Goal: Task Accomplishment & Management: Manage account settings

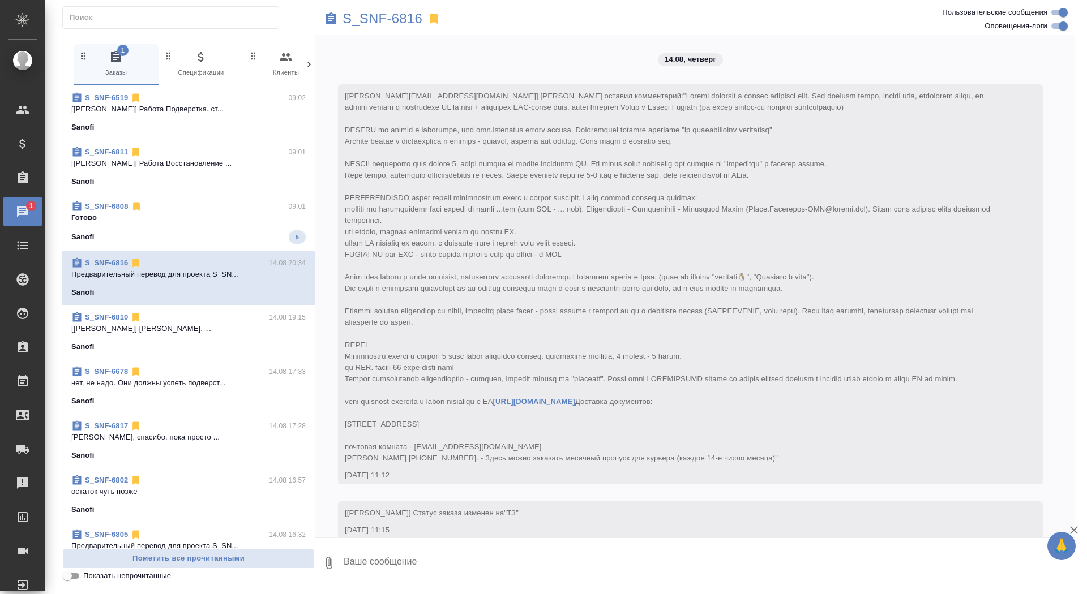
scroll to position [3990, 0]
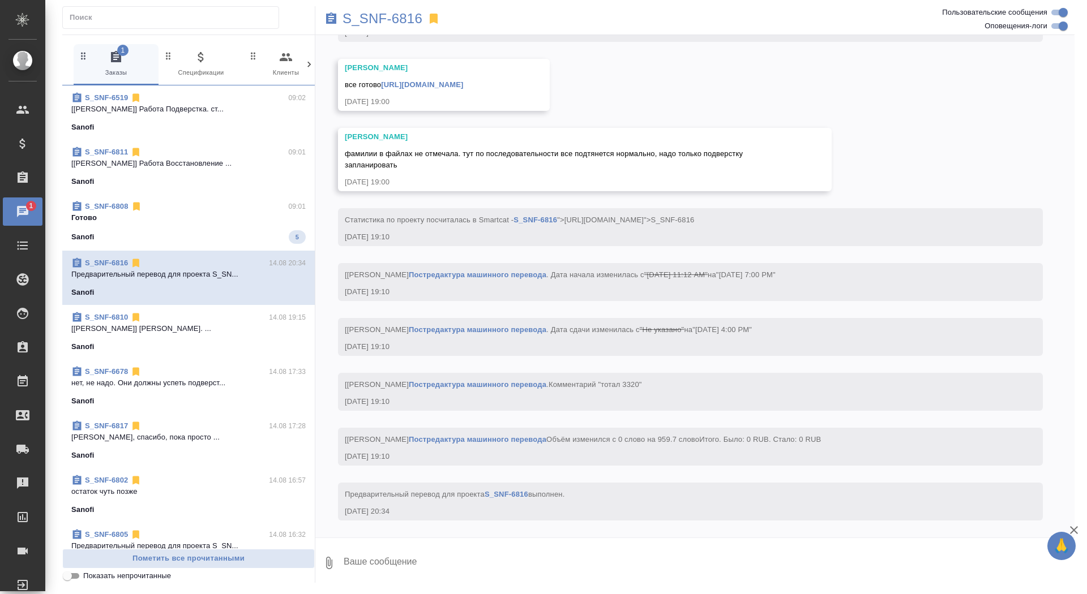
click at [216, 222] on p "Готово" at bounding box center [188, 217] width 234 height 11
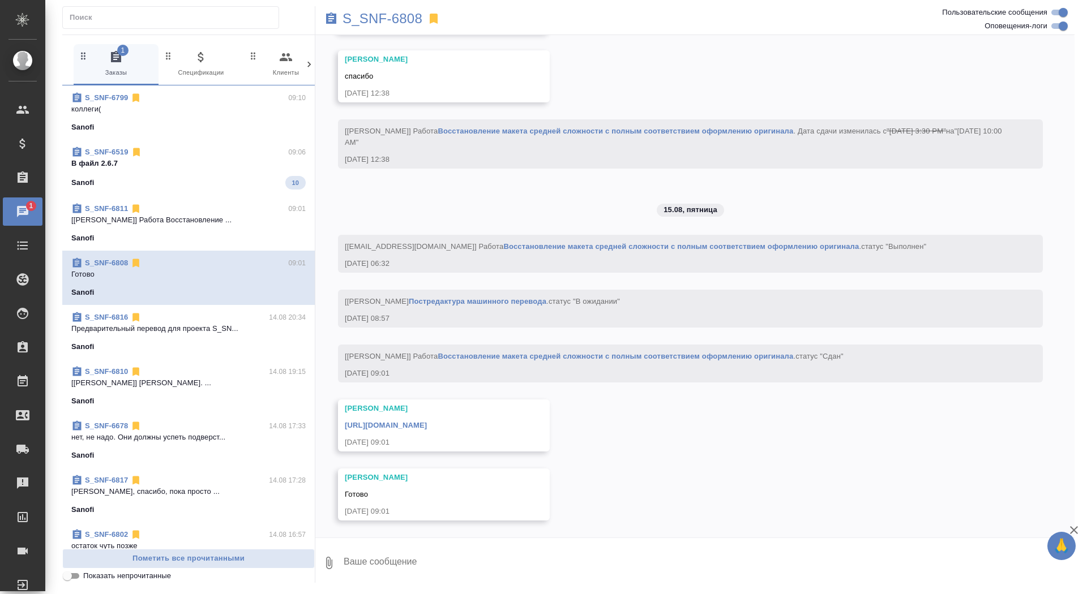
scroll to position [4448, 0]
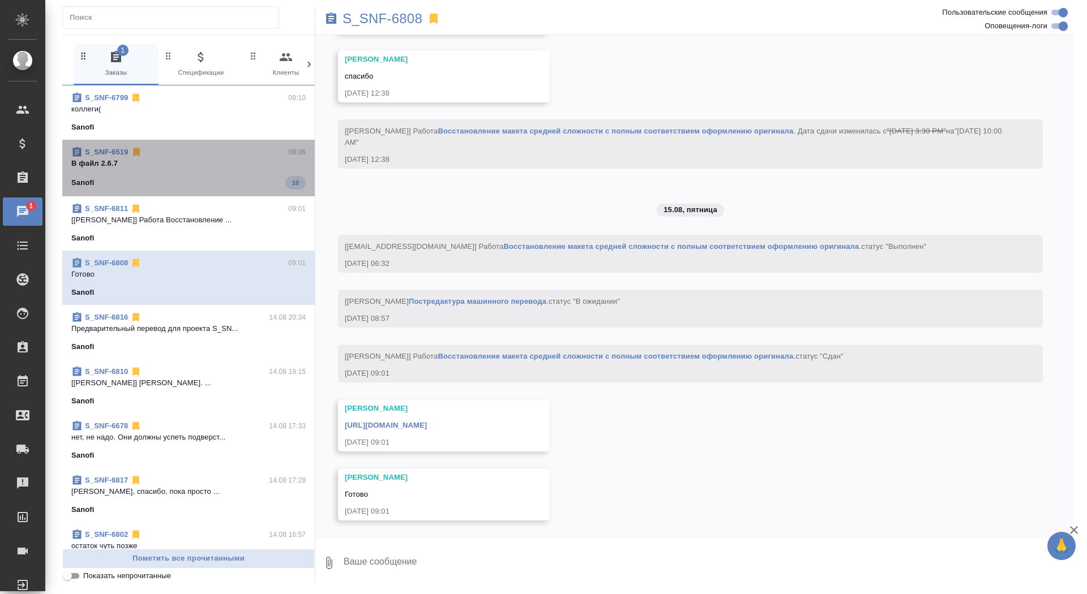
click at [273, 166] on p "В файл 2.6.7" at bounding box center [188, 163] width 234 height 11
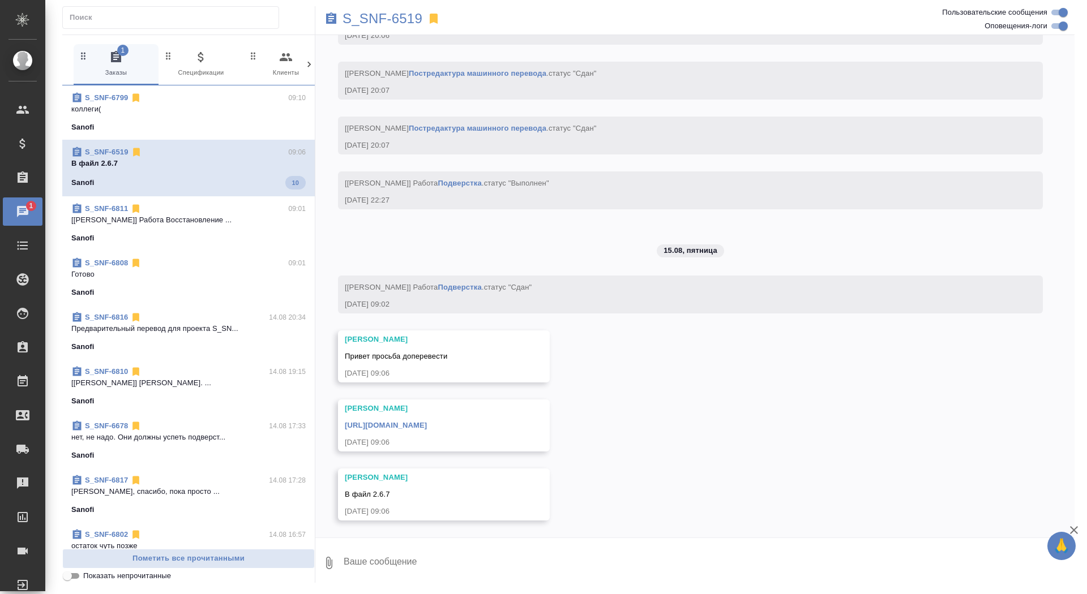
scroll to position [27674, 0]
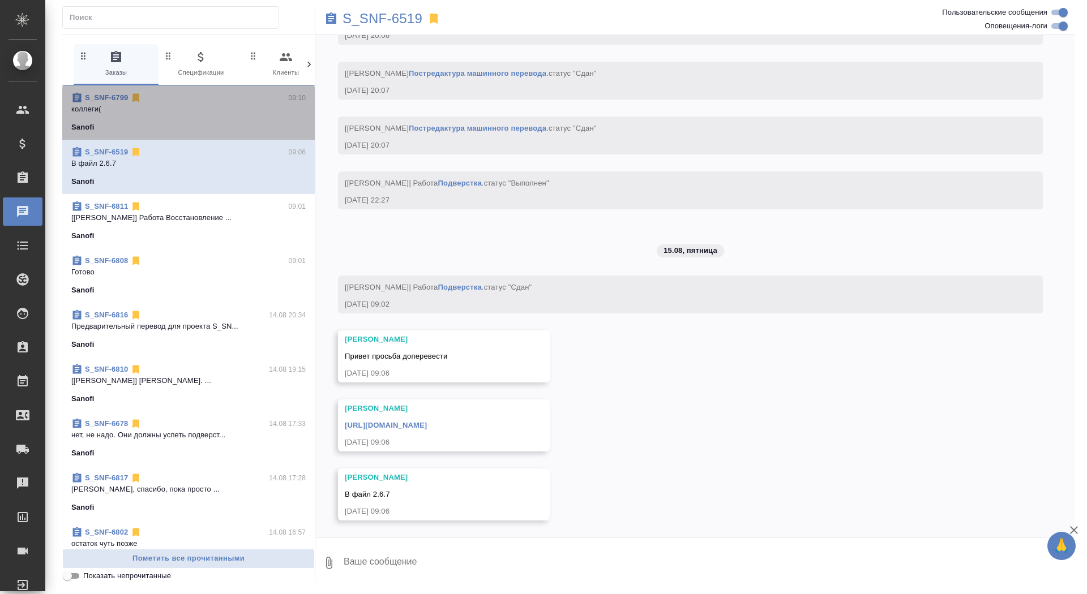
click at [266, 108] on p "коллеги(" at bounding box center [188, 109] width 234 height 11
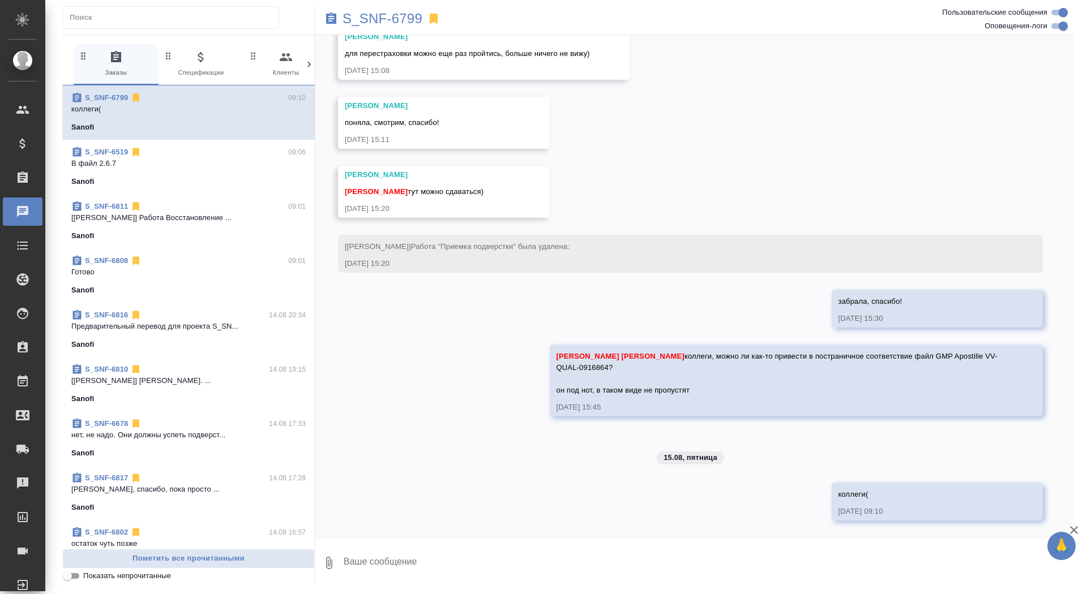
scroll to position [7427, 0]
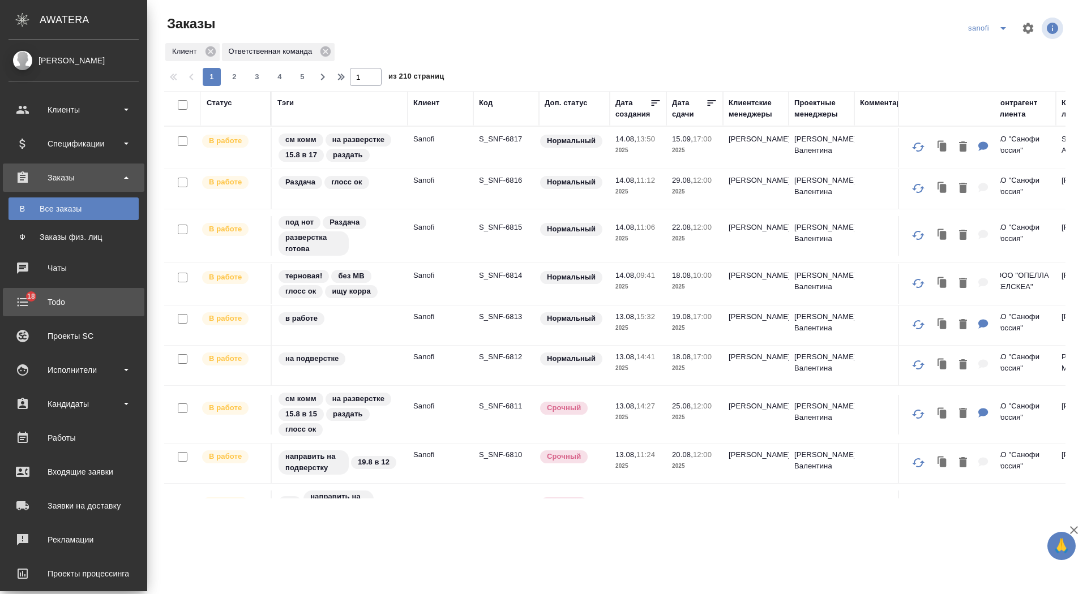
click at [30, 299] on div "Todo" at bounding box center [73, 302] width 130 height 17
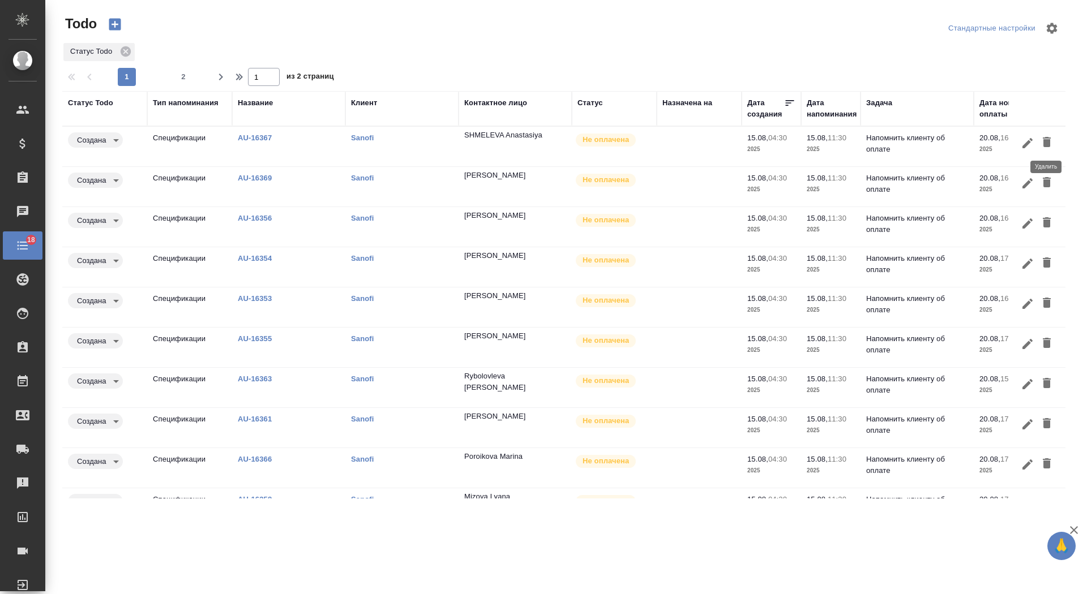
click at [1050, 142] on icon "button" at bounding box center [1047, 142] width 14 height 14
click at [1049, 145] on icon "button" at bounding box center [1046, 142] width 8 height 10
click at [1046, 141] on icon "button" at bounding box center [1046, 142] width 8 height 10
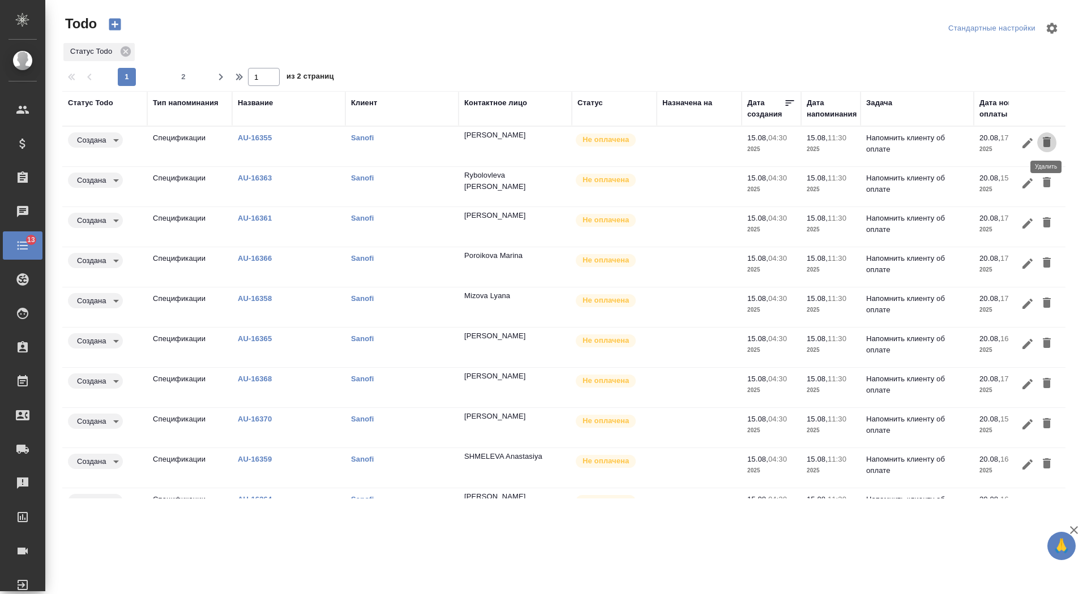
click at [1046, 141] on icon "button" at bounding box center [1046, 142] width 8 height 10
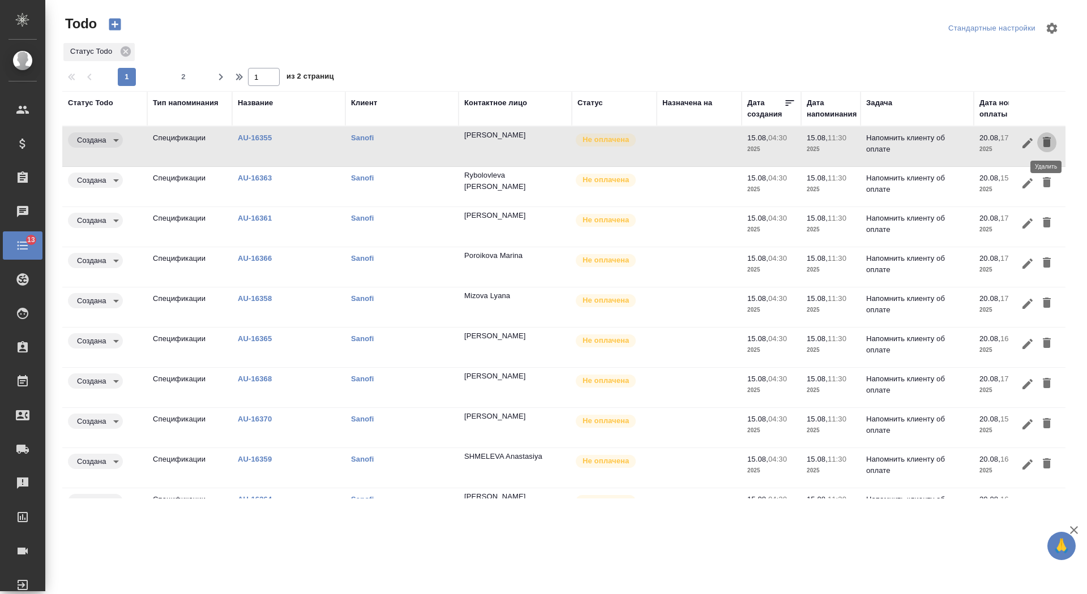
click at [1046, 141] on icon "button" at bounding box center [1046, 142] width 8 height 10
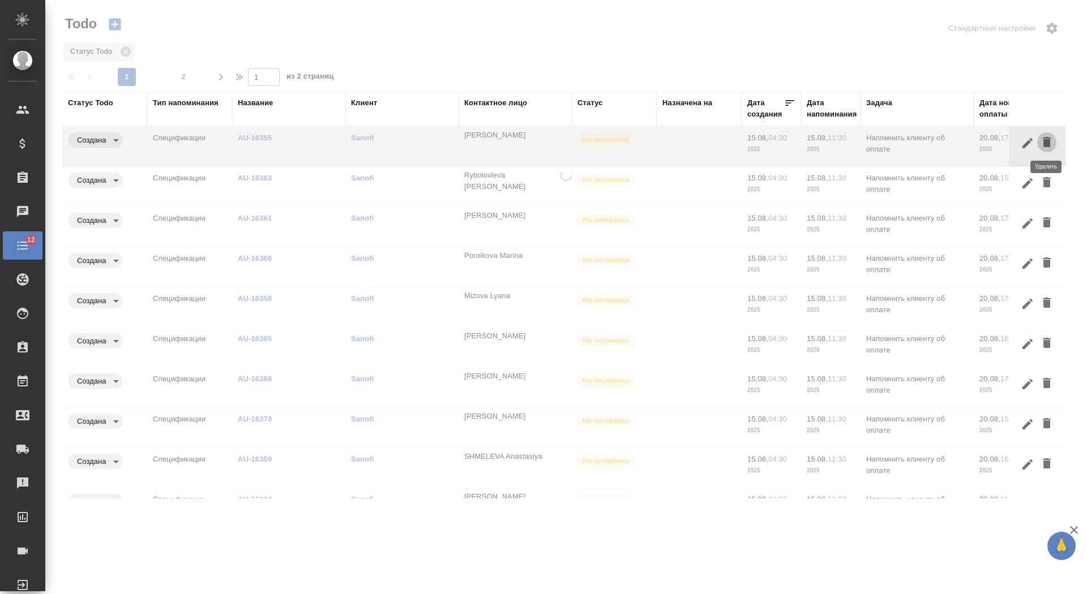
click at [1046, 141] on icon "button" at bounding box center [1046, 142] width 8 height 10
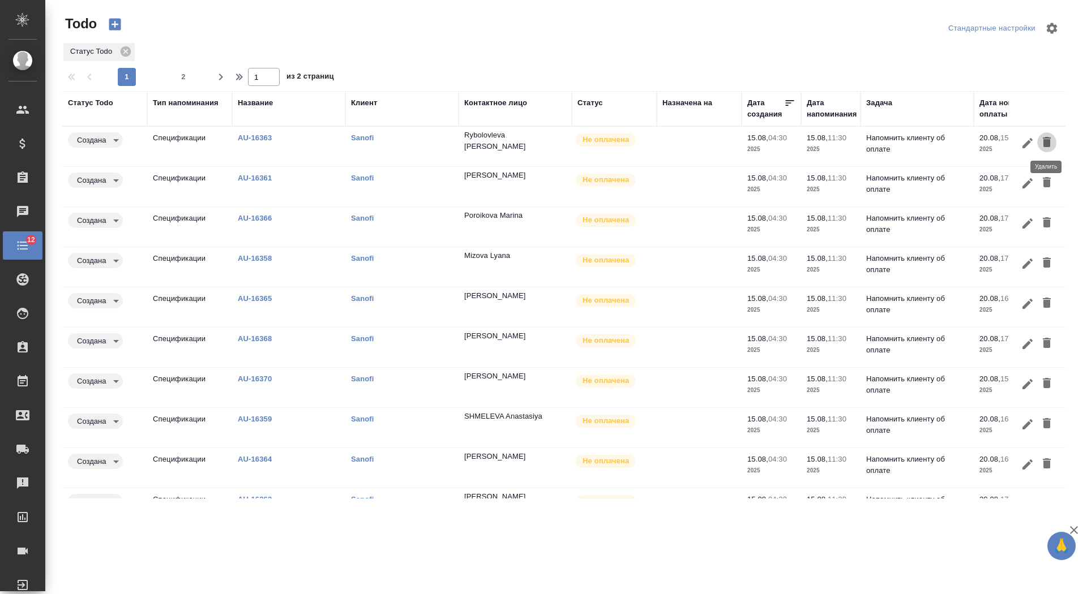
click at [1046, 141] on icon "button" at bounding box center [1046, 142] width 8 height 10
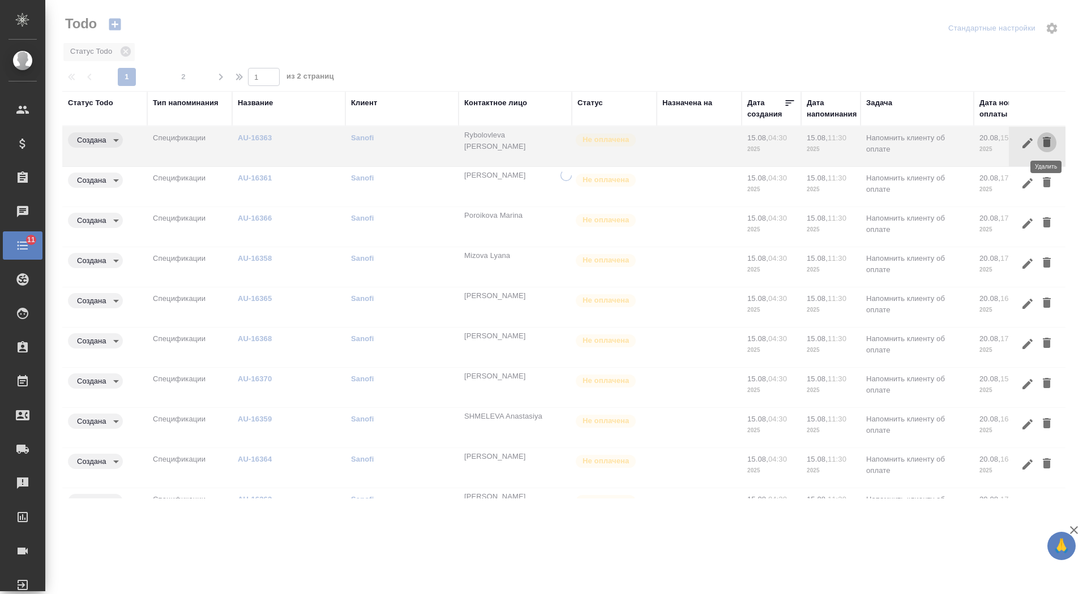
click at [1046, 141] on icon "button" at bounding box center [1046, 142] width 8 height 10
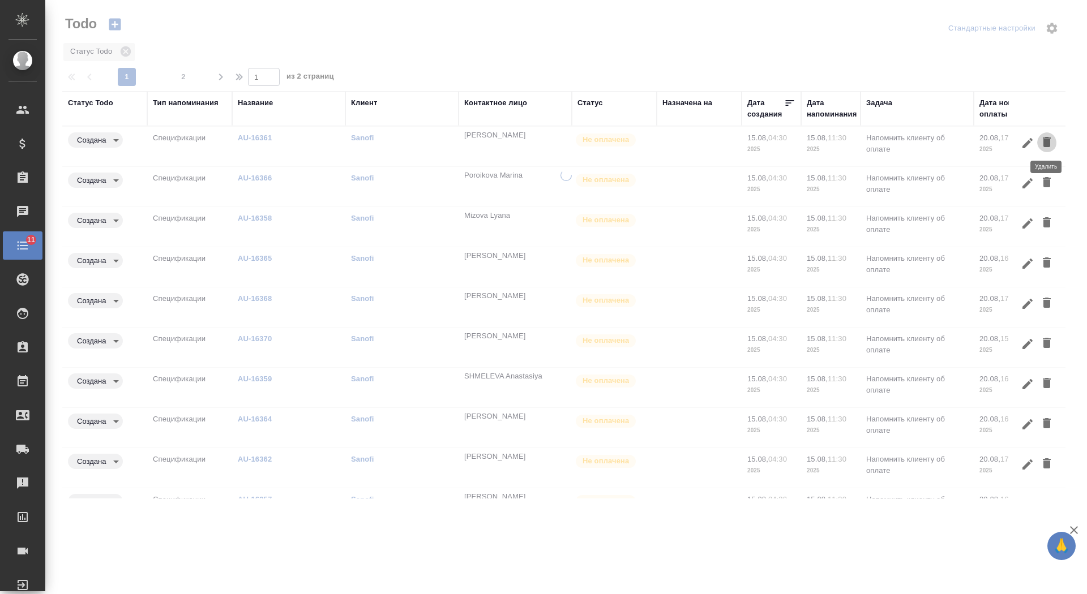
click at [1046, 141] on icon "button" at bounding box center [1046, 142] width 8 height 10
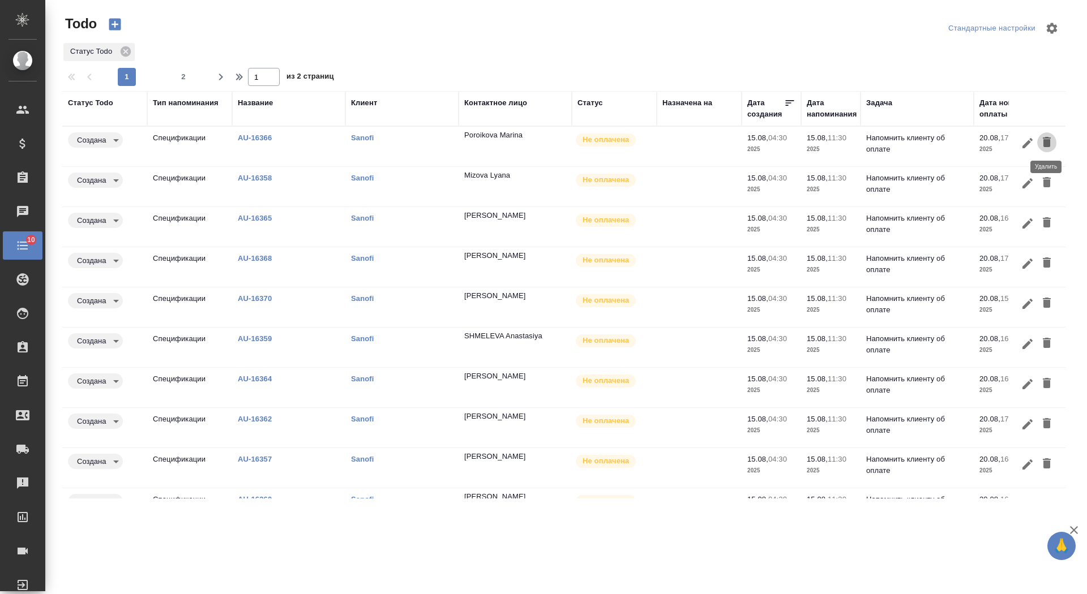
click at [1046, 141] on icon "button" at bounding box center [1046, 142] width 8 height 10
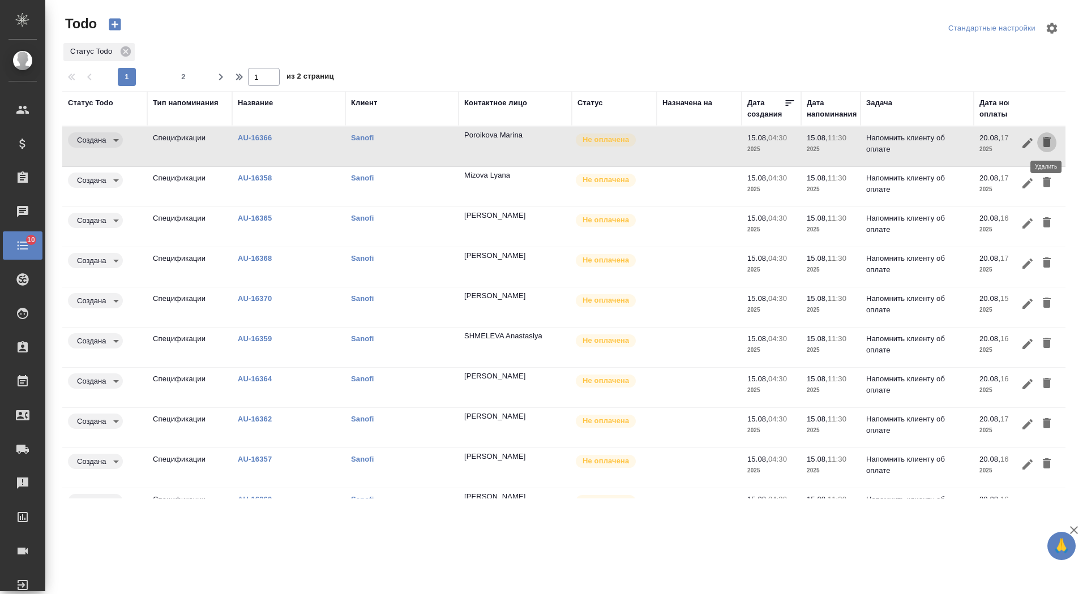
click at [1046, 141] on icon "button" at bounding box center [1046, 142] width 8 height 10
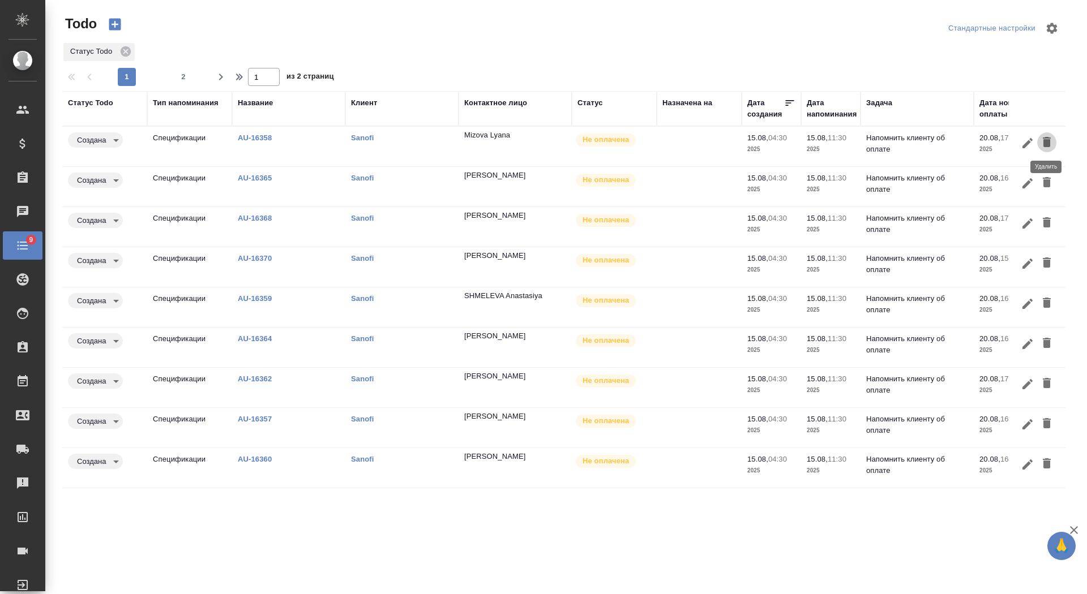
click at [1046, 141] on icon "button" at bounding box center [1046, 142] width 8 height 10
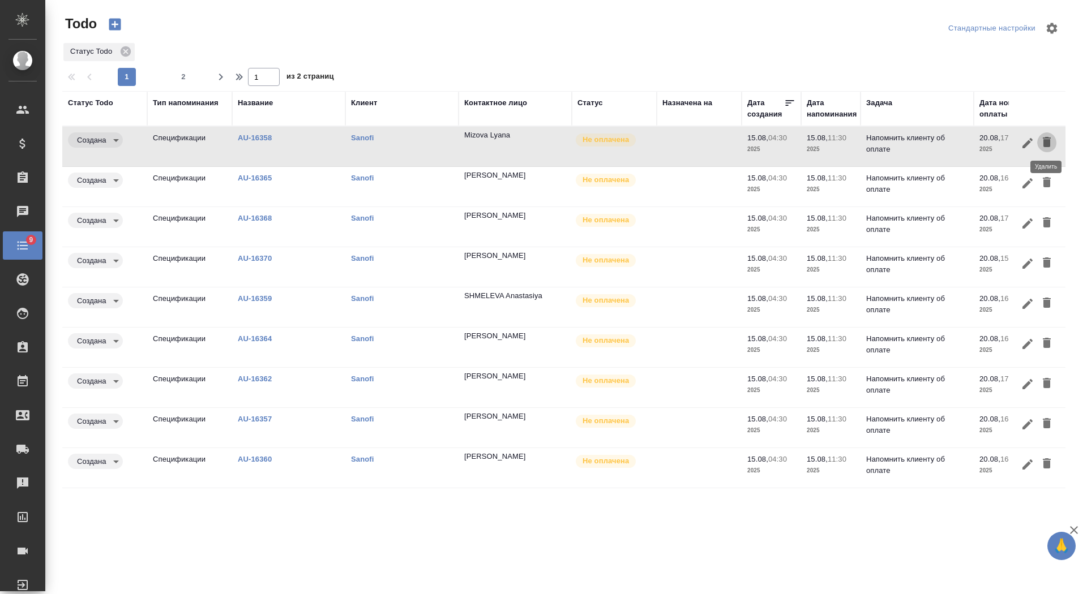
click at [1046, 141] on icon "button" at bounding box center [1046, 142] width 8 height 10
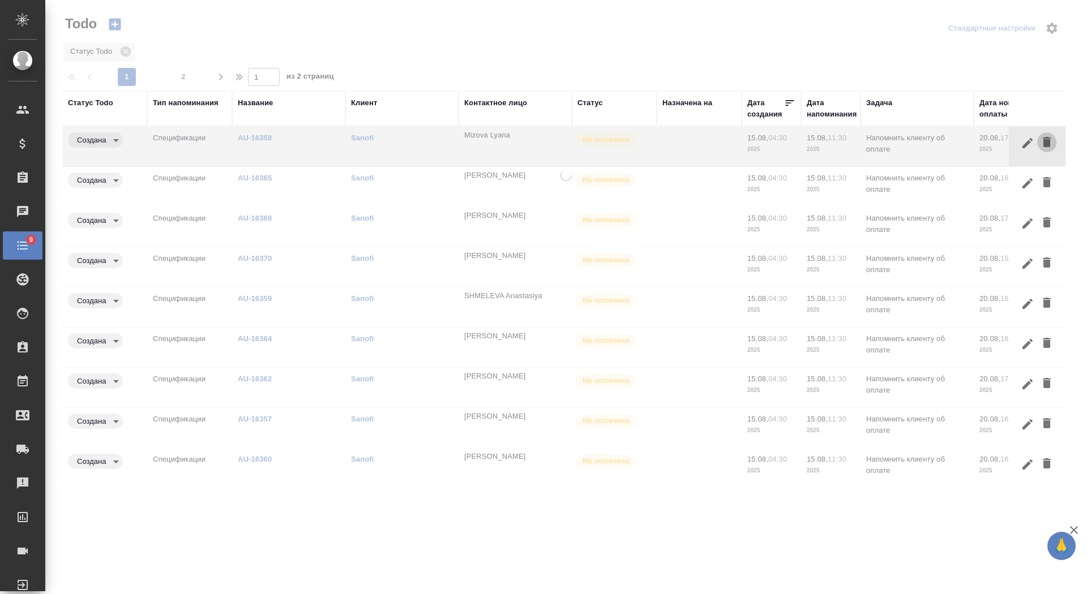
click at [1046, 141] on icon "button" at bounding box center [1046, 142] width 8 height 10
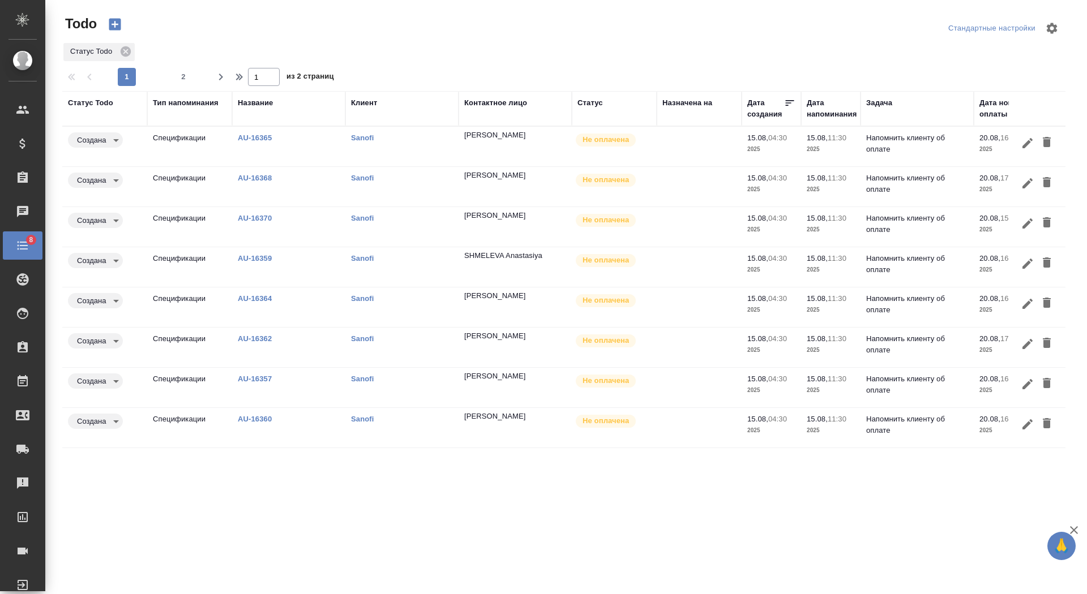
click at [1046, 141] on icon "button" at bounding box center [1046, 142] width 8 height 10
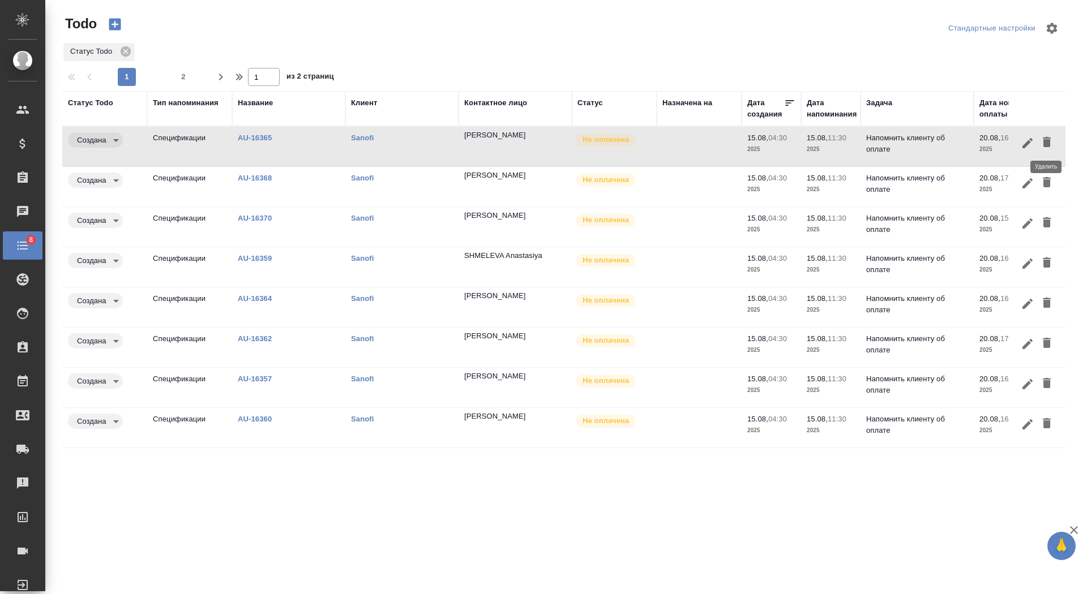
click at [1046, 141] on icon "button" at bounding box center [1046, 142] width 8 height 10
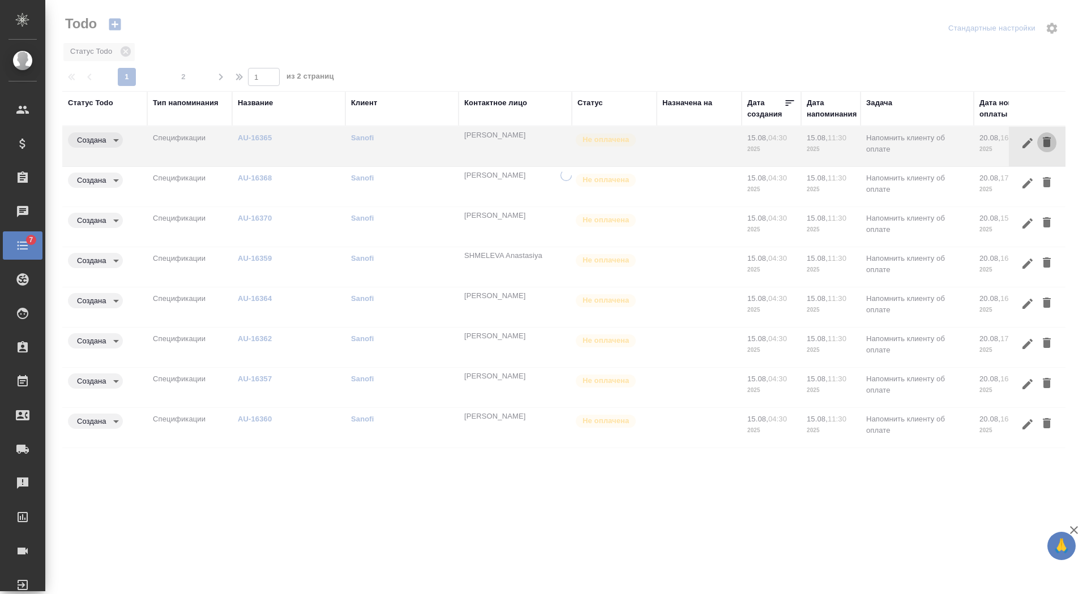
click at [1046, 141] on icon "button" at bounding box center [1046, 142] width 8 height 10
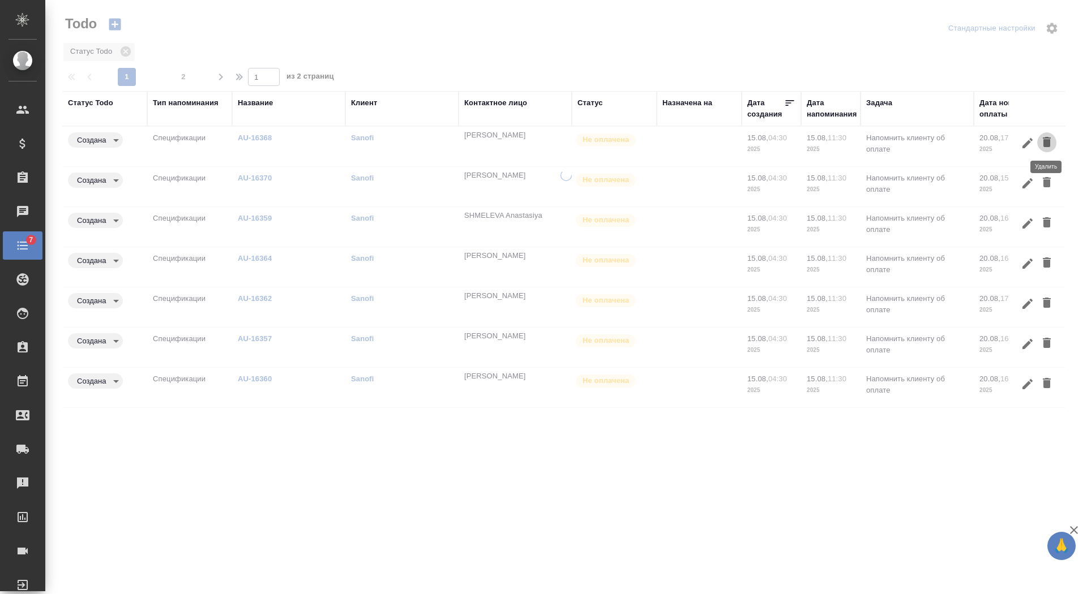
click at [1046, 141] on icon "button" at bounding box center [1046, 142] width 8 height 10
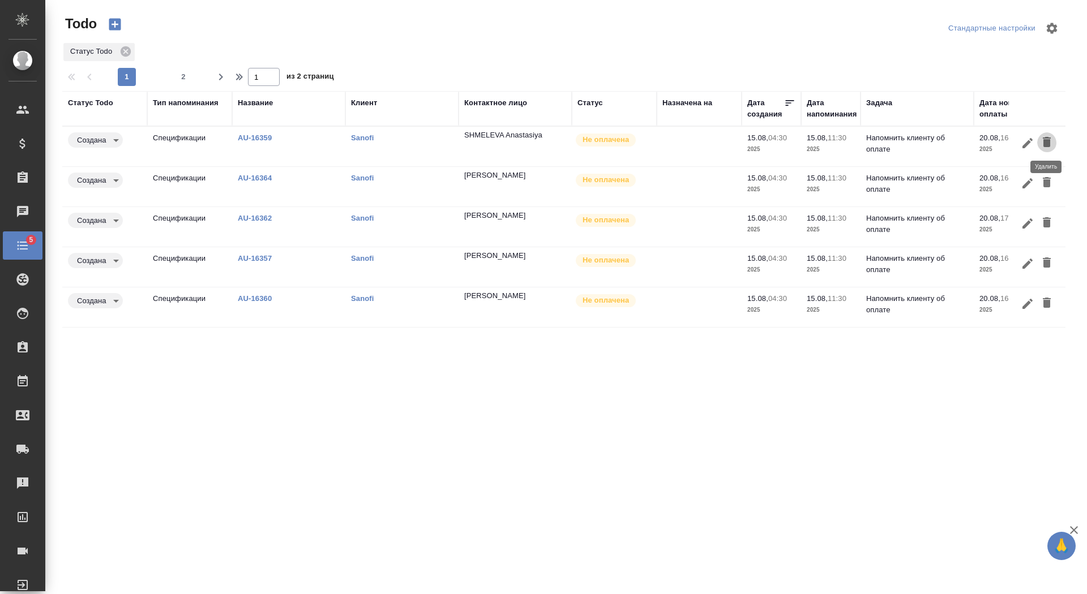
click at [1046, 141] on icon "button" at bounding box center [1046, 142] width 8 height 10
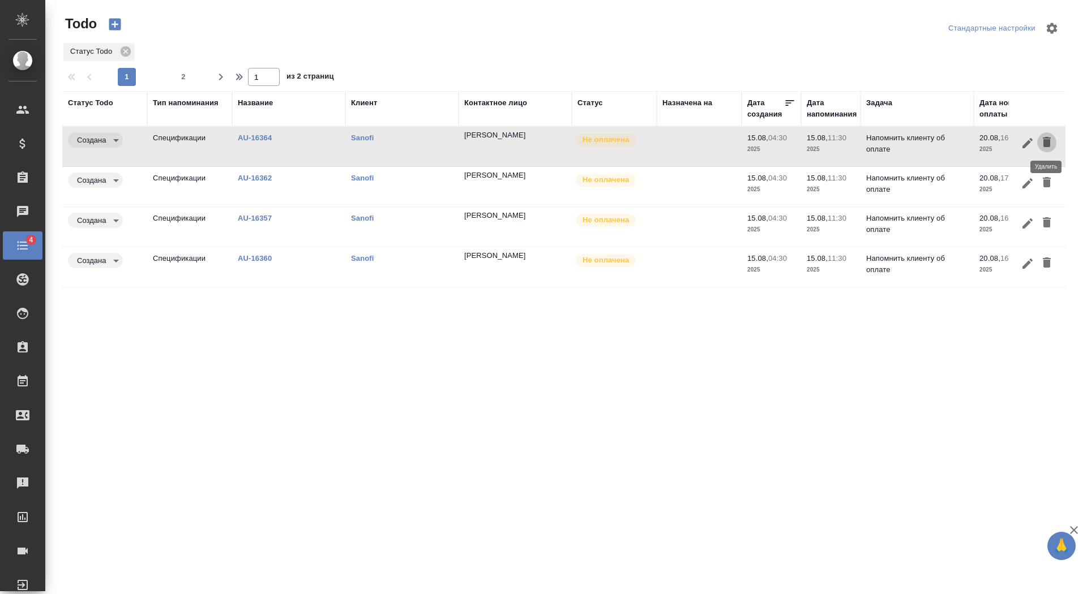
click at [1046, 141] on icon "button" at bounding box center [1046, 142] width 8 height 10
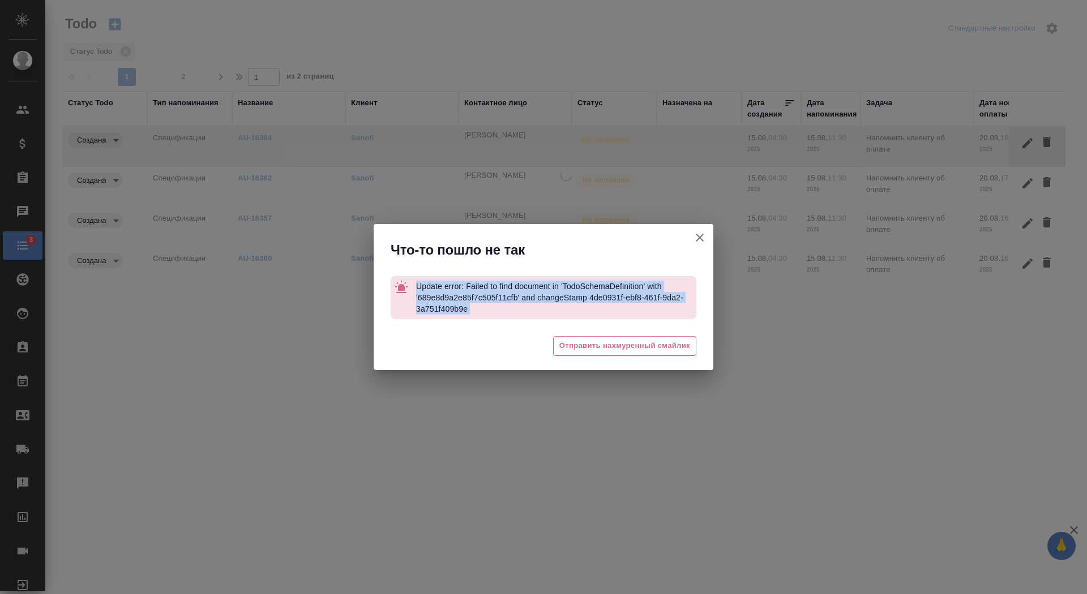
click at [1046, 141] on div "Что-то пошло не так Update error: Failed to find document in 'TodoSchemaDefinit…" at bounding box center [543, 297] width 1087 height 594
click at [705, 239] on icon "button" at bounding box center [700, 238] width 14 height 14
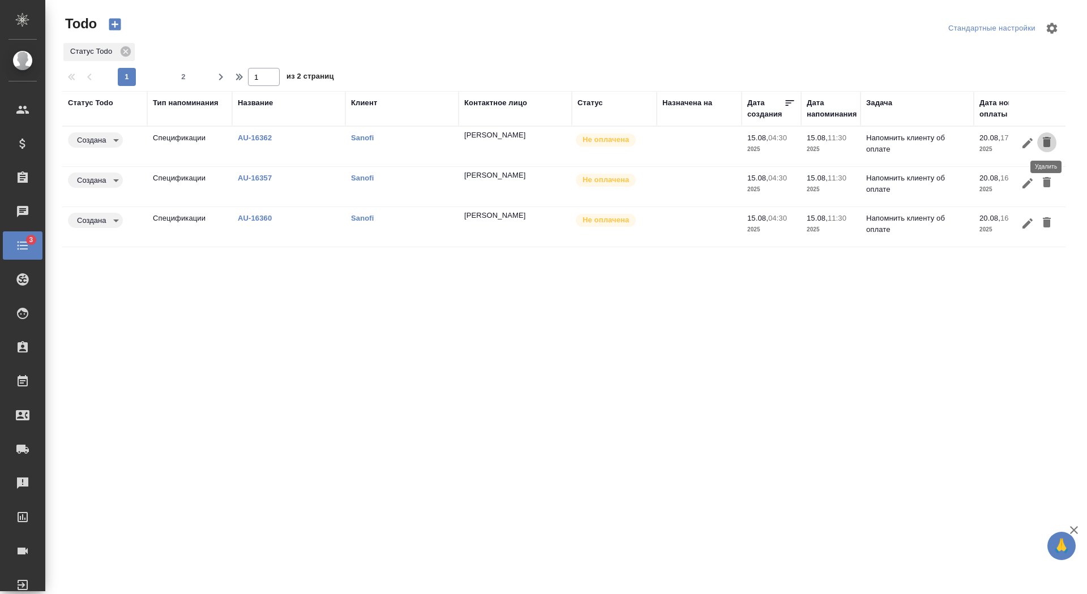
click at [1040, 139] on icon "button" at bounding box center [1047, 142] width 14 height 14
click at [1045, 140] on icon "button" at bounding box center [1046, 142] width 8 height 10
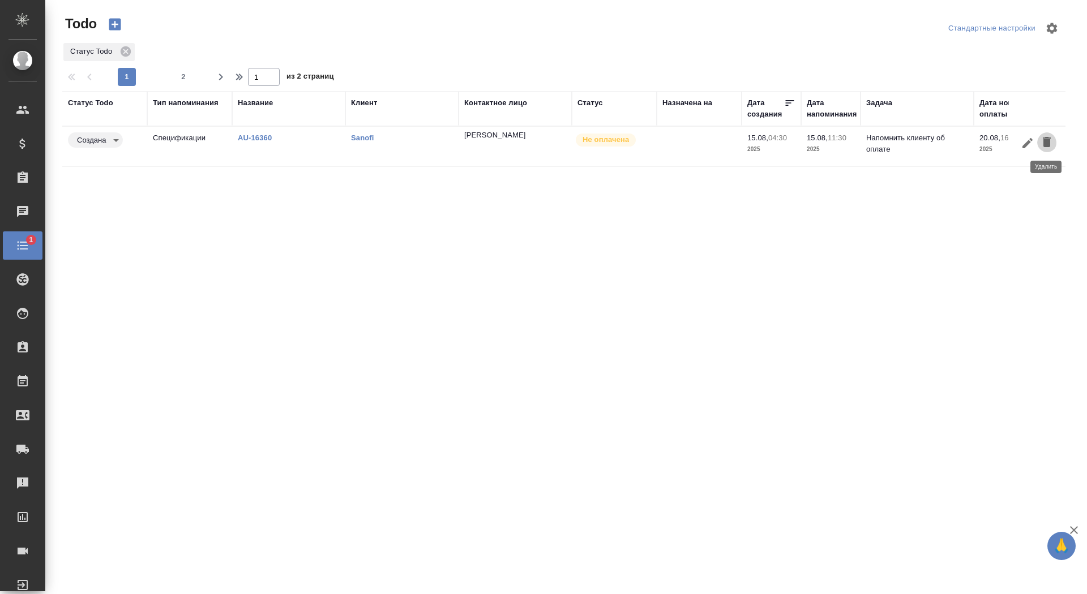
click at [1045, 140] on icon "button" at bounding box center [1046, 142] width 8 height 10
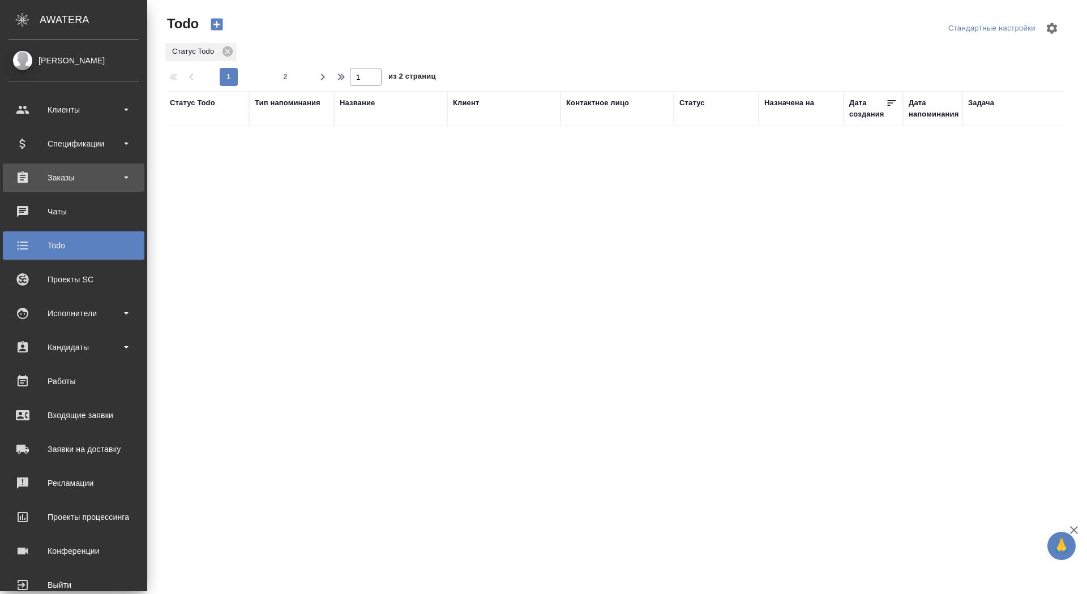
click at [10, 174] on div "Заказы" at bounding box center [73, 177] width 130 height 17
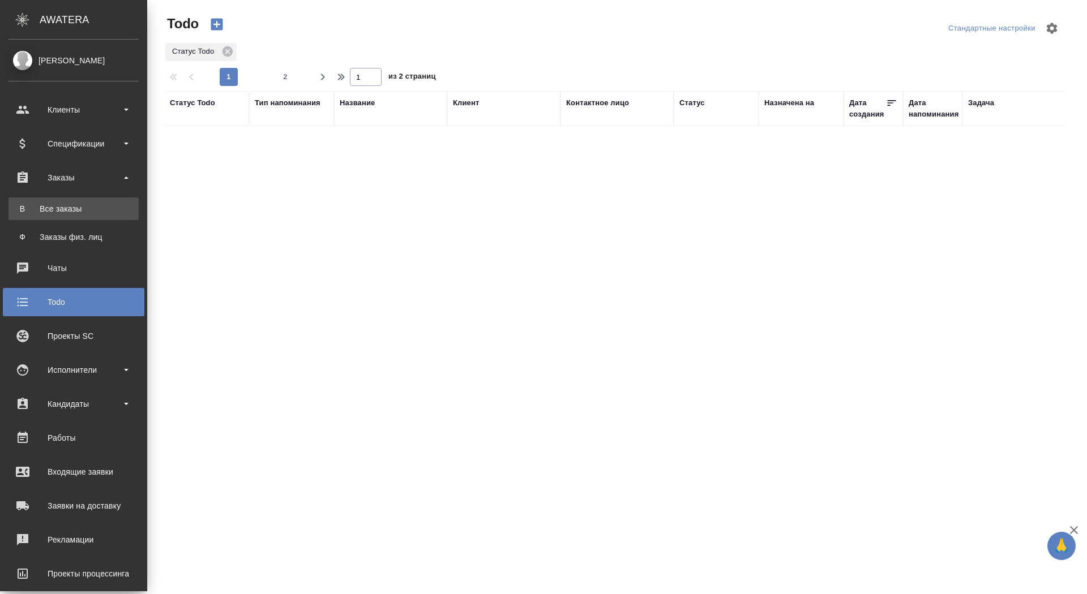
click at [25, 201] on link "В Все заказы" at bounding box center [73, 208] width 130 height 23
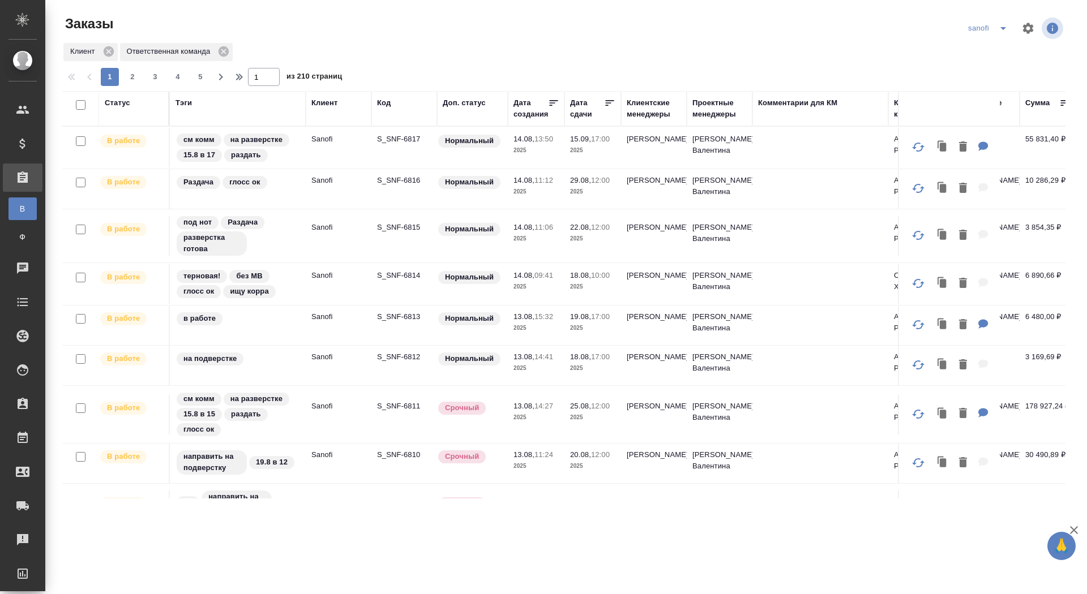
click at [582, 121] on th "Дата сдачи" at bounding box center [592, 108] width 57 height 35
click at [582, 108] on div "Дата сдачи" at bounding box center [587, 108] width 34 height 23
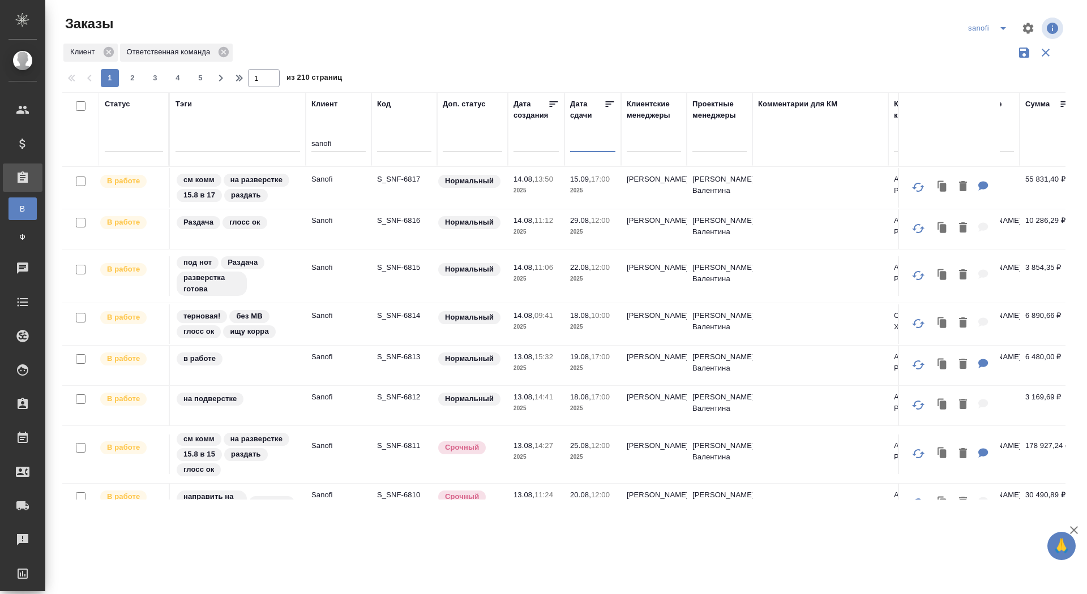
click at [579, 144] on input "text" at bounding box center [596, 143] width 38 height 16
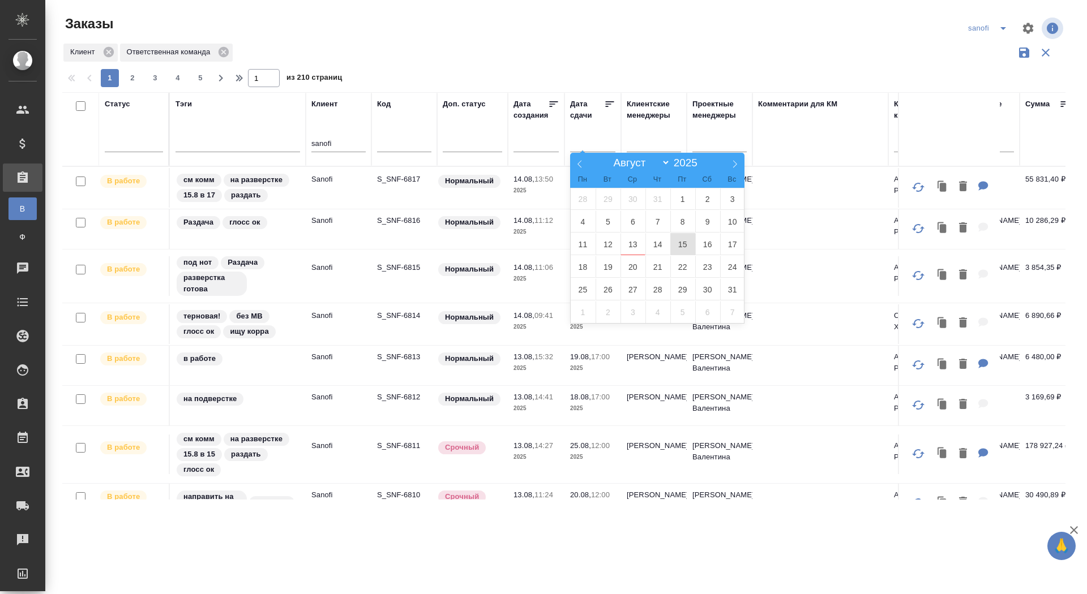
click at [679, 243] on span "15" at bounding box center [682, 244] width 25 height 22
type div "2025-08-14T21:00:00.000Z"
click at [705, 243] on span "16" at bounding box center [707, 244] width 25 height 22
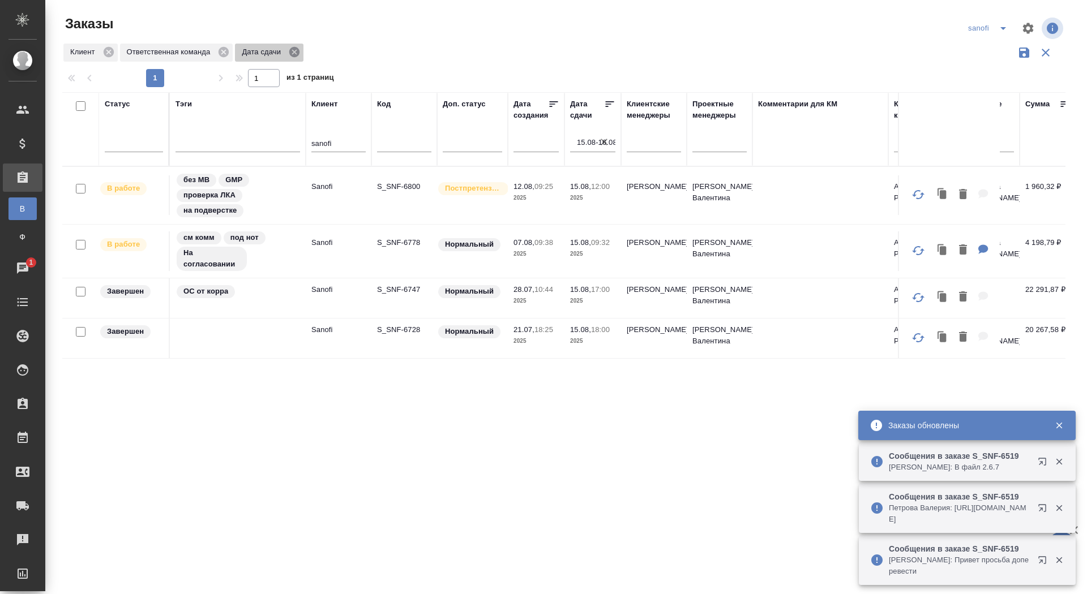
click at [299, 51] on icon at bounding box center [294, 52] width 12 height 12
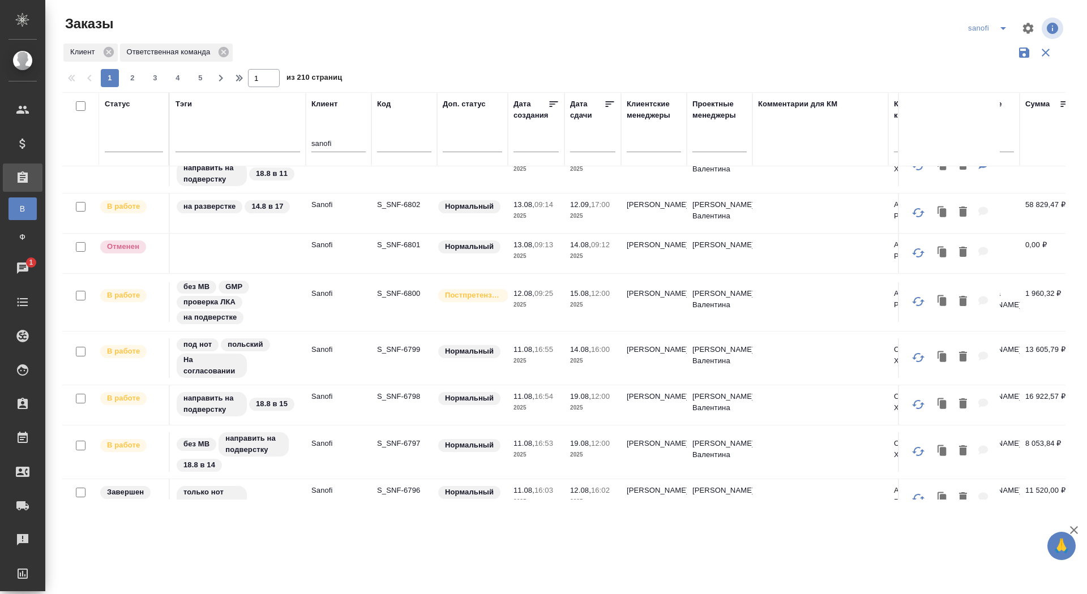
scroll to position [640, 0]
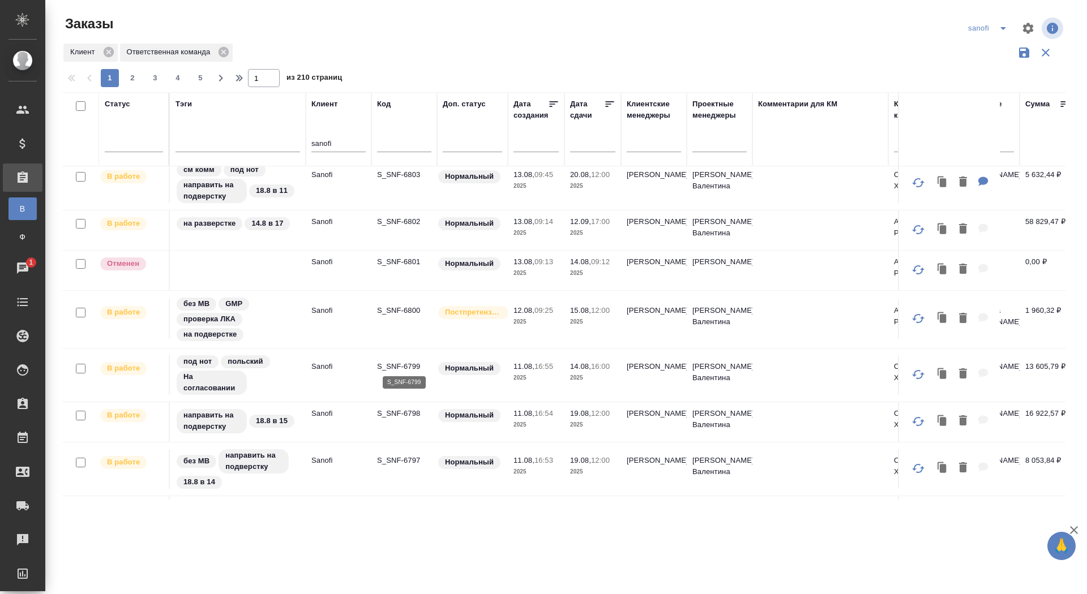
click at [396, 361] on p "S_SNF-6799" at bounding box center [404, 366] width 54 height 11
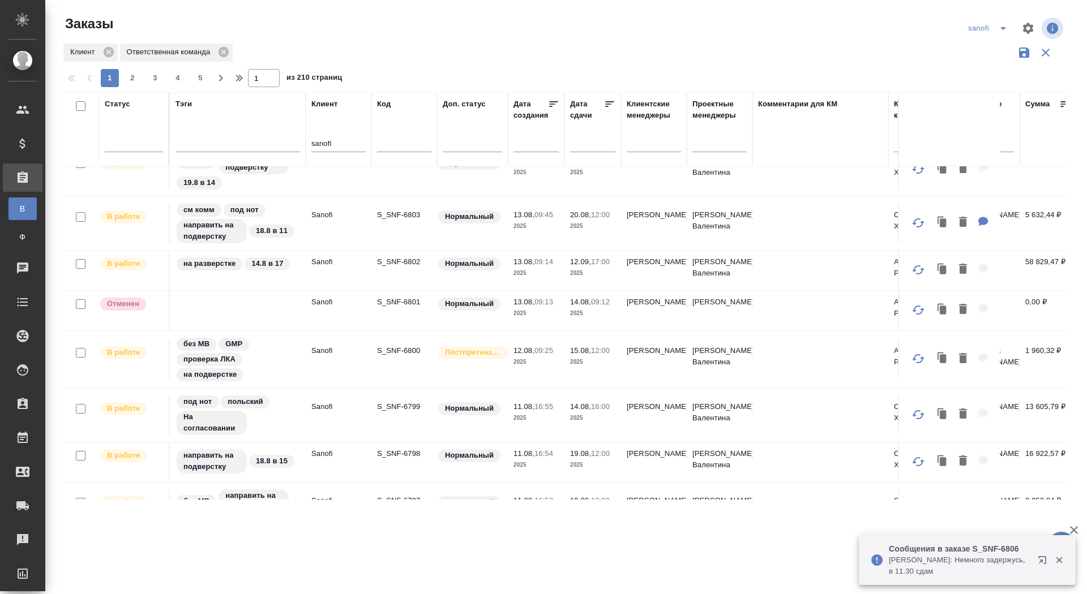
scroll to position [0, 0]
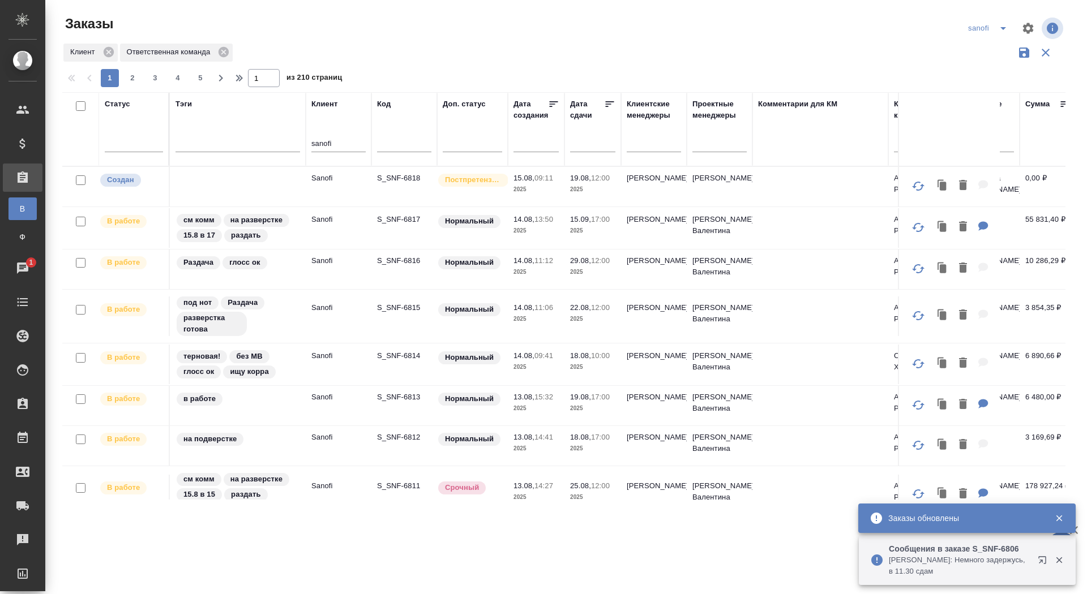
click at [398, 394] on p "S_SNF-6813" at bounding box center [404, 397] width 54 height 11
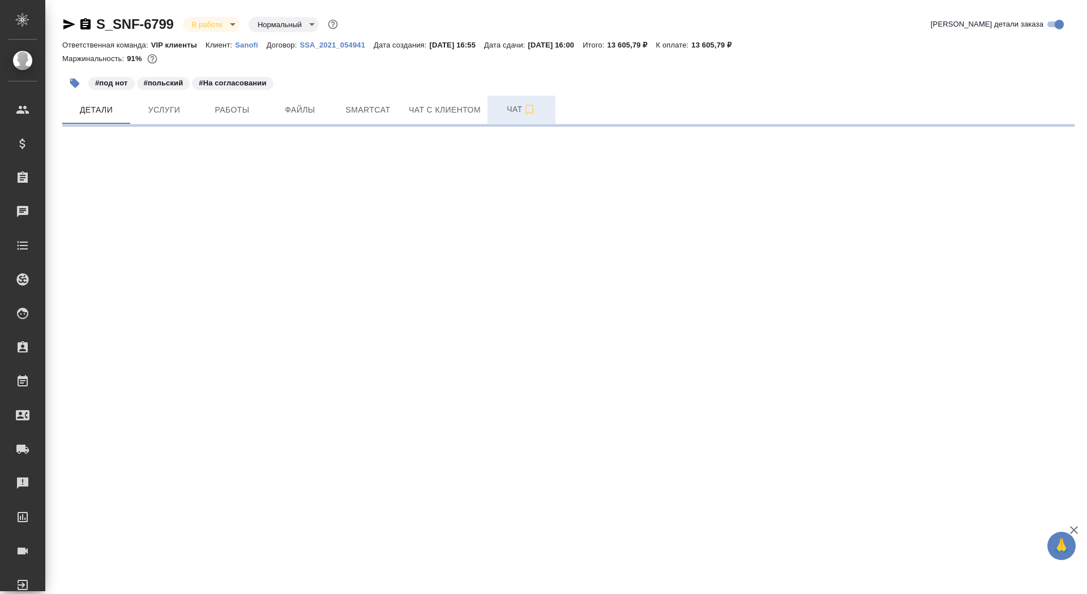
select select "RU"
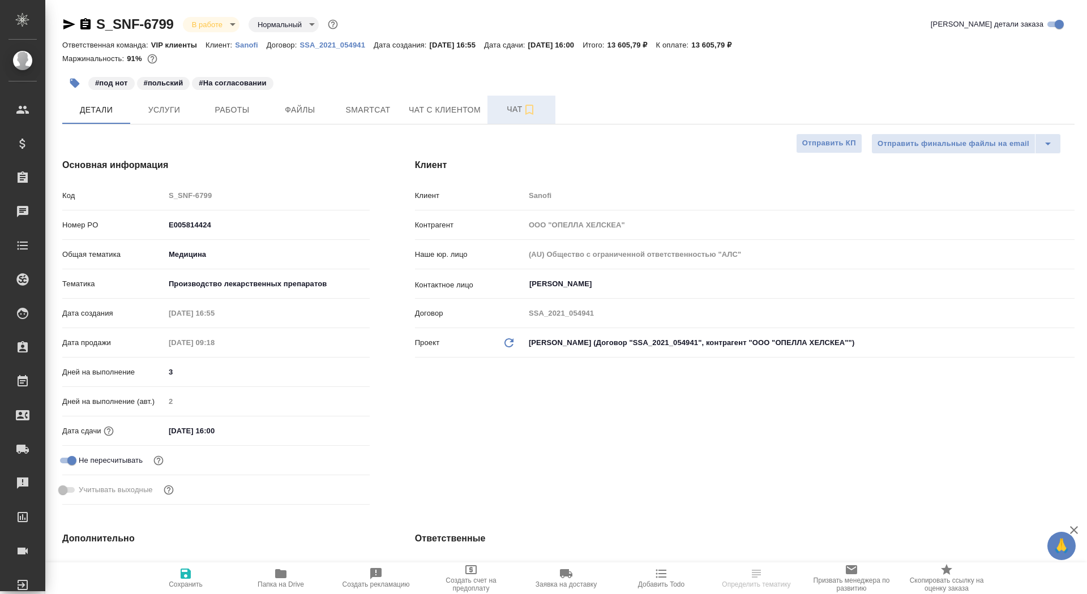
type textarea "x"
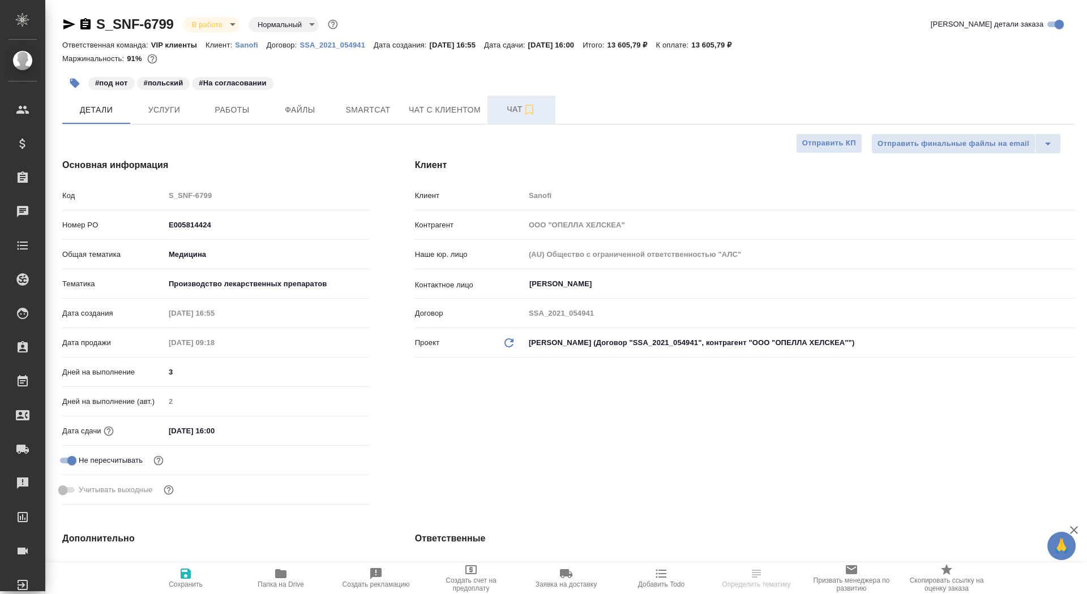
type textarea "x"
click at [504, 111] on span "Чат" at bounding box center [521, 109] width 54 height 14
type textarea "x"
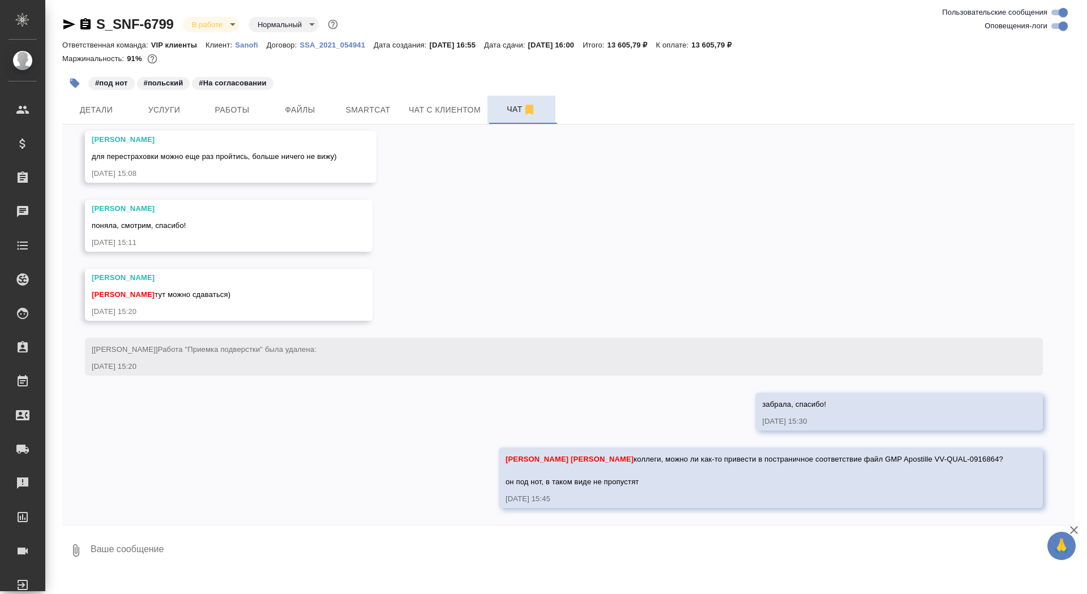
scroll to position [7312, 0]
click at [196, 568] on textarea at bounding box center [581, 550] width 985 height 38
type textarea "коллеги("
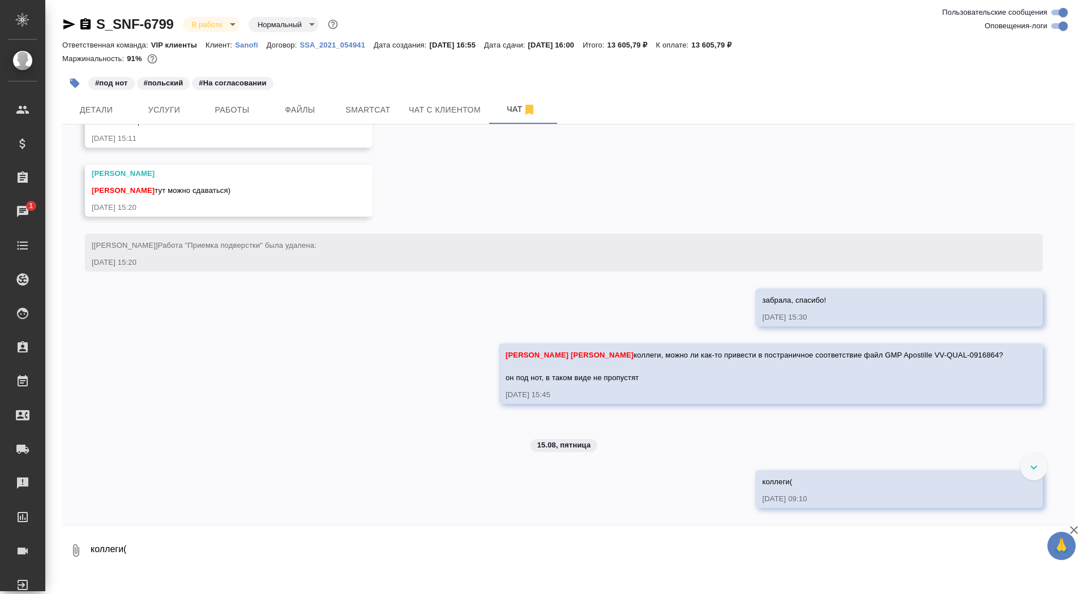
scroll to position [7417, 0]
click at [235, 108] on span "Работы" at bounding box center [232, 110] width 54 height 14
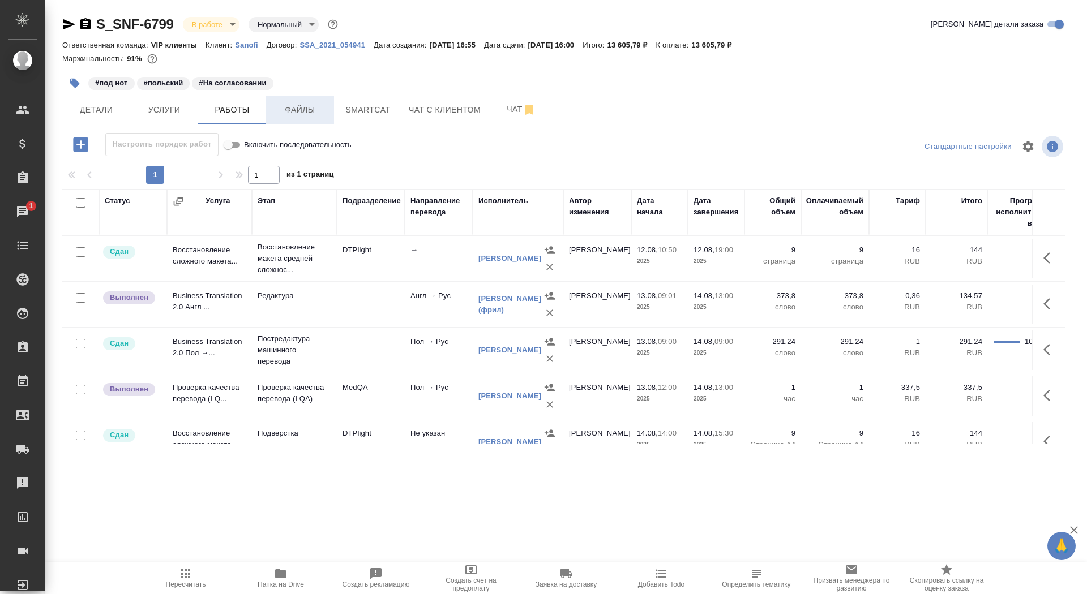
click at [290, 111] on span "Файлы" at bounding box center [300, 110] width 54 height 14
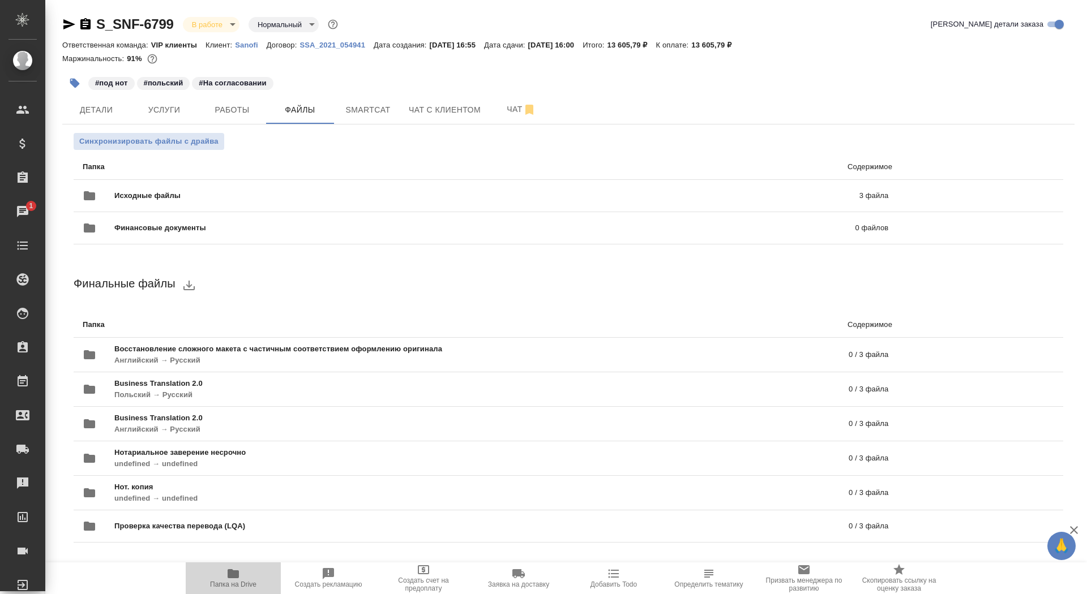
click at [214, 586] on span "Папка на Drive" at bounding box center [233, 585] width 46 height 8
click at [106, 109] on span "Детали" at bounding box center [96, 110] width 54 height 14
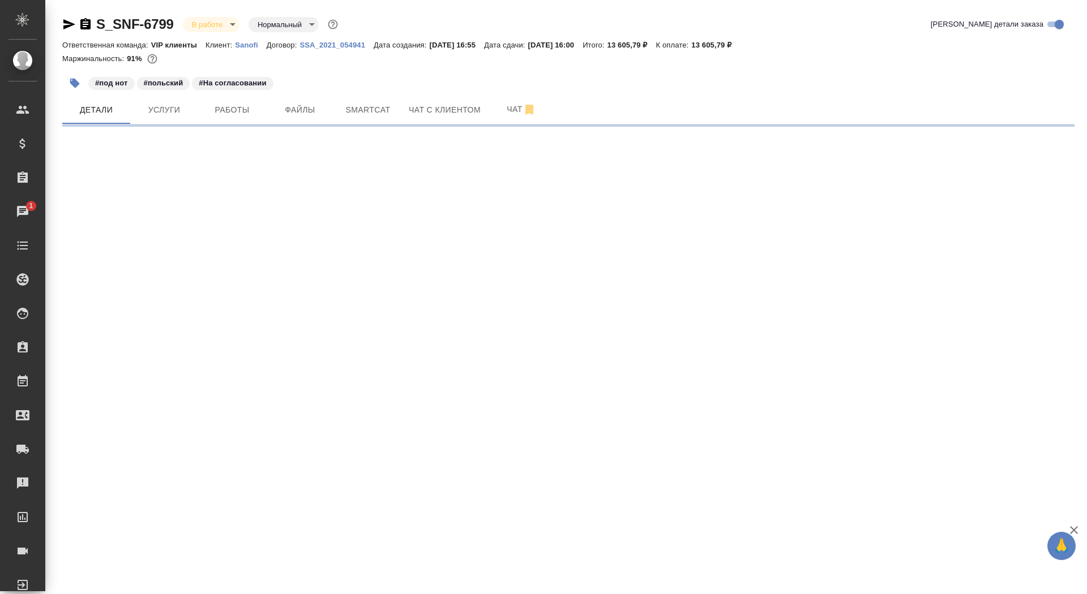
select select "RU"
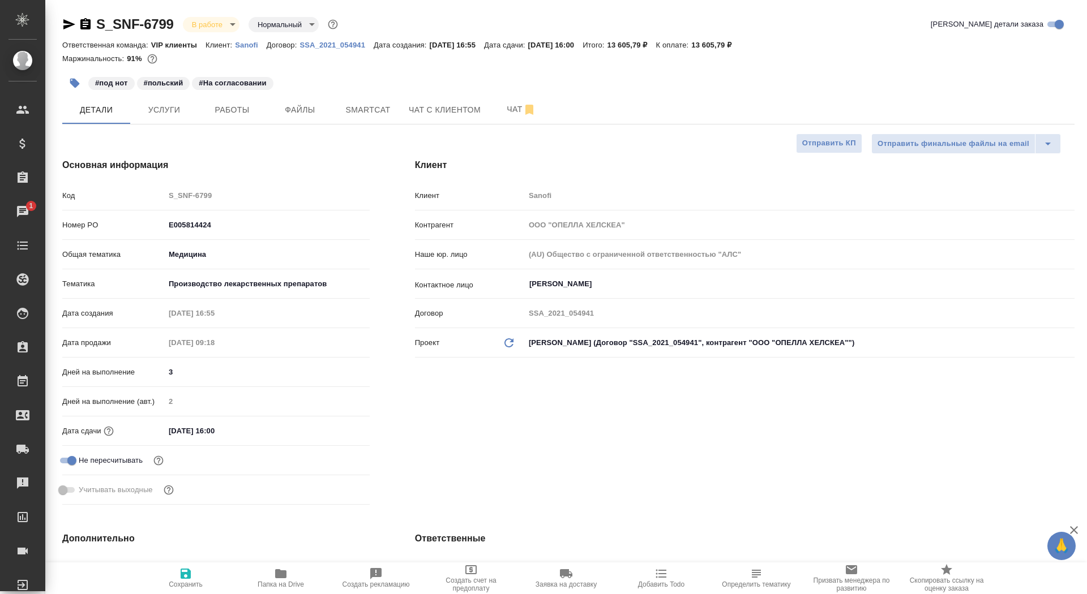
type textarea "x"
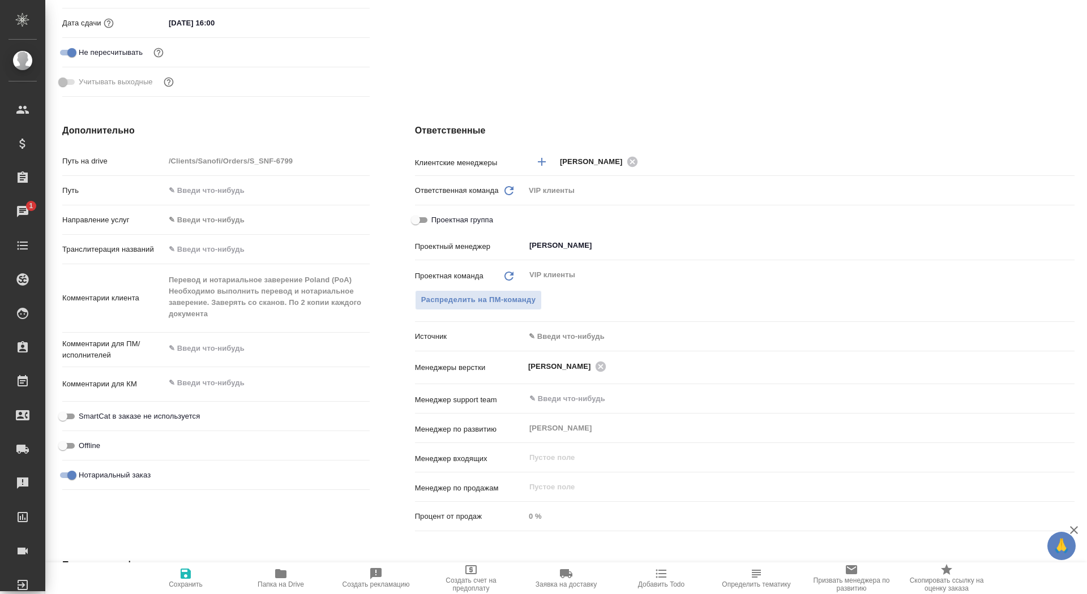
type textarea "x"
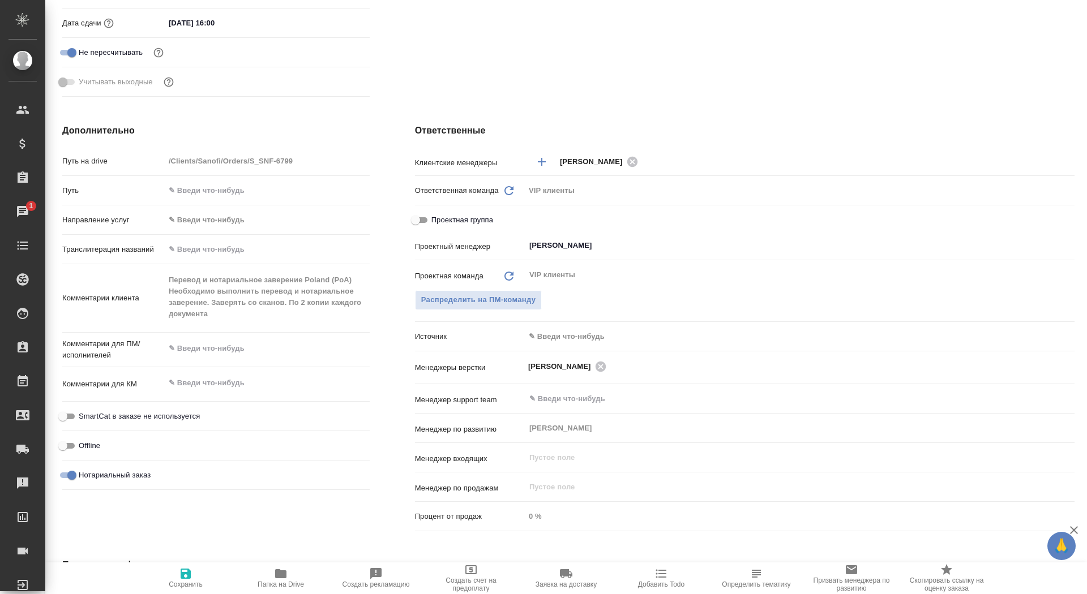
type textarea "x"
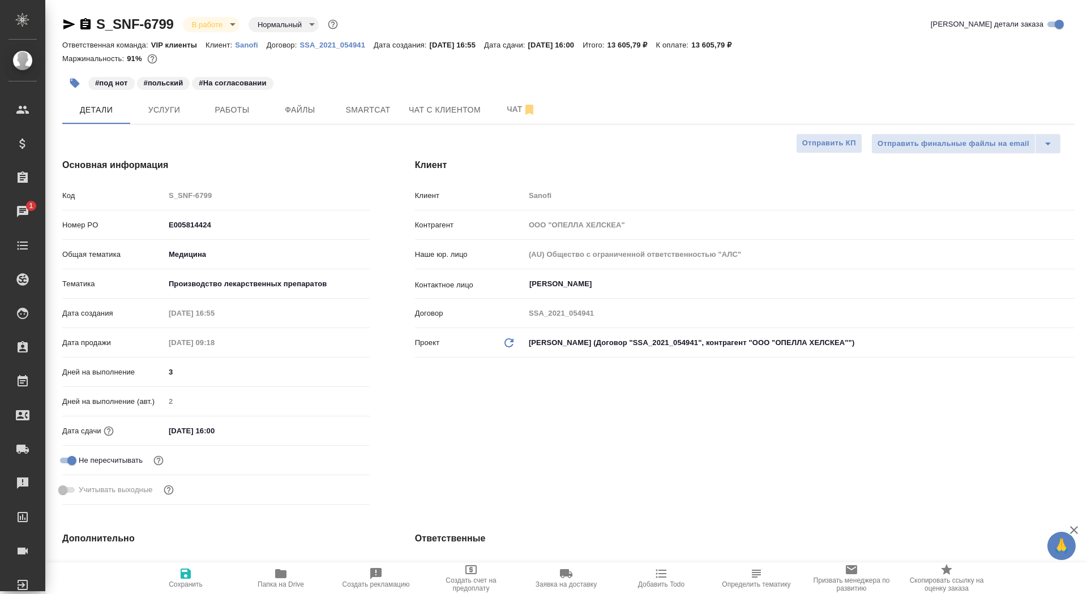
click at [88, 27] on icon "button" at bounding box center [85, 23] width 10 height 11
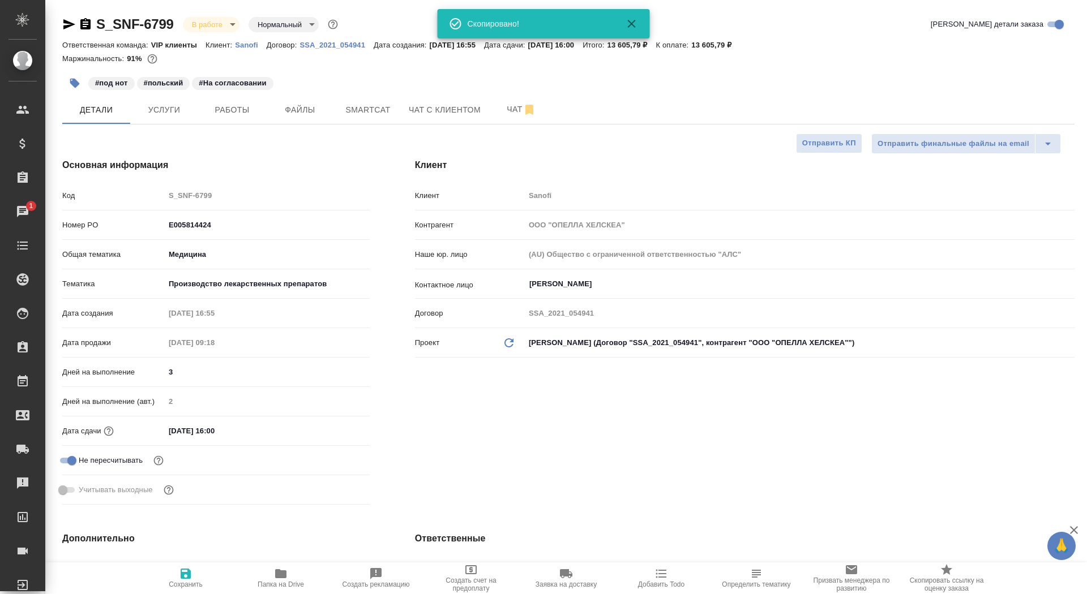
type textarea "x"
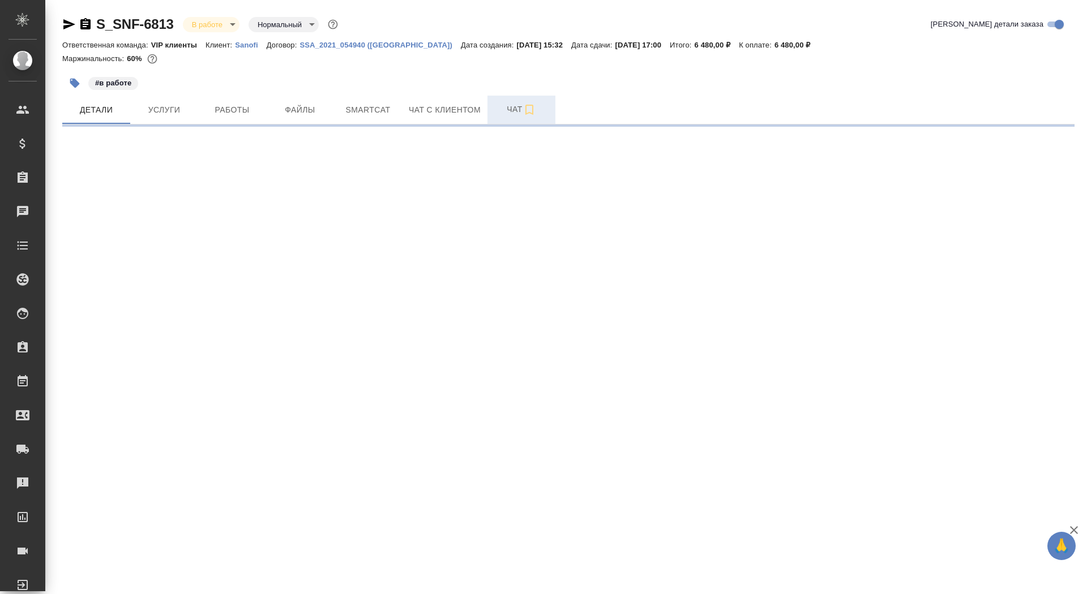
select select "RU"
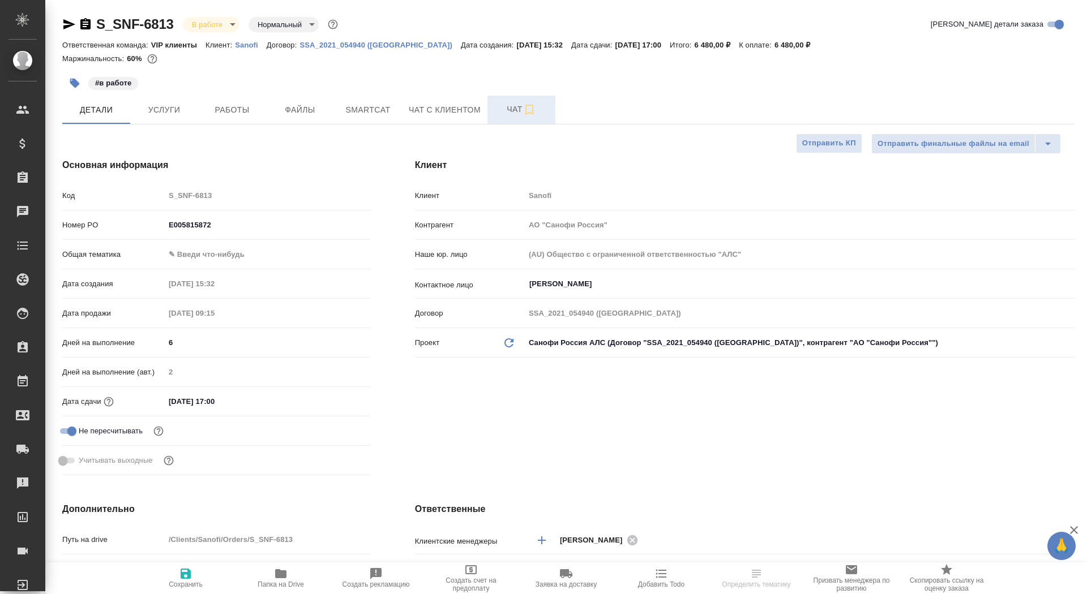
type textarea "x"
click at [502, 108] on span "Чат" at bounding box center [521, 109] width 54 height 14
type textarea "x"
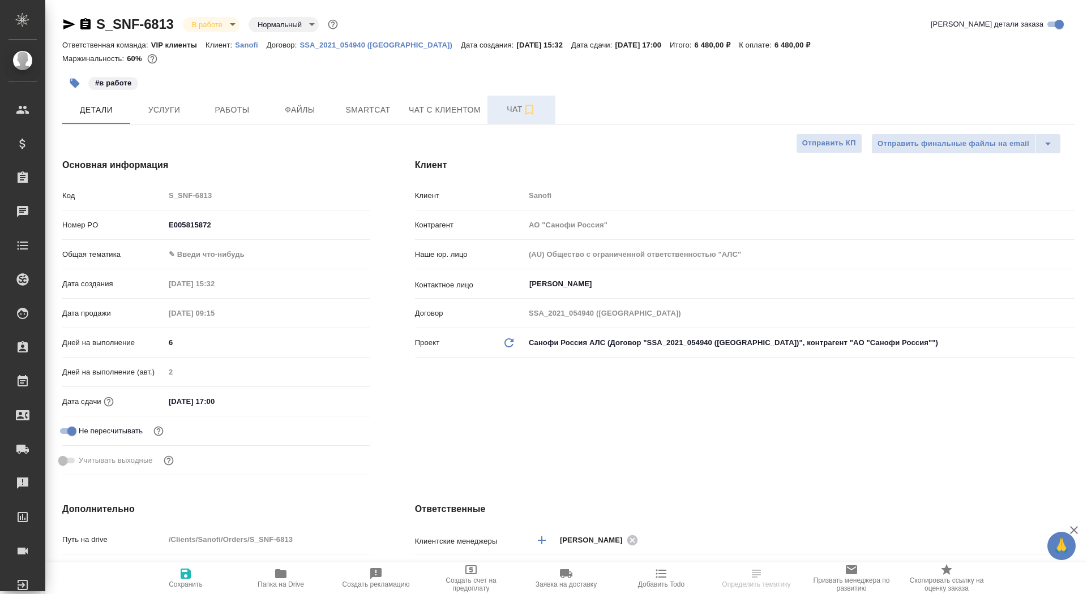
type textarea "x"
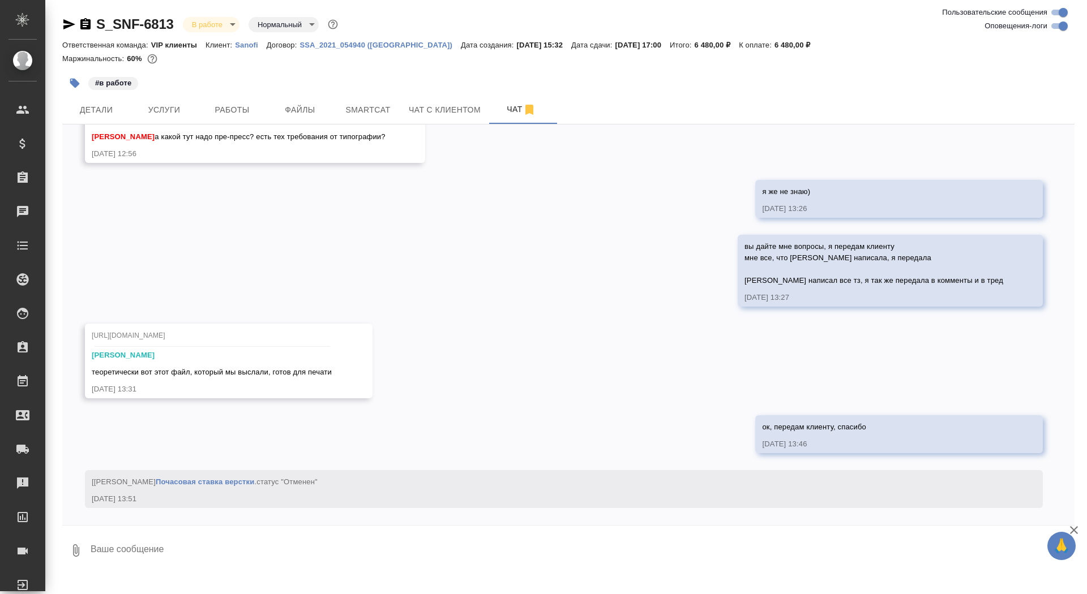
scroll to position [4419, 0]
click at [318, 562] on textarea at bounding box center [581, 550] width 985 height 38
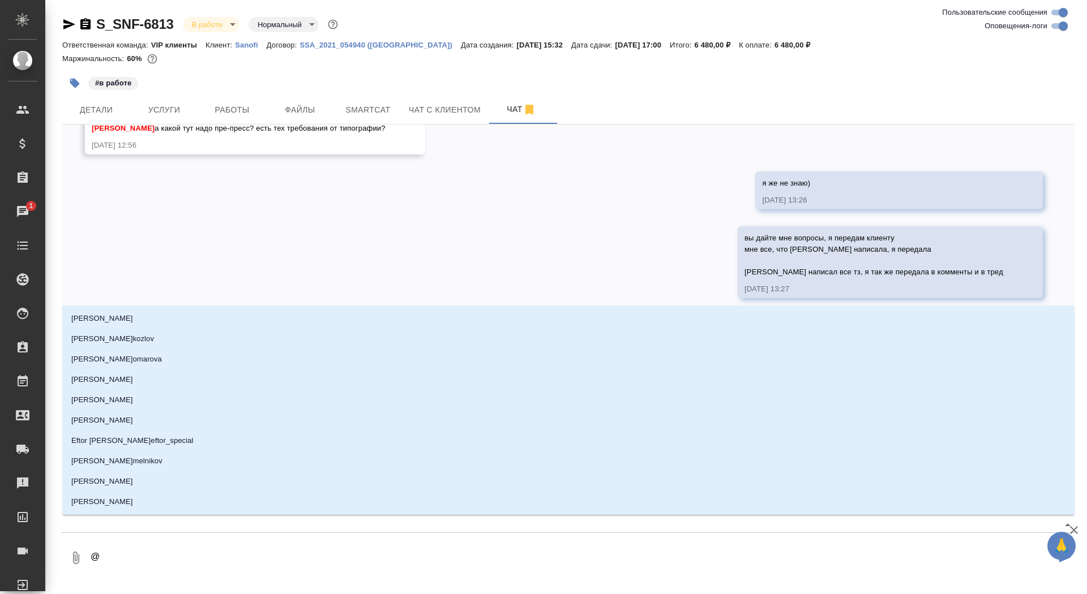
type textarea "@а"
type input "а"
type textarea "@ар"
type input "ар"
type textarea "@арс"
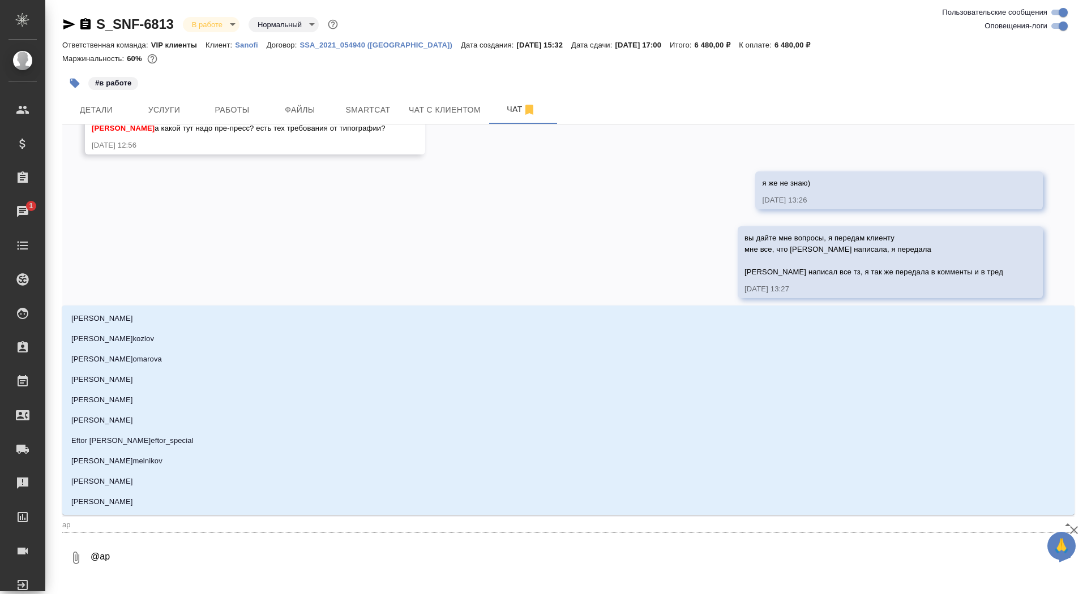
type input "арс"
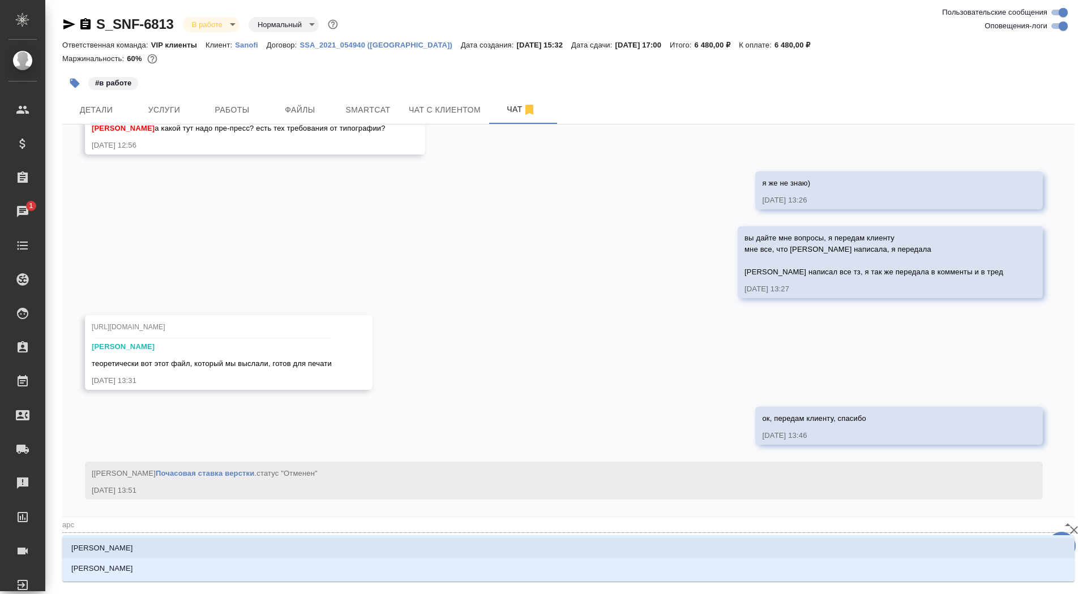
click at [298, 546] on li "[PERSON_NAME]" at bounding box center [568, 548] width 1012 height 20
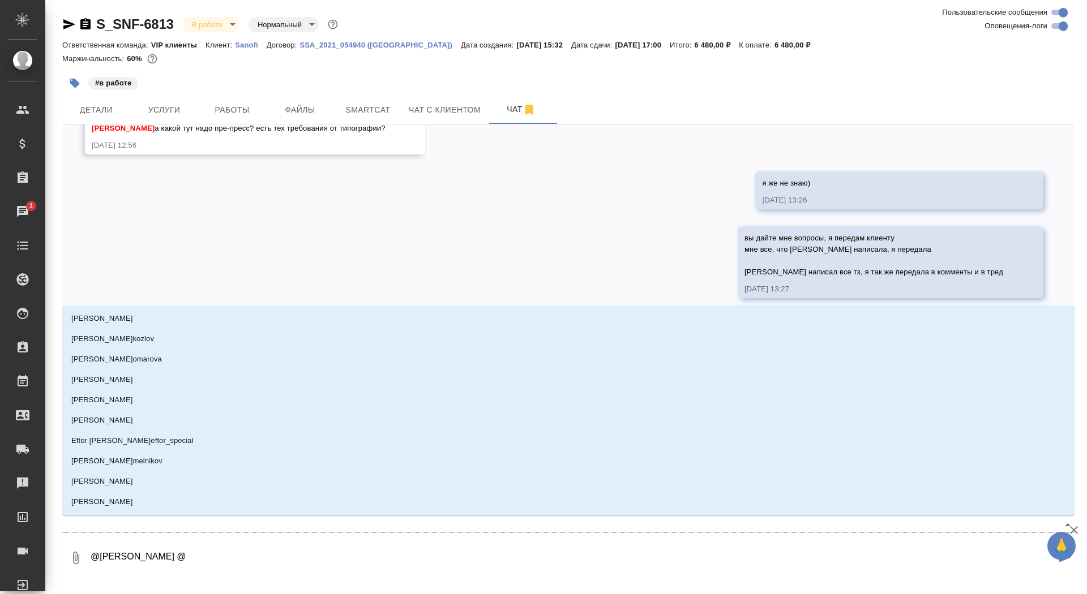
type textarea "@Арсеньева Вера @г"
type input "г"
type textarea "@Арсеньева Вера @го"
type input "го"
type textarea "@Арсеньева Вера @гор"
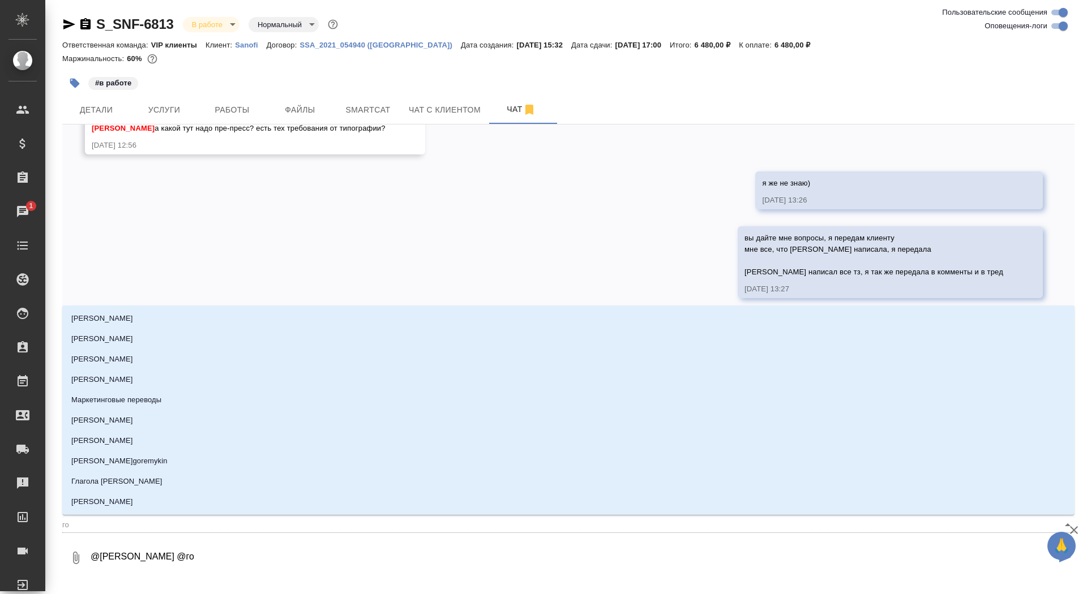
type input "гор"
type textarea "@Арсеньева Вера @горш"
type input "горш"
type textarea "@Арсеньева Вера @горшк"
type input "горшк"
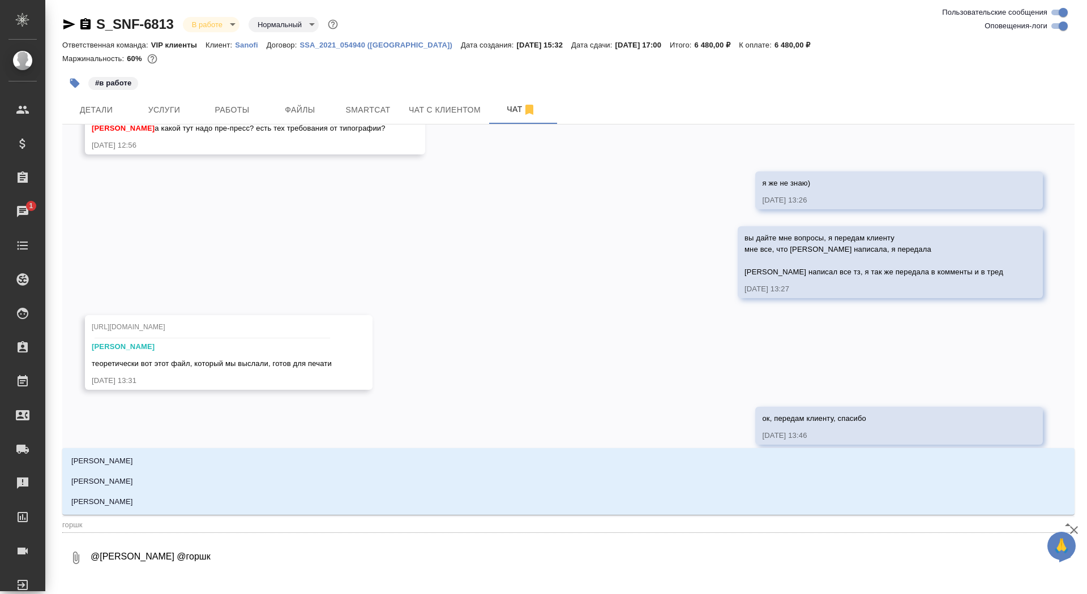
type textarea "@Арсеньева Вера @горшко"
type input "горшко"
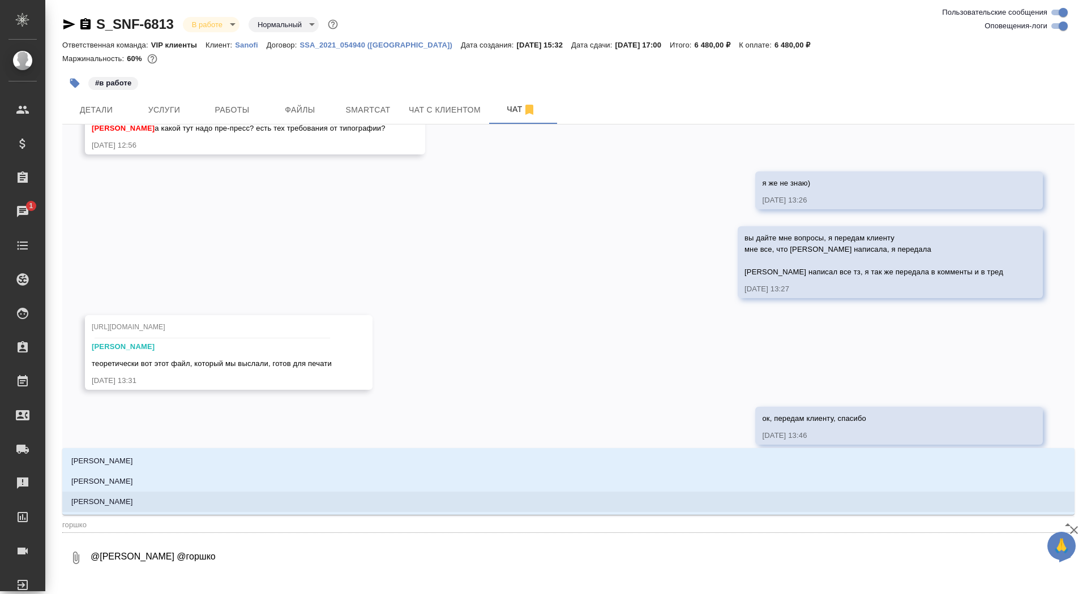
click at [288, 493] on li "[PERSON_NAME] Валентина" at bounding box center [568, 502] width 1012 height 20
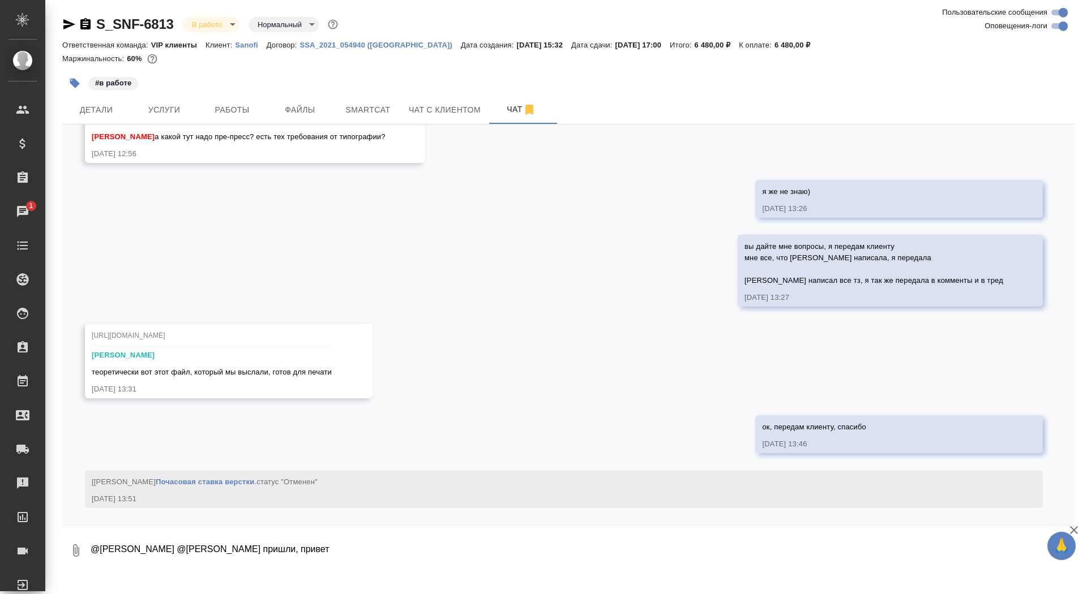
type textarea "@Арсеньева Вера @Горшкова Валентина корректировки пришли, привет"
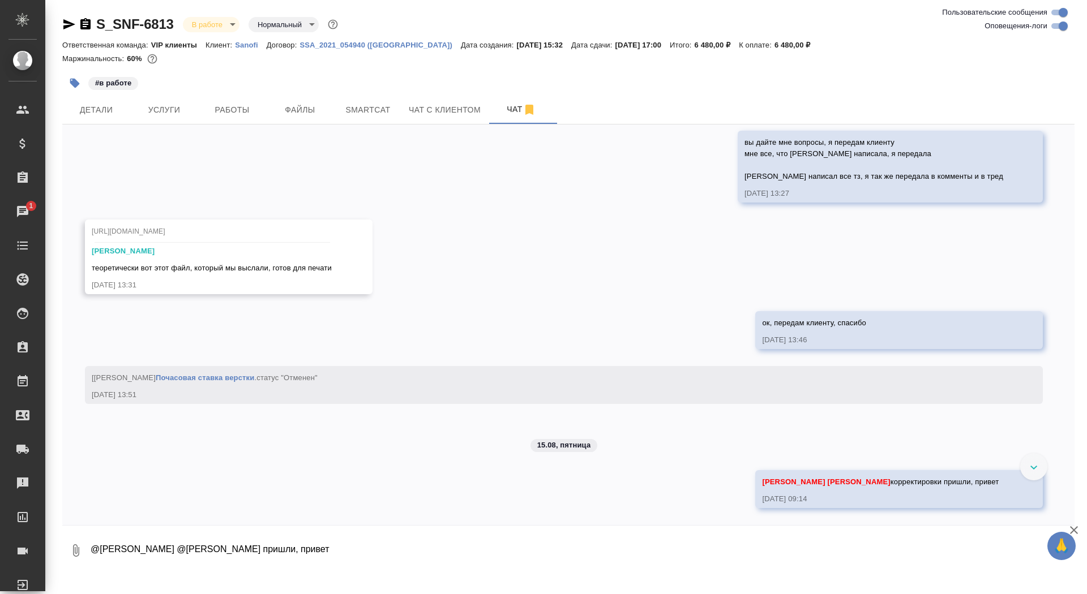
scroll to position [4523, 0]
click at [75, 555] on icon "button" at bounding box center [76, 551] width 14 height 14
click at [105, 485] on span "С локального диска" at bounding box center [71, 490] width 77 height 14
click at [0, 0] on input "С локального диска" at bounding box center [0, 0] width 0 height 0
click at [62, 531] on button "1" at bounding box center [75, 550] width 27 height 38
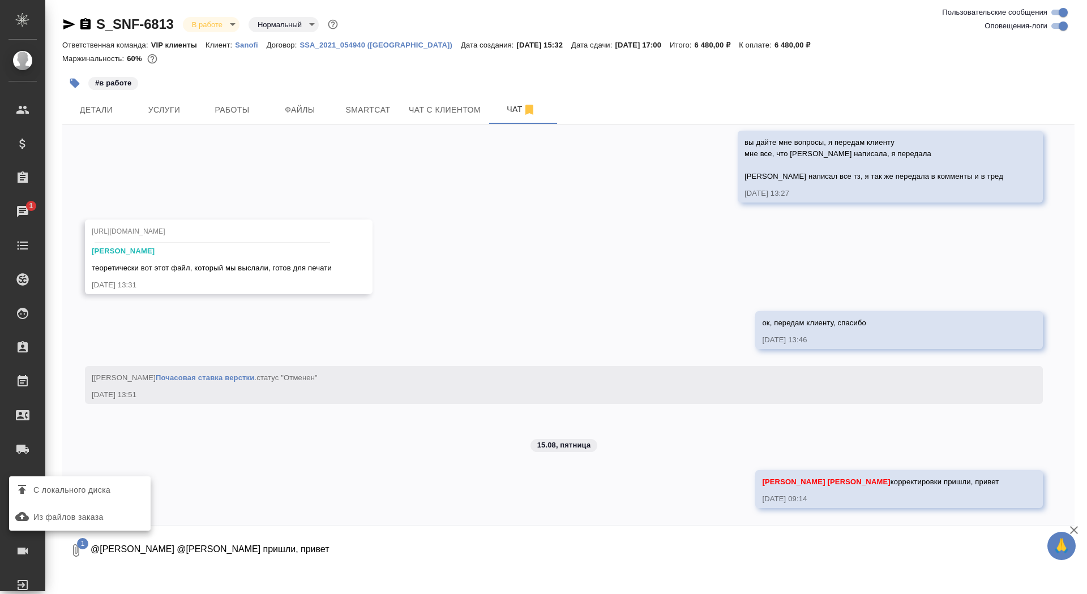
click at [669, 544] on div at bounding box center [543, 297] width 1087 height 594
click at [669, 544] on textarea "@Арсеньева Вера @Горшкова Валентина корректировки пришли, привет" at bounding box center [572, 550] width 966 height 38
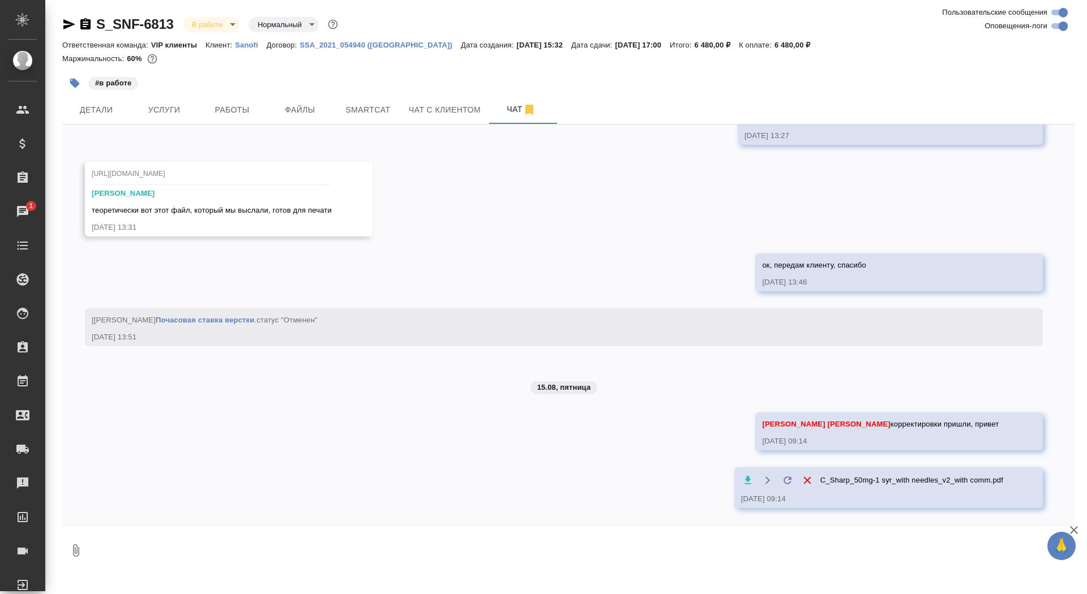
scroll to position [4581, 0]
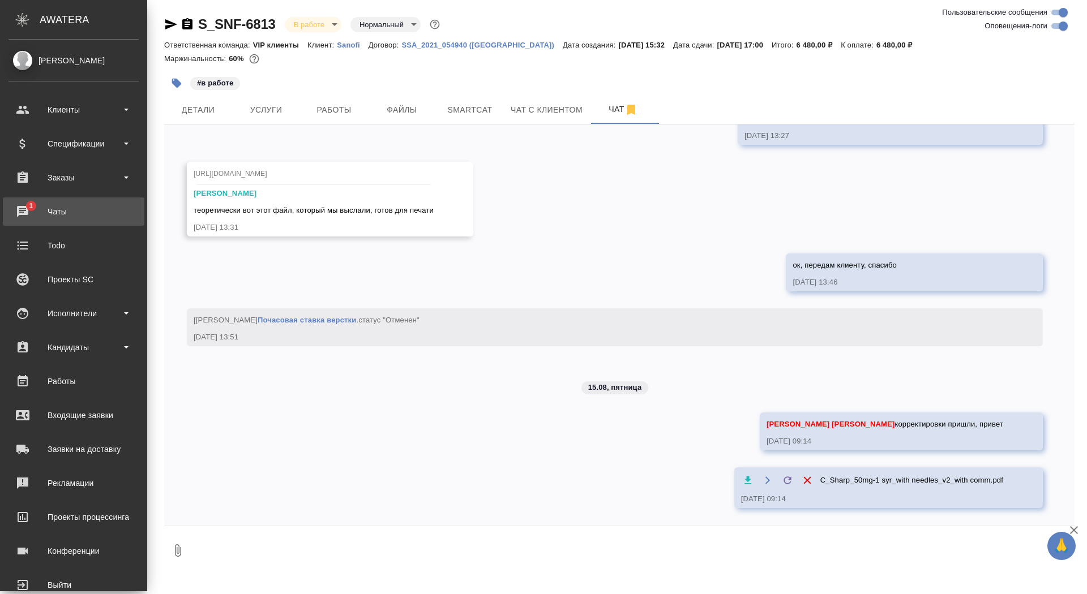
click at [16, 212] on div "Чаты" at bounding box center [73, 211] width 130 height 17
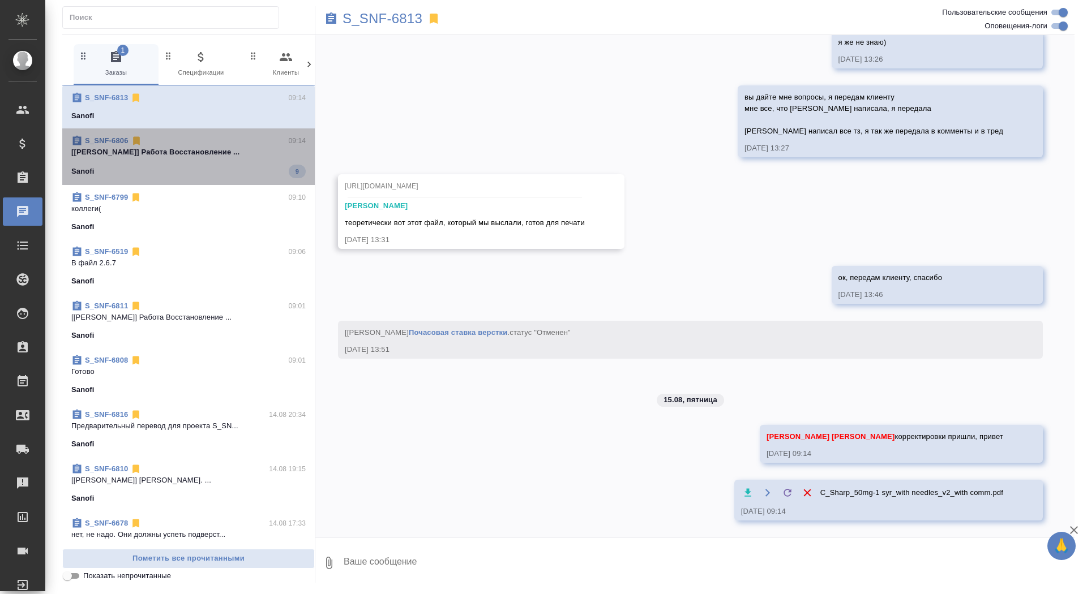
click at [234, 170] on div "Sanofi 9" at bounding box center [188, 172] width 234 height 14
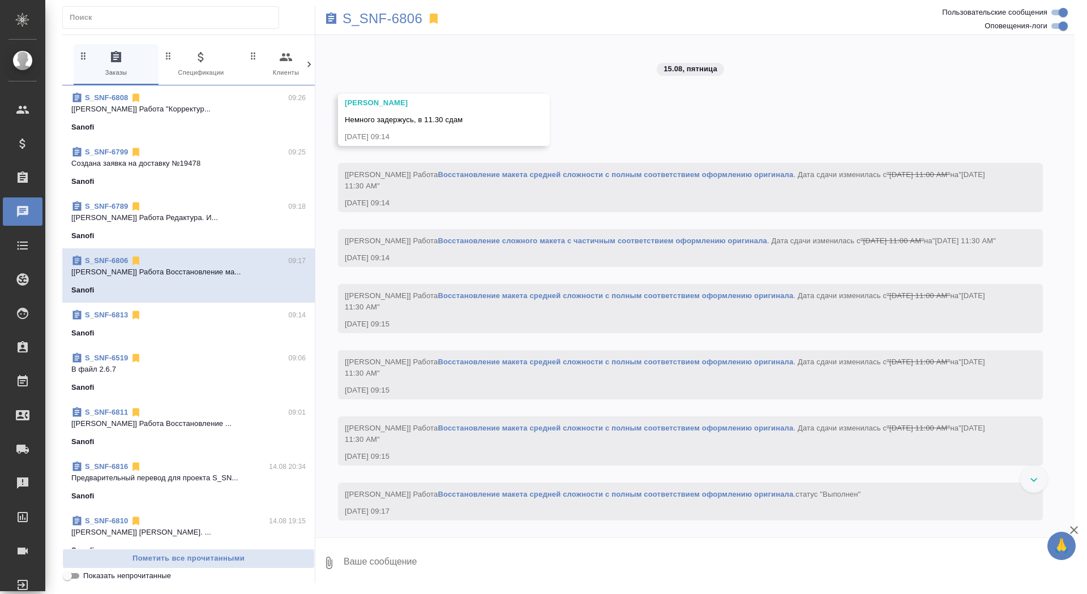
scroll to position [6809, 0]
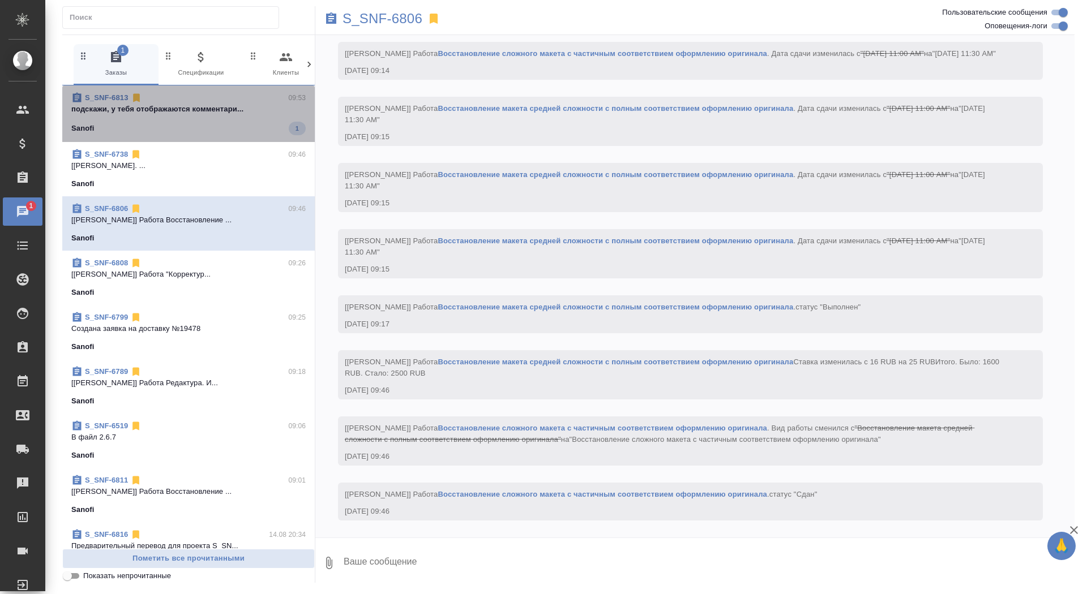
click at [214, 119] on span "S_SNF-6813 09:53 подскажи, у тебя отображаются комментари... Sanofi 1" at bounding box center [188, 113] width 234 height 43
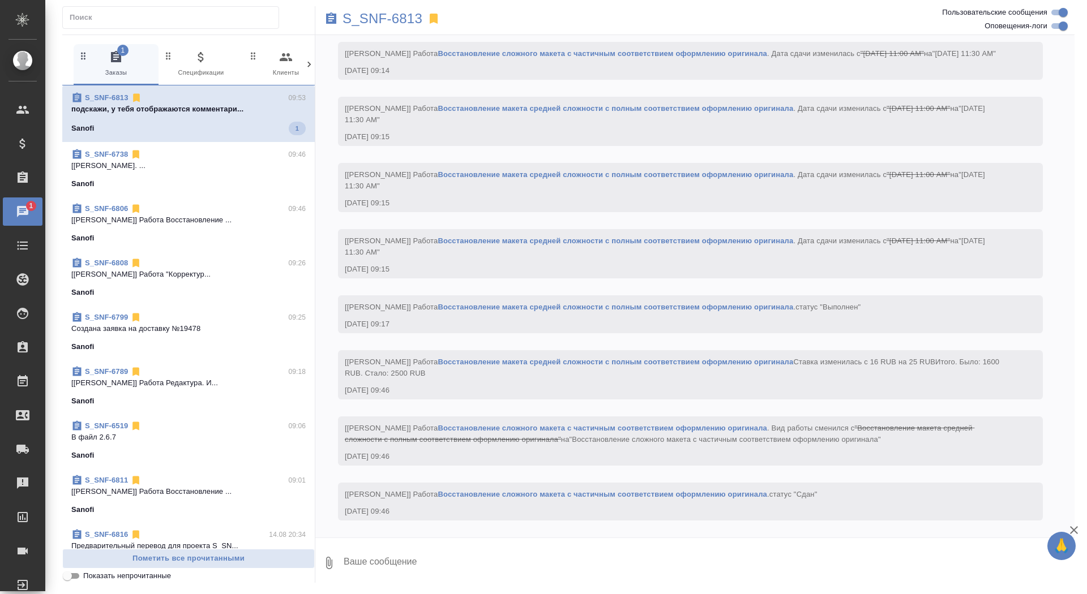
scroll to position [4650, 0]
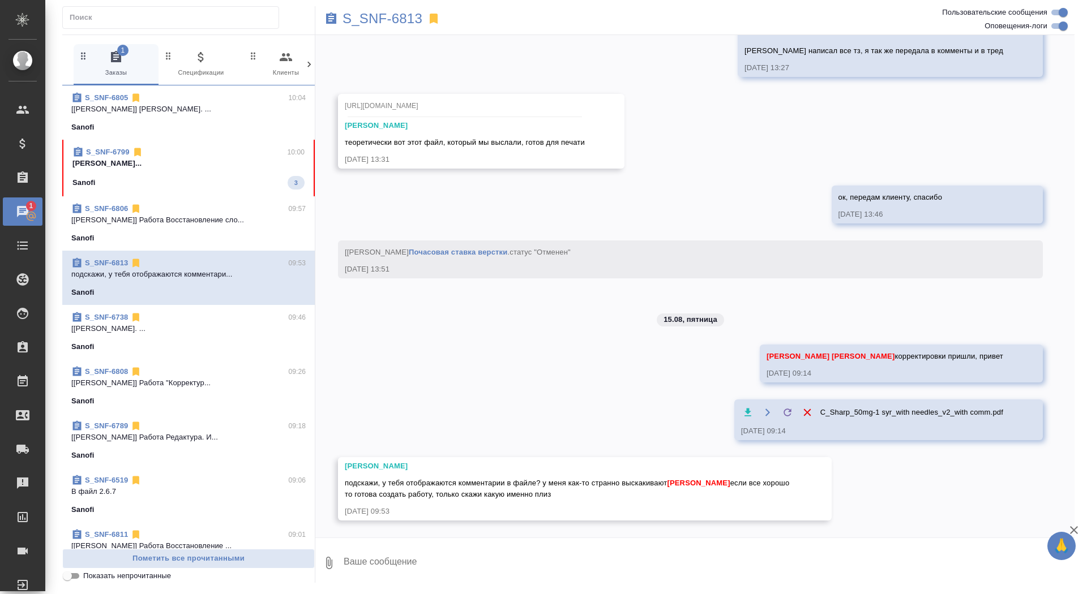
click at [203, 168] on p "Сайдашева Диляра..." at bounding box center [188, 163] width 232 height 11
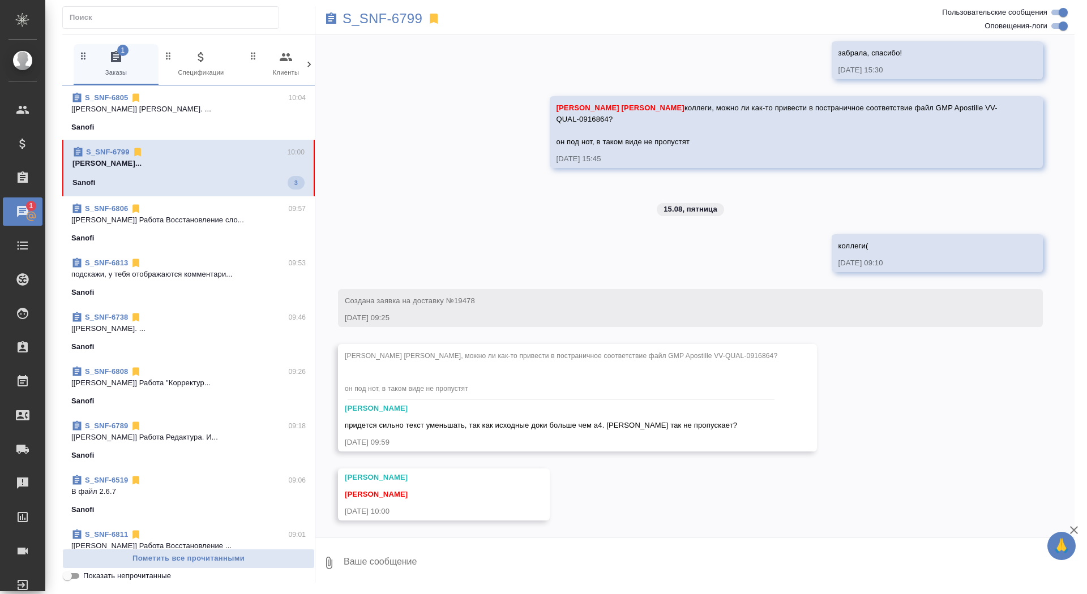
scroll to position [7693, 0]
click at [414, 559] on textarea at bounding box center [708, 563] width 732 height 38
type textarea "да все уже, я сама сделала"
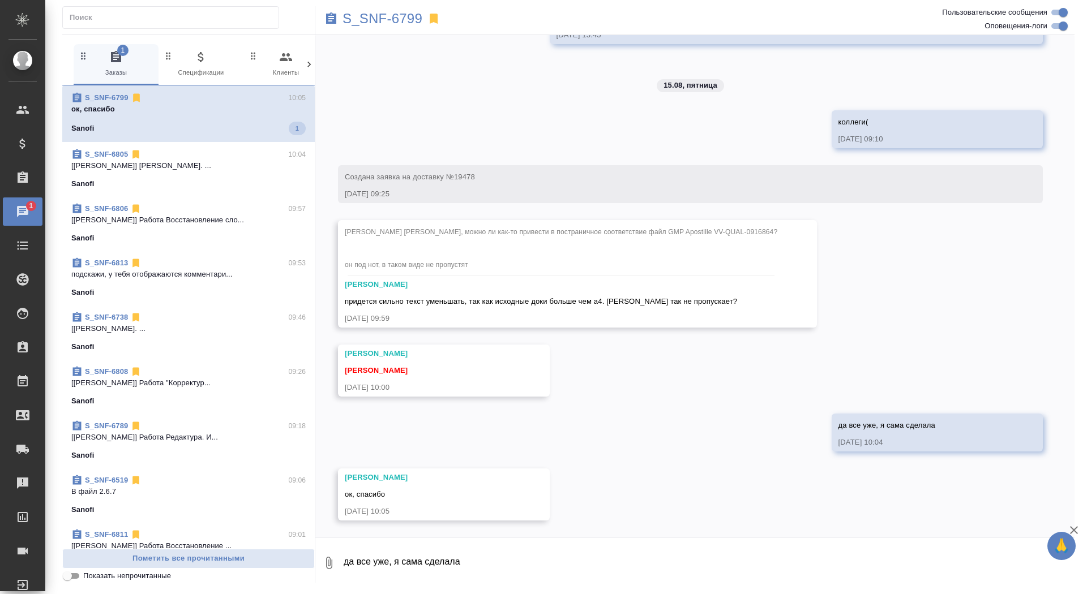
scroll to position [7817, 0]
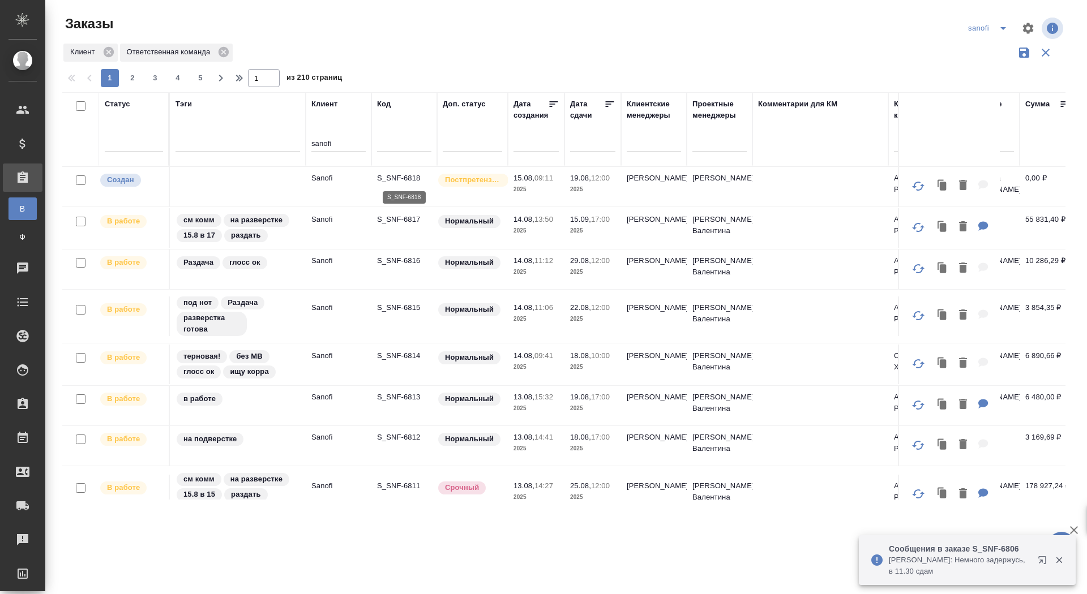
click at [406, 178] on p "S_SNF-6818" at bounding box center [404, 178] width 54 height 11
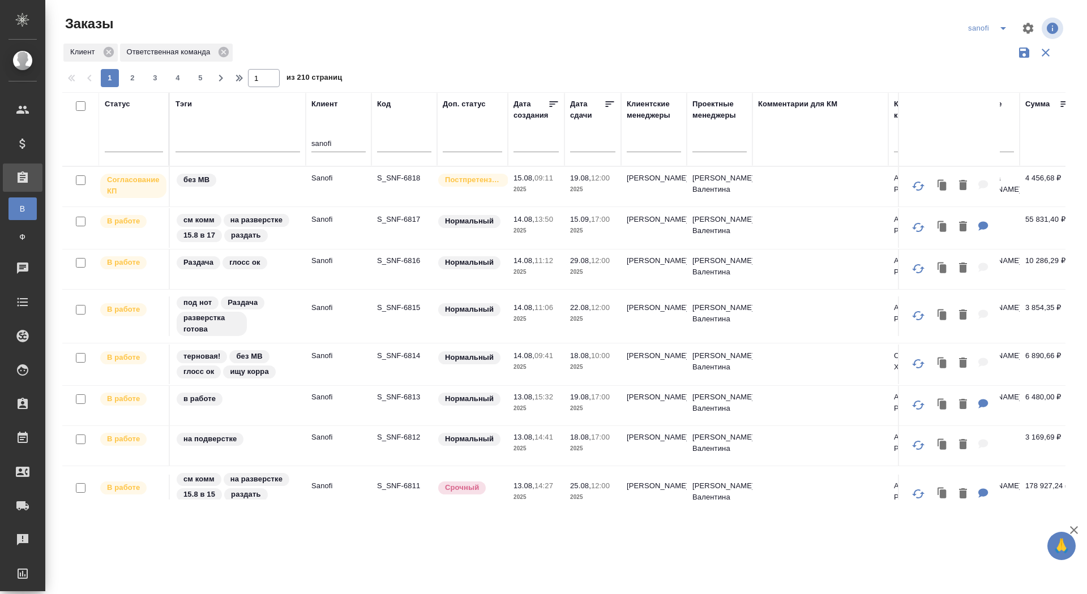
scroll to position [795, 0]
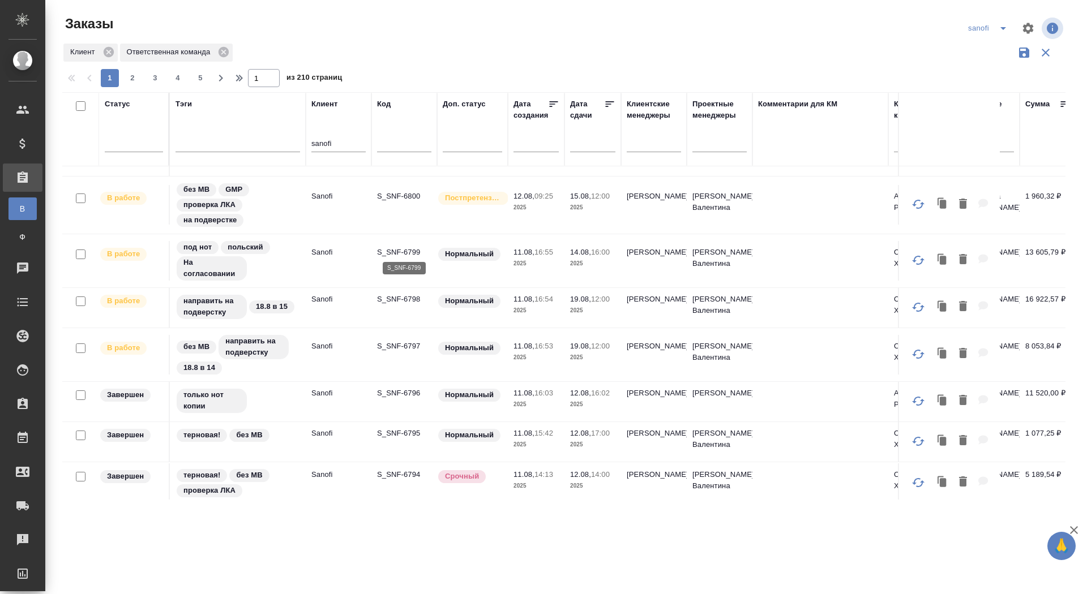
click at [394, 247] on p "S_SNF-6799" at bounding box center [404, 252] width 54 height 11
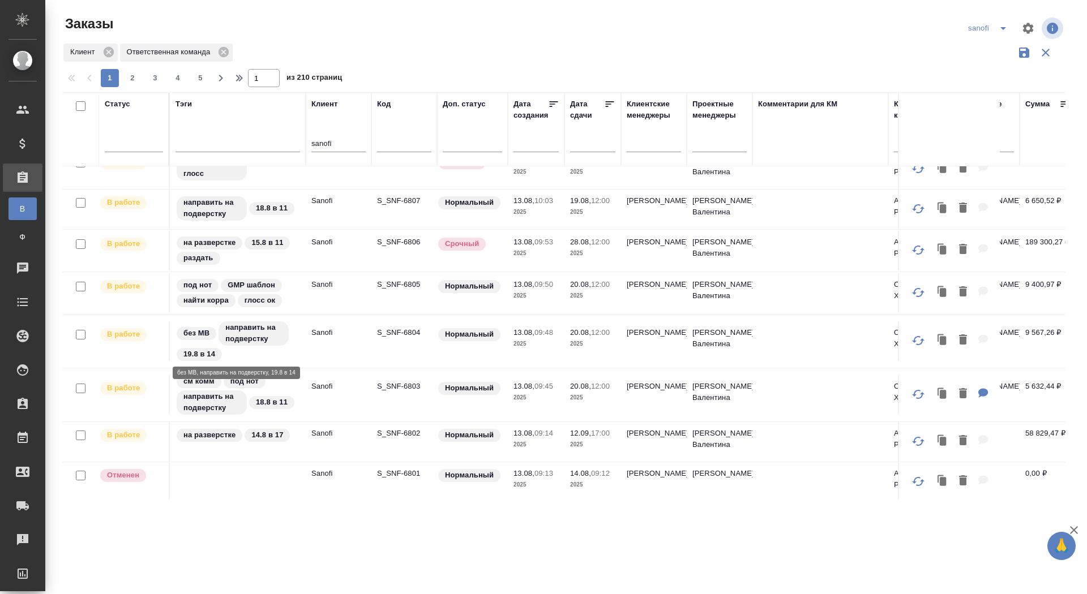
scroll to position [0, 0]
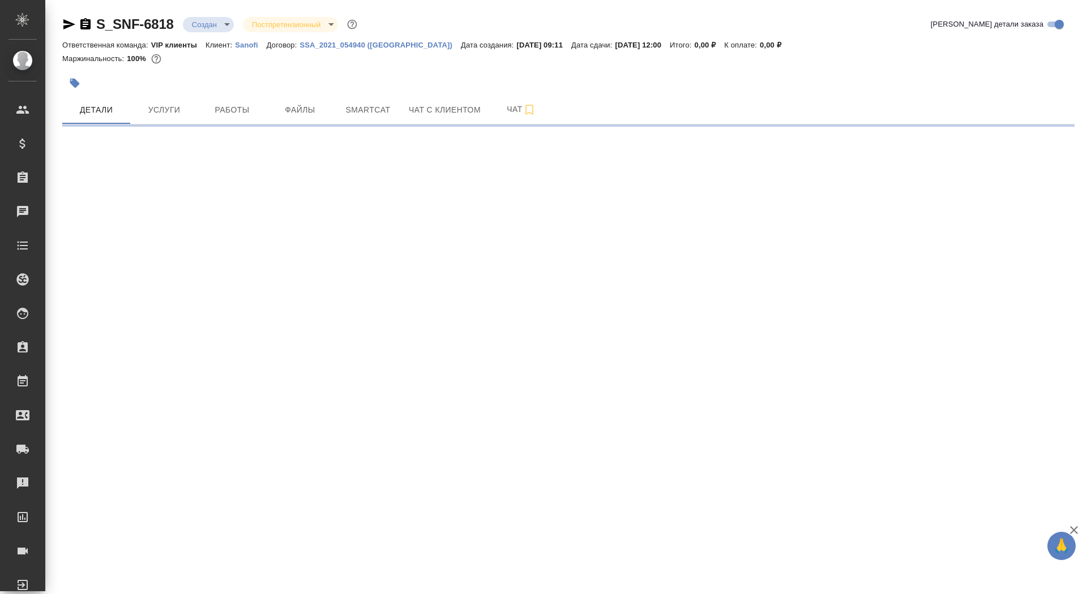
select select "RU"
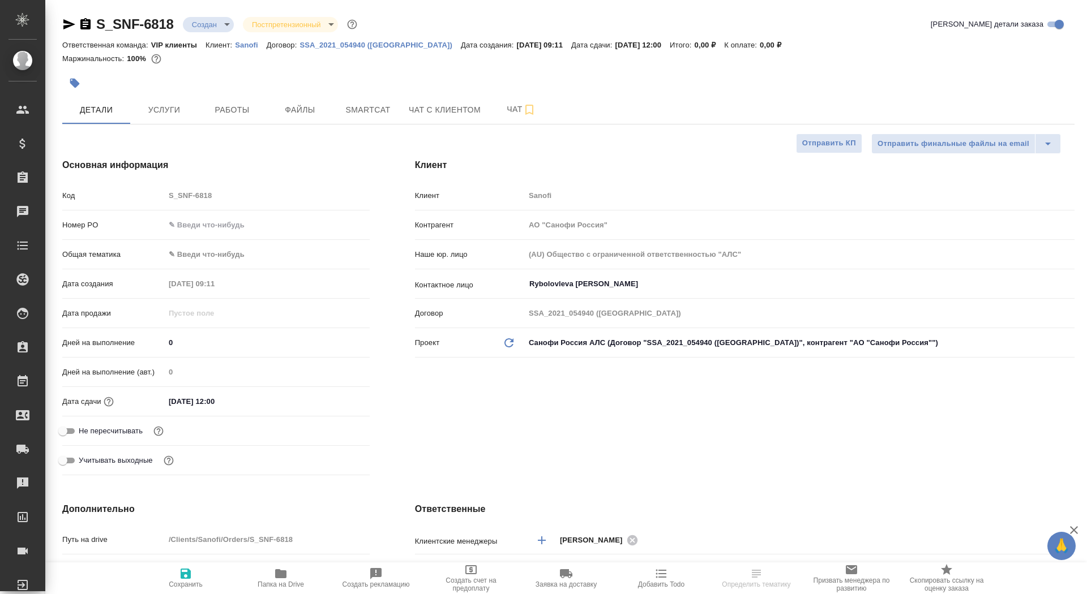
type textarea "x"
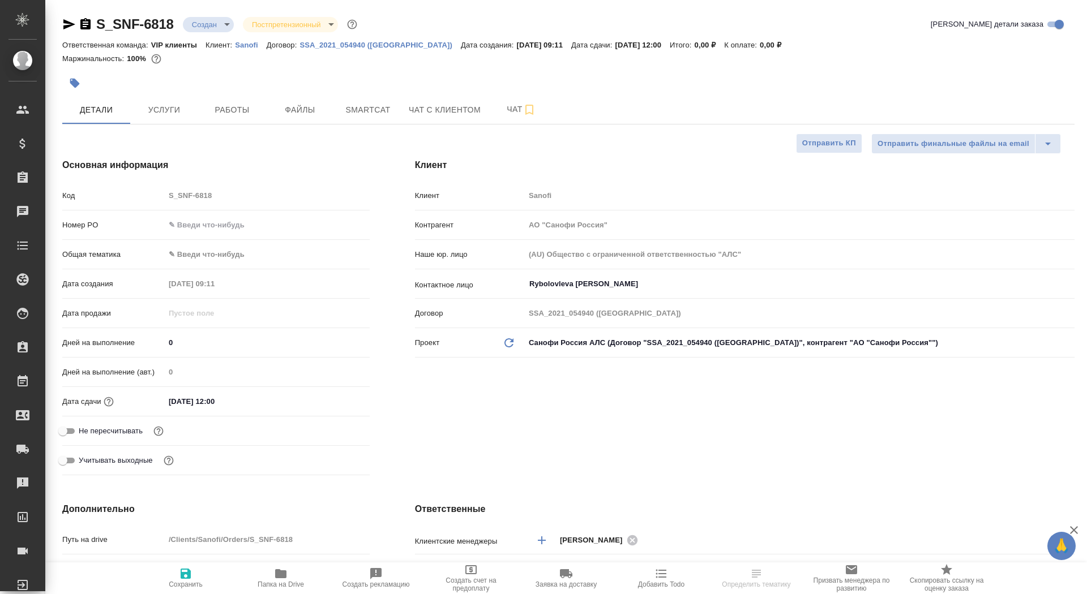
type textarea "x"
drag, startPoint x: 176, startPoint y: 341, endPoint x: 147, endPoint y: 341, distance: 29.4
click at [146, 341] on div "Дней на выполнение 0" at bounding box center [215, 343] width 307 height 20
type input "4"
type textarea "x"
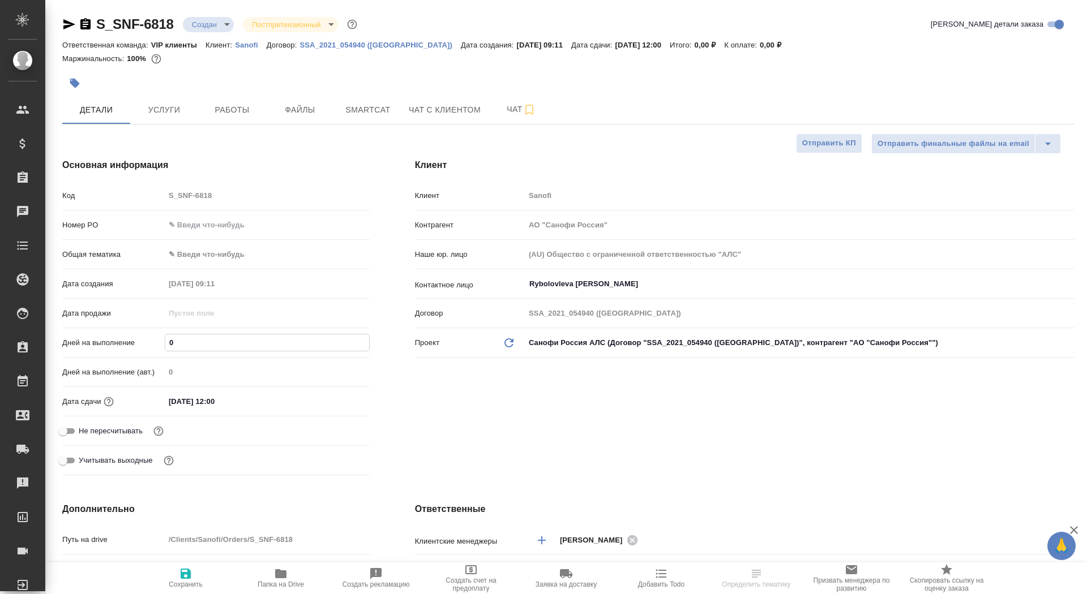
type textarea "x"
type input "4"
click at [201, 579] on span "Сохранить" at bounding box center [185, 578] width 81 height 22
type textarea "x"
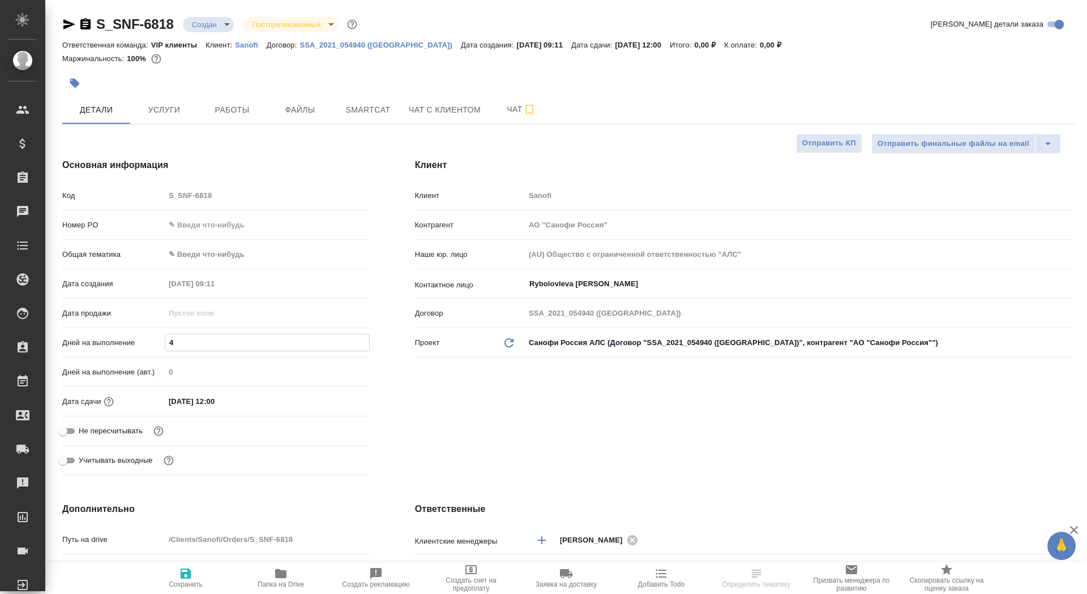
type textarea "x"
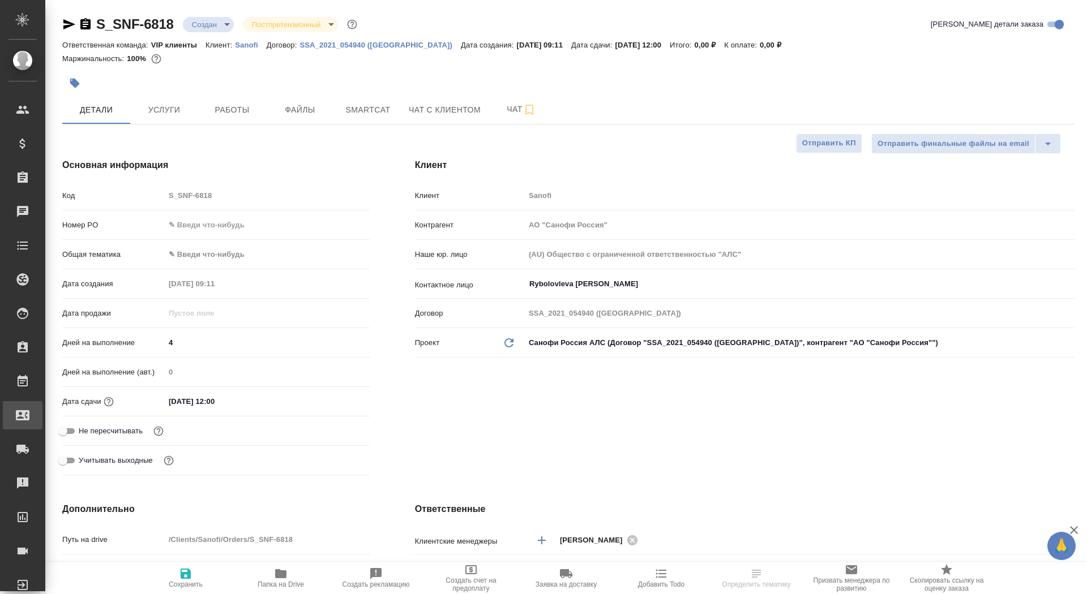
type textarea "x"
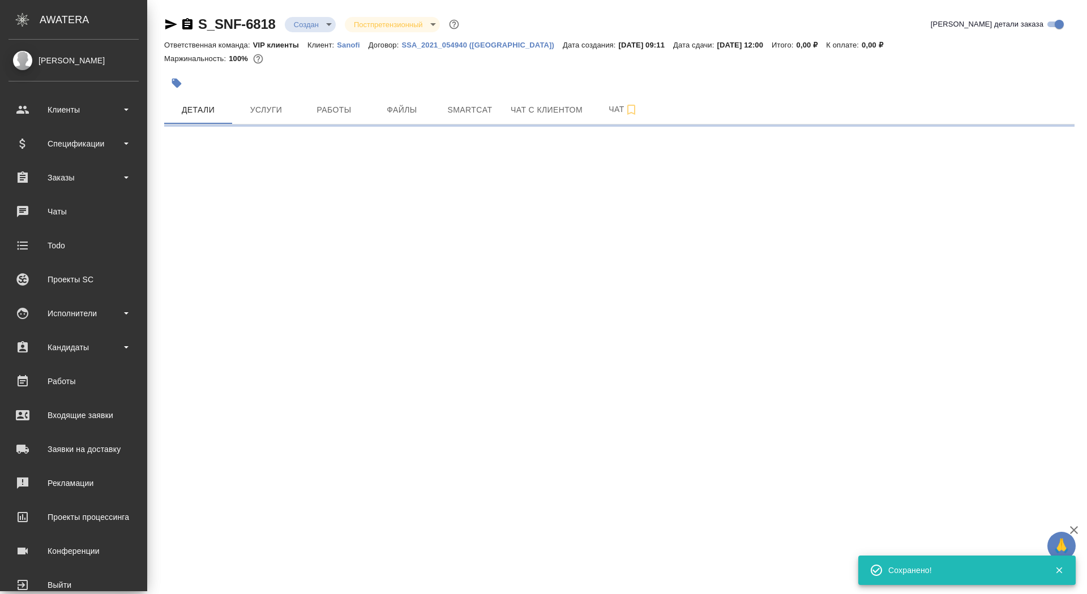
select select "RU"
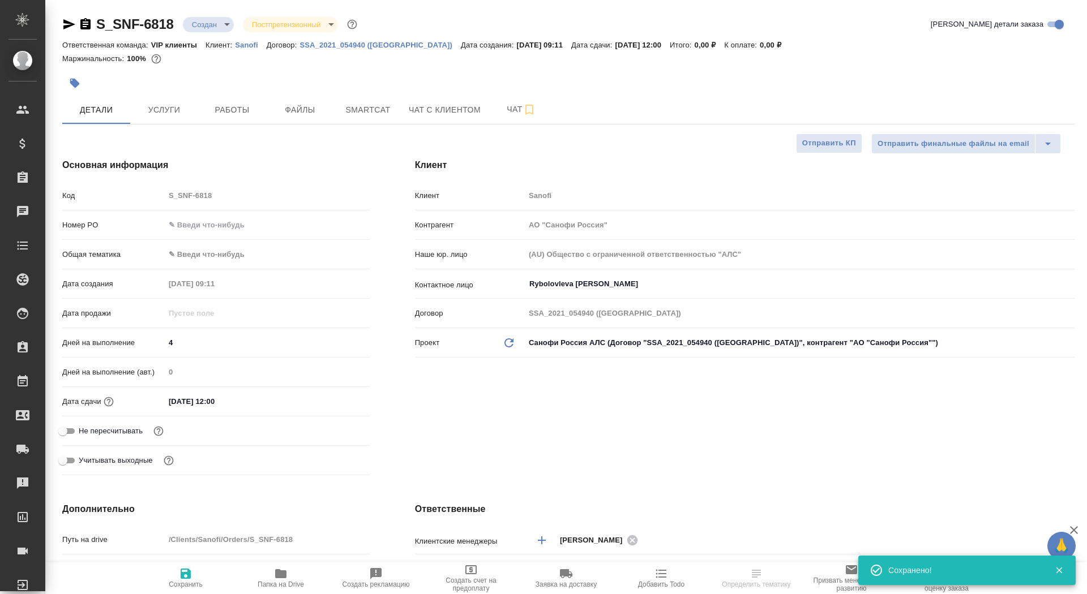
type textarea "x"
click at [69, 433] on input "Не пересчитывать" at bounding box center [62, 431] width 41 height 14
checkbox input "true"
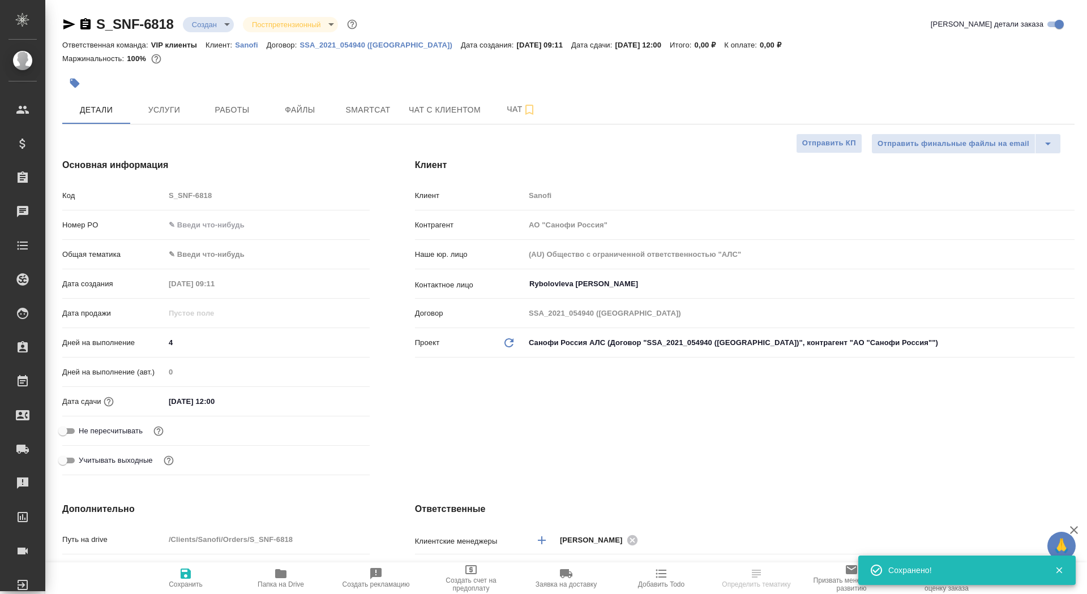
type textarea "x"
click at [178, 590] on button "Сохранить" at bounding box center [185, 578] width 95 height 32
type textarea "x"
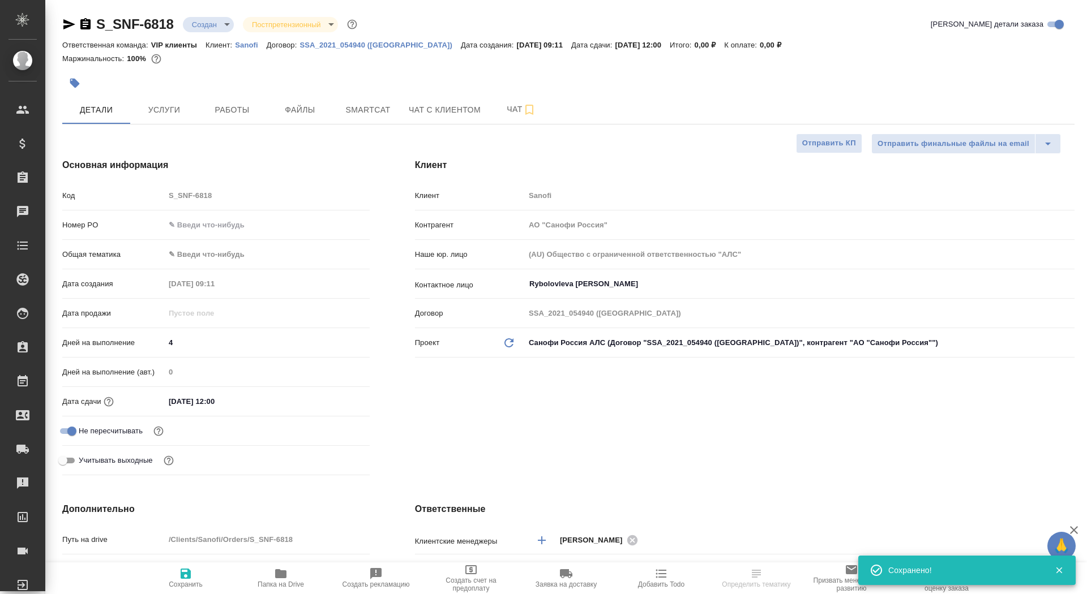
type textarea "x"
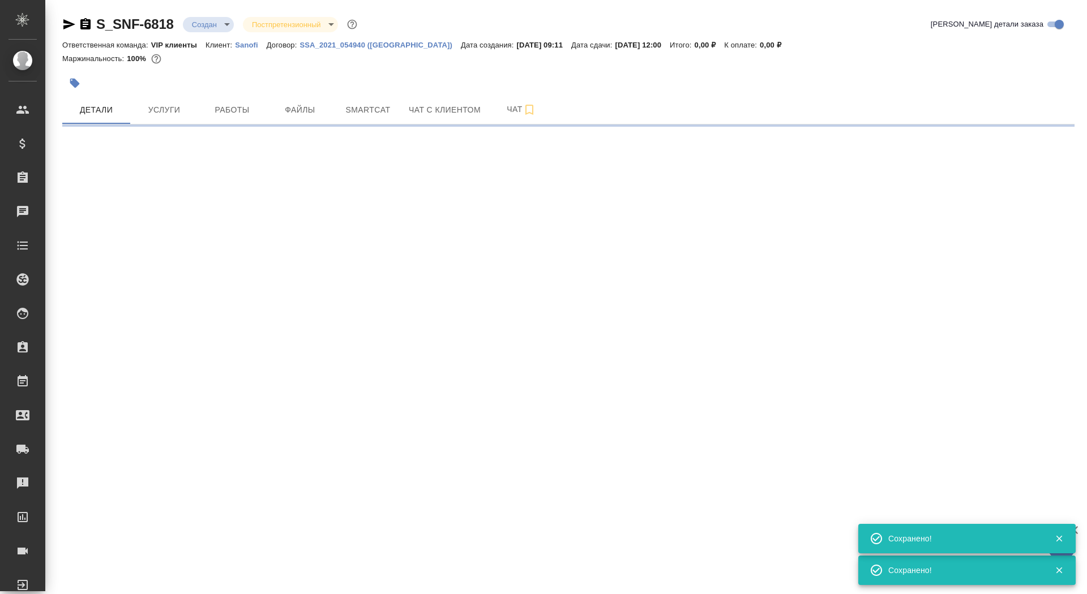
select select "RU"
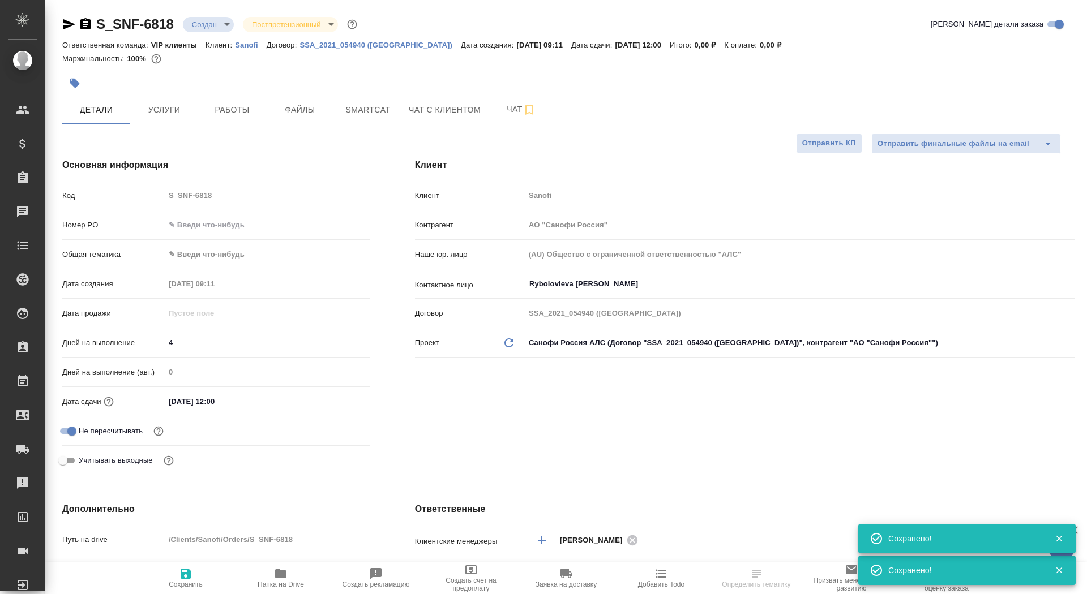
type textarea "x"
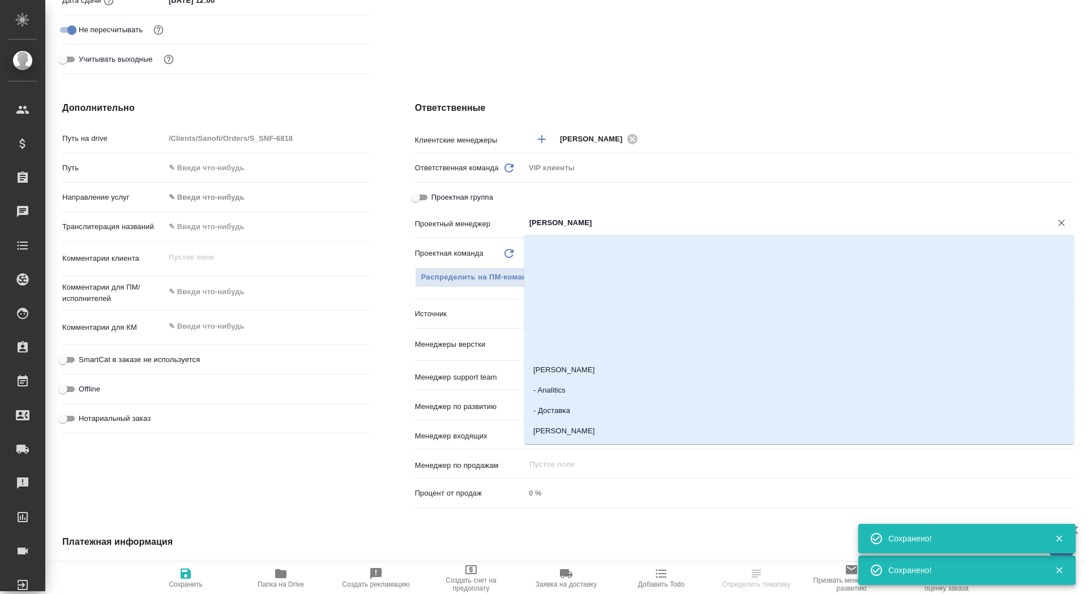
click at [559, 226] on input "[PERSON_NAME]" at bounding box center [780, 223] width 505 height 14
type input "горш"
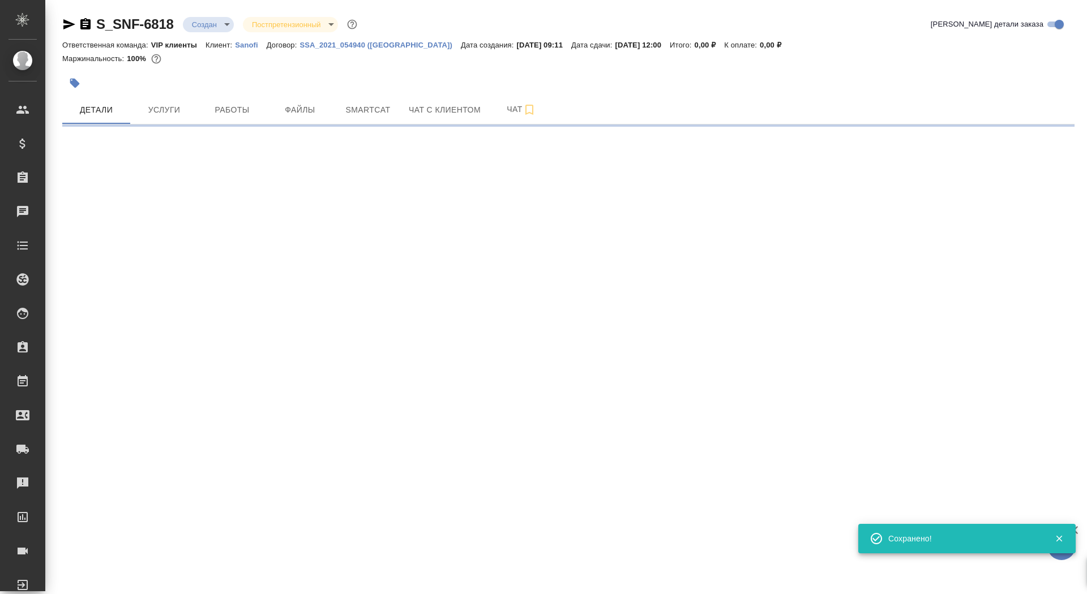
scroll to position [0, 0]
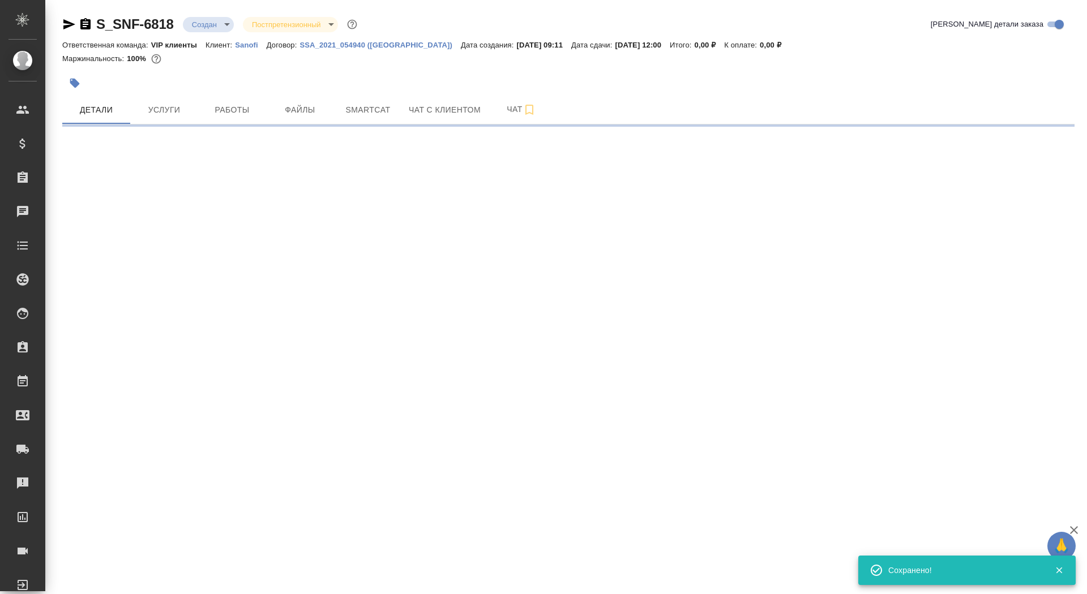
select select "RU"
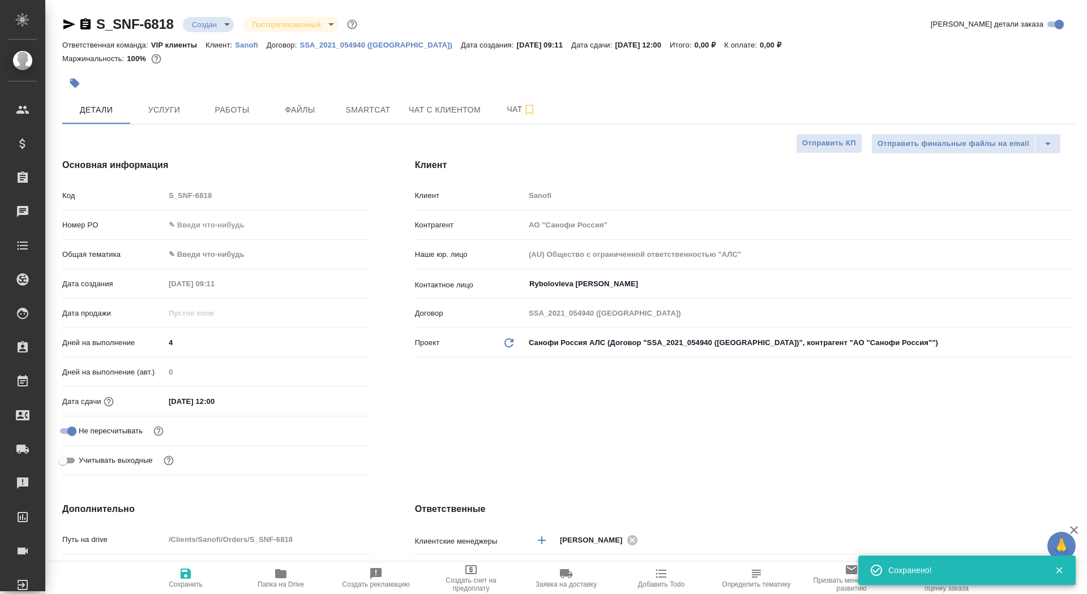
type textarea "x"
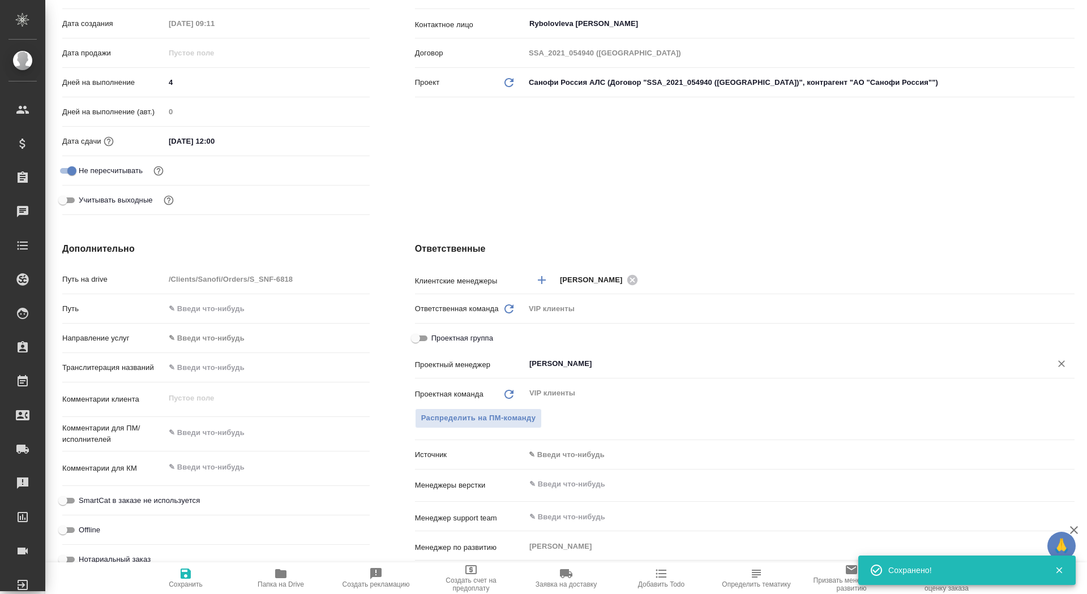
click at [579, 371] on div "Сайдашева Диляра ​" at bounding box center [799, 364] width 549 height 20
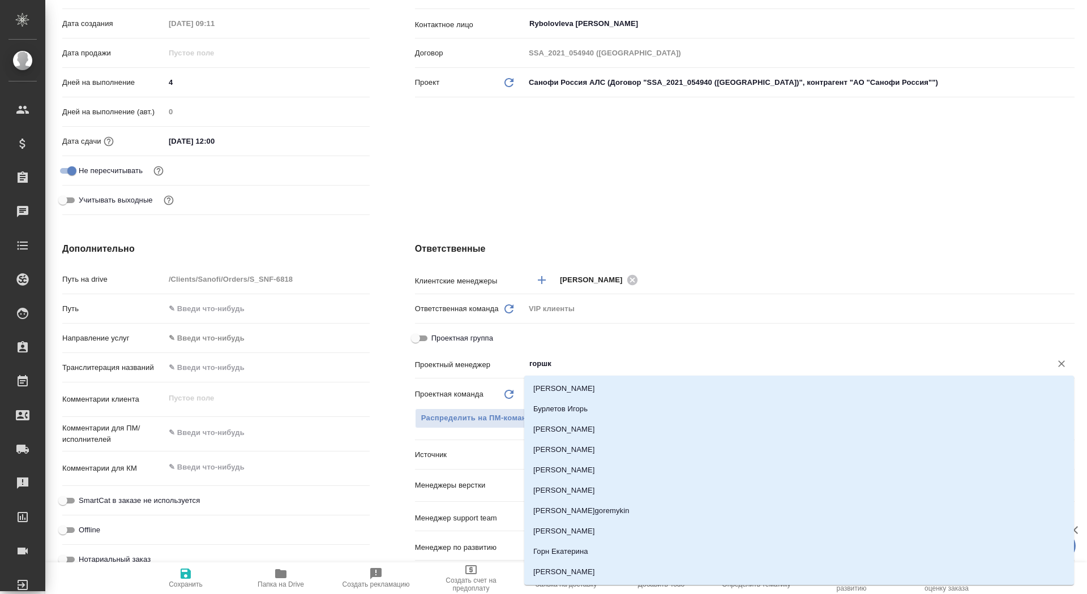
type input "горшко"
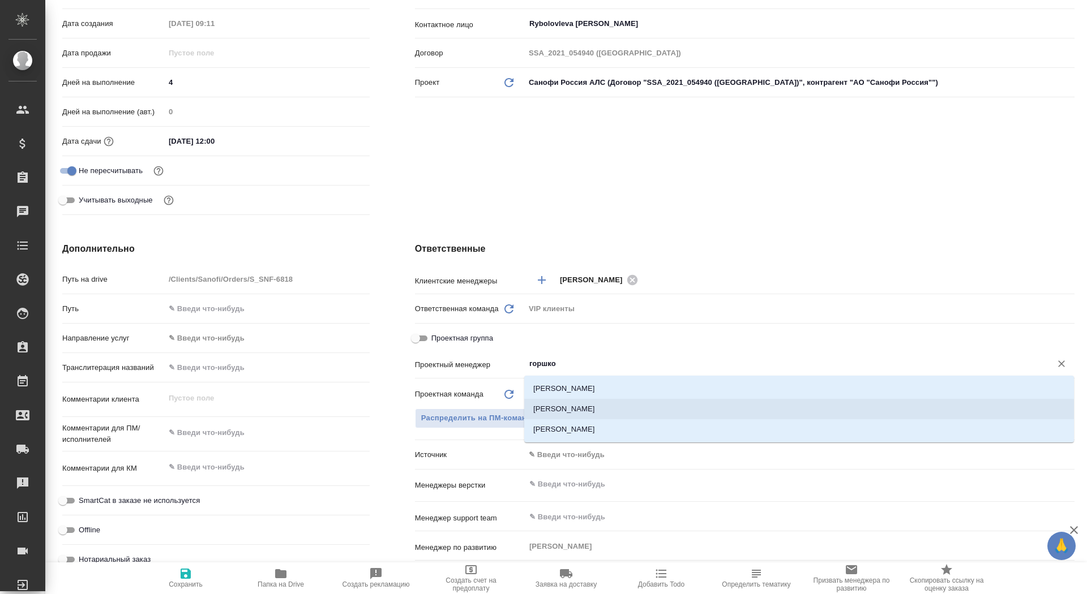
click at [613, 406] on li "[PERSON_NAME]" at bounding box center [798, 409] width 549 height 20
type textarea "x"
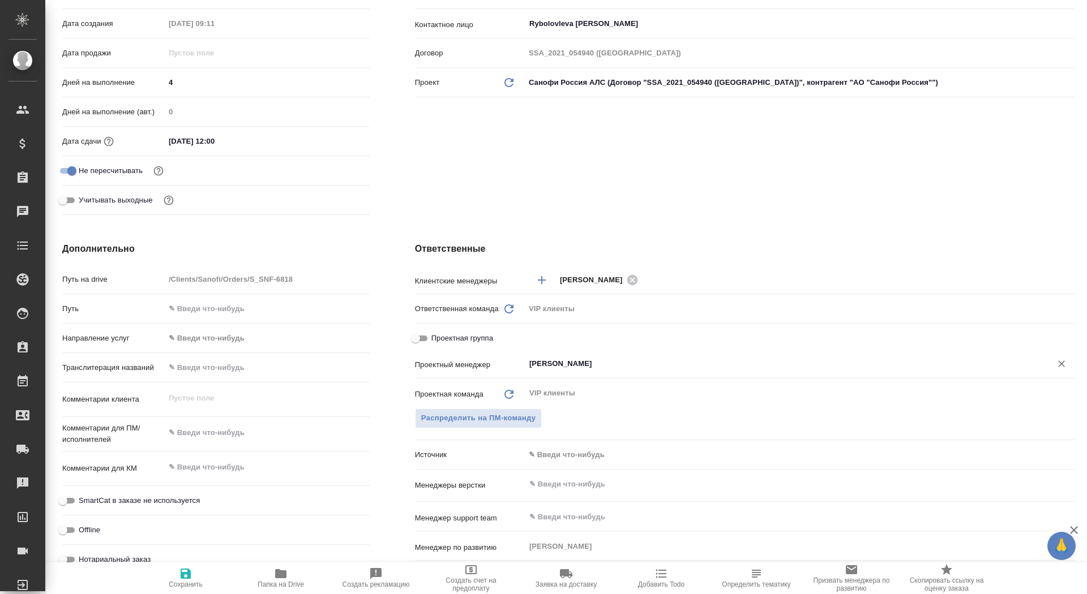
type input "[PERSON_NAME]"
click at [192, 580] on span "Сохранить" at bounding box center [185, 578] width 81 height 22
type textarea "x"
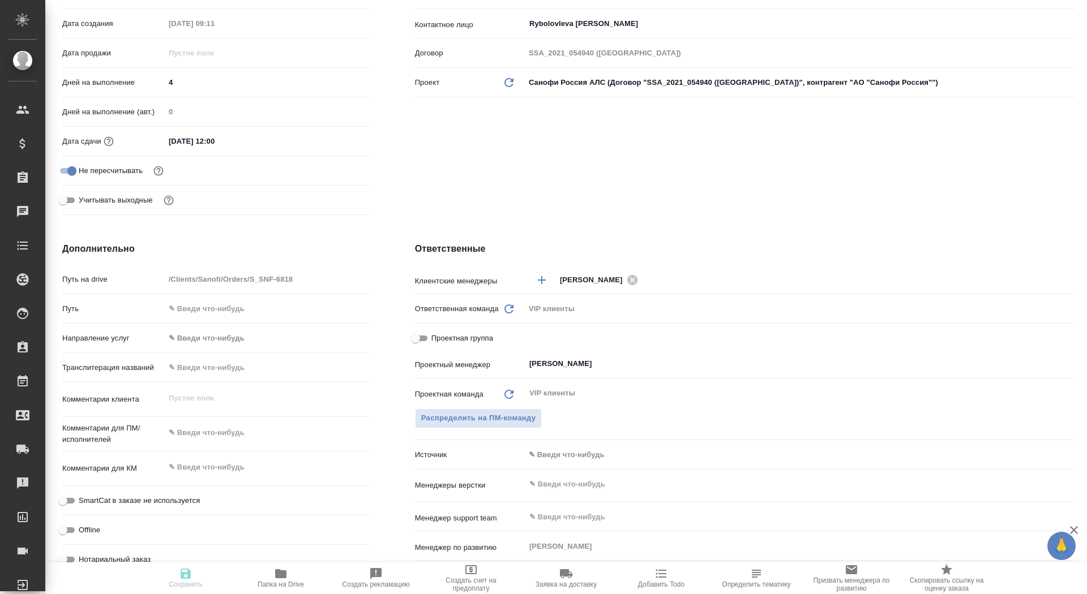
type textarea "x"
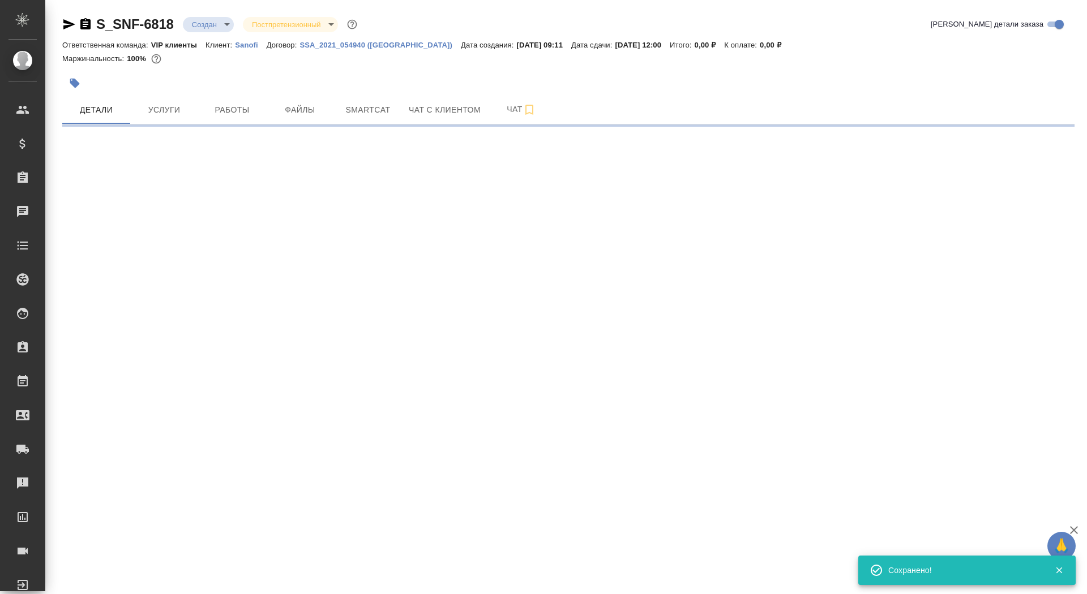
select select "RU"
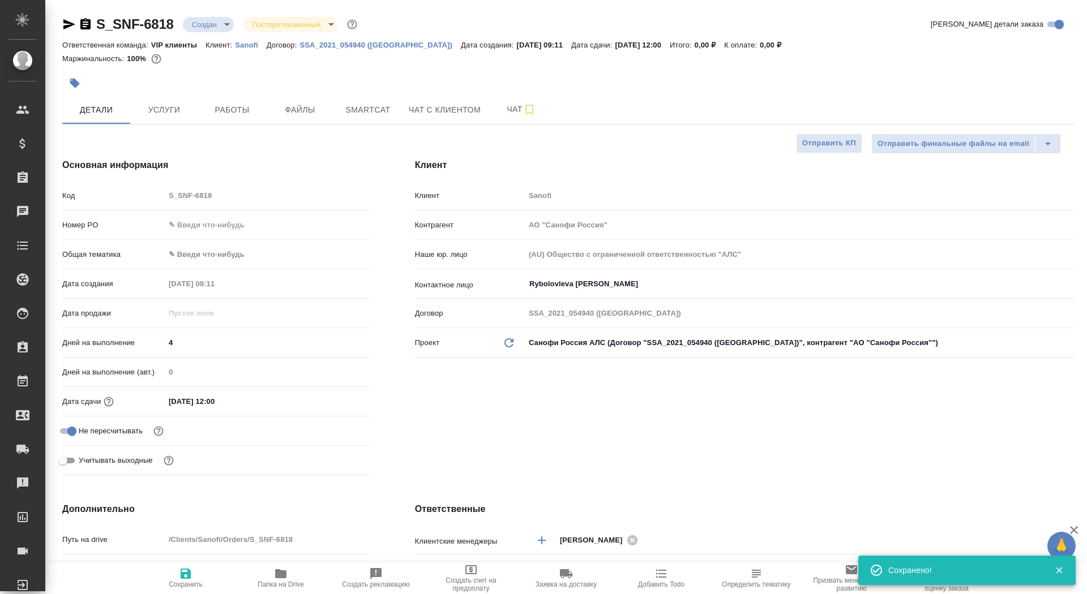
type textarea "x"
click at [292, 582] on span "Папка на Drive" at bounding box center [280, 585] width 46 height 8
type textarea "x"
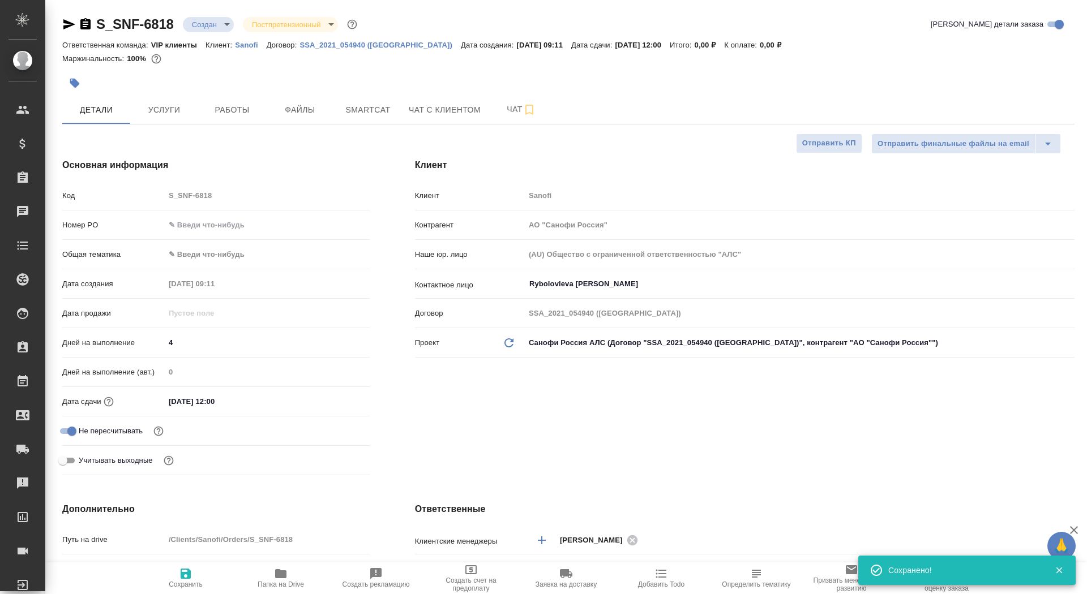
type textarea "x"
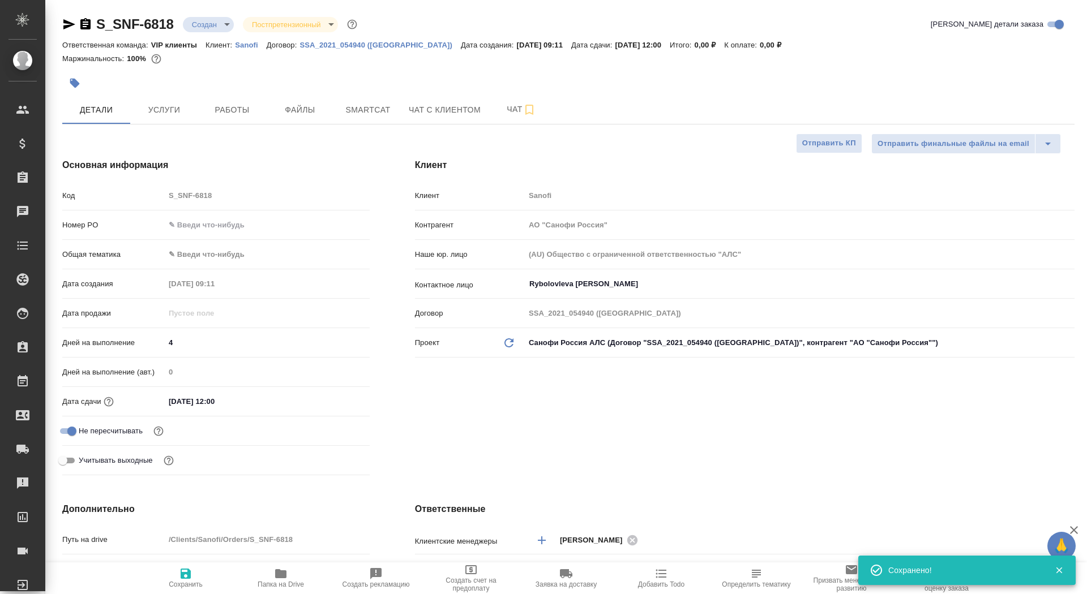
click at [75, 76] on button "button" at bounding box center [74, 83] width 25 height 25
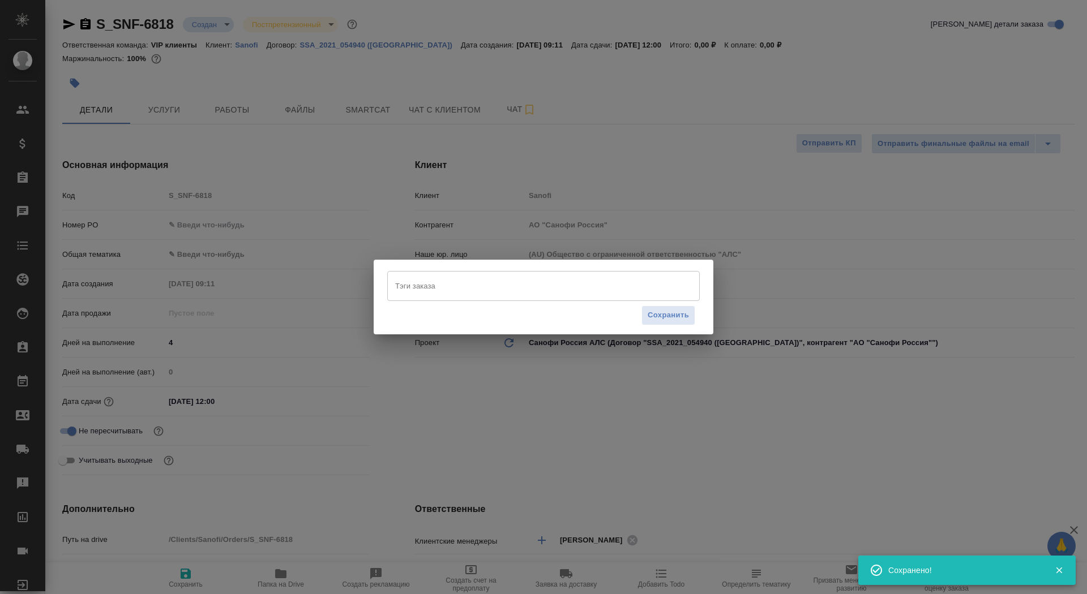
click at [435, 290] on input "Тэги заказа" at bounding box center [532, 285] width 281 height 19
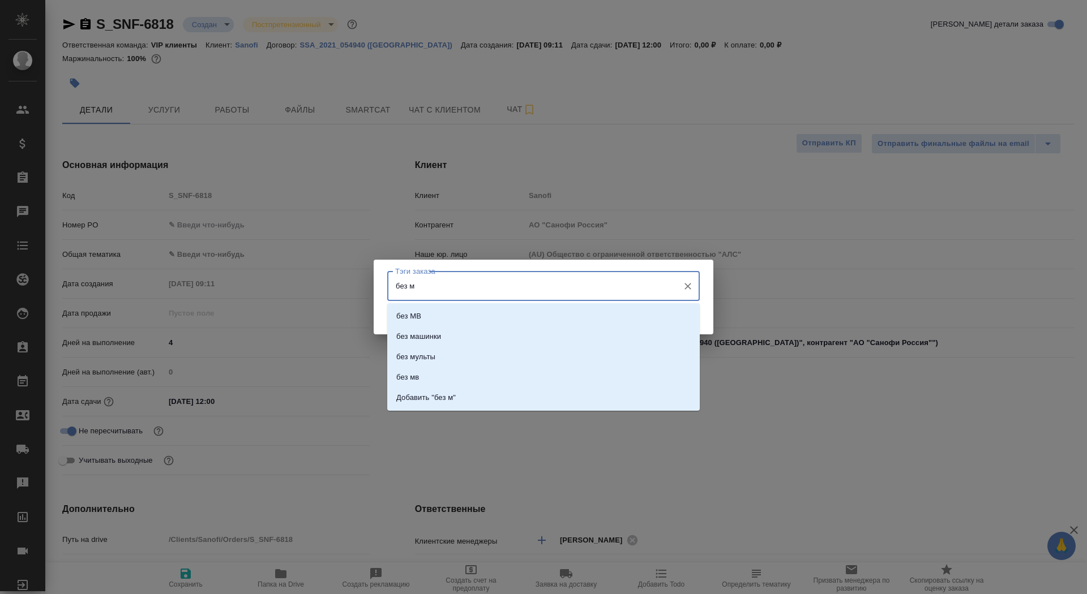
type input "без мв"
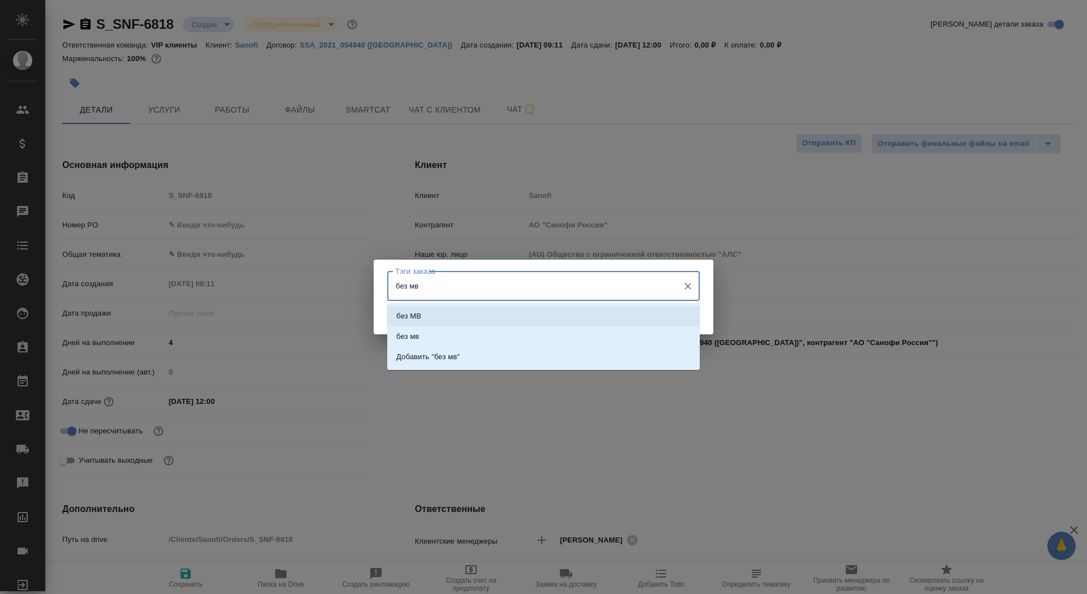
click at [475, 307] on li "без МВ" at bounding box center [543, 316] width 312 height 20
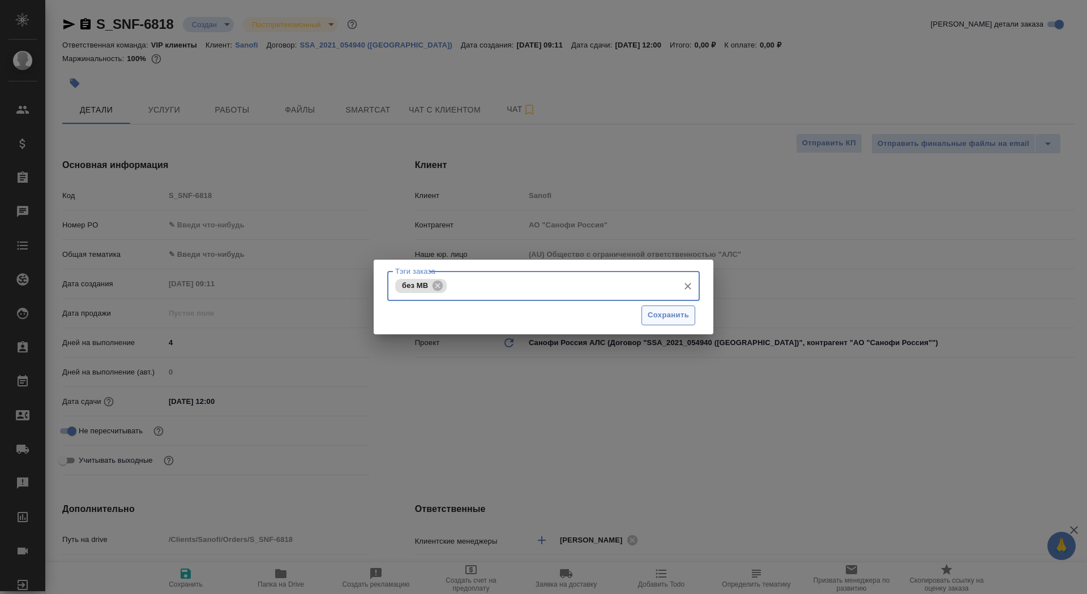
click at [642, 315] on button "Сохранить" at bounding box center [668, 316] width 54 height 20
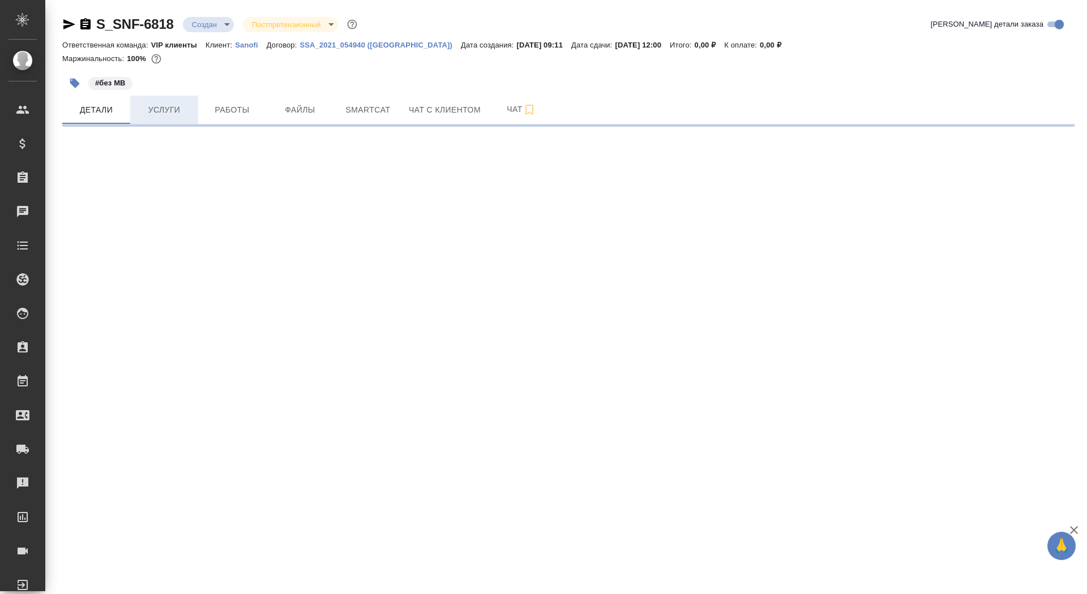
select select "RU"
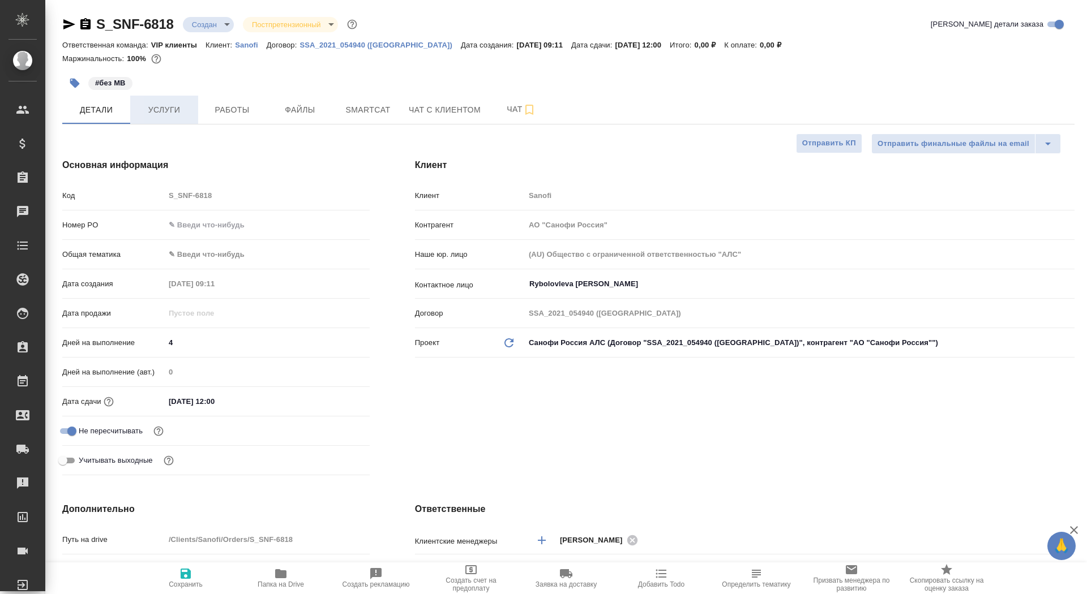
type textarea "x"
click at [170, 114] on span "Услуги" at bounding box center [164, 110] width 54 height 14
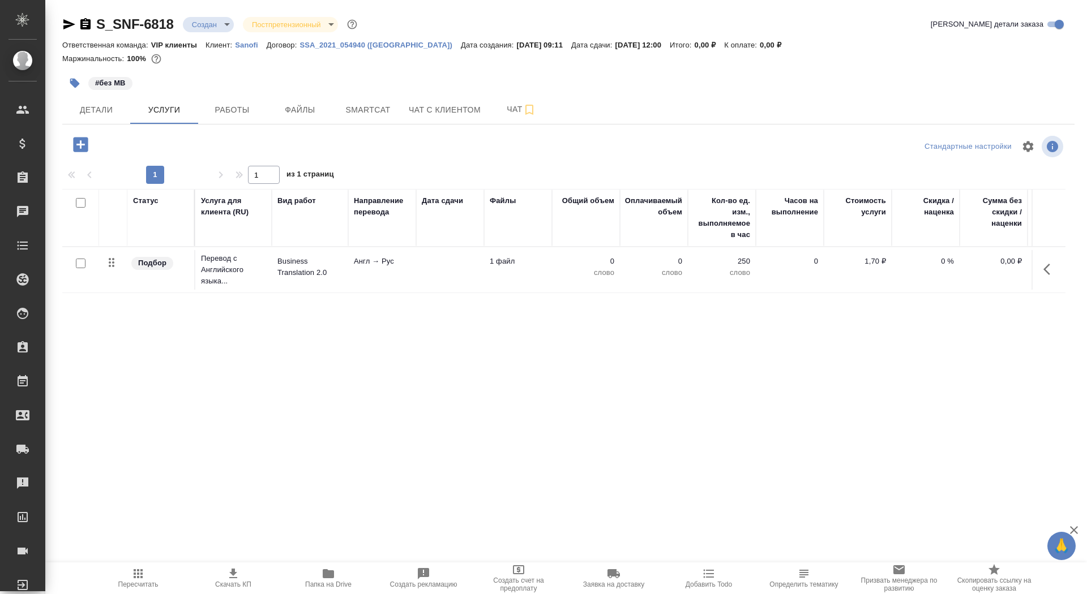
click at [79, 263] on input "checkbox" at bounding box center [81, 264] width 10 height 10
checkbox input "true"
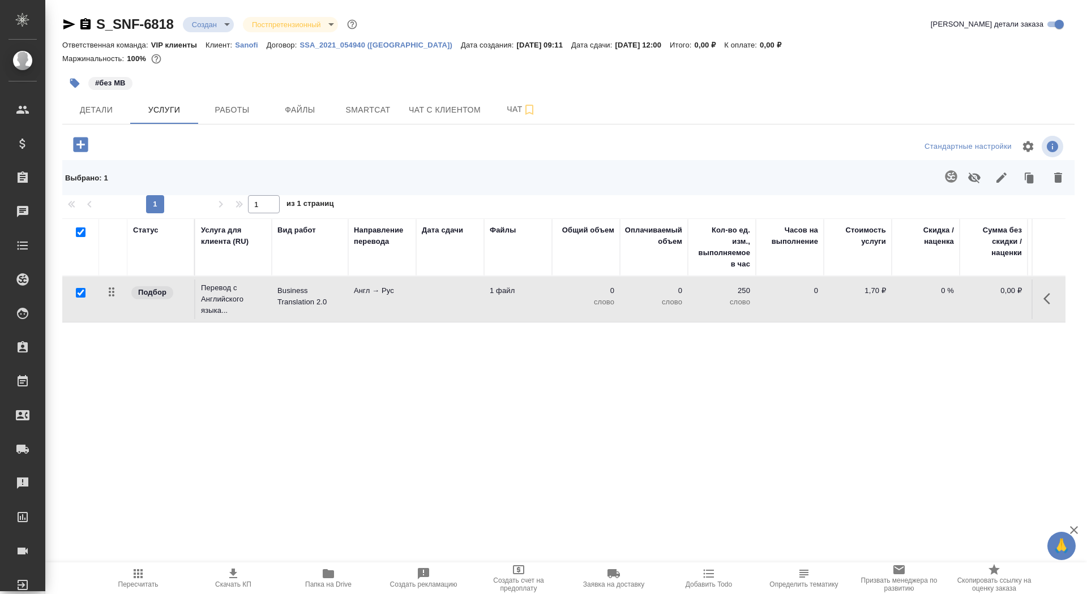
click at [1059, 175] on icon "button" at bounding box center [1058, 178] width 14 height 14
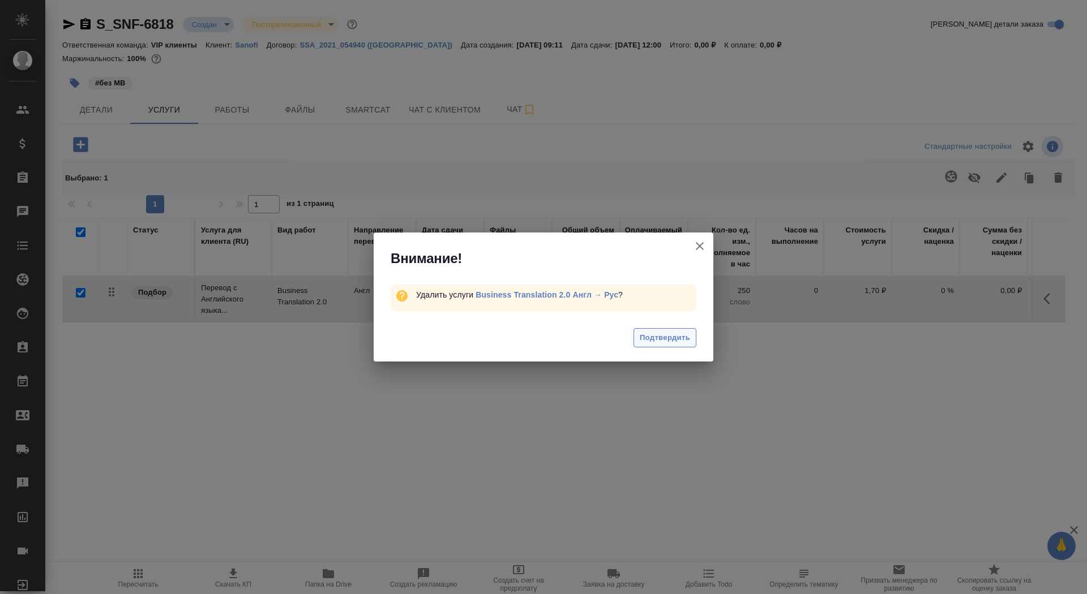
click at [676, 334] on span "Подтвердить" at bounding box center [664, 338] width 50 height 13
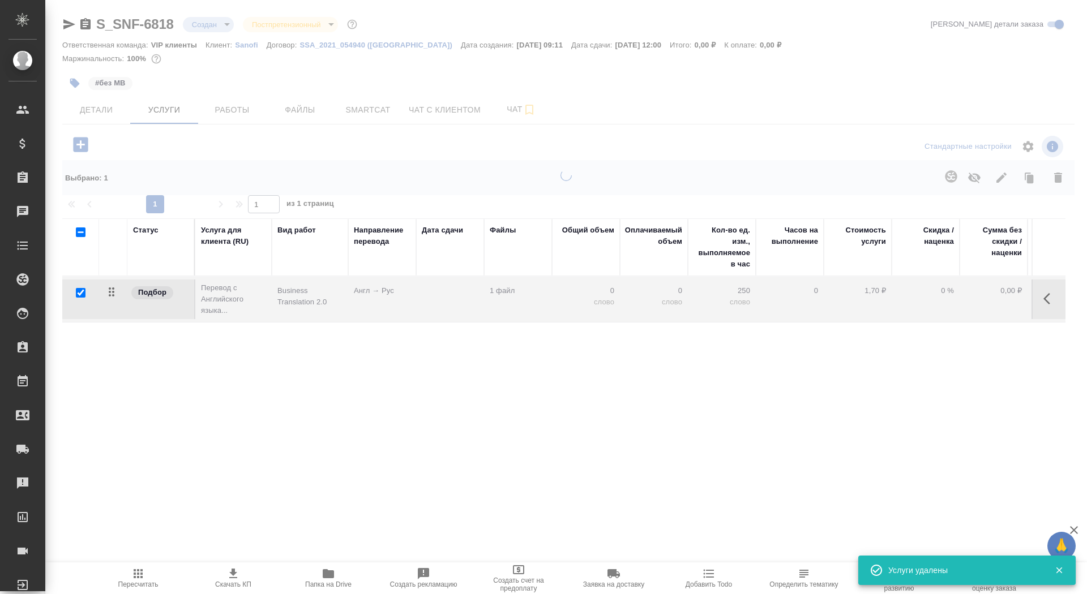
checkbox input "false"
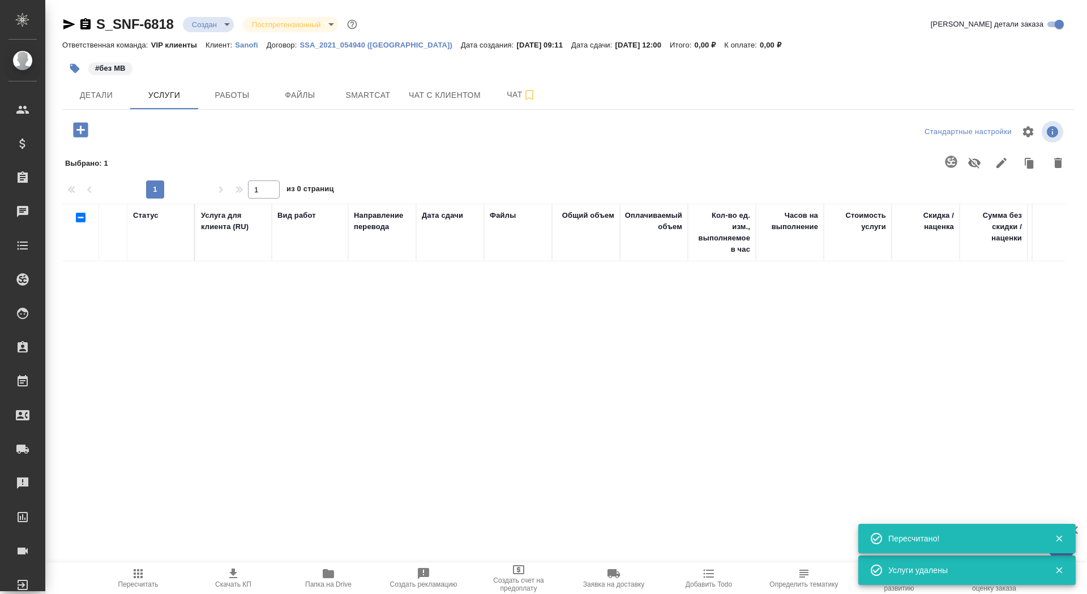
click at [84, 138] on icon "button" at bounding box center [81, 130] width 20 height 20
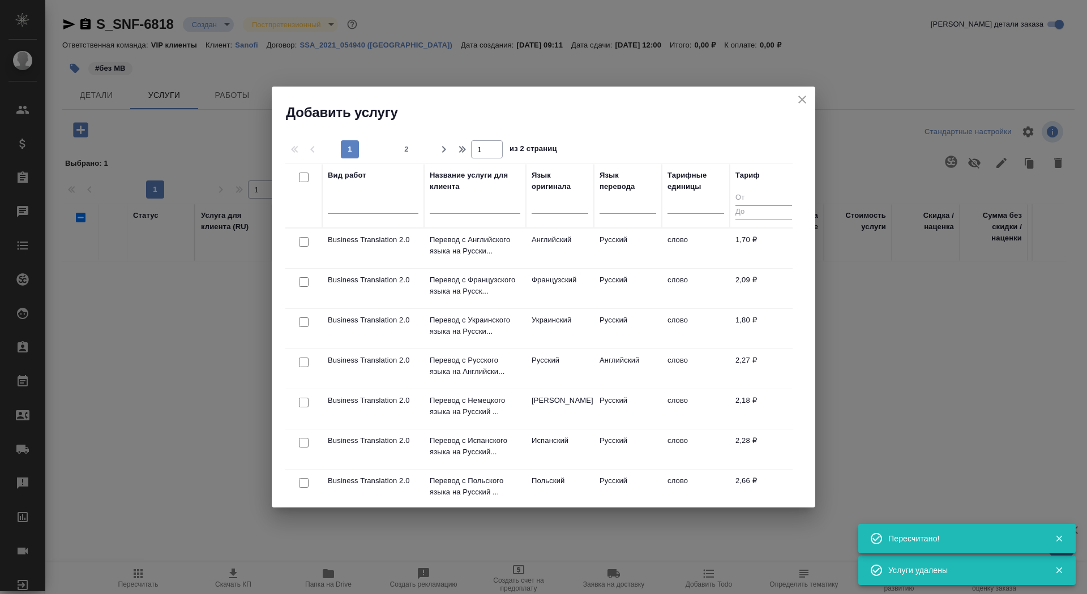
click at [463, 257] on p "Перевод с Русского языка на Английски..." at bounding box center [475, 245] width 91 height 23
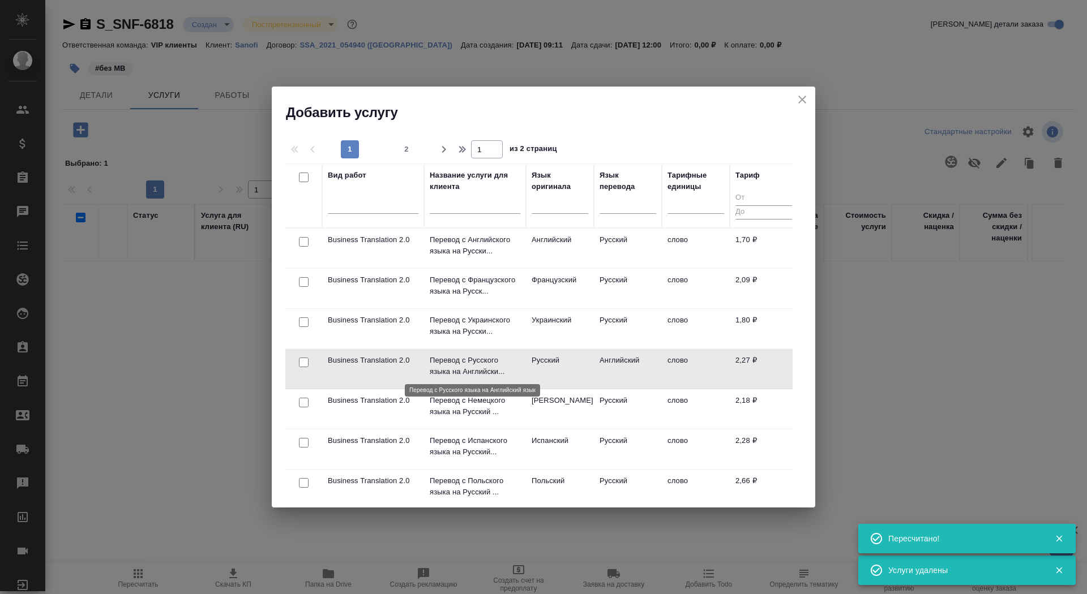
click at [463, 369] on p "Перевод с Русского языка на Английски..." at bounding box center [475, 366] width 91 height 23
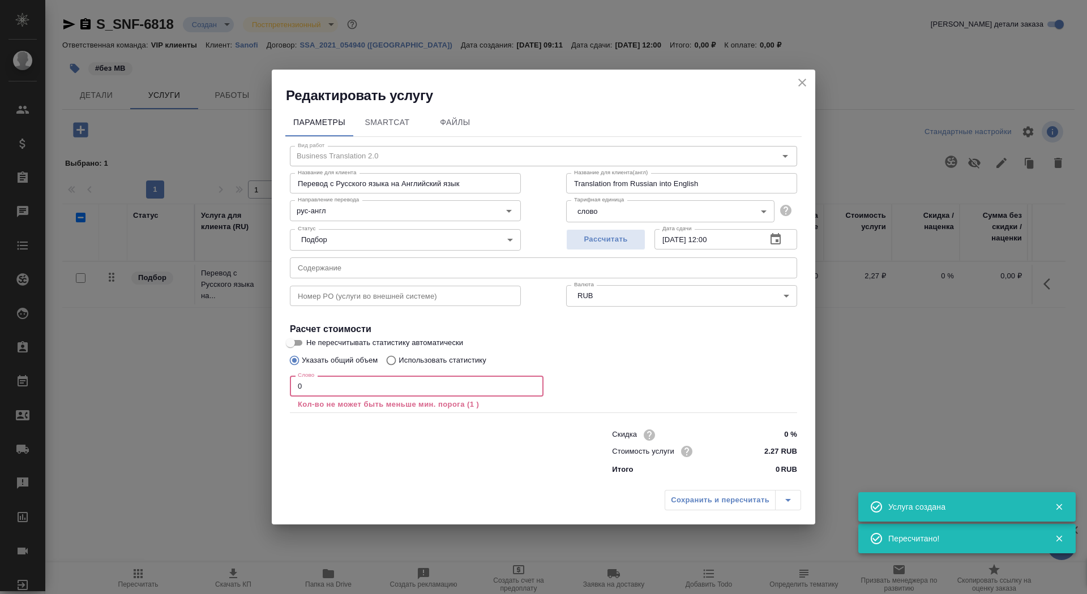
click at [315, 386] on input "0" at bounding box center [417, 386] width 254 height 20
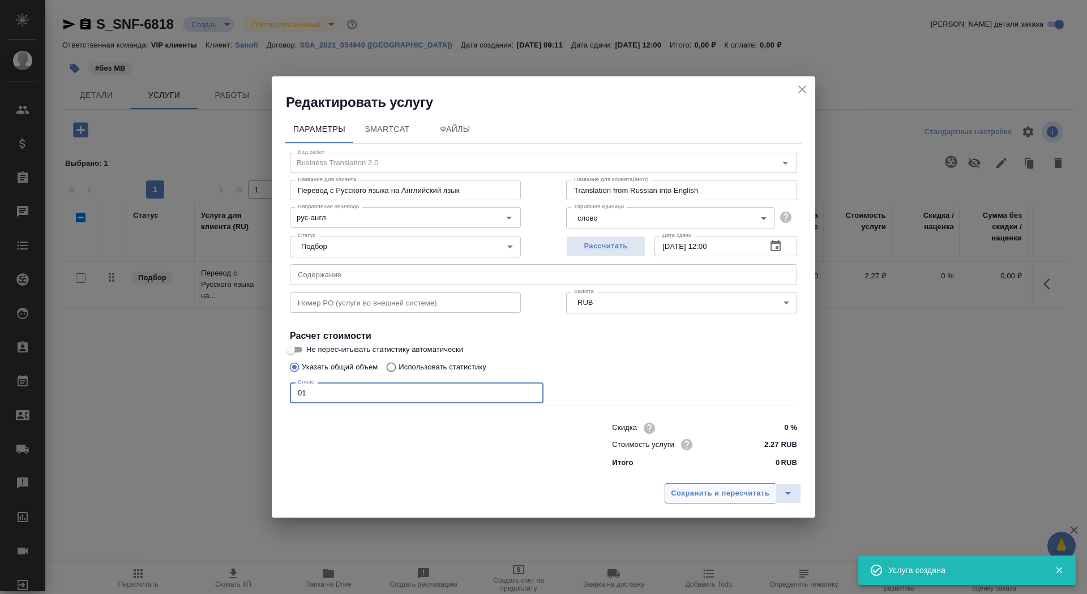
type input "01"
click at [723, 495] on span "Сохранить и пересчитать" at bounding box center [720, 493] width 98 height 13
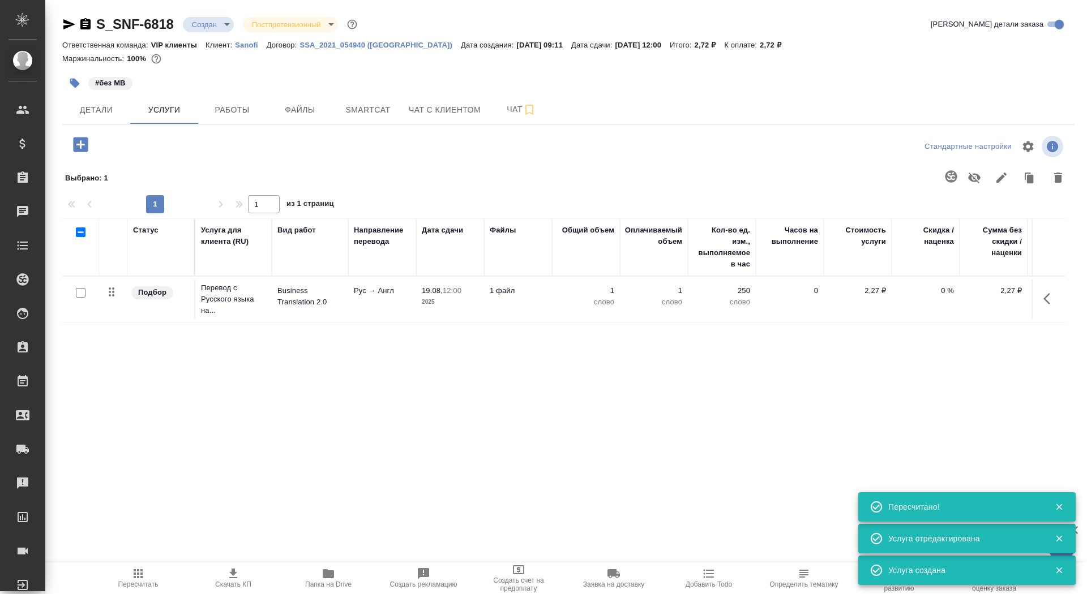
click at [82, 290] on input "checkbox" at bounding box center [81, 293] width 10 height 10
checkbox input "true"
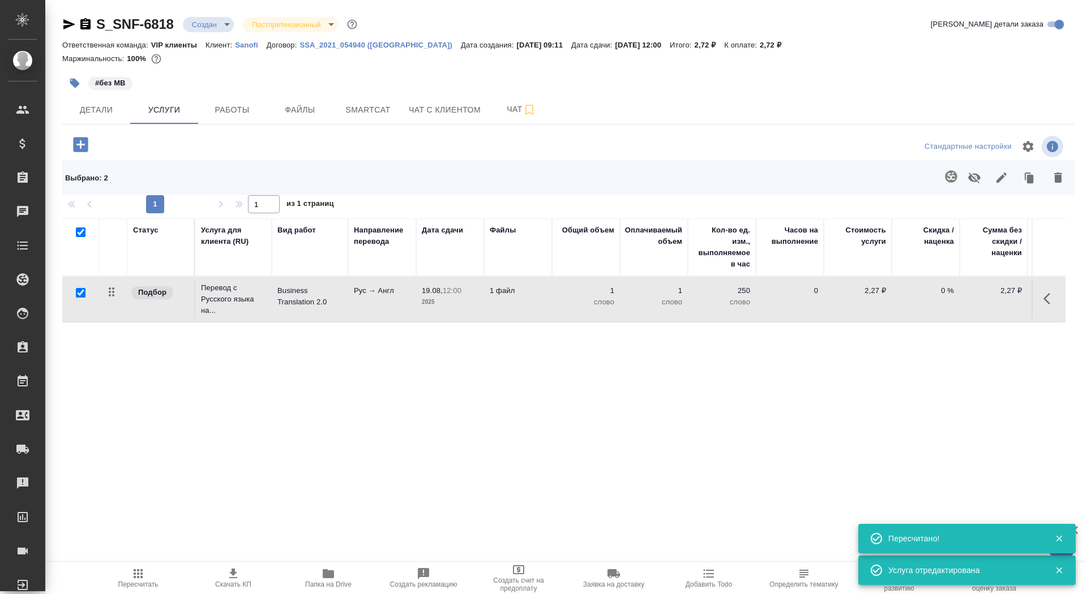
click at [951, 172] on icon "button" at bounding box center [950, 176] width 12 height 12
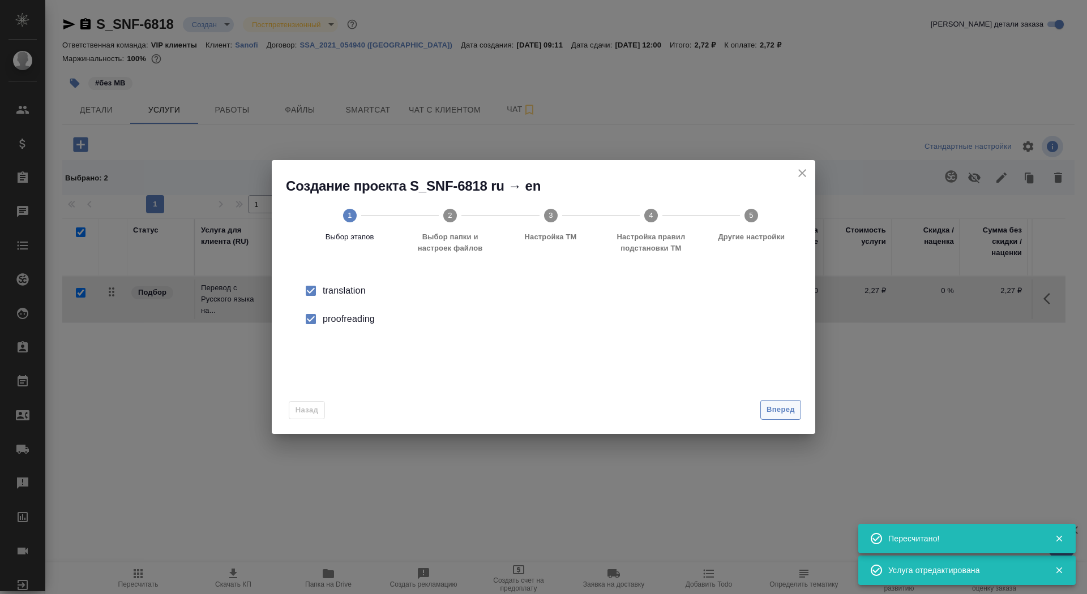
click at [794, 407] on span "Вперед" at bounding box center [780, 409] width 28 height 13
click at [724, 300] on input "Папка с файлами для перевода" at bounding box center [525, 297] width 471 height 14
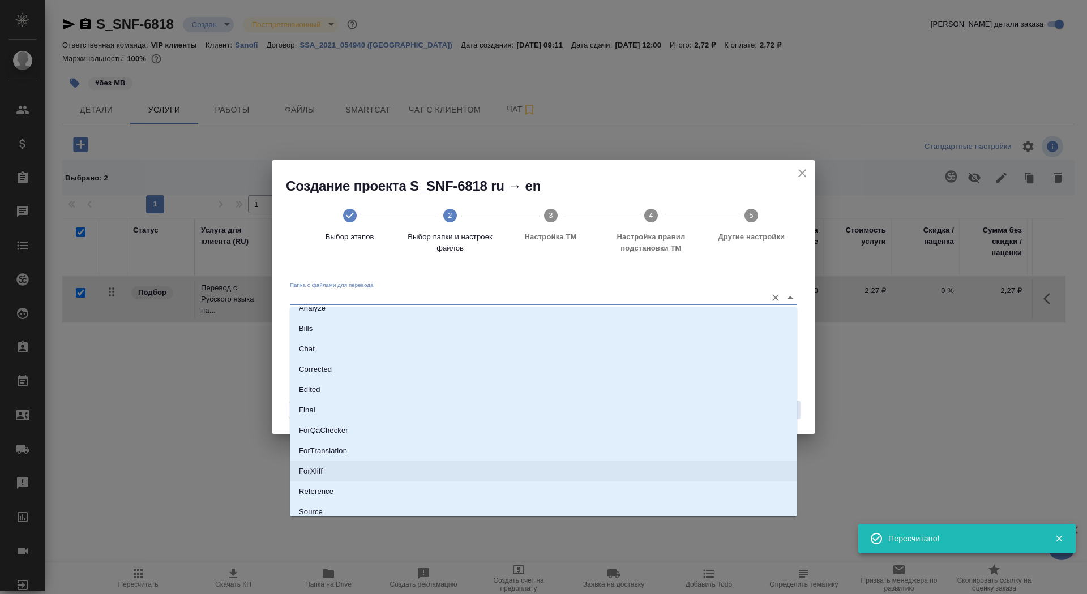
scroll to position [14, 0]
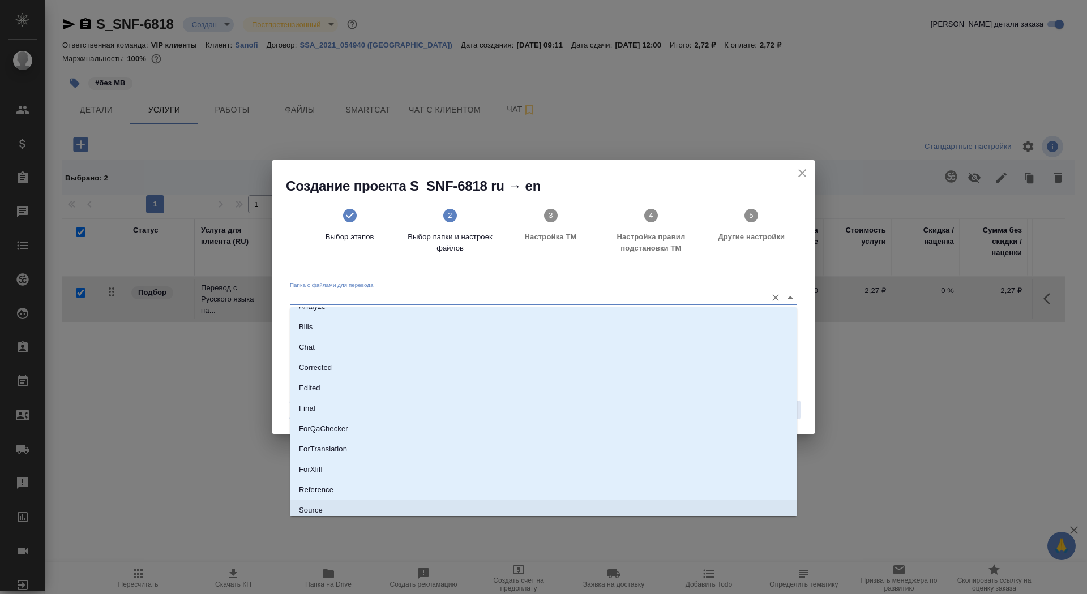
click at [685, 509] on li "Source" at bounding box center [543, 510] width 507 height 20
type input "Source"
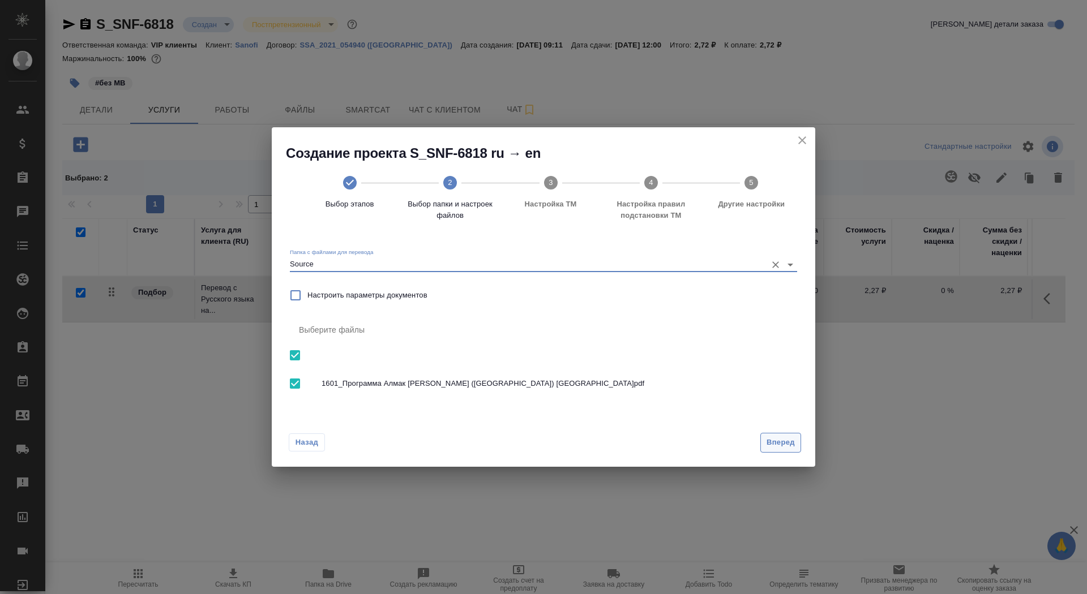
click at [775, 434] on button "Вперед" at bounding box center [780, 443] width 41 height 20
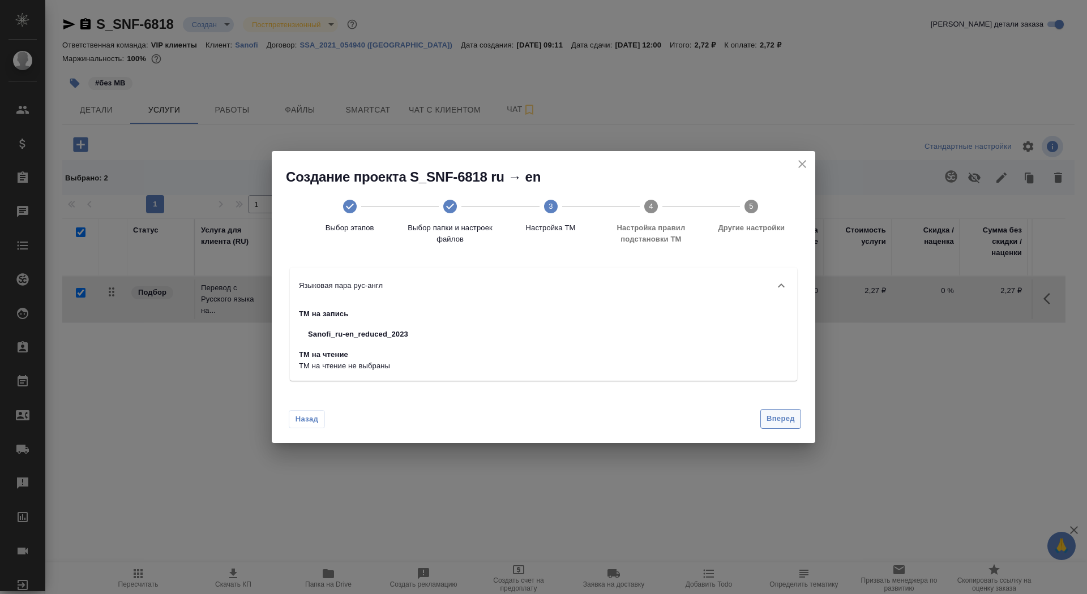
click at [775, 413] on span "Вперед" at bounding box center [780, 419] width 28 height 13
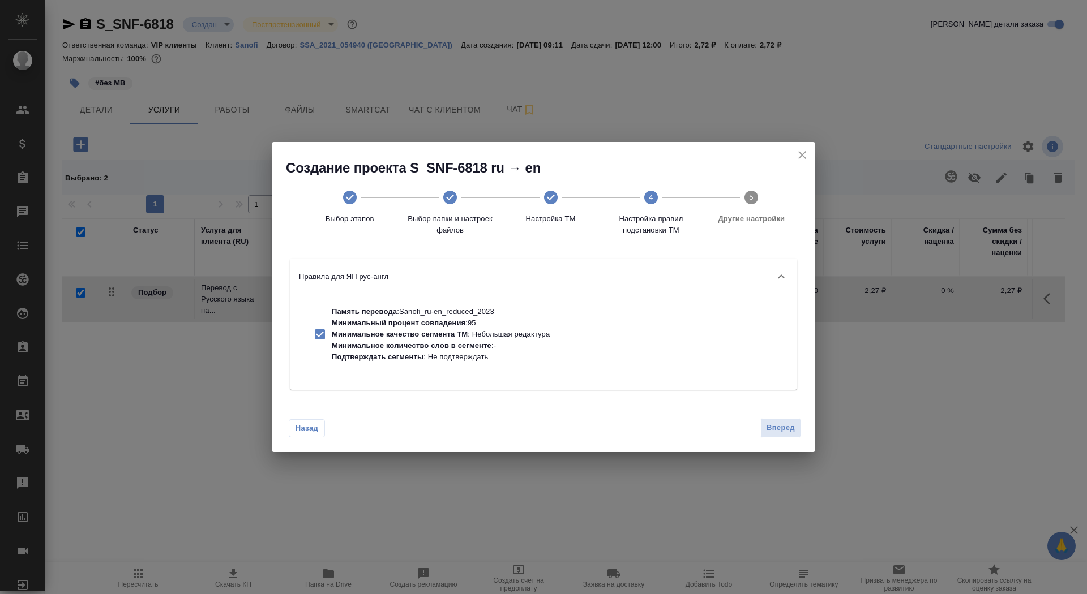
click at [775, 415] on div "Назад Вперед" at bounding box center [543, 425] width 543 height 53
click at [779, 426] on span "Вперед" at bounding box center [780, 428] width 28 height 13
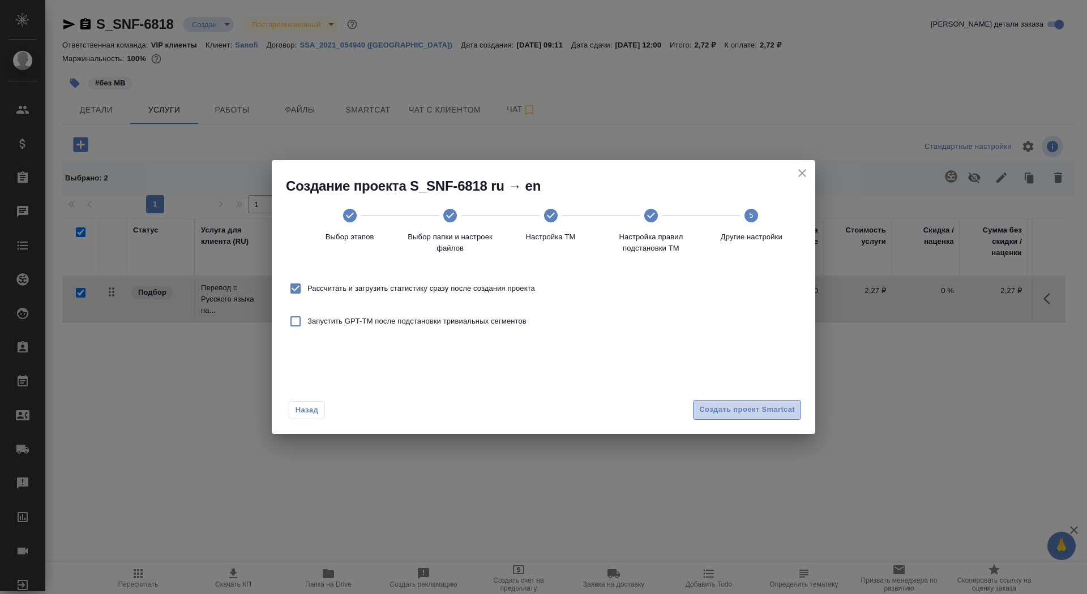
click at [772, 411] on span "Создать проект Smartcat" at bounding box center [747, 409] width 96 height 13
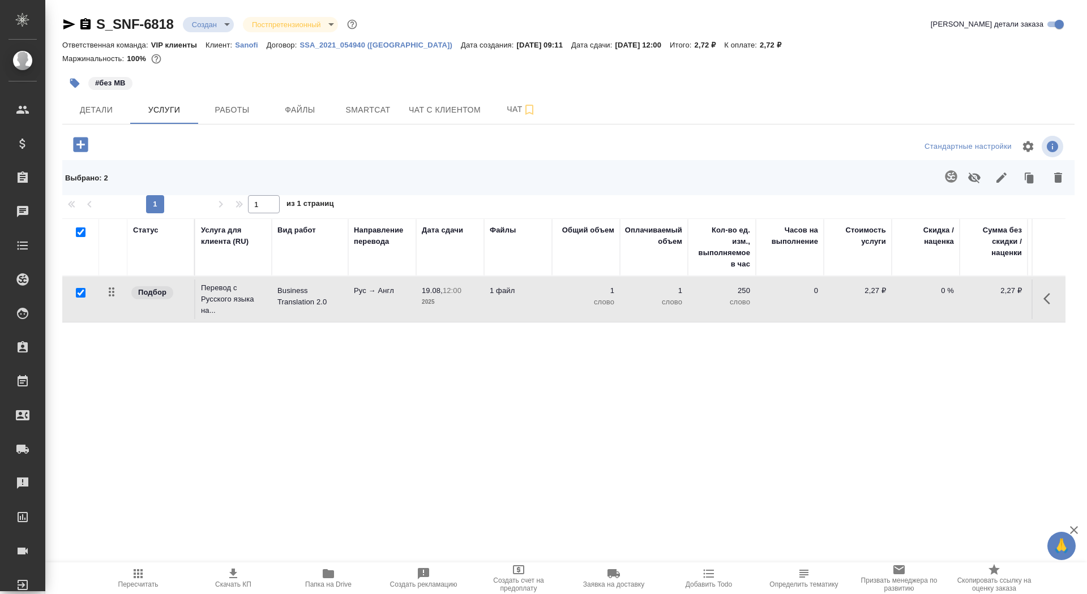
click at [86, 151] on icon "button" at bounding box center [80, 144] width 15 height 15
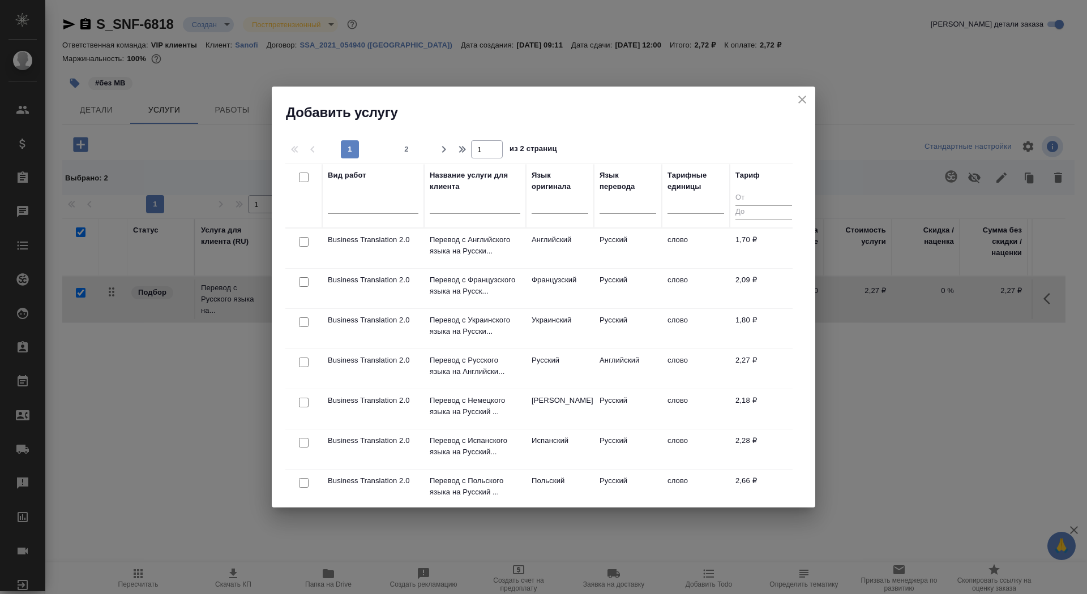
click at [491, 210] on input "text" at bounding box center [475, 207] width 91 height 14
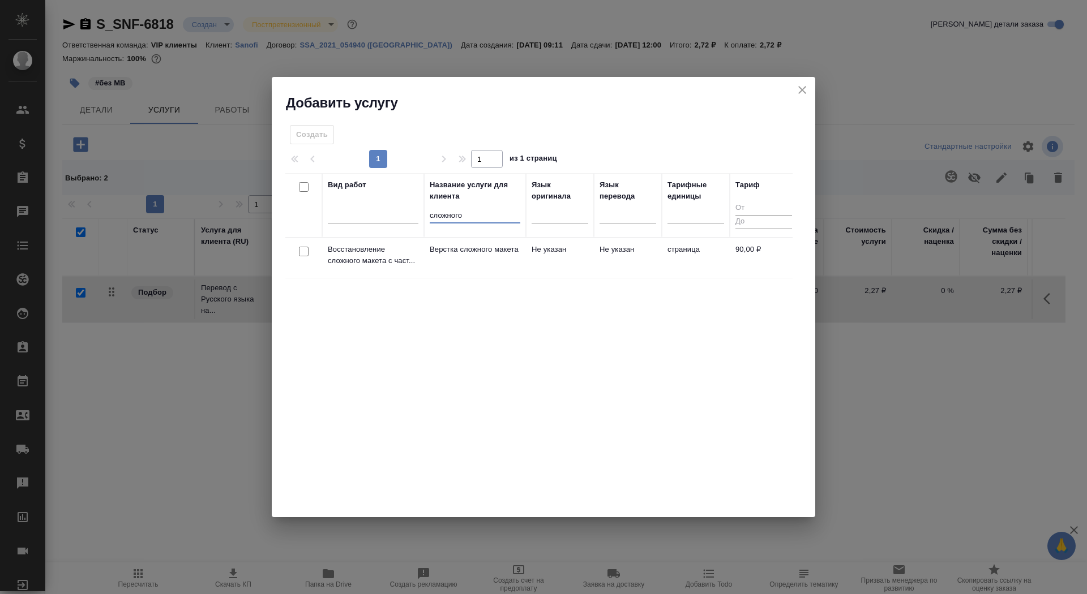
type input "сложного"
click at [470, 274] on td "Верстка сложного макета" at bounding box center [475, 258] width 102 height 40
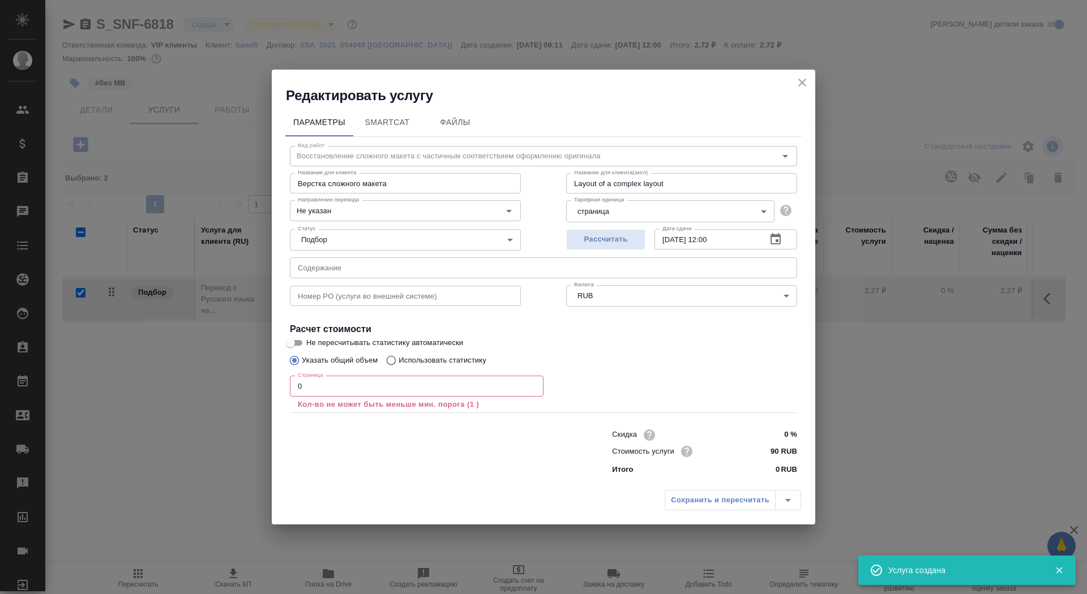
checkbox input "false"
click at [394, 382] on input "0" at bounding box center [417, 386] width 254 height 20
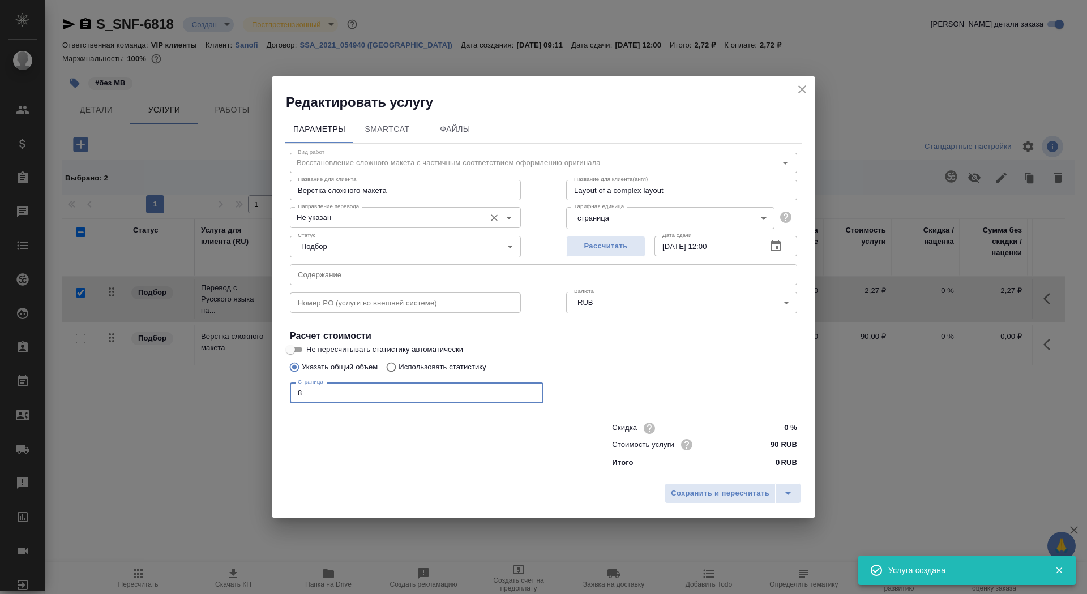
type input "8"
click at [315, 218] on input "Не указан" at bounding box center [386, 218] width 186 height 14
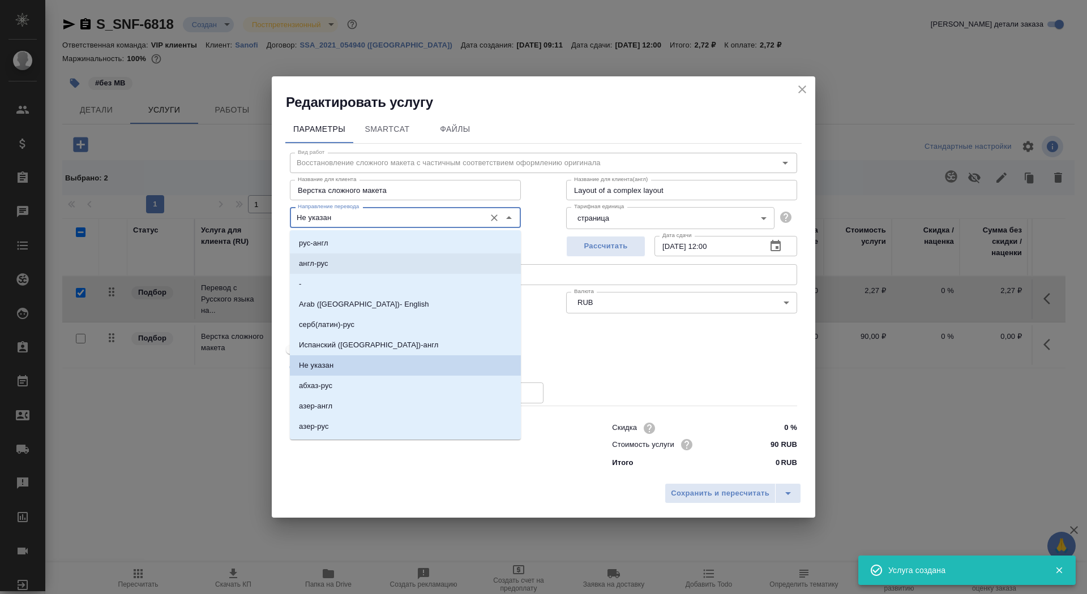
click at [343, 263] on li "англ-рус" at bounding box center [405, 264] width 231 height 20
click at [382, 224] on input "англ-рус" at bounding box center [386, 218] width 186 height 14
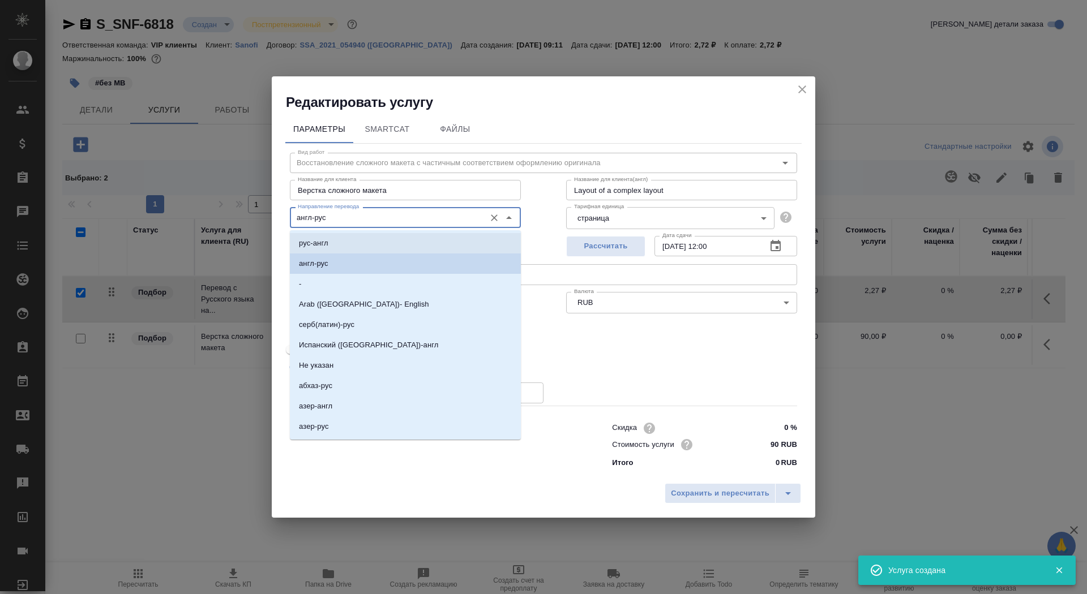
click at [383, 245] on li "рус-англ" at bounding box center [405, 243] width 231 height 20
type input "рус-англ"
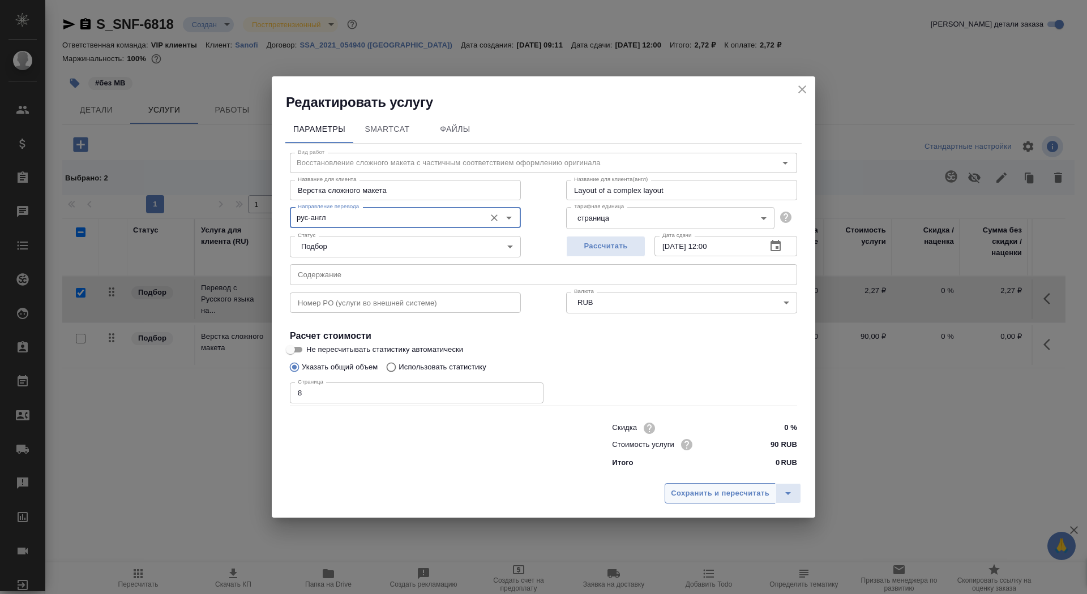
click at [704, 494] on span "Сохранить и пересчитать" at bounding box center [720, 493] width 98 height 13
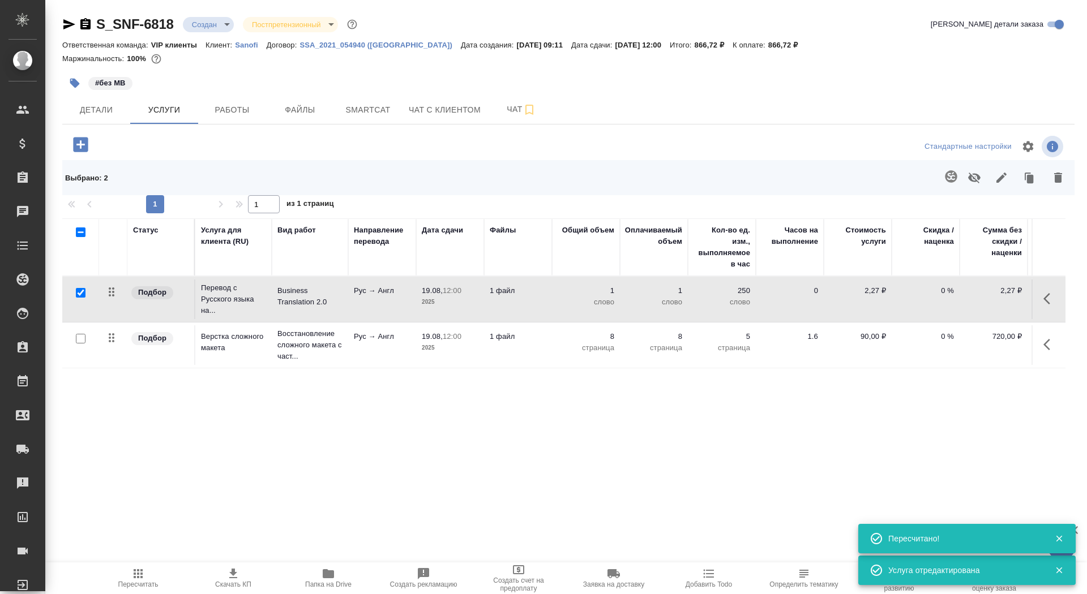
click at [458, 292] on p "12:00" at bounding box center [452, 290] width 19 height 8
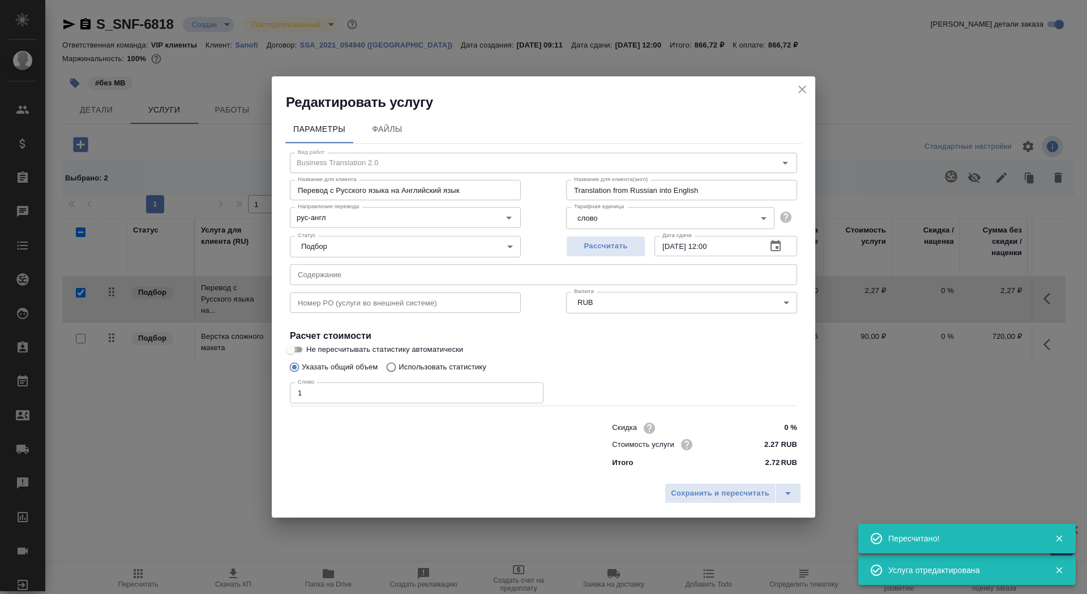
click at [300, 353] on input "Не пересчитывать статистику автоматически" at bounding box center [290, 350] width 41 height 14
checkbox input "true"
click at [734, 494] on span "Сохранить и пересчитать" at bounding box center [720, 493] width 98 height 13
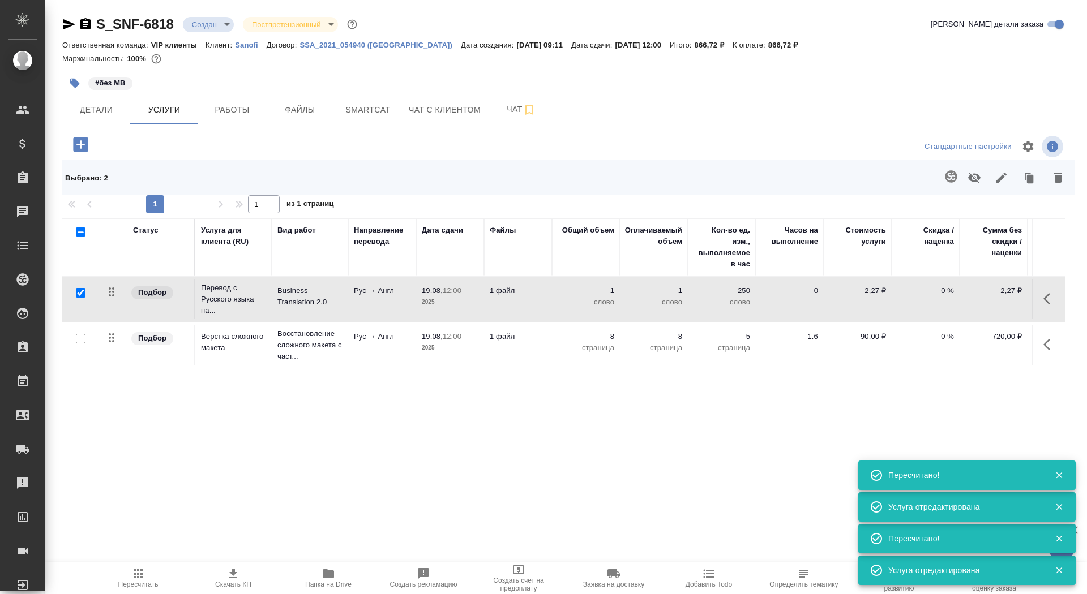
click at [216, 295] on p "Перевод с Русского языка на..." at bounding box center [233, 299] width 65 height 34
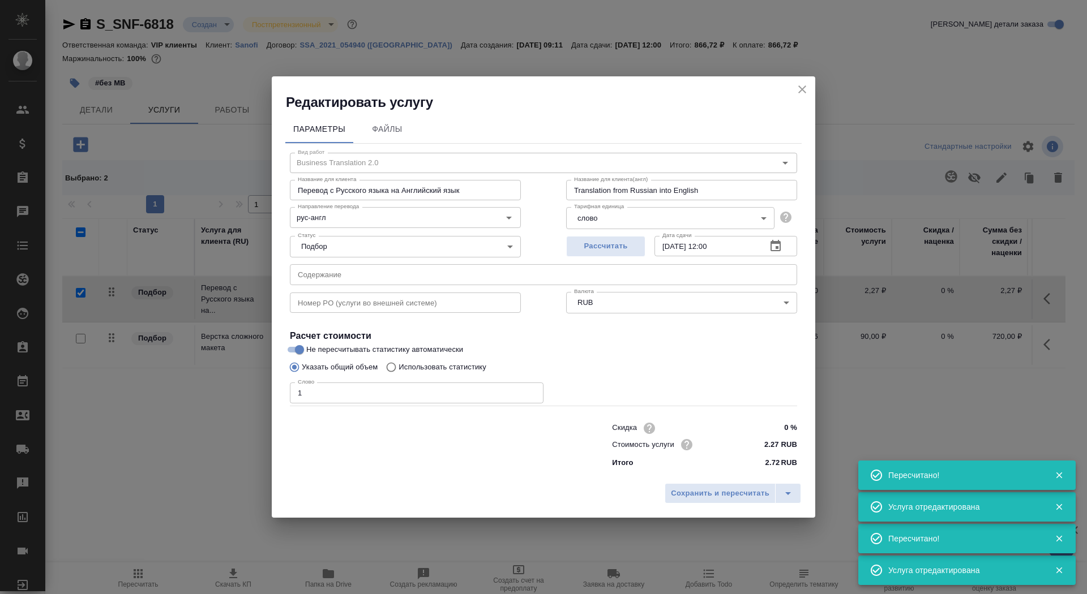
click at [445, 373] on p "Использовать статистику" at bounding box center [442, 367] width 88 height 11
click at [398, 373] on input "Использовать статистику" at bounding box center [389, 368] width 18 height 22
radio input "true"
radio input "false"
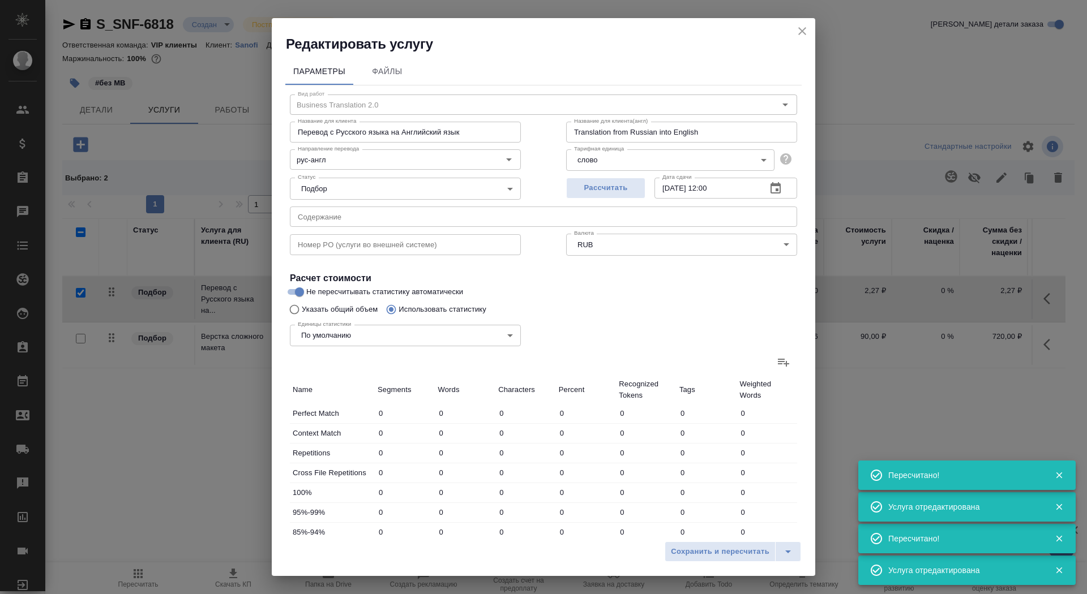
click at [776, 362] on icon at bounding box center [783, 362] width 14 height 14
click at [0, 0] on input "file" at bounding box center [0, 0] width 0 height 0
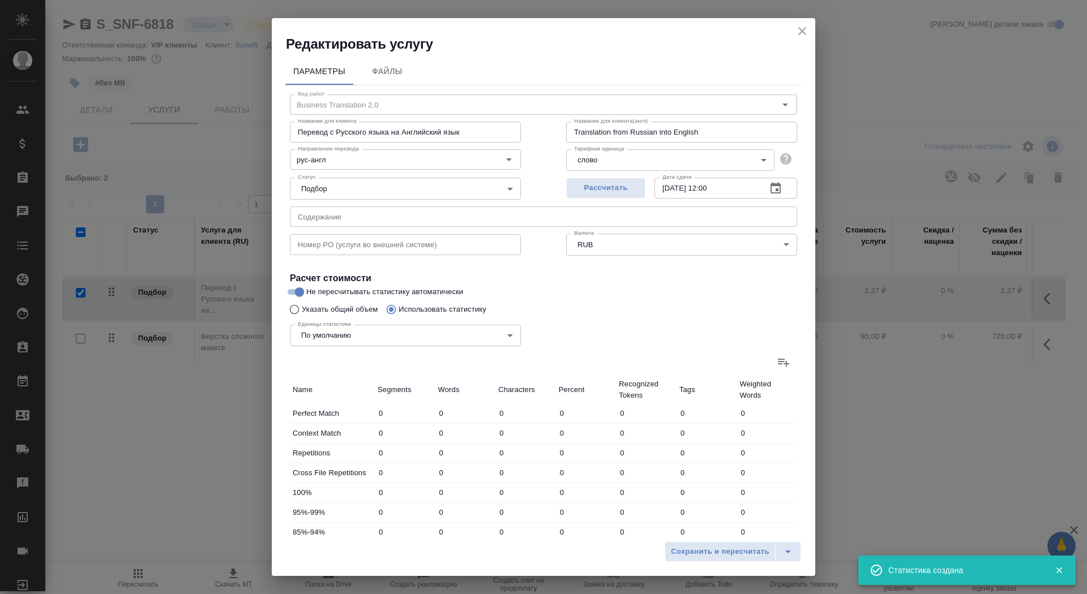
type input "38"
type input "179"
type input "1432"
type input "75"
type input "98"
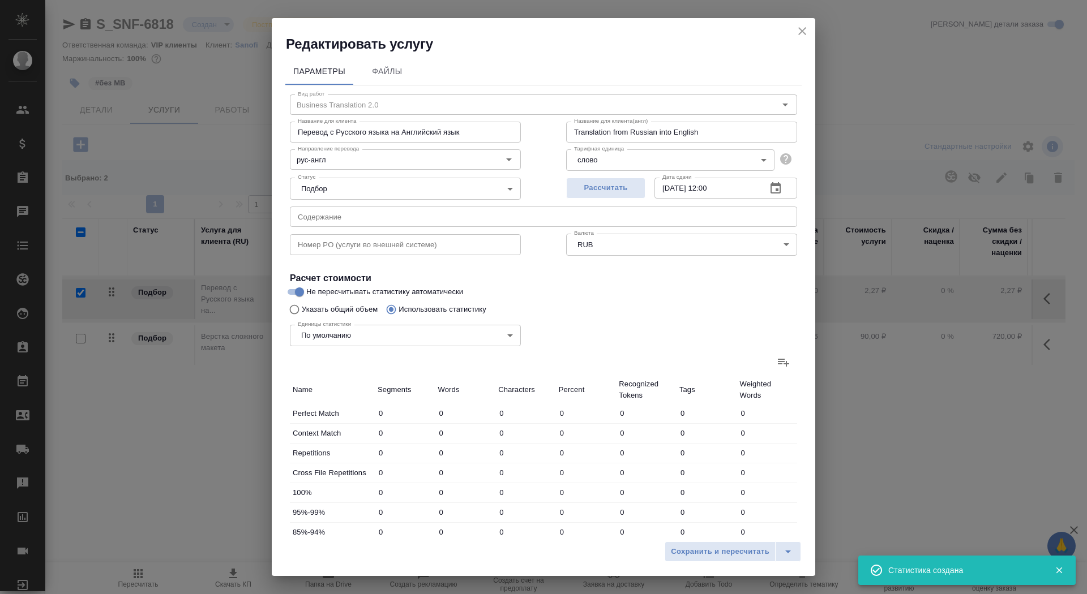
type input "398"
type input "71"
type input "170"
type input "1301"
type input "77"
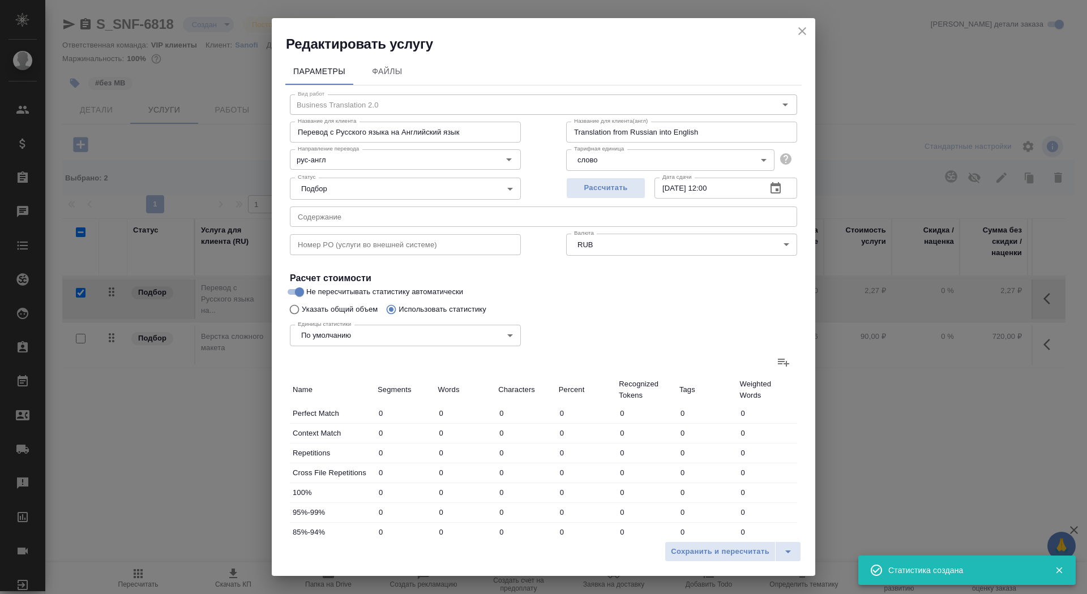
type input "379"
type input "3084"
type input "27"
type input "213"
type input "1872"
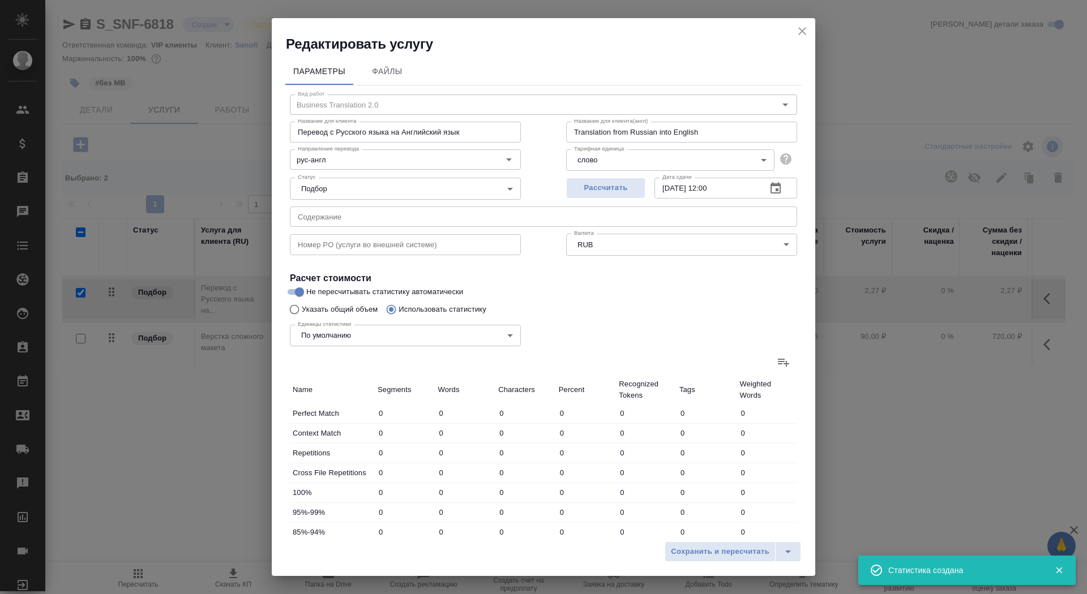
type input "22"
type input "79"
type input "649"
type input "107"
type input "515"
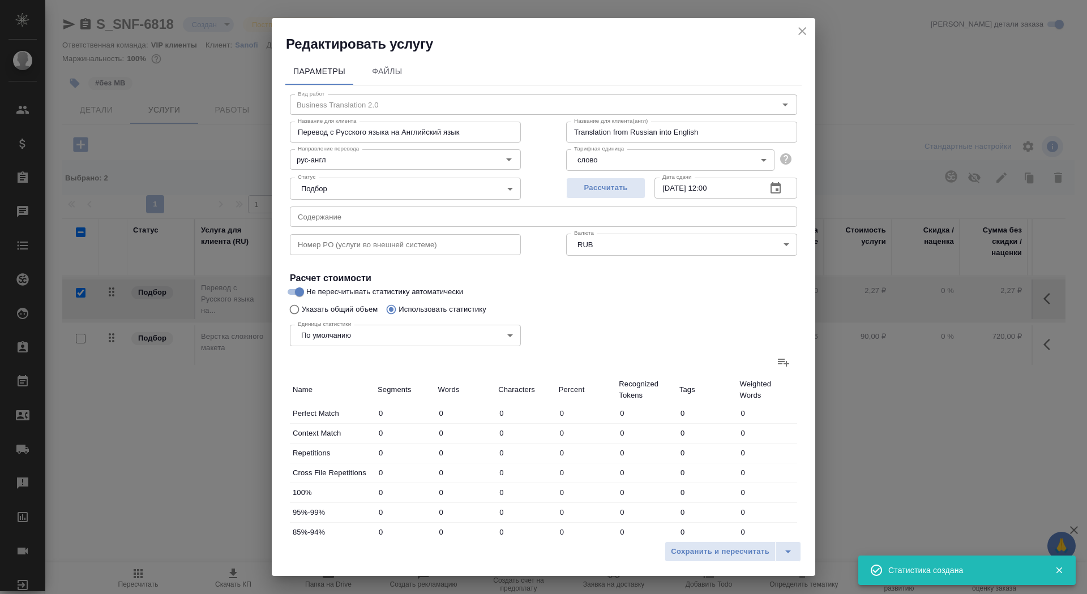
type input "4189"
type input "340"
type input "1532"
type input "12523"
type input "415"
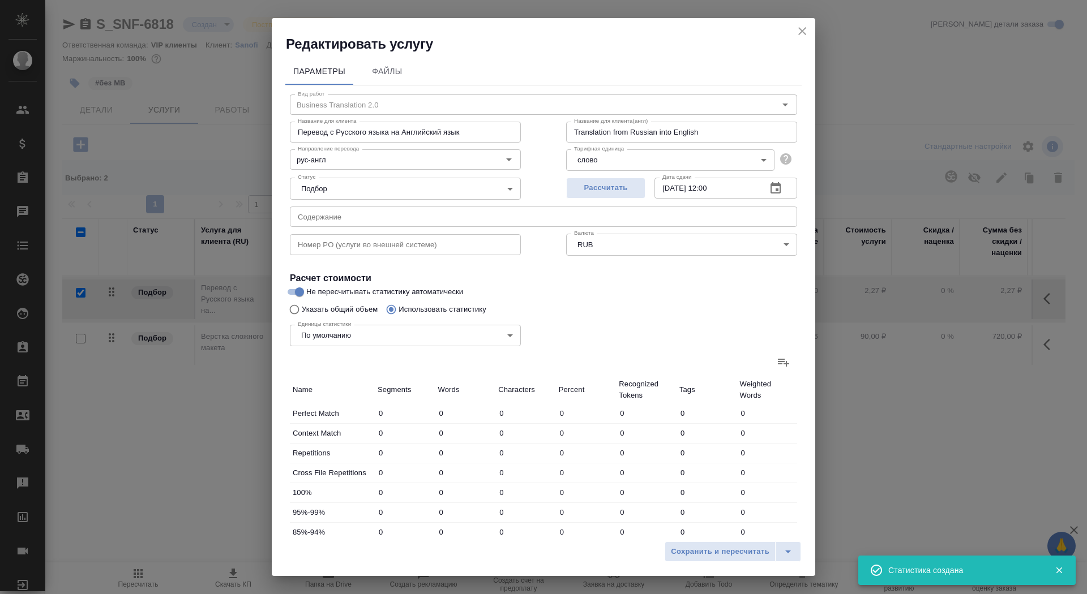
type input "1630"
type input "12921"
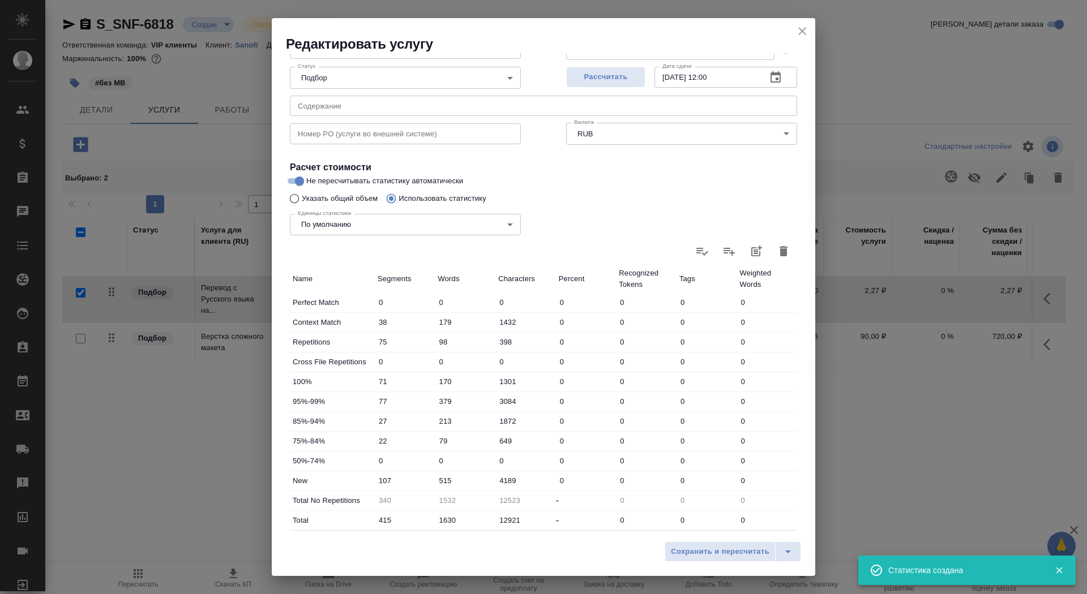
scroll to position [175, 0]
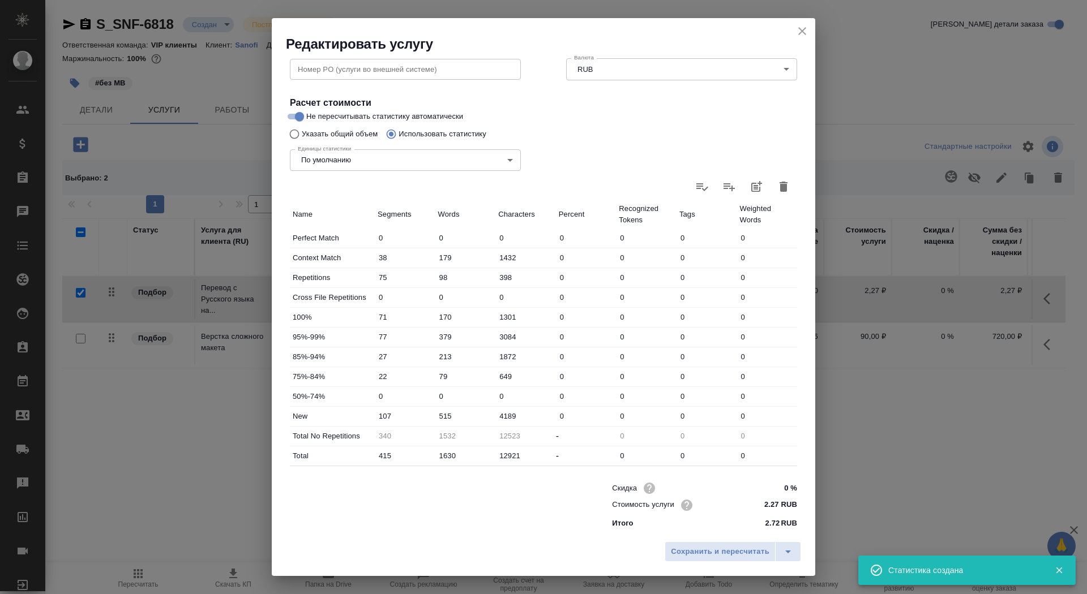
click at [700, 531] on div "Параметры Файлы Вид работ Business Translation 2.0 Вид работ Название для клиен…" at bounding box center [543, 294] width 543 height 483
click at [700, 548] on span "Сохранить и пересчитать" at bounding box center [720, 552] width 98 height 13
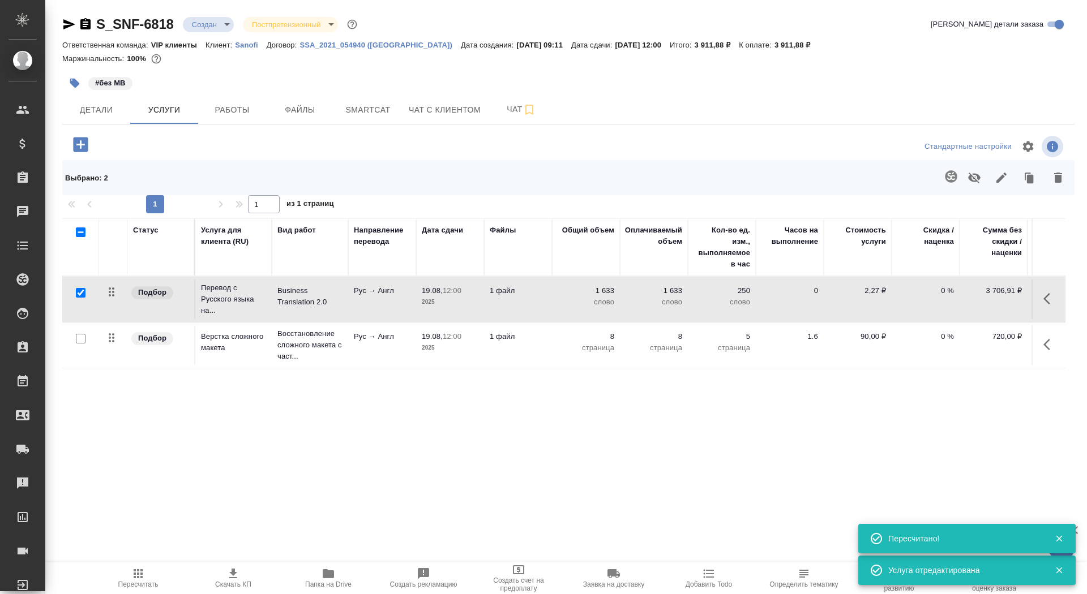
click at [430, 297] on p "2025" at bounding box center [450, 302] width 57 height 11
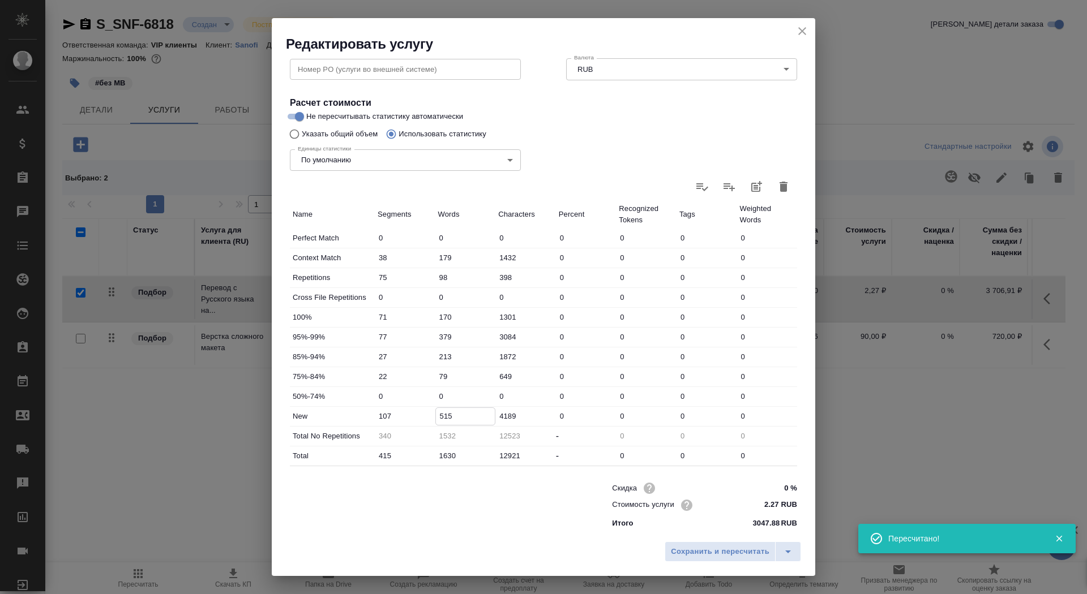
drag, startPoint x: 444, startPoint y: 415, endPoint x: 437, endPoint y: 412, distance: 7.1
click at [437, 412] on input "515" at bounding box center [465, 416] width 59 height 16
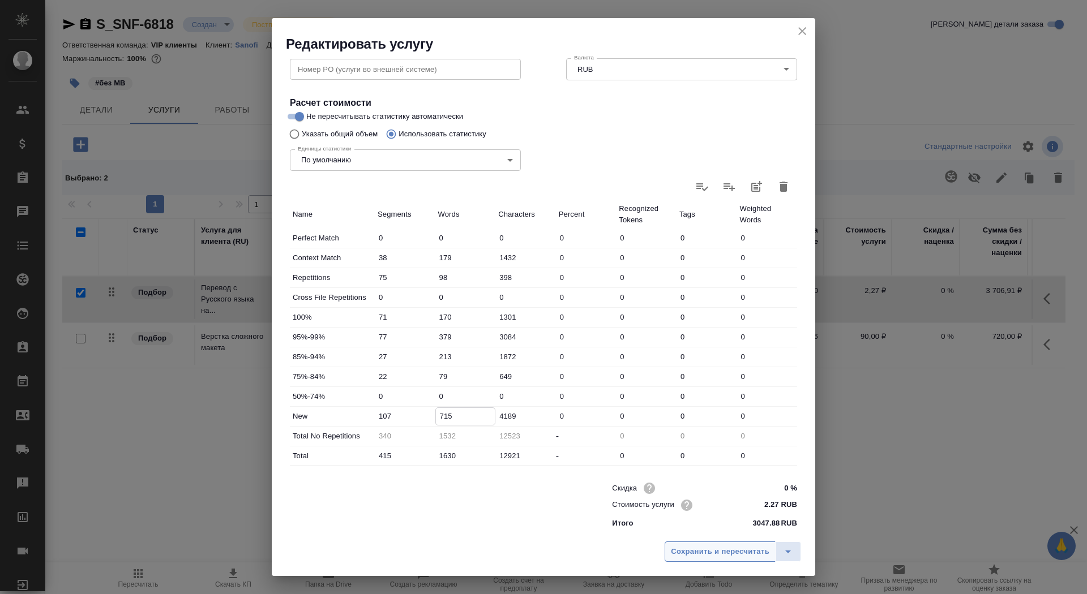
type input "715"
click at [723, 559] on button "Сохранить и пересчитать" at bounding box center [719, 552] width 111 height 20
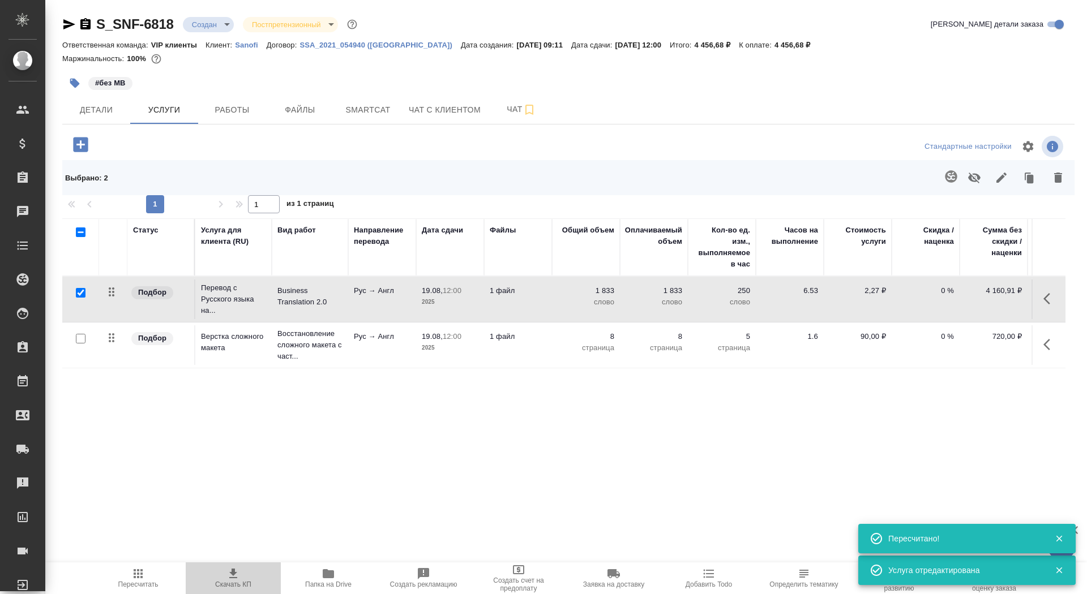
click at [226, 578] on icon "button" at bounding box center [233, 574] width 14 height 14
click at [109, 111] on span "Детали" at bounding box center [96, 110] width 54 height 14
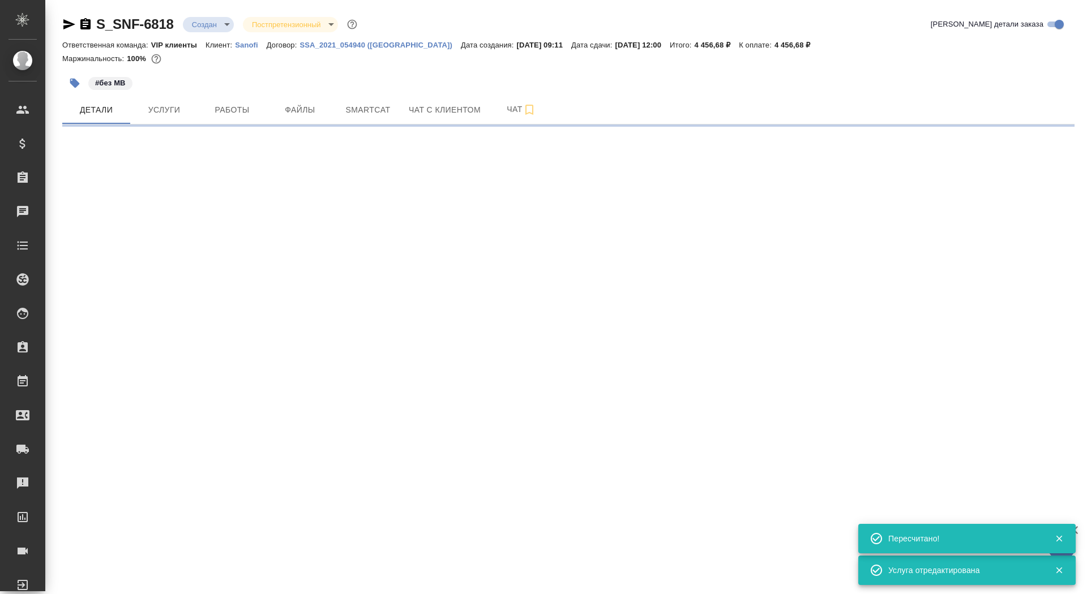
select select "RU"
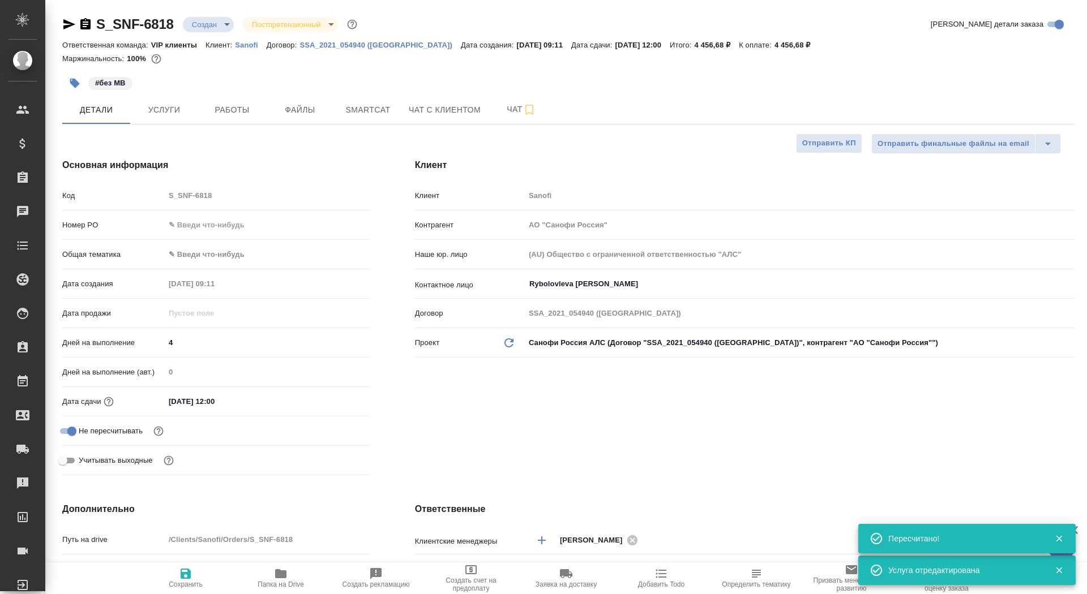
type textarea "x"
click at [191, 581] on span "Сохранить" at bounding box center [186, 585] width 34 height 8
type textarea "x"
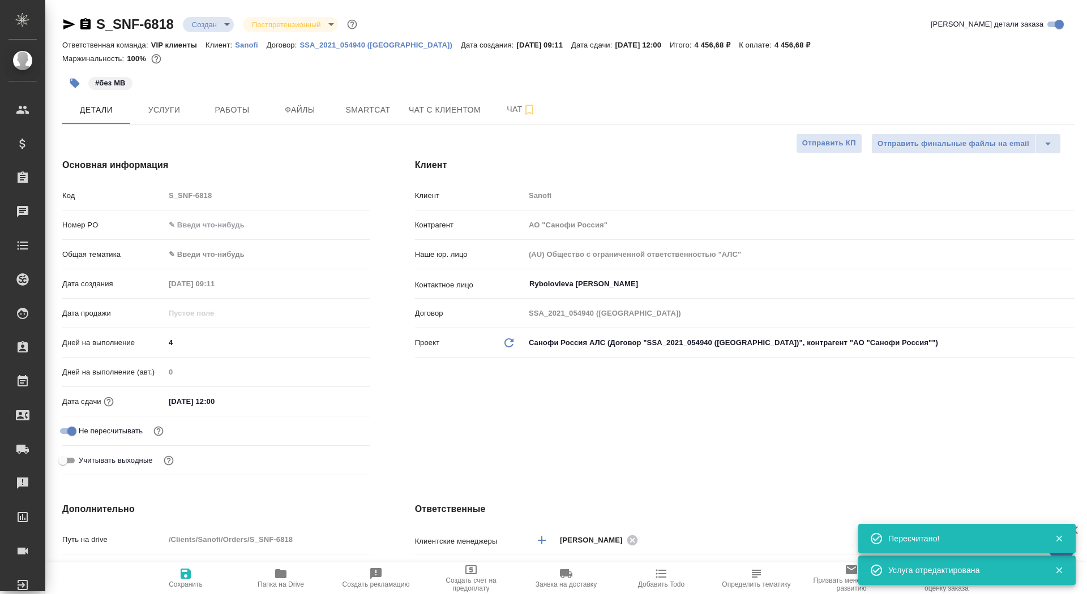
type textarea "x"
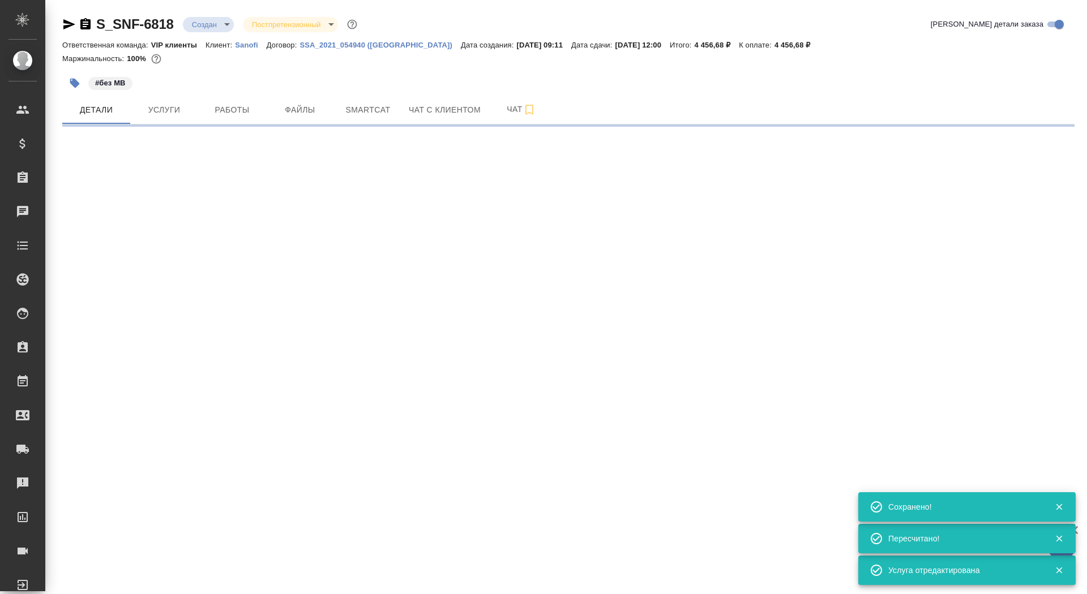
select select "RU"
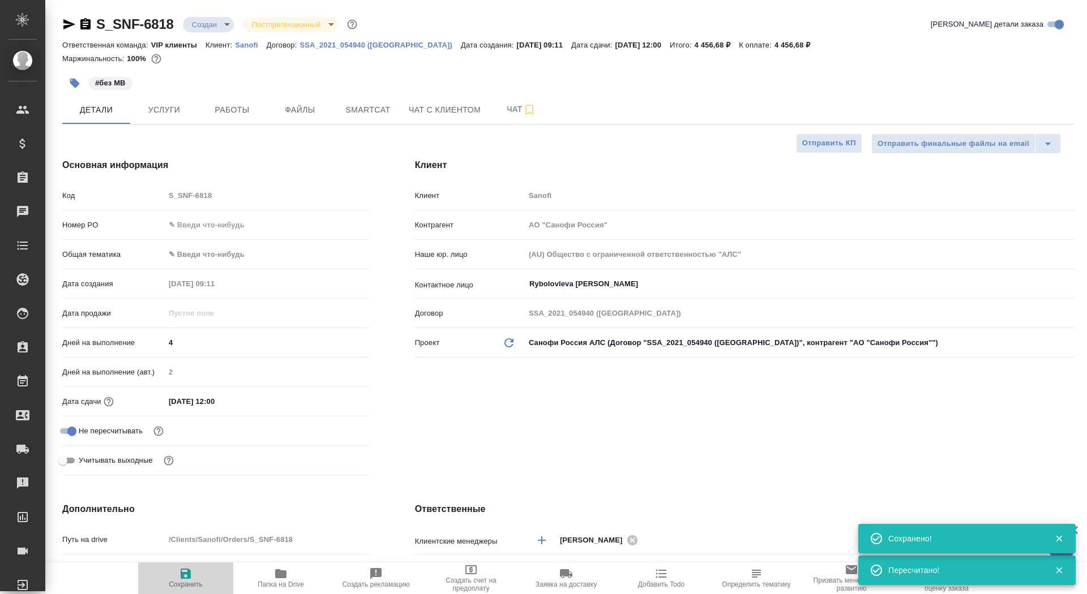
click at [191, 581] on span "Сохранить" at bounding box center [186, 585] width 34 height 8
type textarea "x"
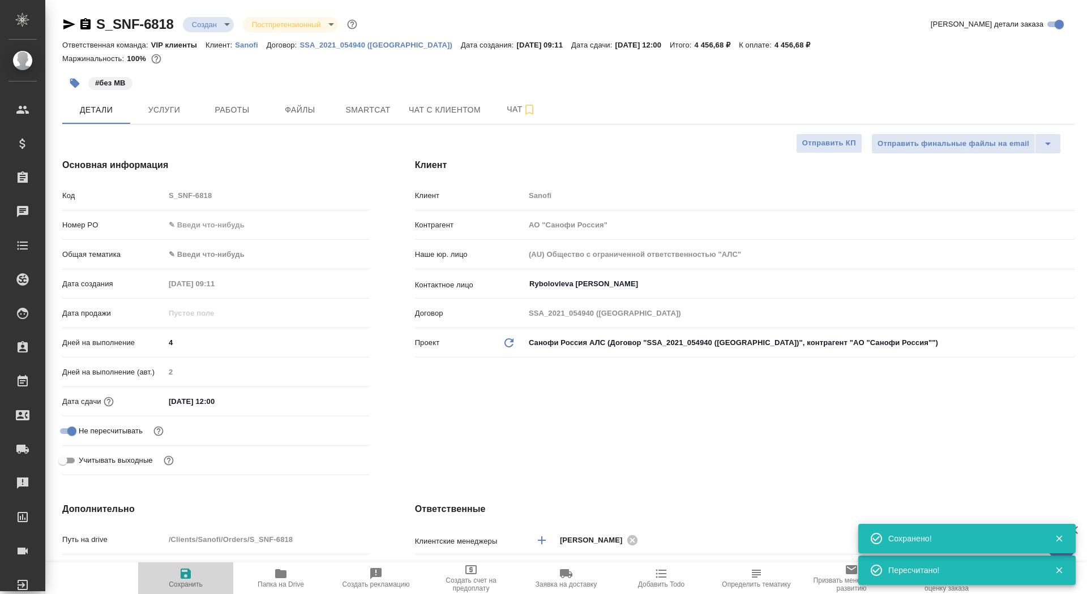
type textarea "x"
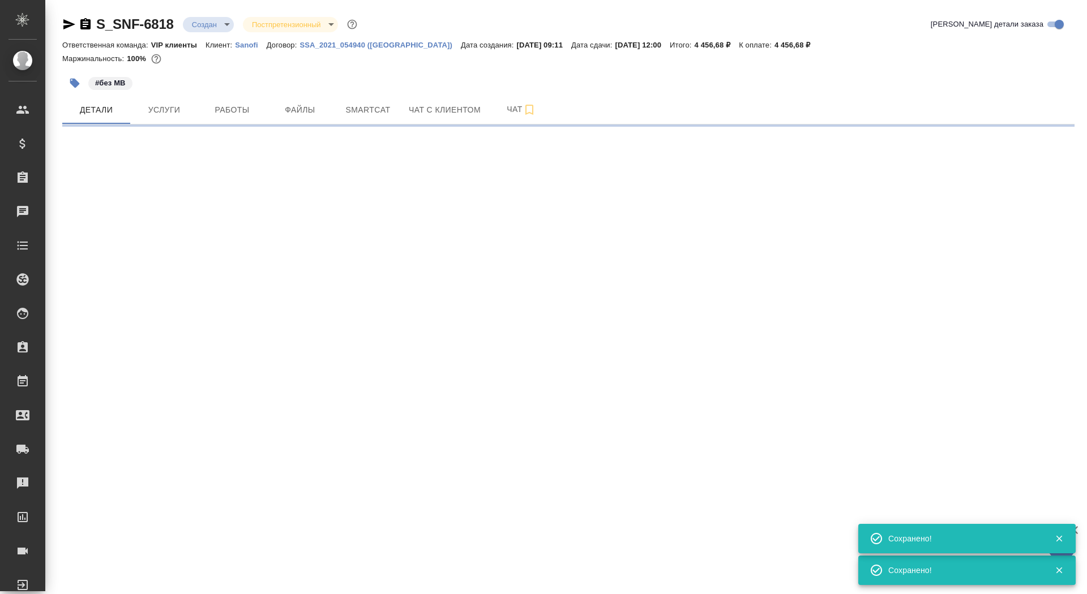
select select "RU"
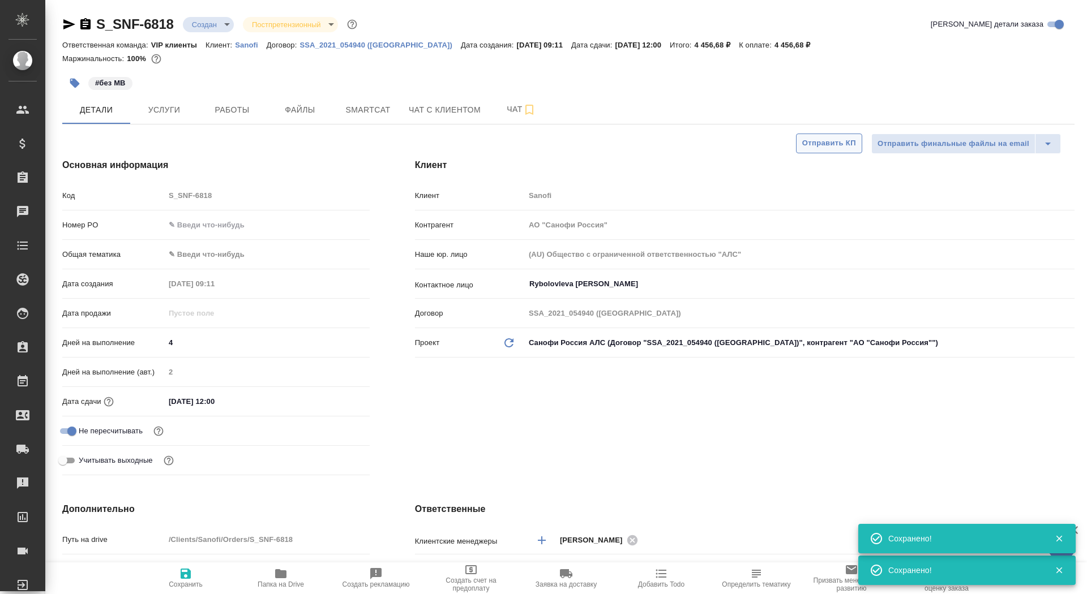
type textarea "x"
click at [817, 143] on span "Отправить КП" at bounding box center [829, 143] width 54 height 13
type textarea "x"
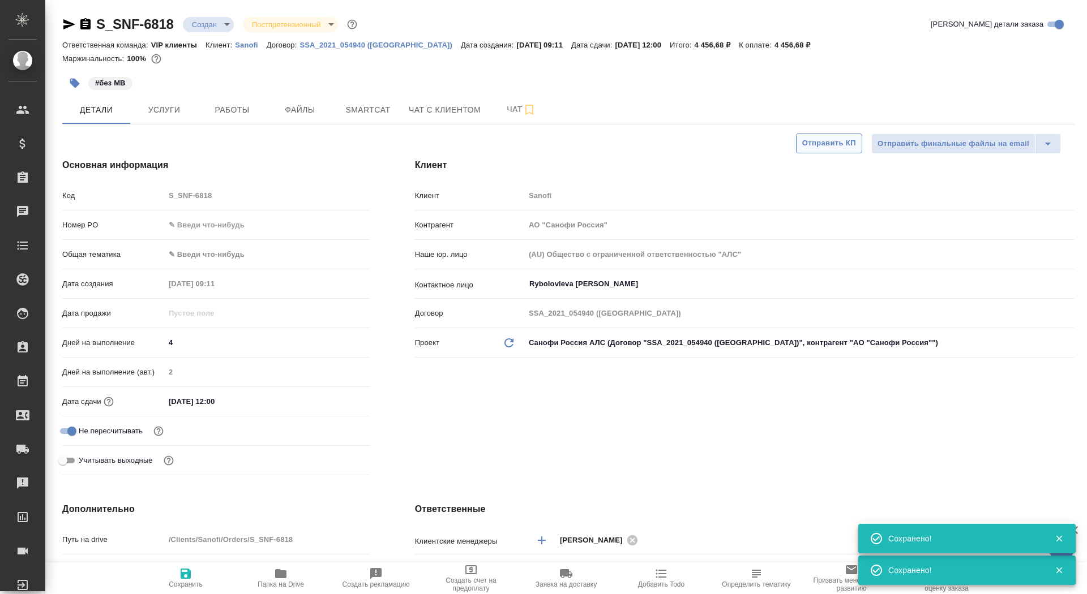
type textarea "x"
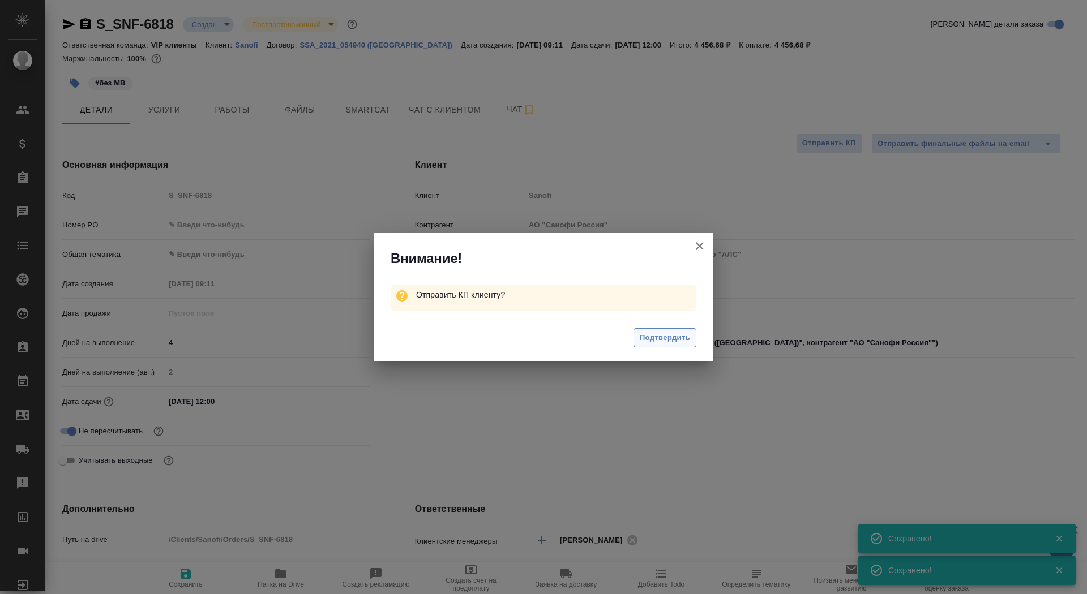
click at [686, 330] on button "Подтвердить" at bounding box center [664, 338] width 63 height 20
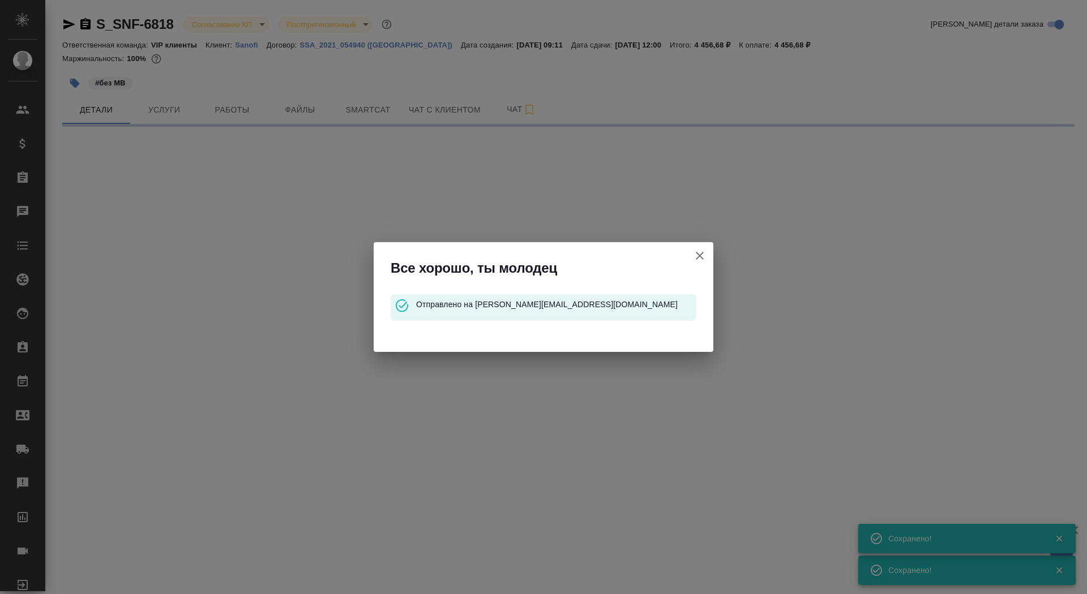
select select "RU"
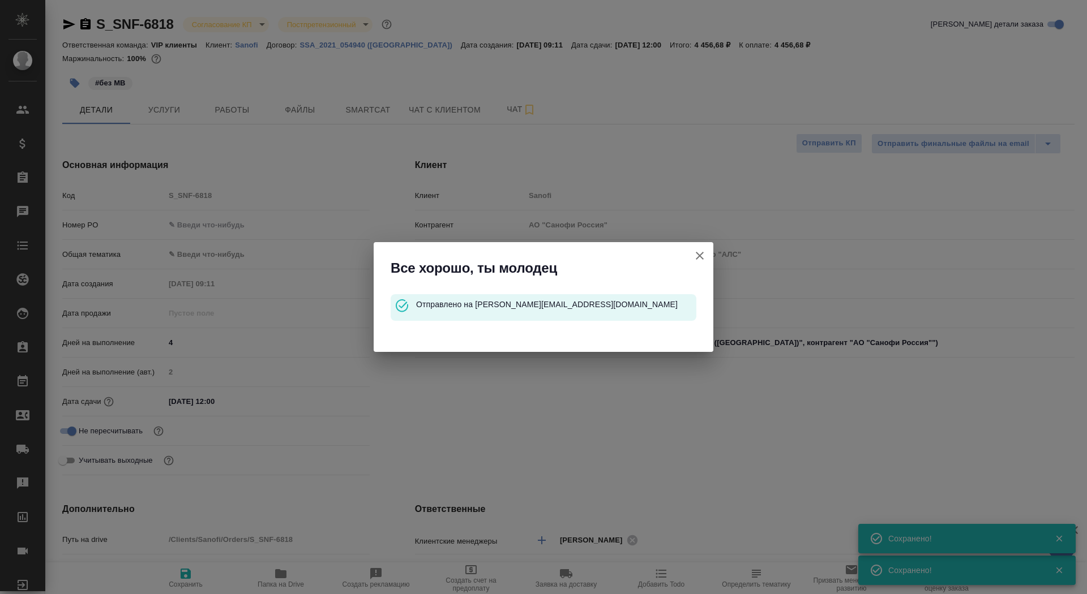
type textarea "x"
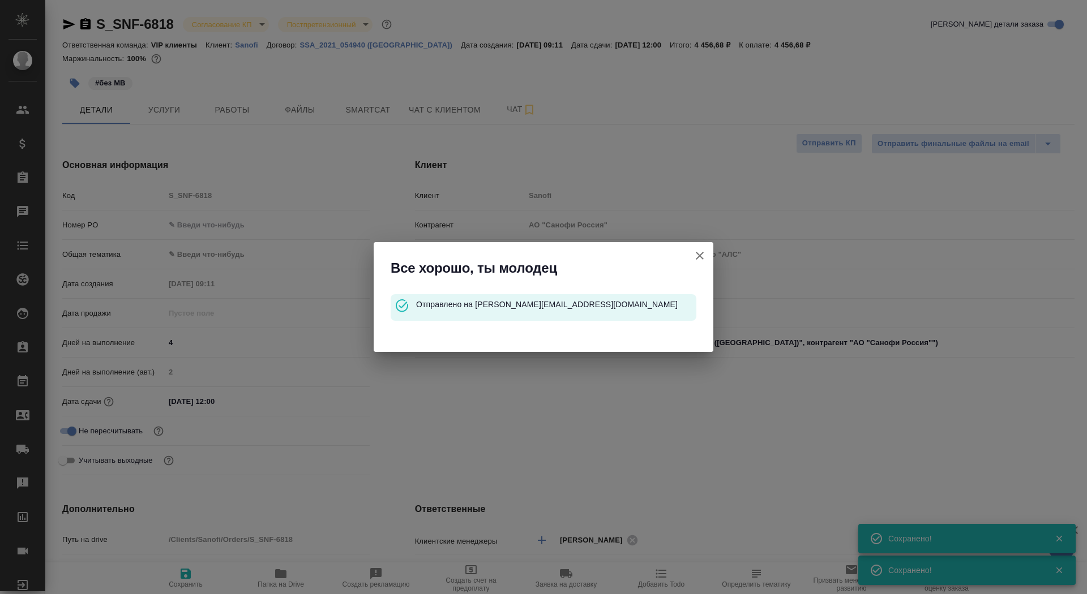
type textarea "x"
click at [702, 254] on icon "button" at bounding box center [699, 256] width 8 height 8
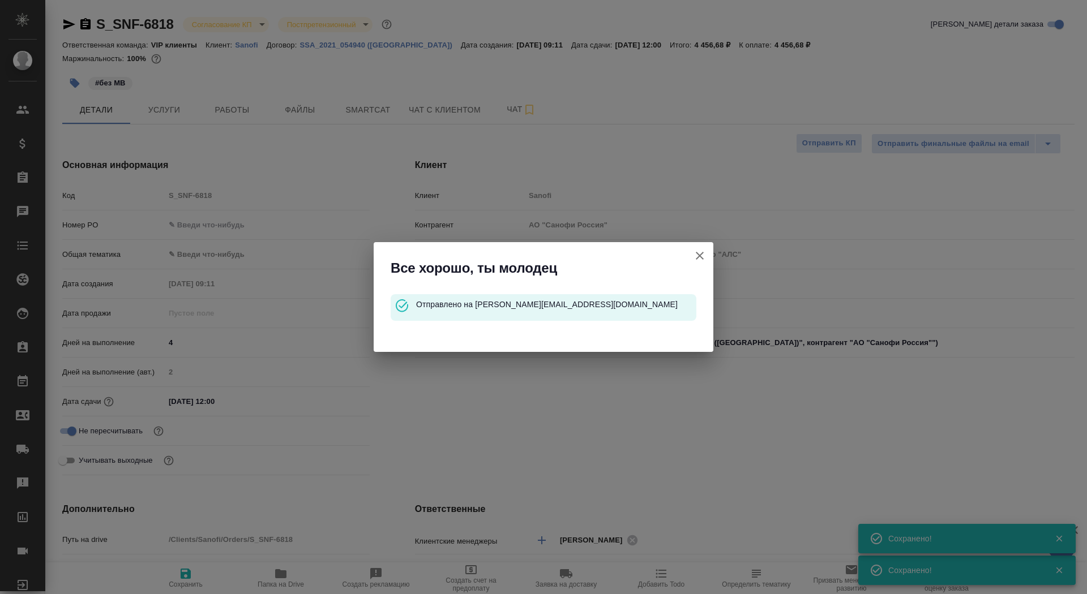
type textarea "x"
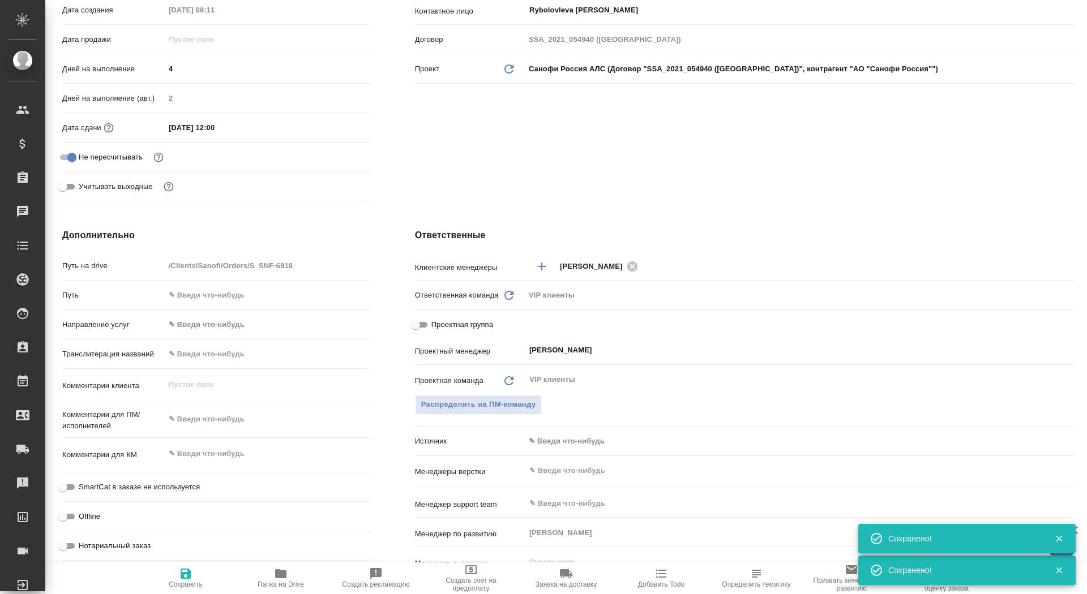
scroll to position [441, 0]
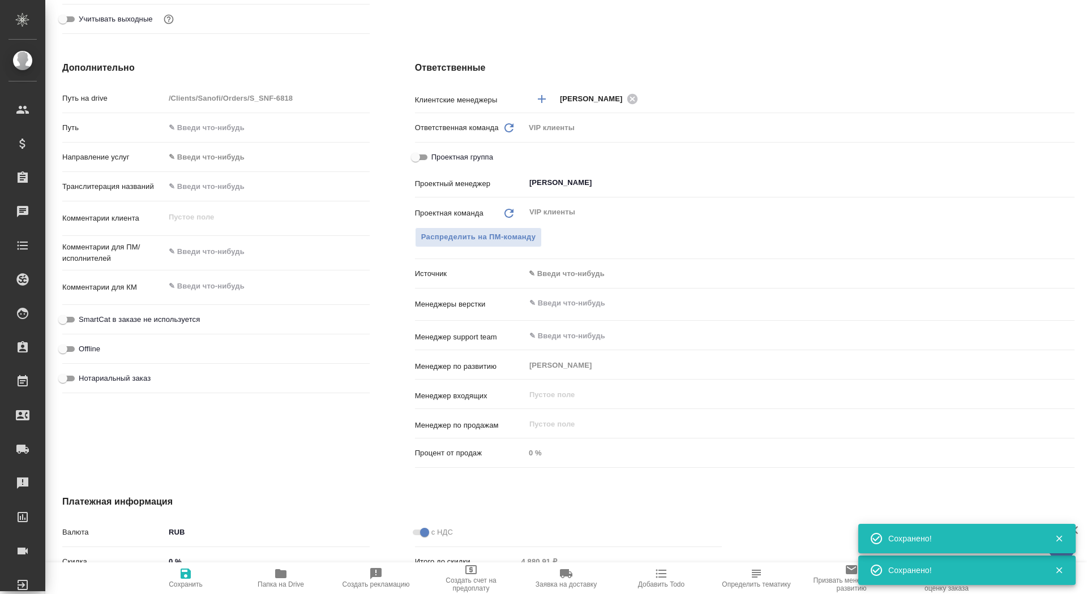
type textarea "x"
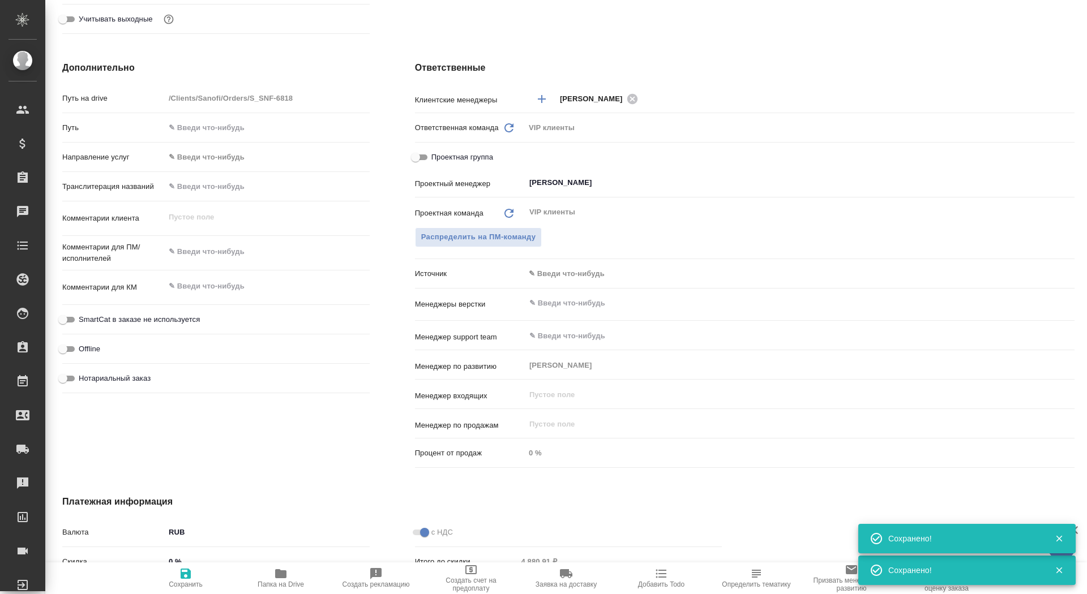
type textarea "x"
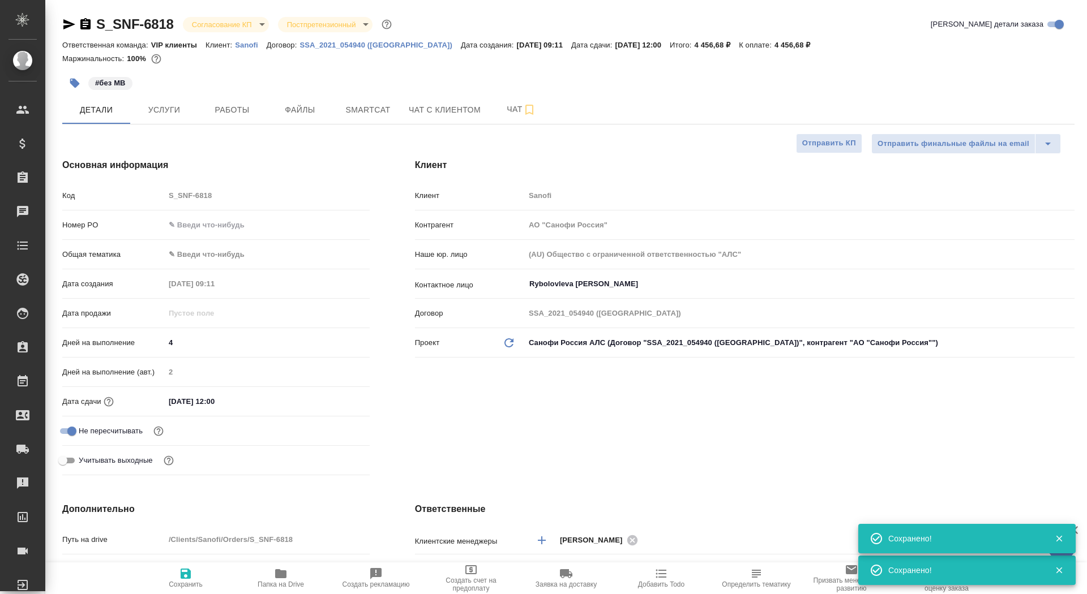
click at [85, 19] on icon "button" at bounding box center [85, 23] width 10 height 11
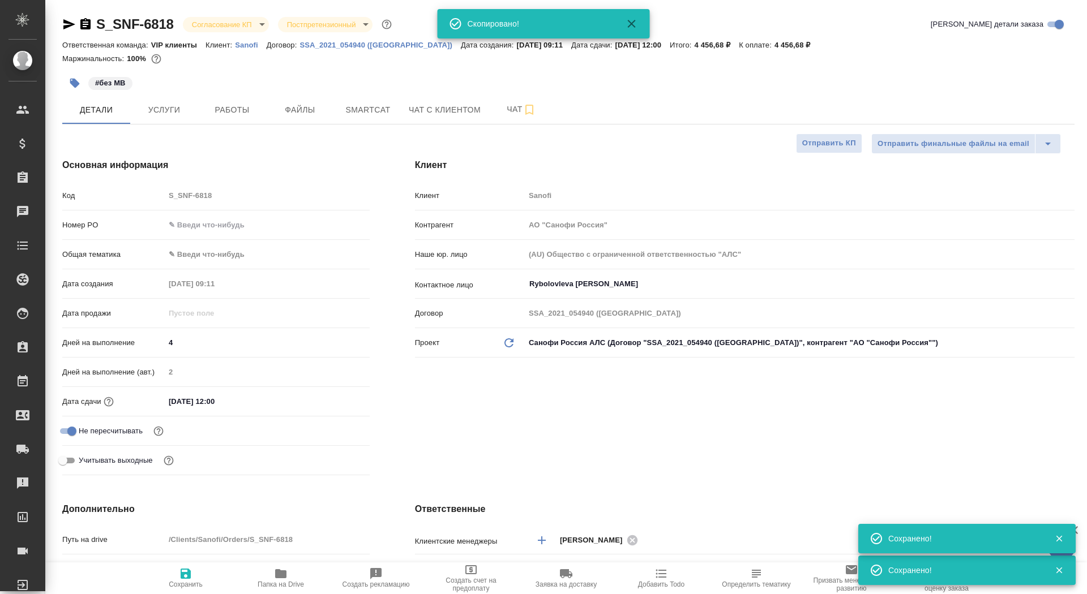
type textarea "x"
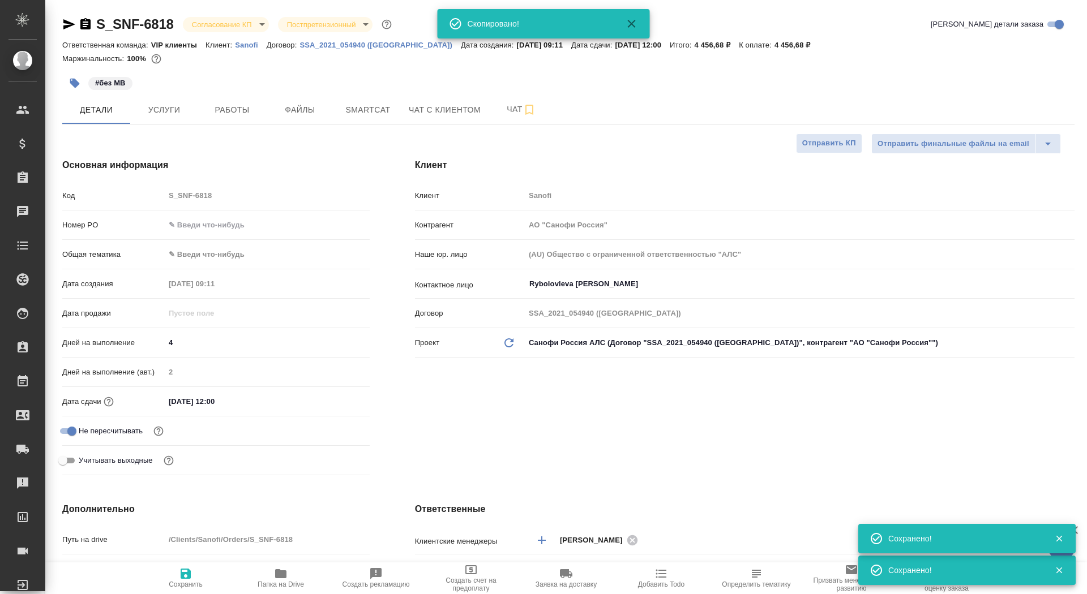
type textarea "x"
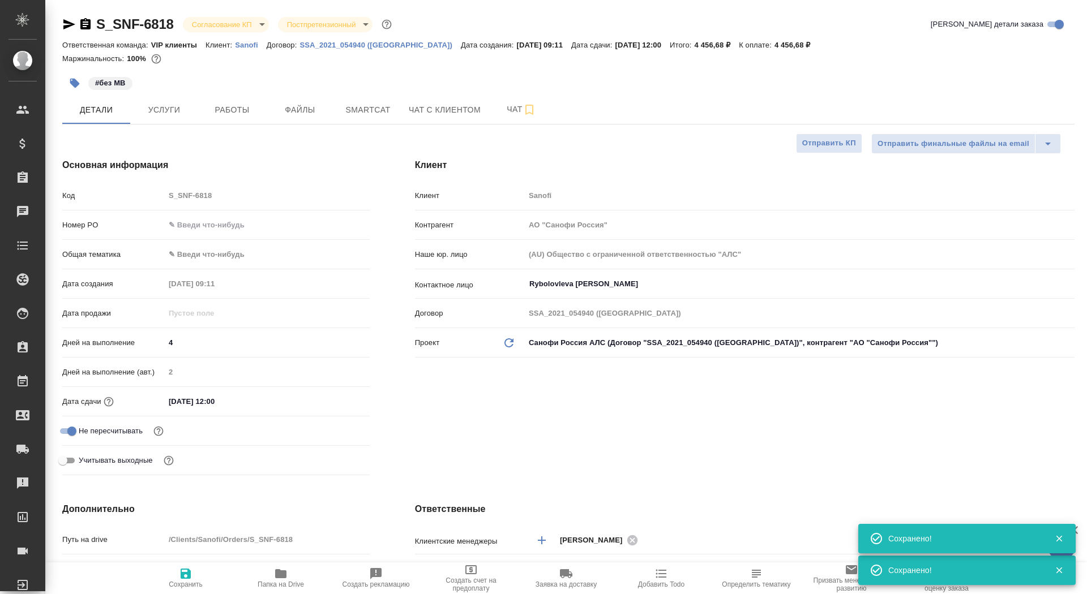
click at [215, 211] on div "Код S_SNF-6818" at bounding box center [215, 200] width 307 height 29
click at [216, 224] on input "text" at bounding box center [267, 225] width 205 height 16
paste input "E005817517"
type input "E005817517"
type textarea "x"
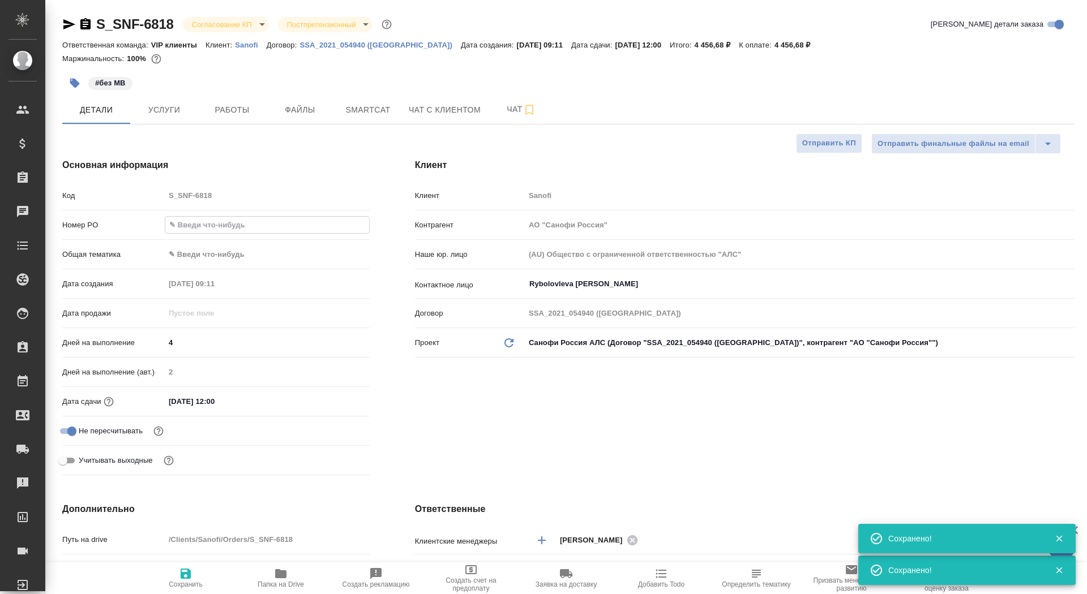
type textarea "x"
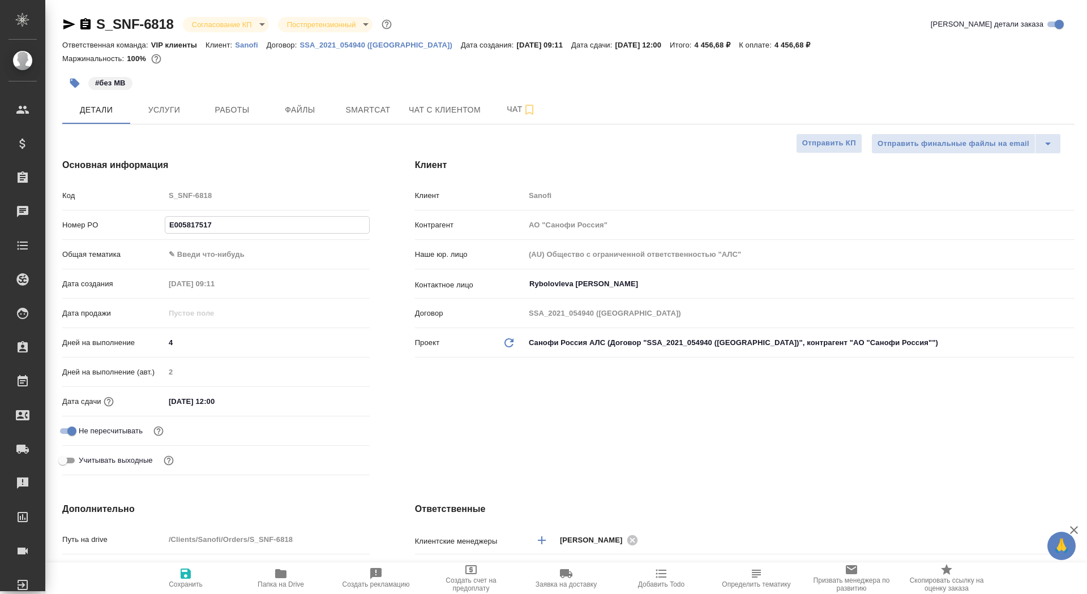
type input "E005817517"
click at [199, 587] on span "Сохранить" at bounding box center [186, 585] width 34 height 8
type textarea "x"
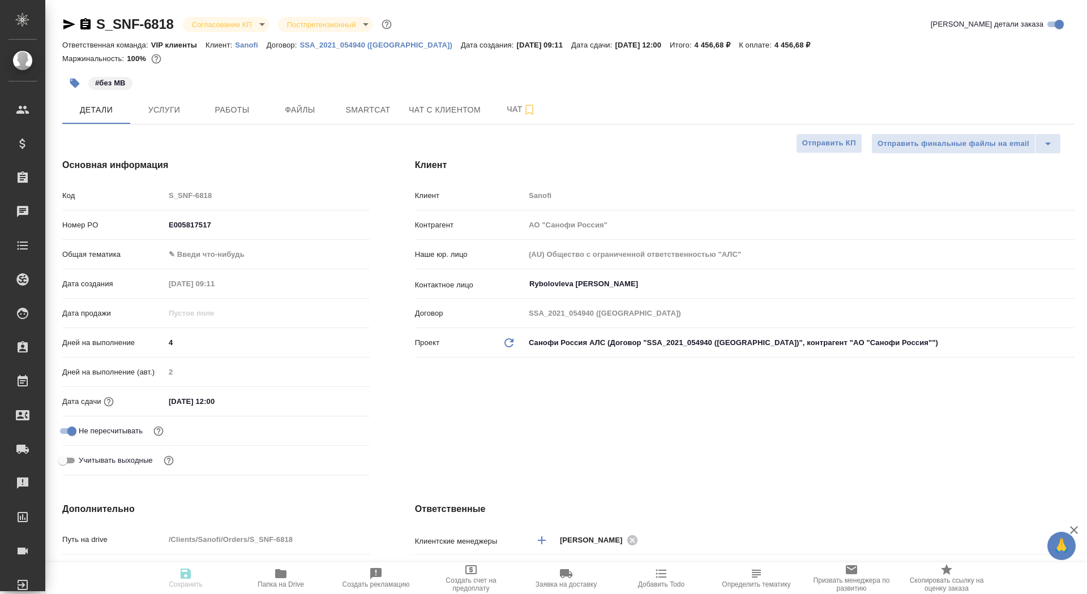
type textarea "x"
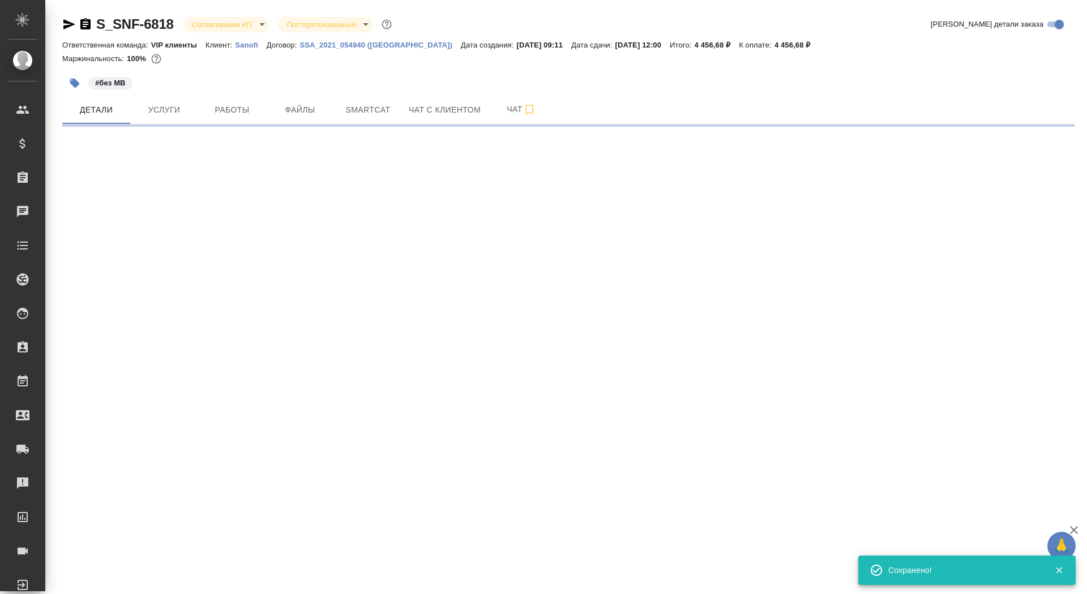
select select "RU"
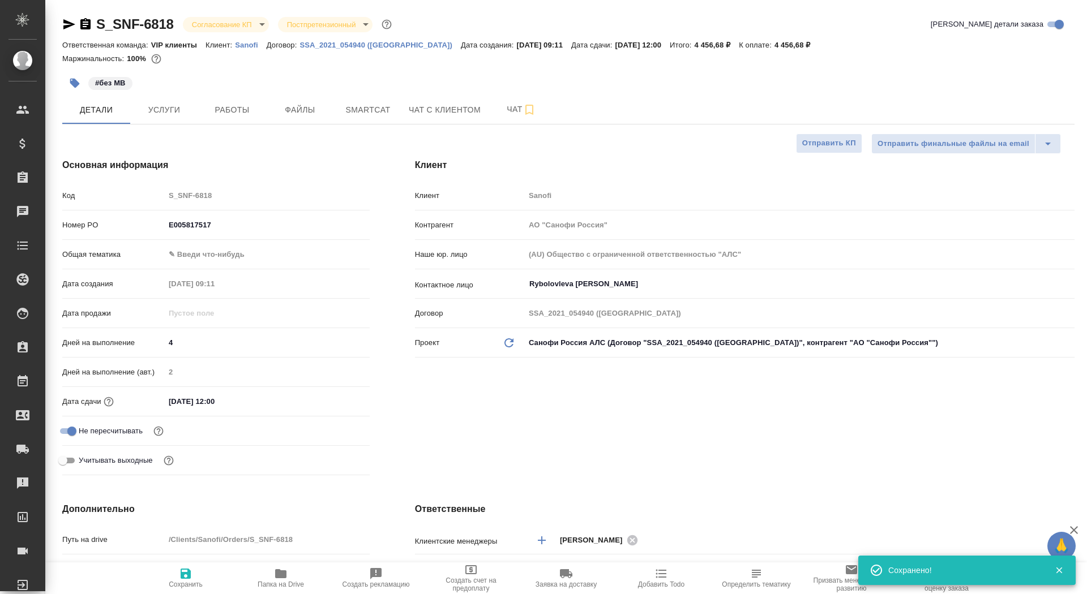
type textarea "x"
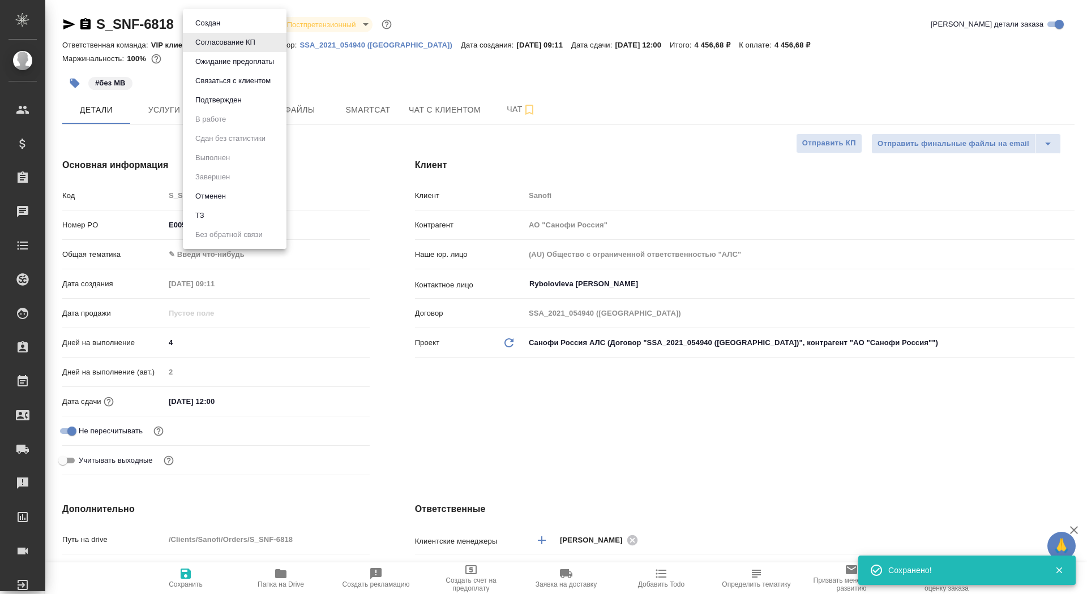
click at [239, 26] on body "🙏 .cls-1 fill:#fff; AWATERA Saydasheva Dilyara Клиенты Спецификации Заказы 0 Ча…" at bounding box center [543, 297] width 1087 height 594
click at [237, 100] on button "Подтвержден" at bounding box center [218, 100] width 53 height 12
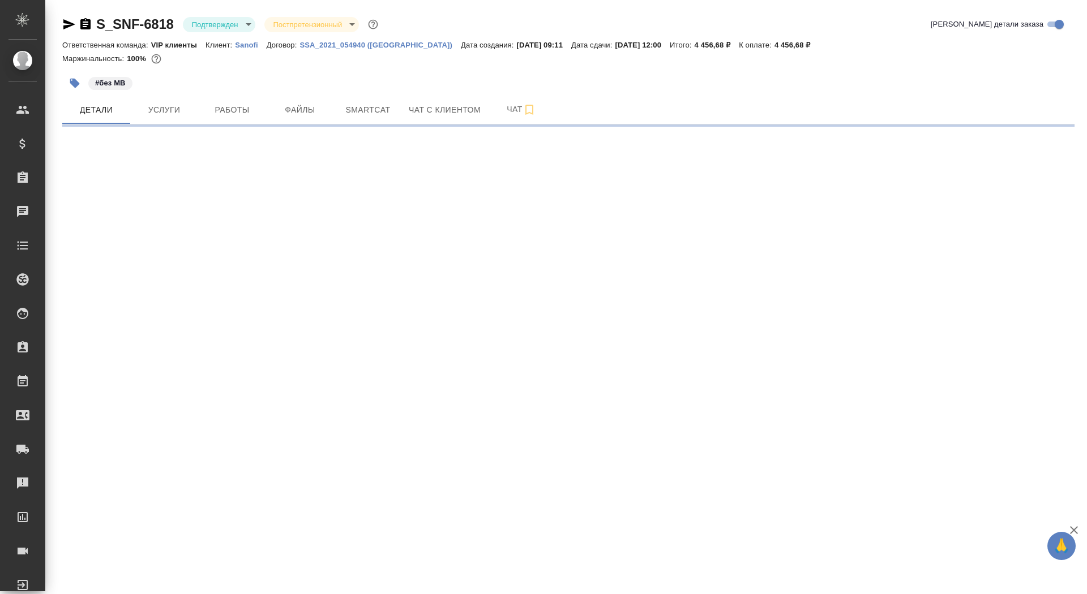
select select "RU"
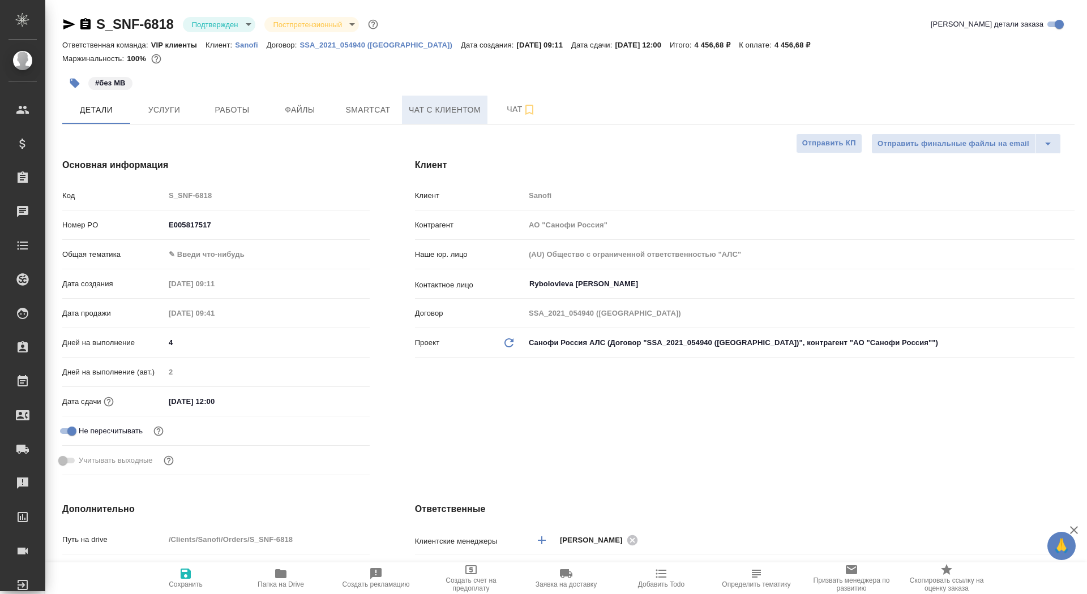
type textarea "x"
click at [500, 114] on span "Чат" at bounding box center [521, 109] width 54 height 14
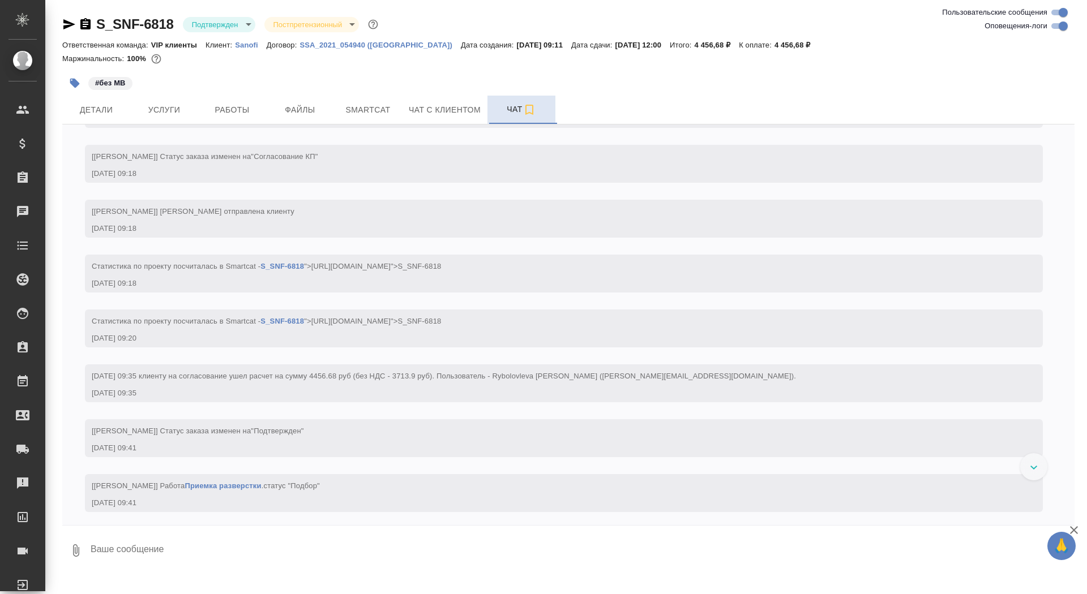
scroll to position [857, 0]
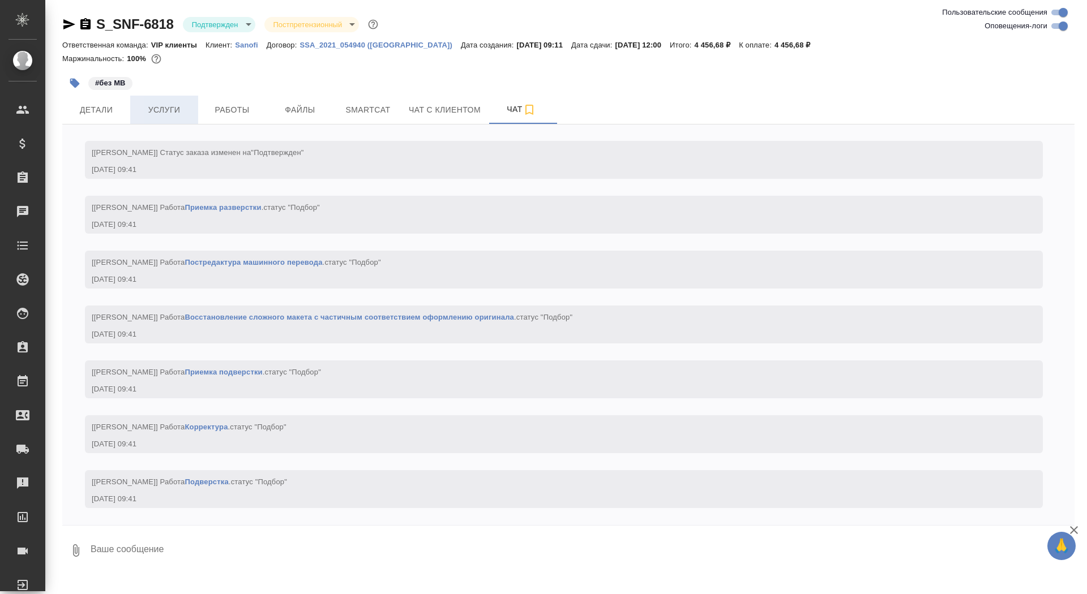
click at [166, 118] on button "Услуги" at bounding box center [164, 110] width 68 height 28
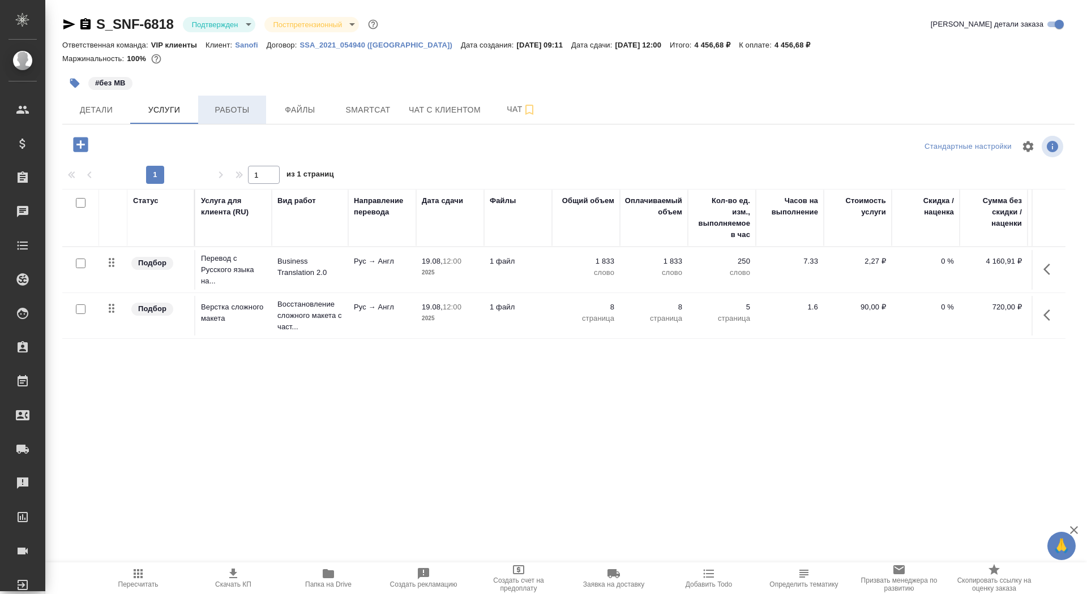
click at [245, 115] on span "Работы" at bounding box center [232, 110] width 54 height 14
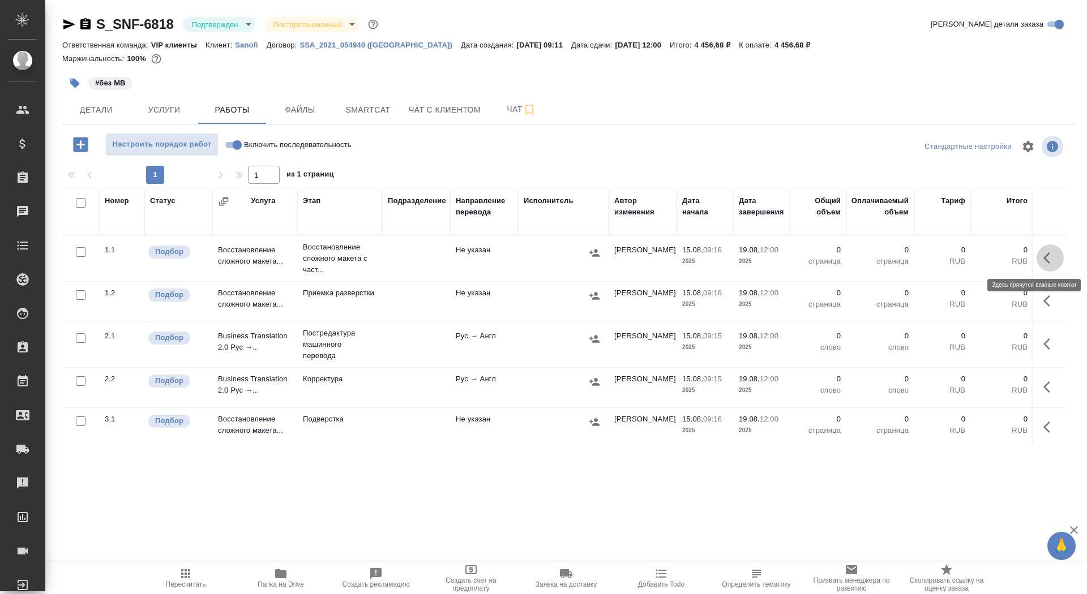
click at [1046, 263] on icon "button" at bounding box center [1050, 258] width 14 height 14
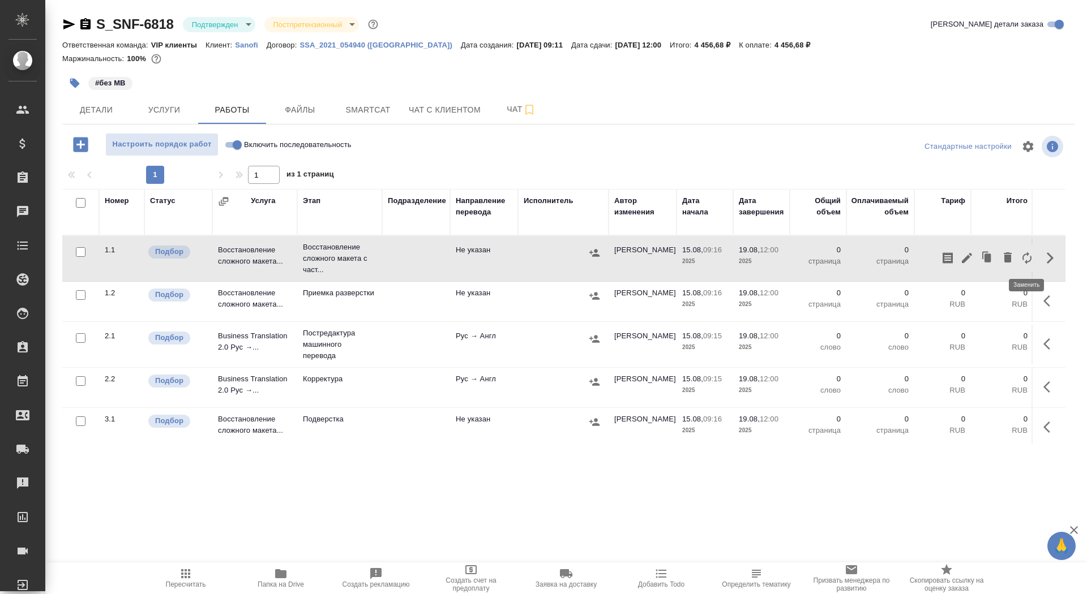
click at [1022, 259] on icon "button" at bounding box center [1026, 258] width 9 height 12
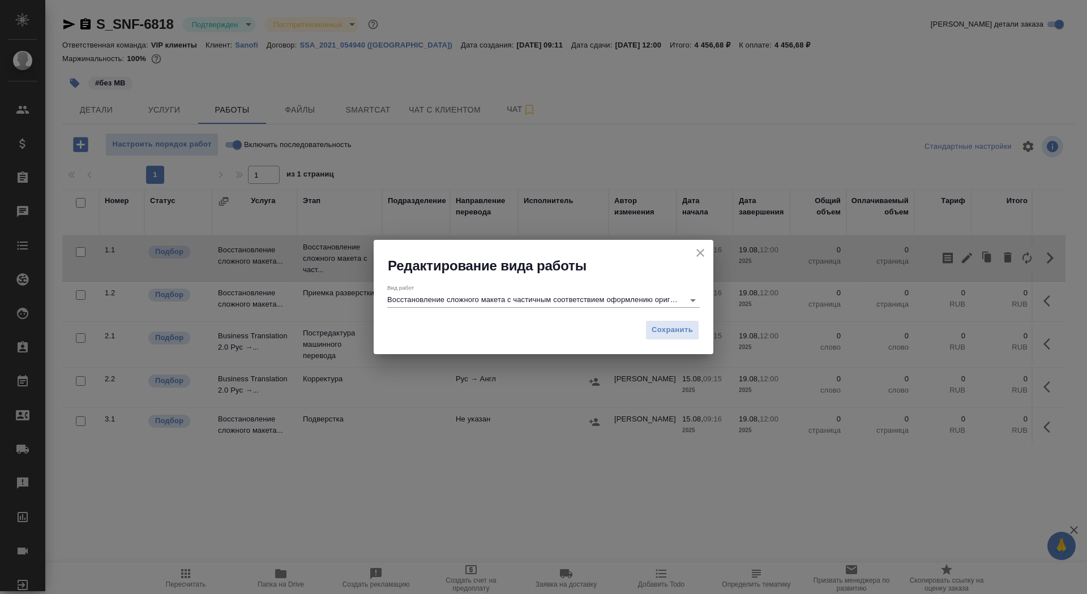
click at [550, 304] on input "Восстановление сложного макета с частичным соответствием оформлению оригинала" at bounding box center [532, 300] width 291 height 14
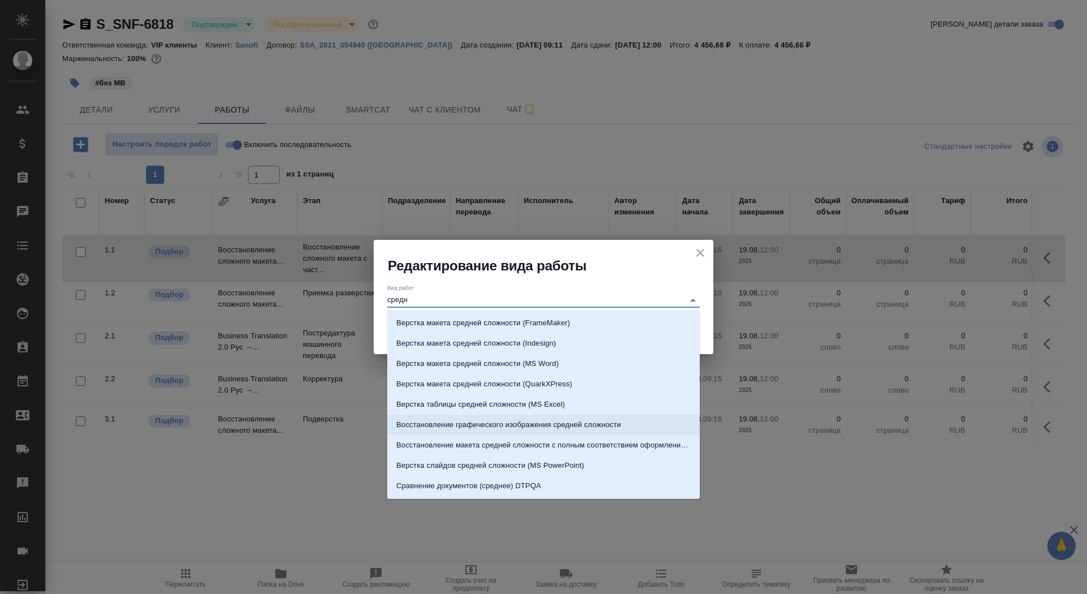
click at [625, 438] on li "Восстановление макета средней сложности с полным соответствием оформлению ориги…" at bounding box center [543, 445] width 312 height 20
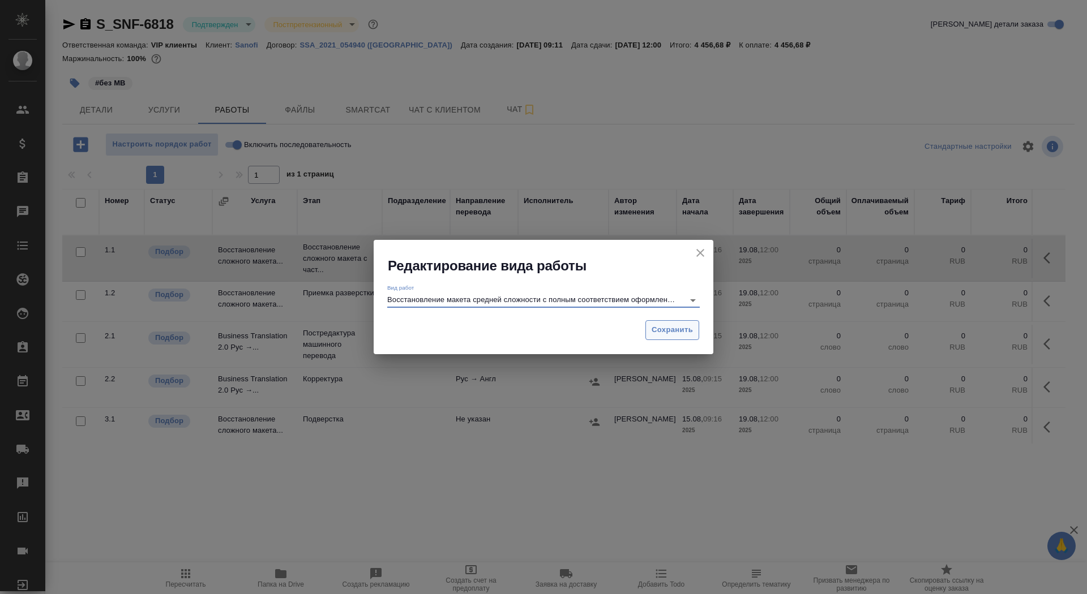
type input "Восстановление макета средней сложности с полным соответствием оформлению ориги…"
click at [682, 329] on span "Сохранить" at bounding box center [671, 330] width 41 height 13
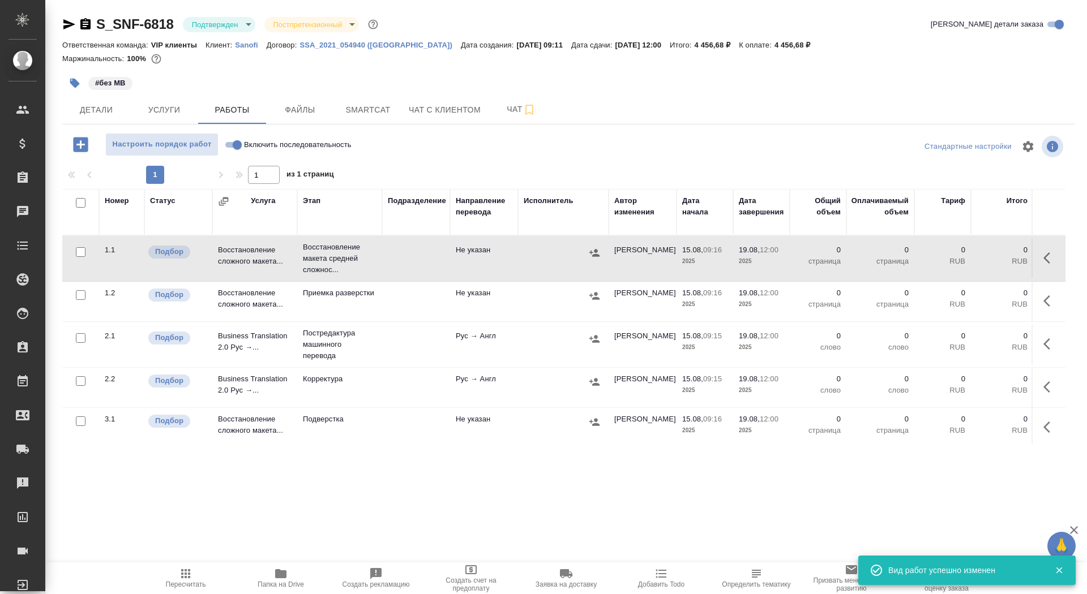
click at [1042, 260] on button "button" at bounding box center [1049, 257] width 27 height 27
click at [963, 256] on icon "button" at bounding box center [967, 258] width 14 height 14
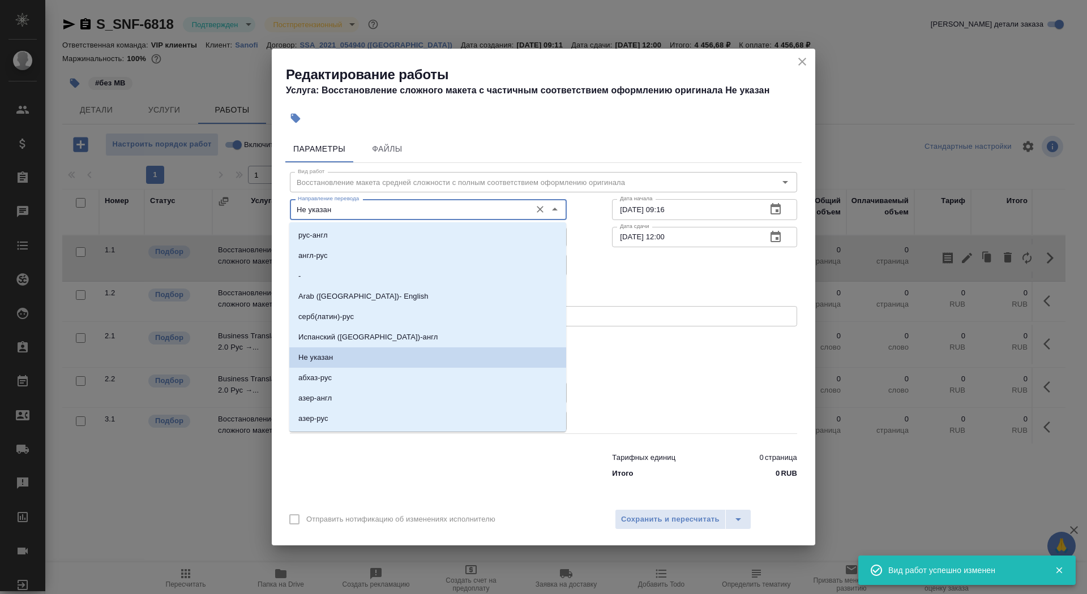
click at [449, 208] on input "Не указан" at bounding box center [409, 210] width 232 height 14
click at [388, 238] on li "рус-англ" at bounding box center [427, 235] width 277 height 20
type input "рус-англ"
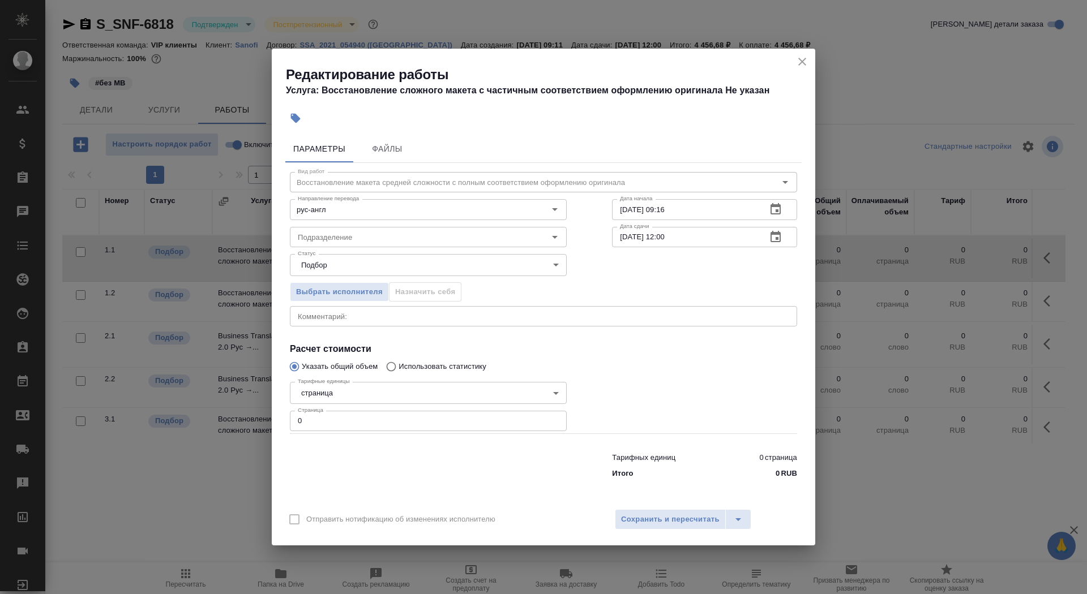
click at [385, 248] on div "Статус Подбор recruiting Статус" at bounding box center [428, 264] width 322 height 74
click at [385, 244] on div "Подразделение" at bounding box center [428, 237] width 277 height 20
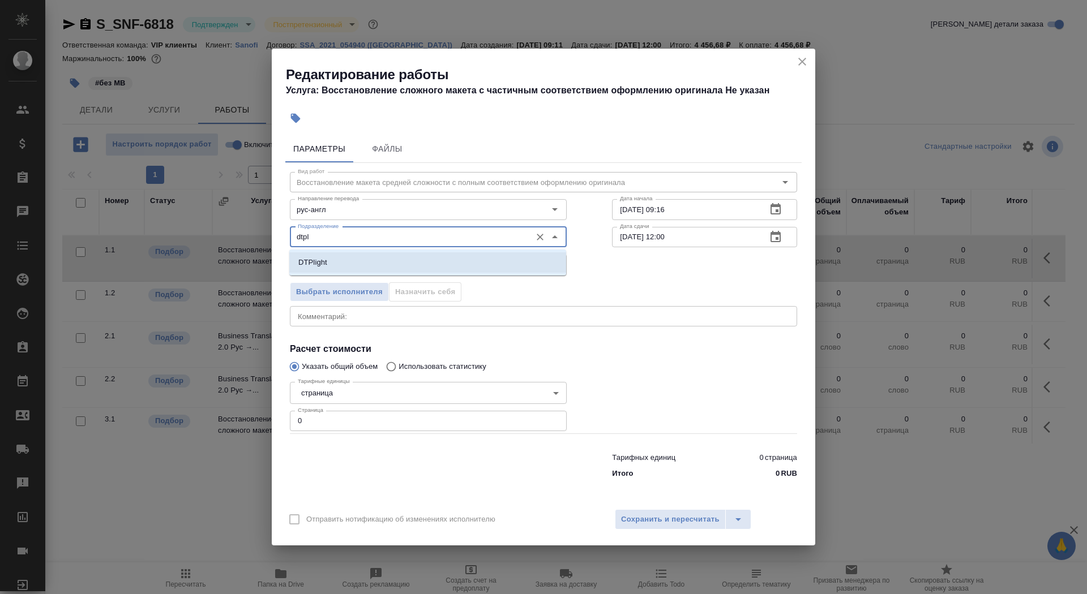
click at [391, 263] on li "DTPlight" at bounding box center [427, 262] width 277 height 20
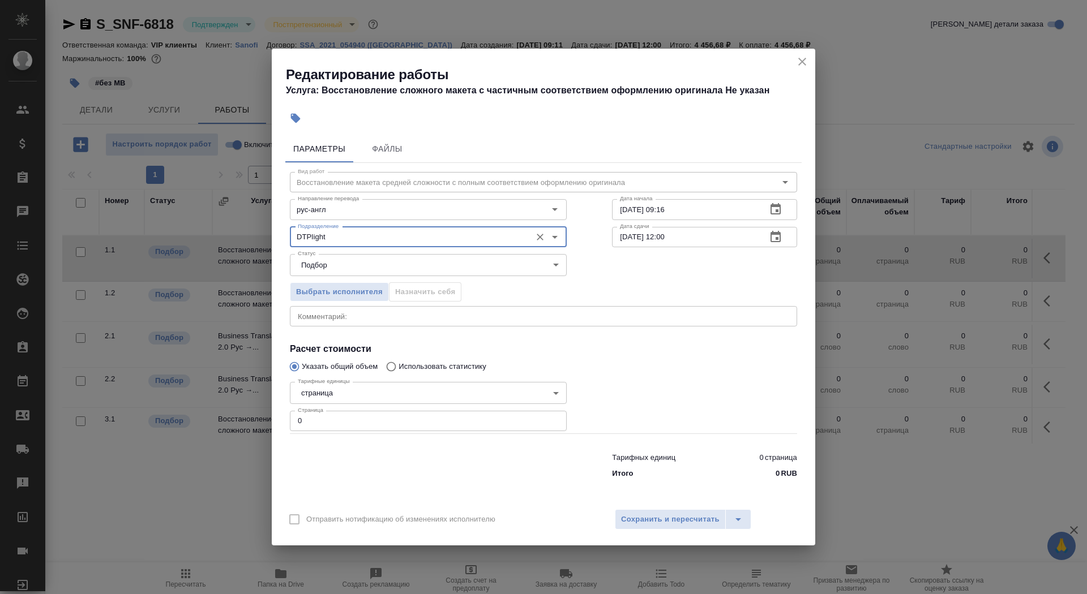
type input "DTPlight"
click at [359, 398] on body "🙏 .cls-1 fill:#fff; AWATERA Saydasheva Dilyara Клиенты Спецификации Заказы 0 Ча…" at bounding box center [543, 297] width 1087 height 594
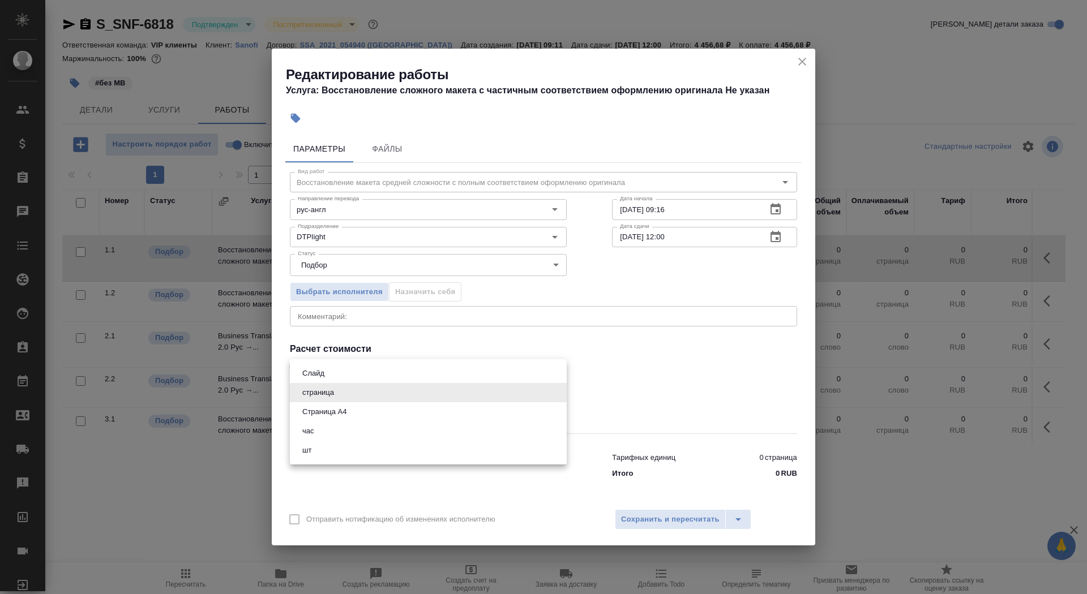
click at [361, 411] on li "Страница А4" at bounding box center [428, 411] width 277 height 19
type input "5f036ec4e16dec2d6b59c8ff"
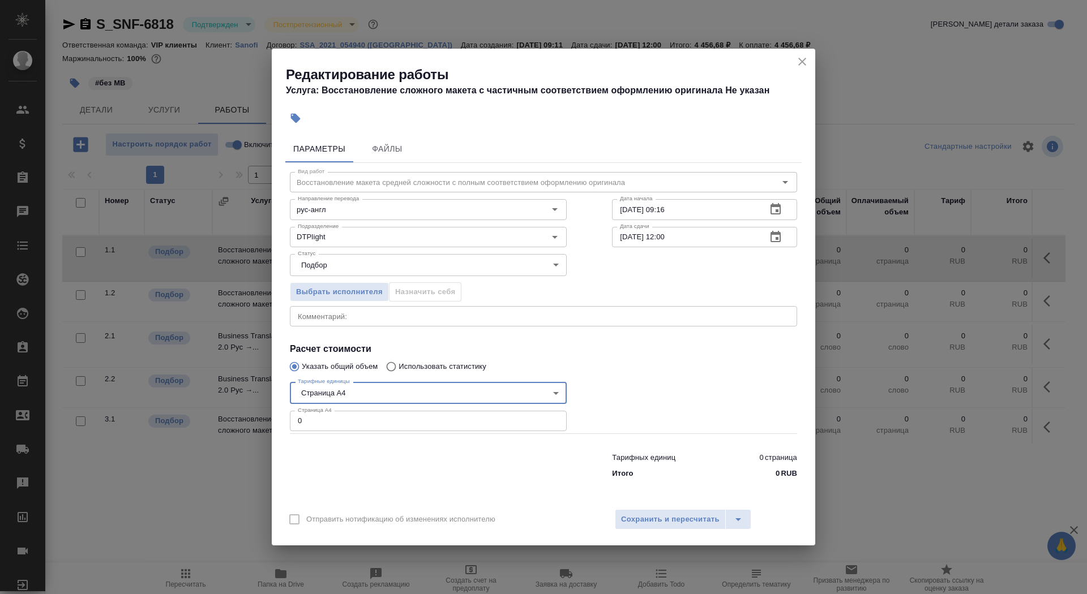
click at [355, 421] on input "0" at bounding box center [428, 421] width 277 height 20
type input "8"
click at [717, 213] on input "15.08.2025 09:16" at bounding box center [684, 209] width 145 height 20
type input "15.08.2025 09:45"
click at [784, 236] on button "button" at bounding box center [775, 237] width 27 height 27
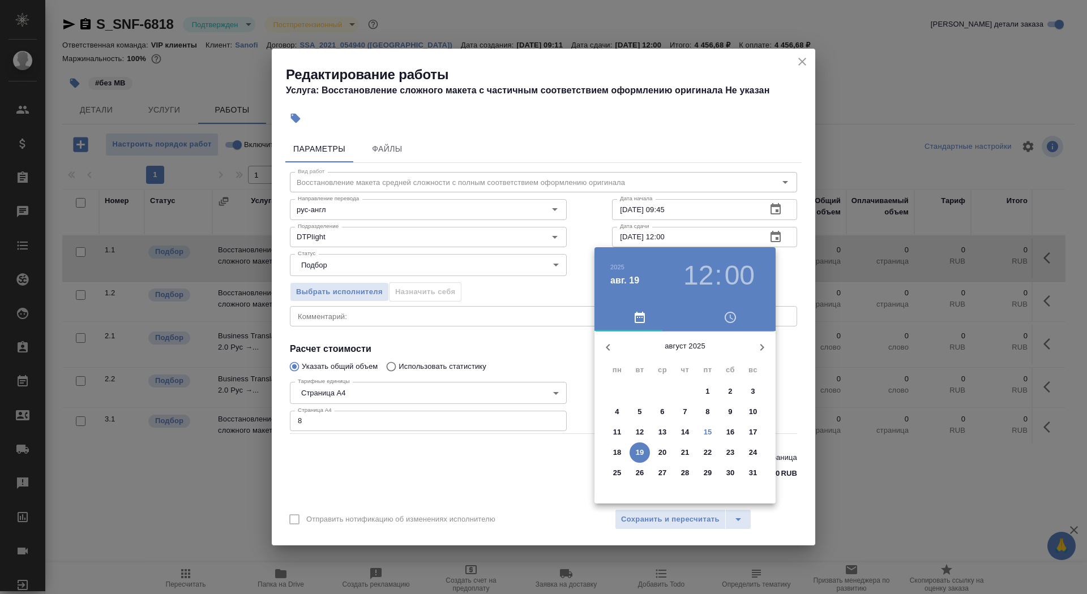
click at [706, 431] on p "15" at bounding box center [707, 432] width 8 height 11
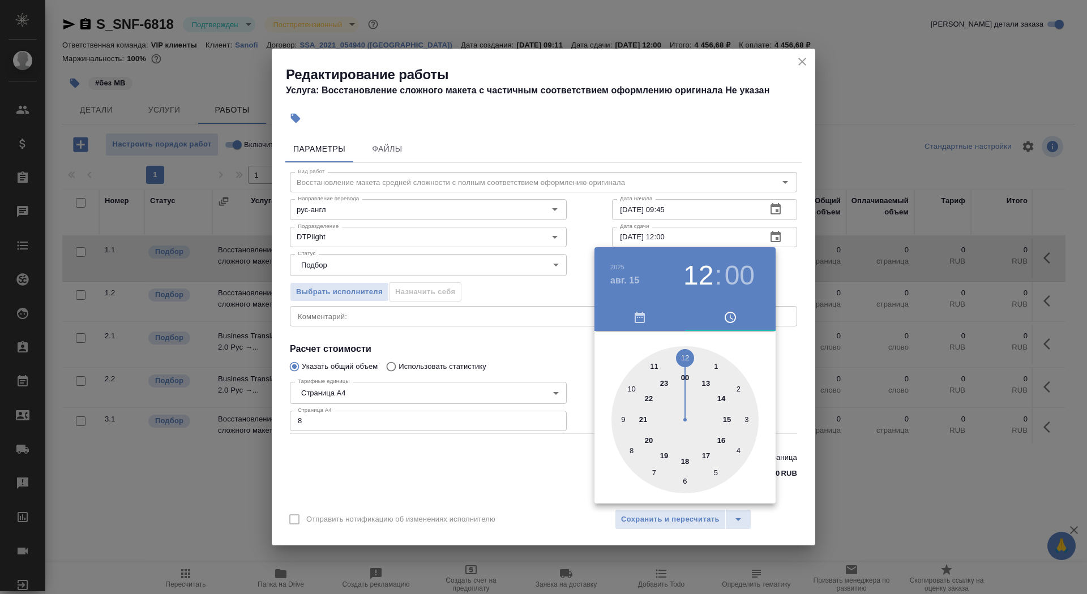
type input "15.08.2025 13:00"
click at [707, 385] on div at bounding box center [684, 419] width 147 height 147
click at [552, 340] on div at bounding box center [543, 297] width 1087 height 594
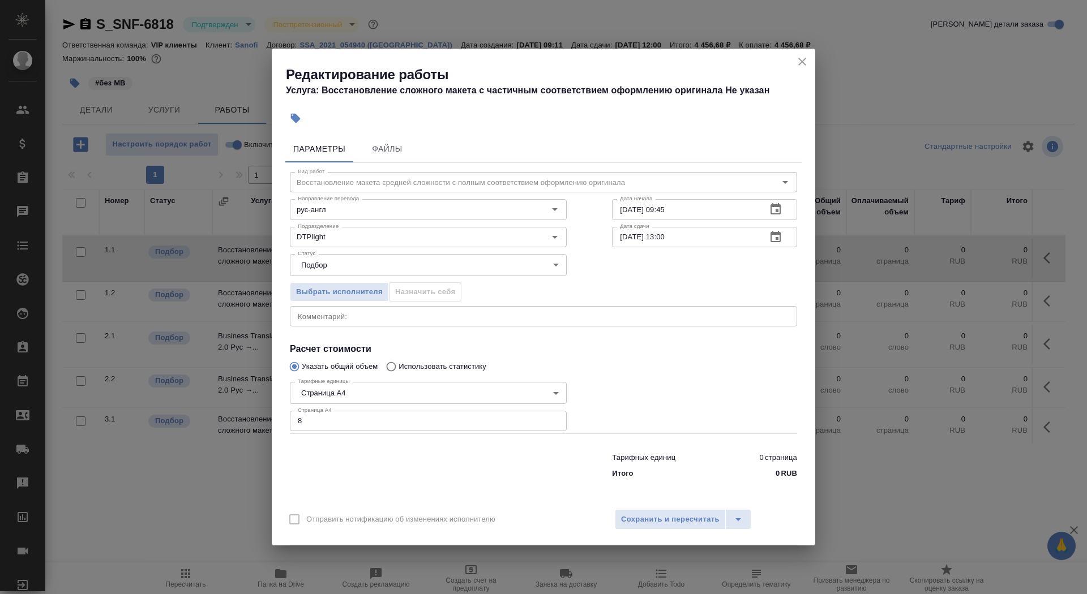
click at [650, 501] on div "Параметры Файлы Вид работ Восстановление макета средней сложности с полным соот…" at bounding box center [543, 316] width 543 height 371
click at [651, 519] on span "Сохранить и пересчитать" at bounding box center [670, 519] width 98 height 13
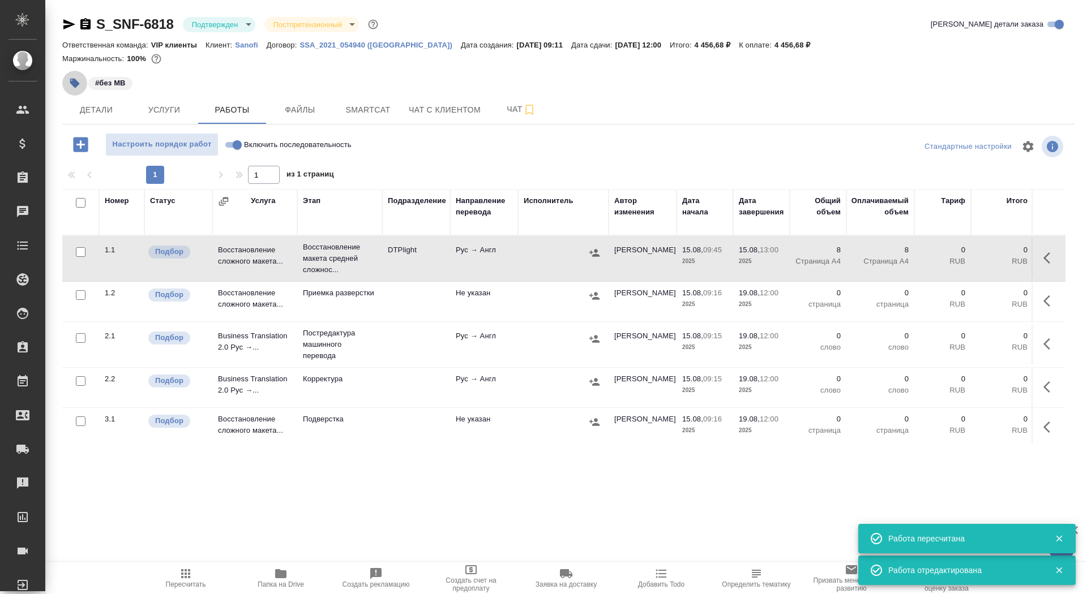
click at [75, 88] on icon "button" at bounding box center [74, 83] width 11 height 11
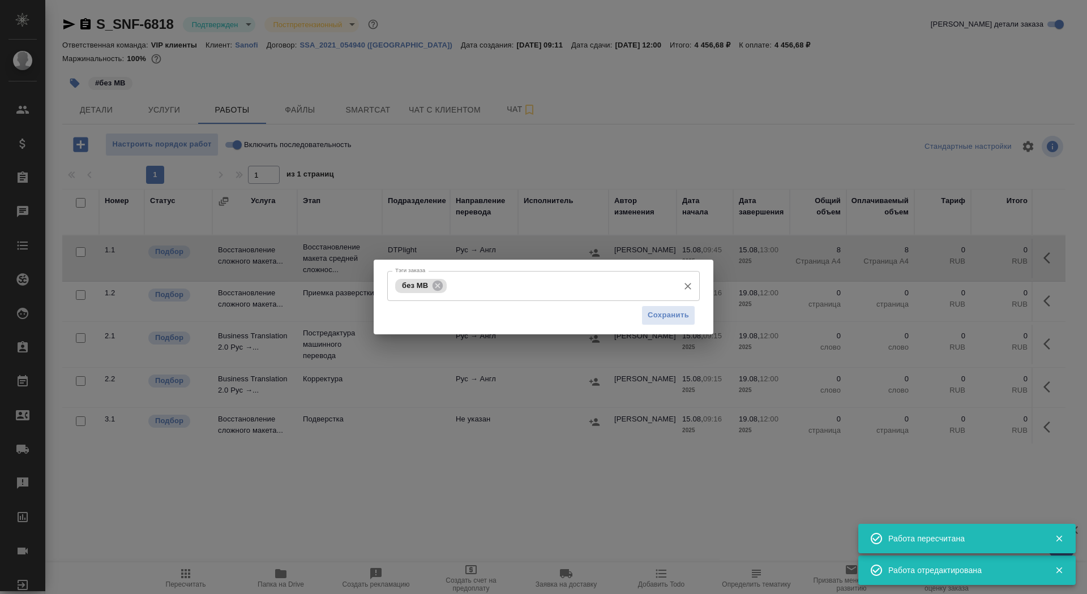
click at [486, 297] on div "без МВ Тэги заказа" at bounding box center [543, 286] width 312 height 30
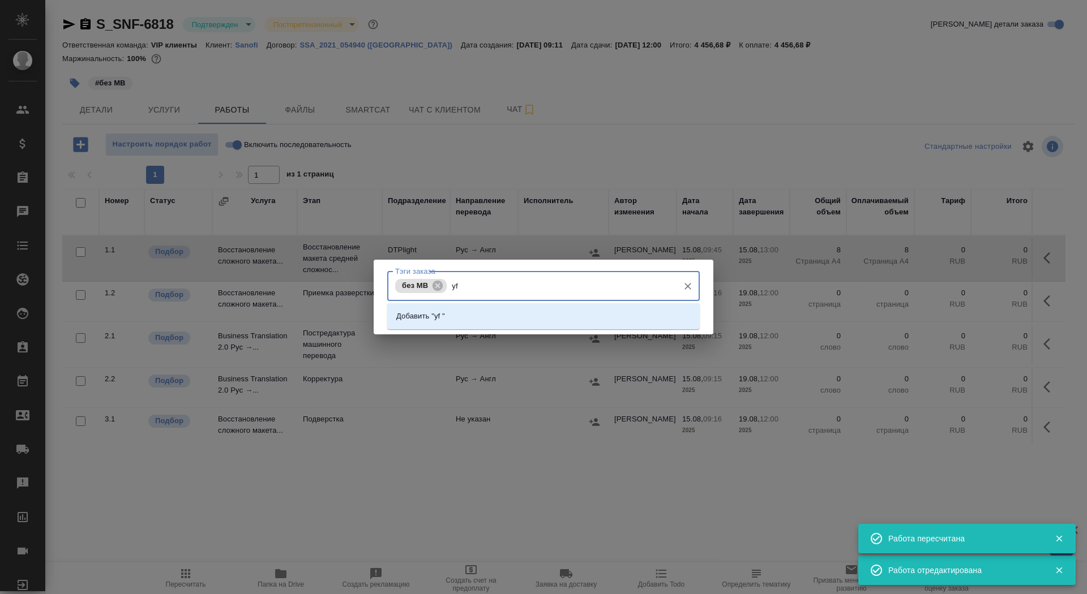
type input "y"
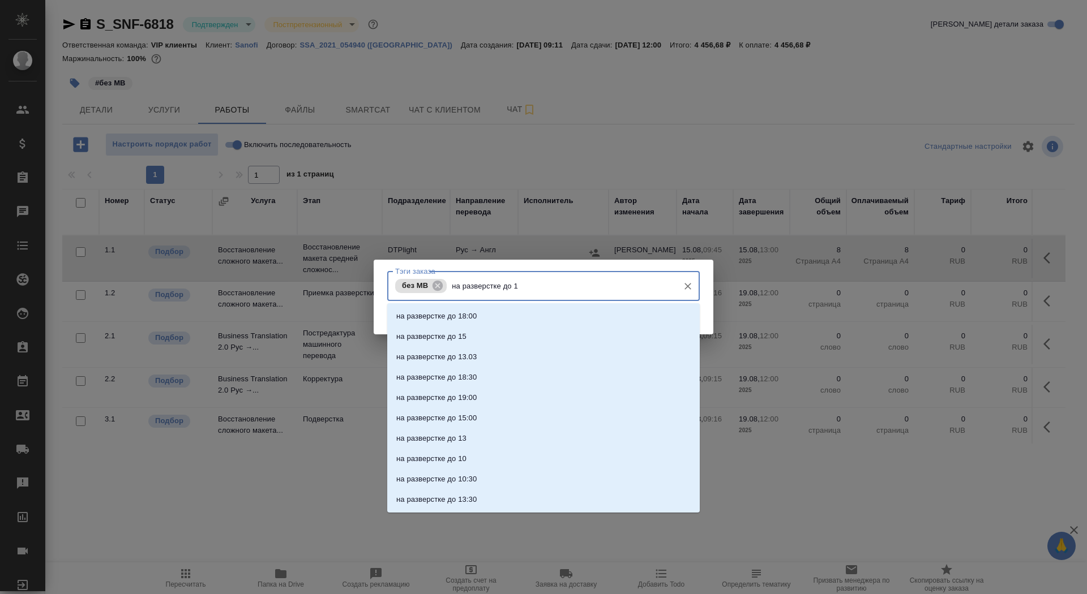
type input "на разверстке до 13"
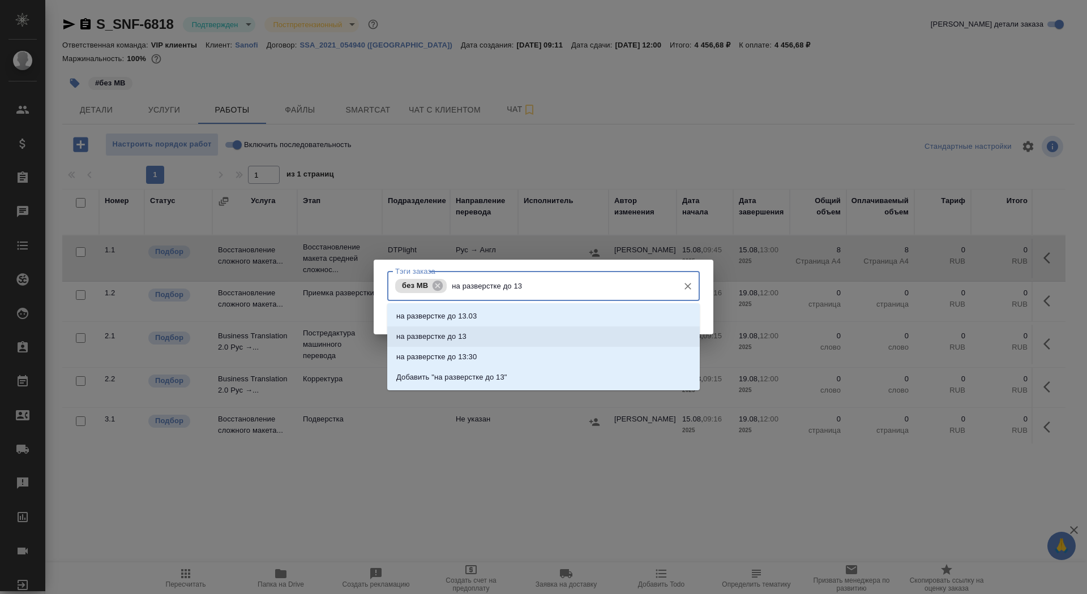
click at [517, 338] on li "на разверстке до 13" at bounding box center [543, 337] width 312 height 20
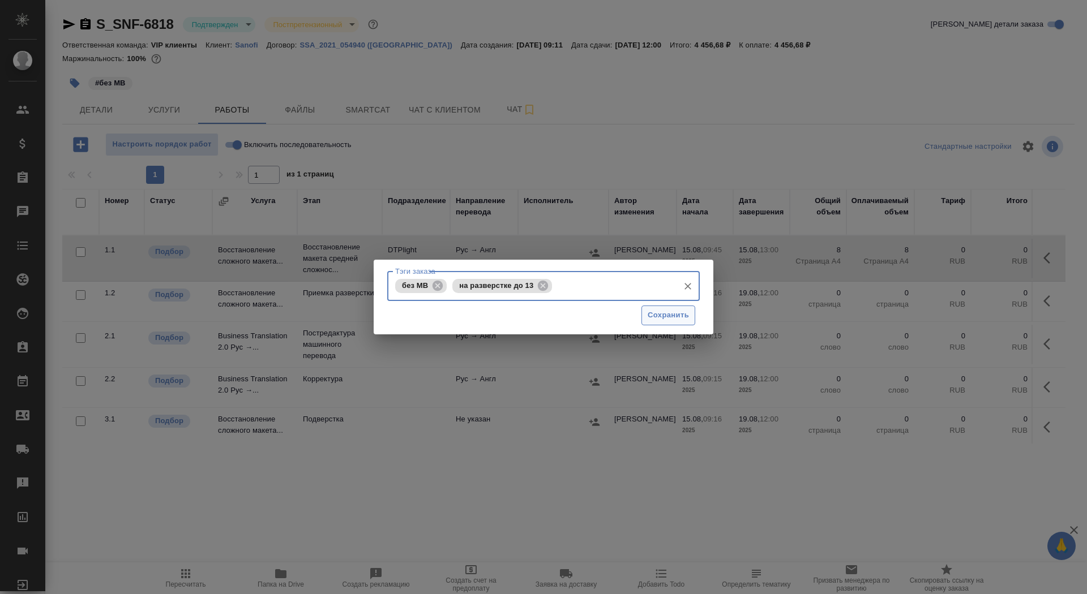
click at [660, 308] on button "Сохранить" at bounding box center [668, 316] width 54 height 20
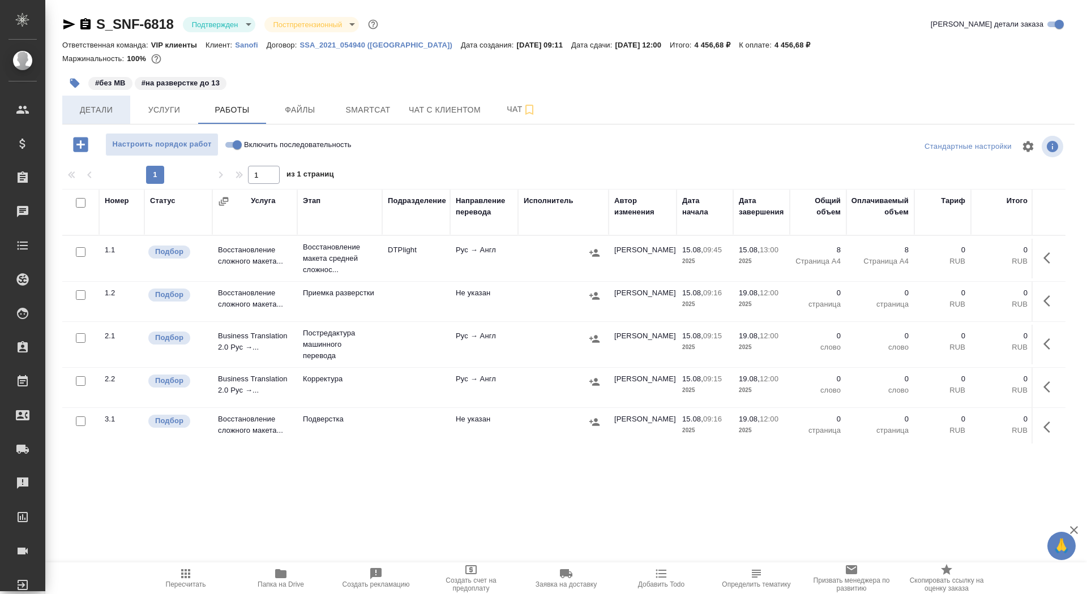
click at [105, 107] on span "Детали" at bounding box center [96, 110] width 54 height 14
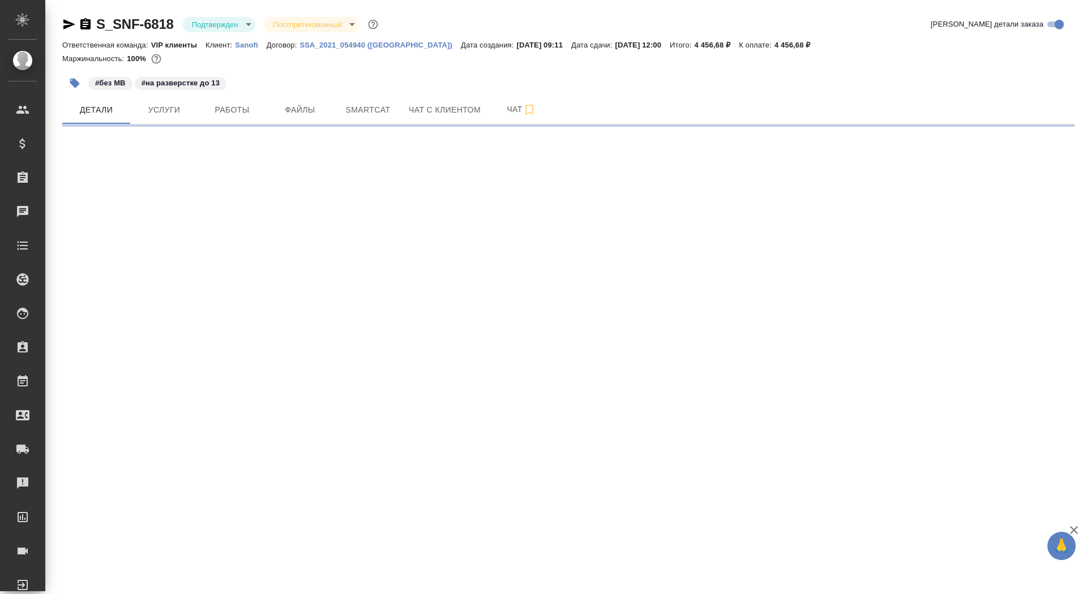
select select "RU"
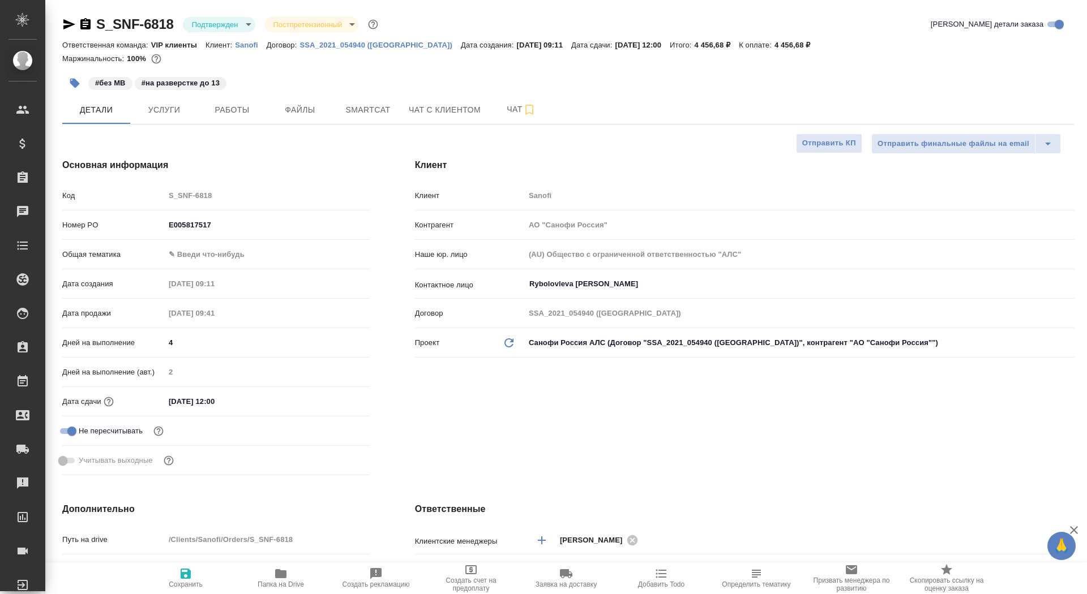
type textarea "x"
click at [222, 27] on body "🙏 .cls-1 fill:#fff; AWATERA Saydasheva Dilyara Клиенты Спецификации Заказы 0 Ча…" at bounding box center [543, 297] width 1087 height 594
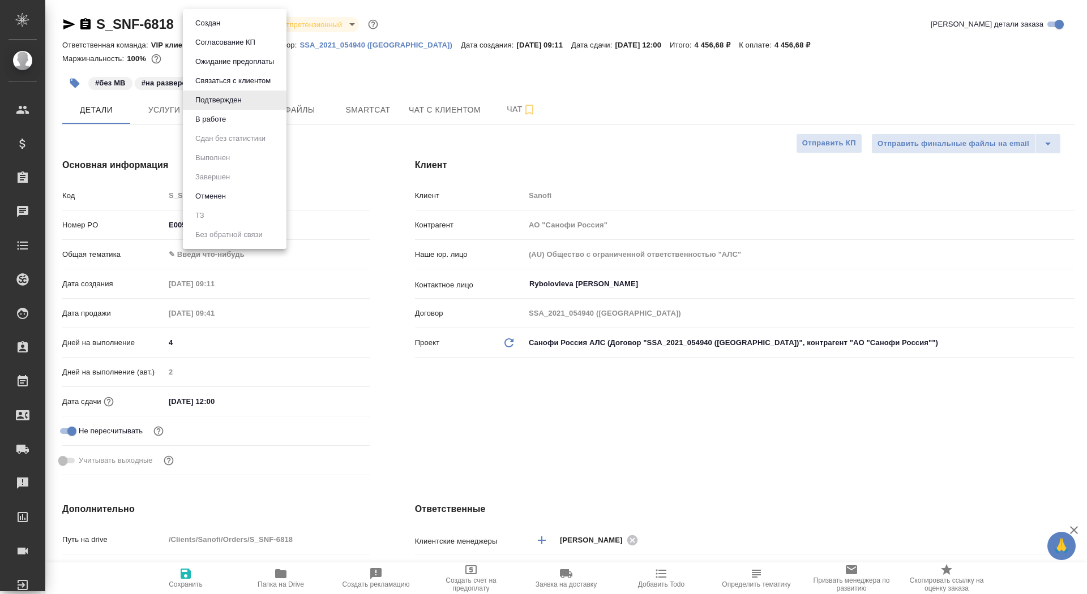
click at [241, 117] on li "В работе" at bounding box center [235, 119] width 104 height 19
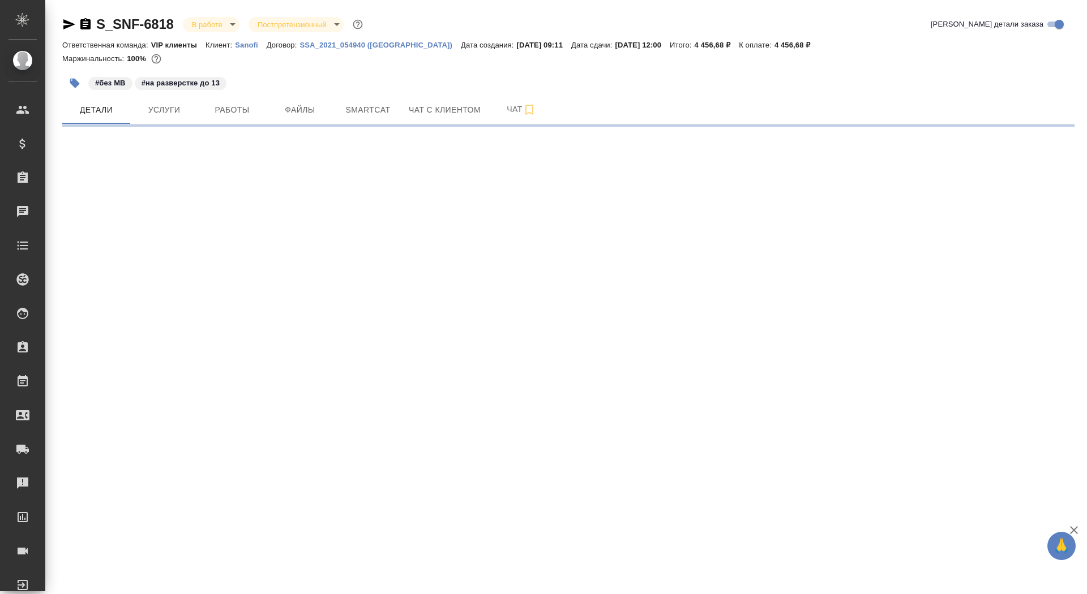
select select "RU"
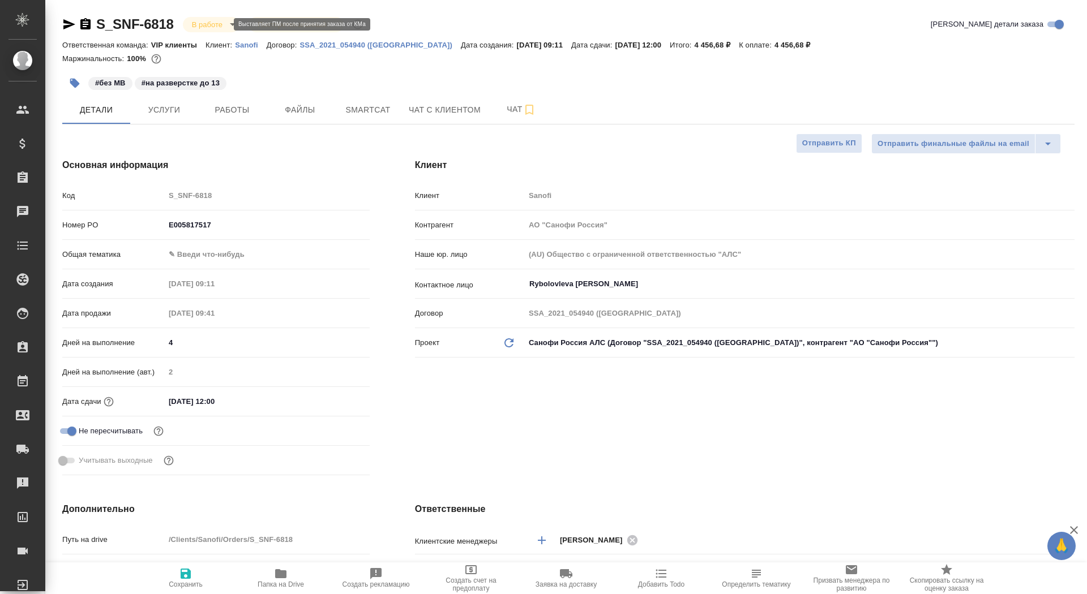
type textarea "x"
click at [252, 109] on span "Работы" at bounding box center [232, 110] width 54 height 14
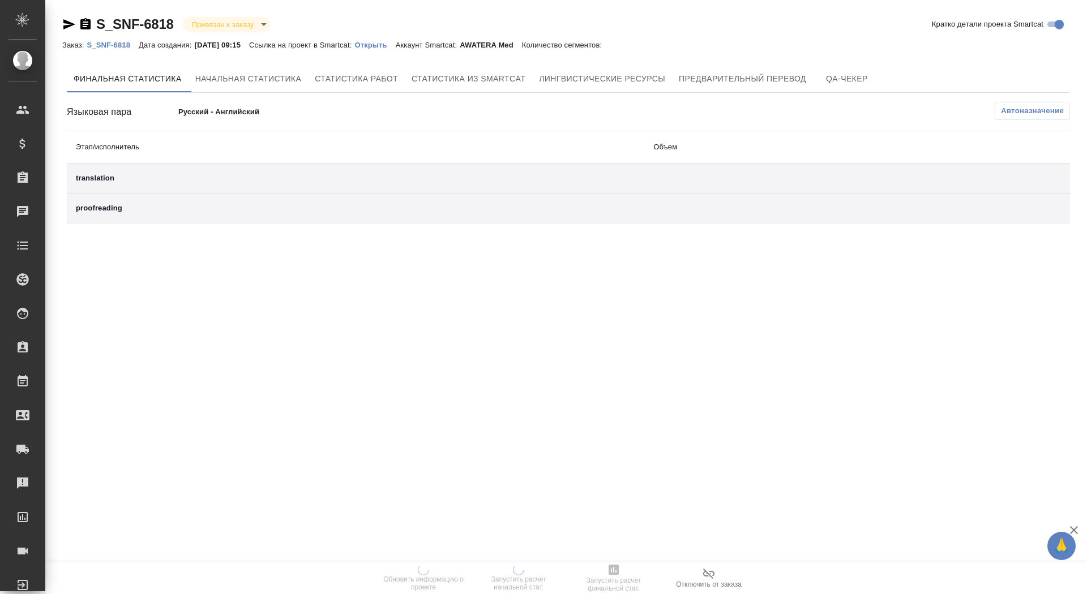
click at [394, 38] on div "Заказ: S_SNF-6818 Дата создания: [DATE] 09:15 Ссылка на проект в Smartcat: Откр…" at bounding box center [337, 45] width 551 height 14
click at [394, 41] on p "Открыть" at bounding box center [374, 45] width 41 height 8
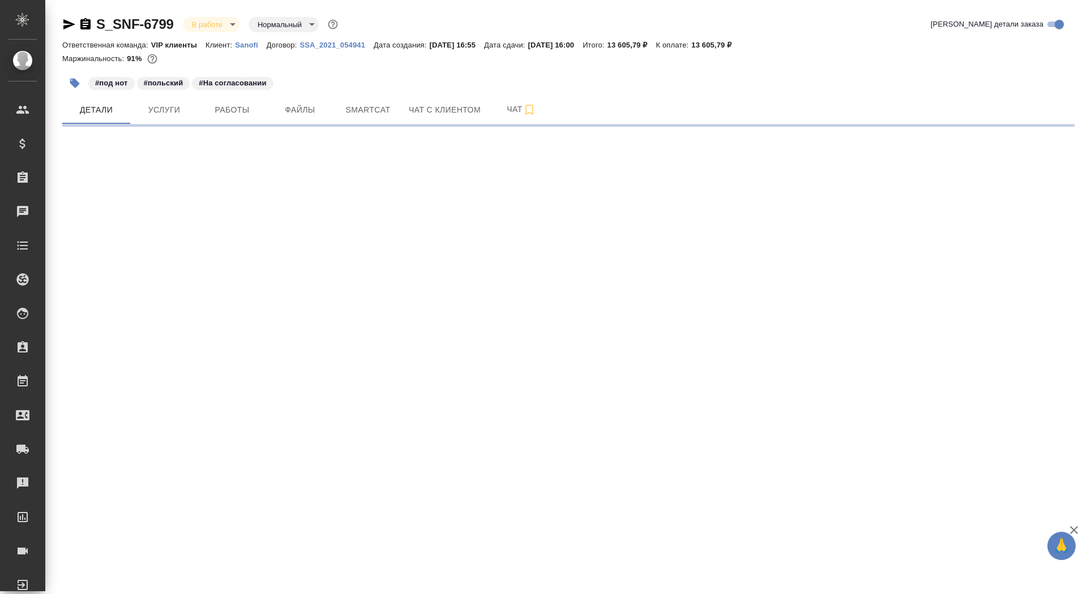
select select "RU"
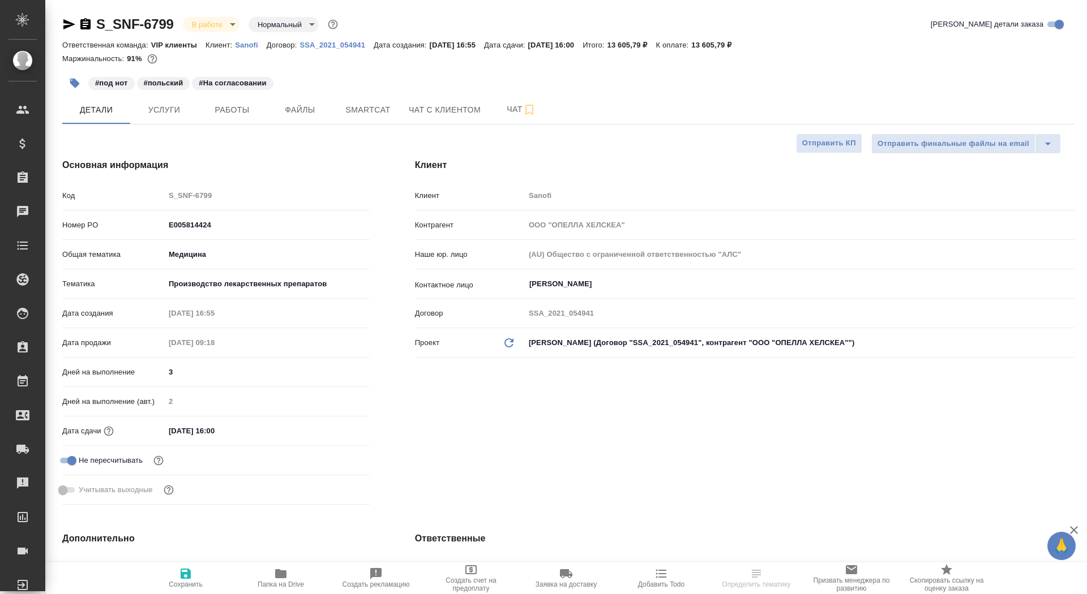
type textarea "x"
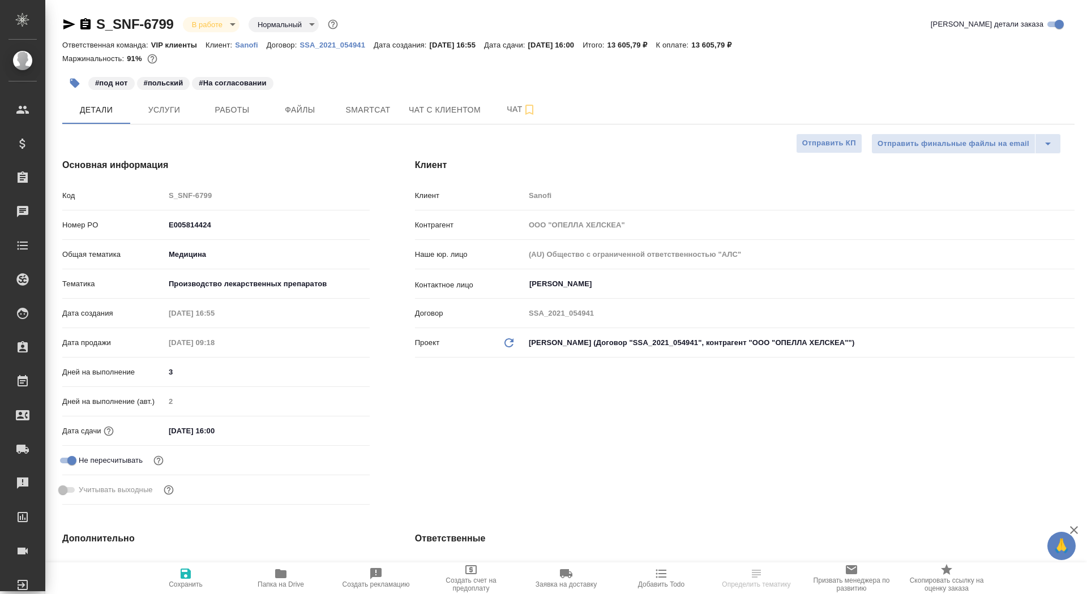
type textarea "x"
click at [564, 577] on icon "button" at bounding box center [566, 573] width 12 height 9
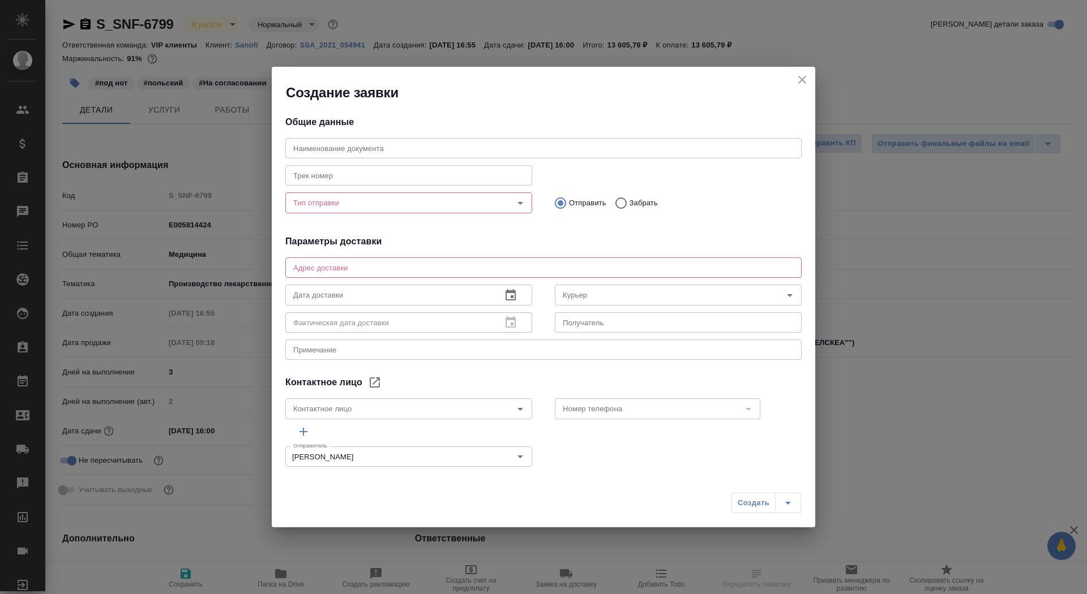
type input "[PERSON_NAME]"
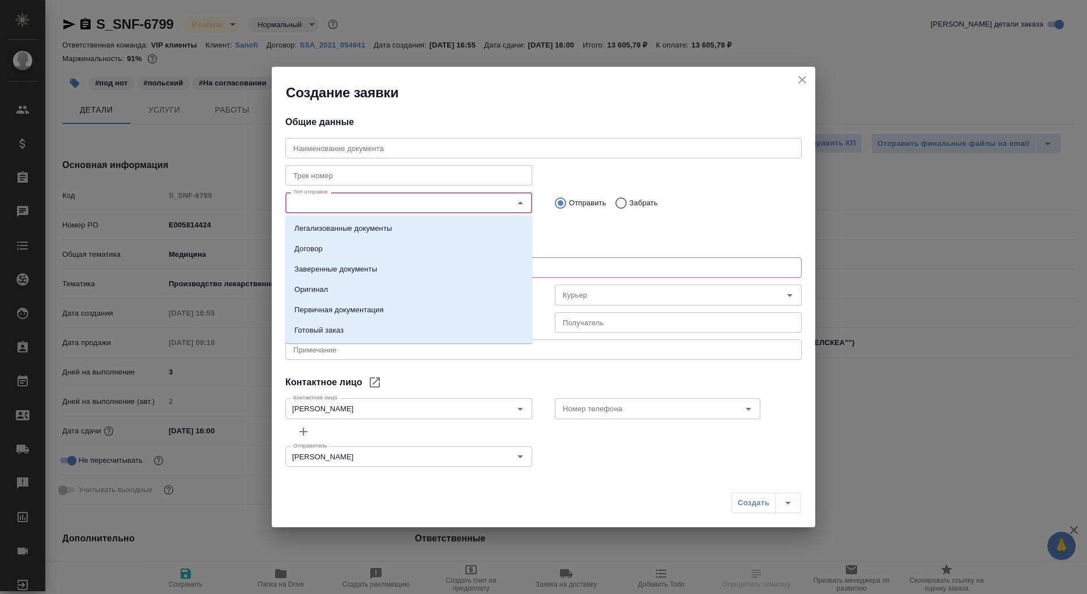
click at [402, 196] on input "Тип отправки" at bounding box center [390, 203] width 202 height 14
click at [403, 262] on li "Заверенные документы" at bounding box center [408, 269] width 247 height 20
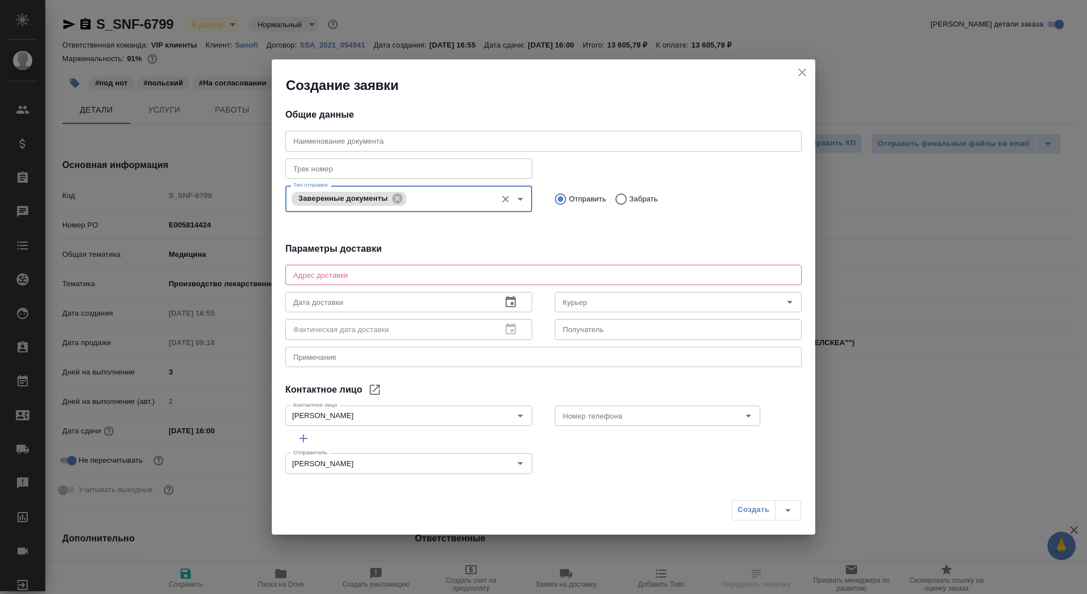
click at [419, 277] on textarea at bounding box center [543, 274] width 500 height 8
type textarea "Тверская, 22, БЦ Саммит, 7 этаж, почтовая комната Санофи"
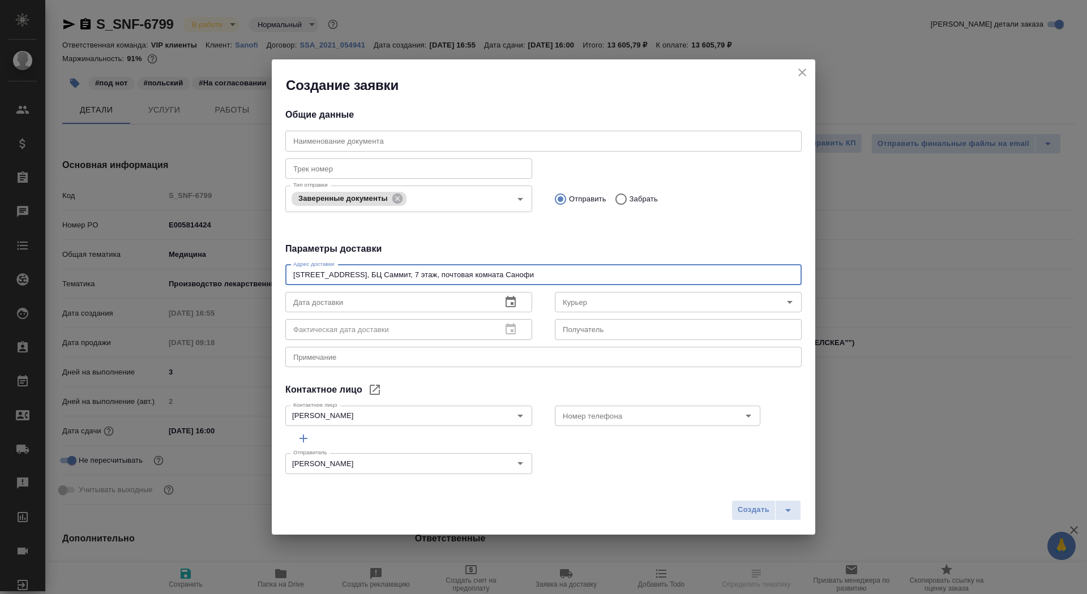
click at [377, 304] on input "text" at bounding box center [388, 302] width 207 height 20
click at [525, 304] on div "Дата доставки" at bounding box center [408, 302] width 247 height 20
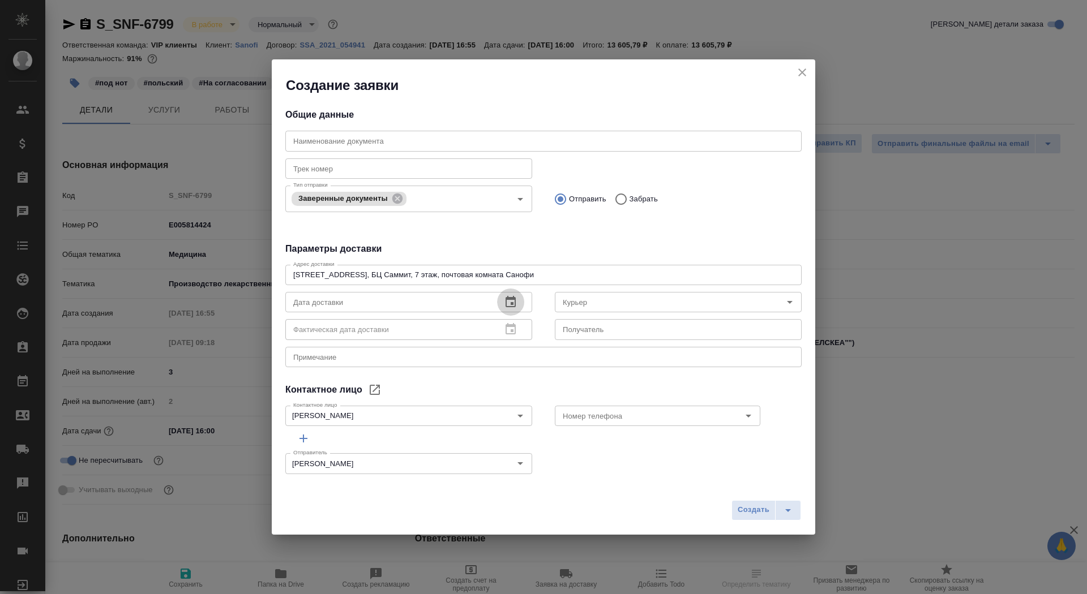
click at [509, 304] on icon "button" at bounding box center [511, 302] width 14 height 14
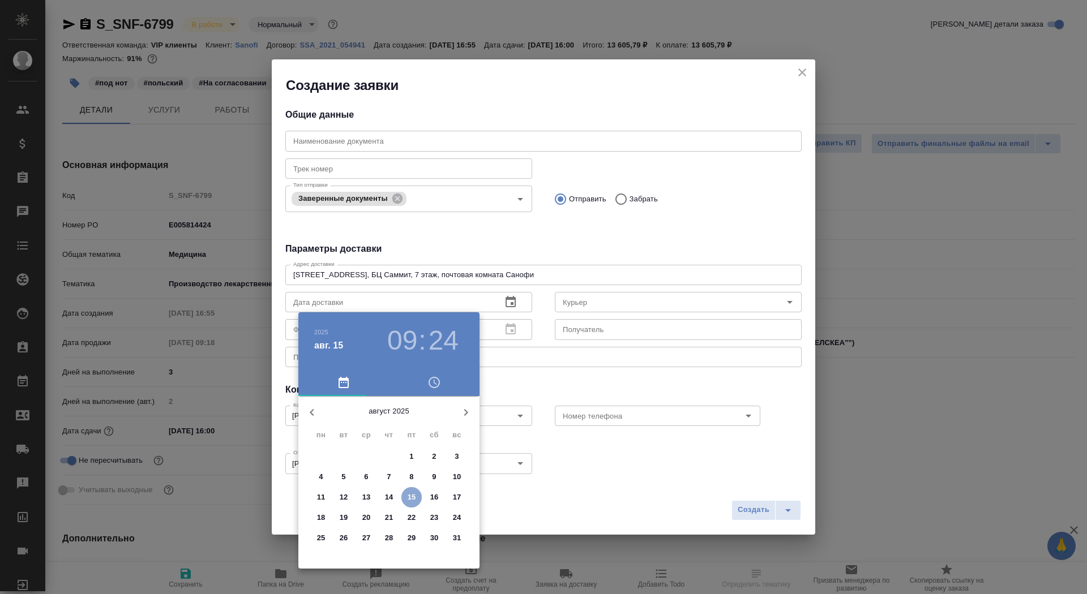
click at [411, 496] on p "15" at bounding box center [411, 497] width 8 height 11
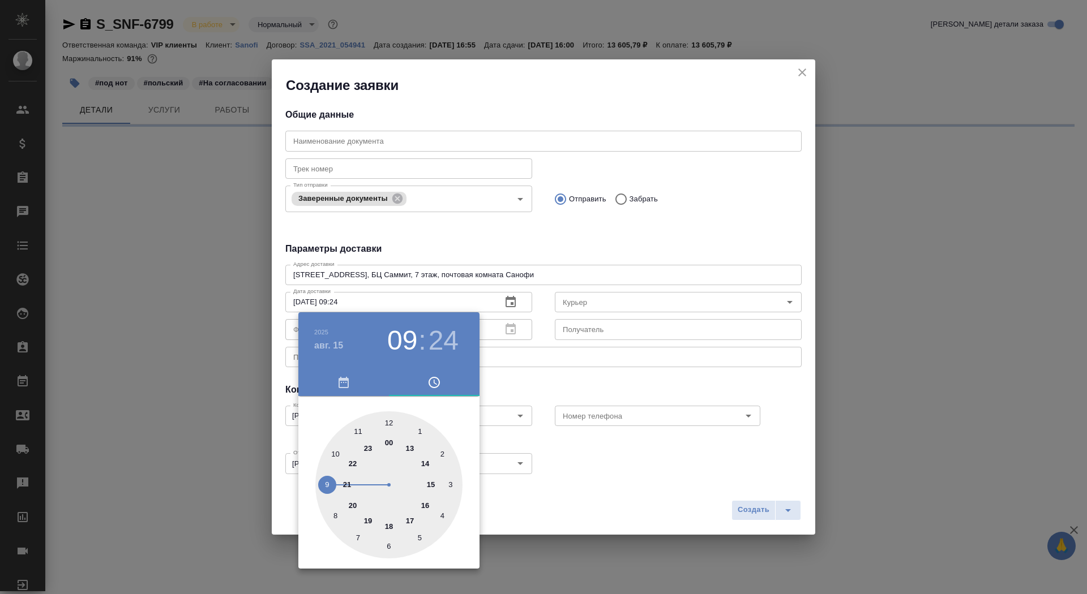
click at [424, 467] on div at bounding box center [388, 484] width 147 height 147
type input "15.08.2025 14:24"
select select "RU"
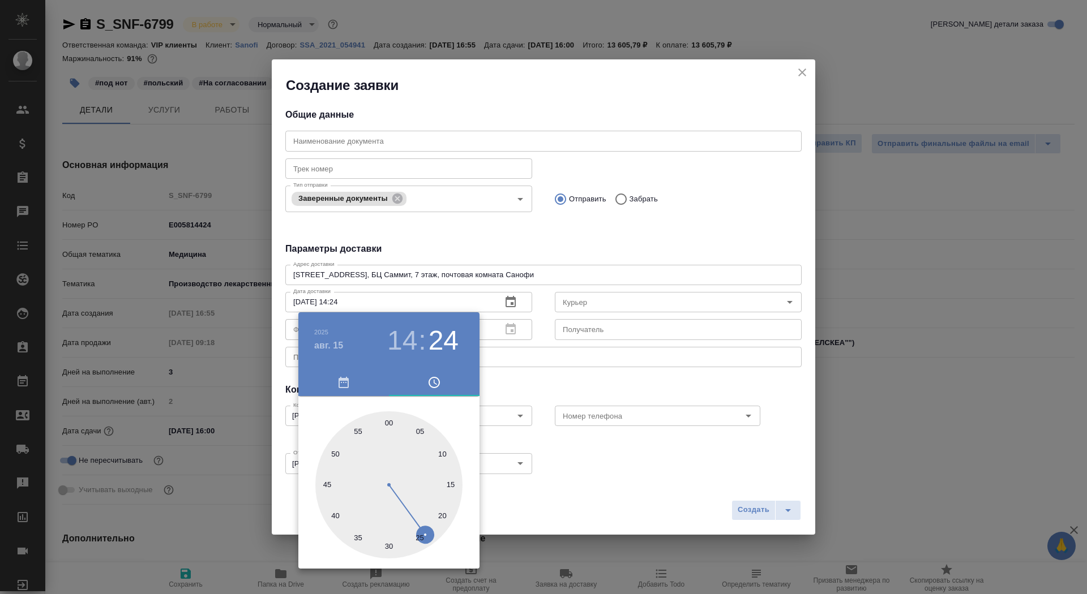
type textarea "x"
click at [389, 422] on div at bounding box center [388, 484] width 147 height 147
type input "15.08.2025 14:00"
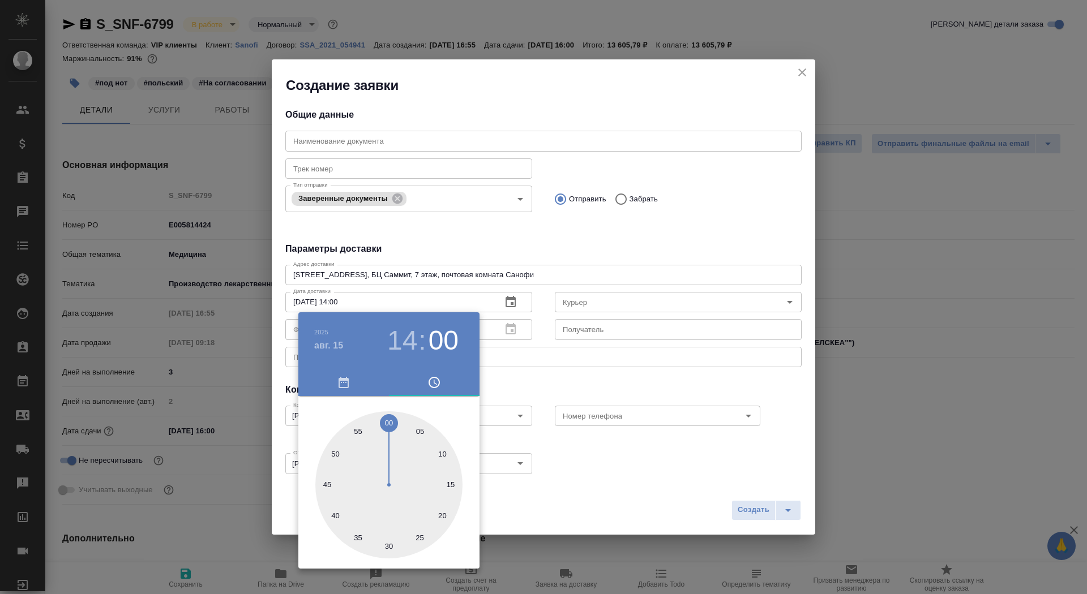
click at [649, 331] on div at bounding box center [543, 297] width 1087 height 594
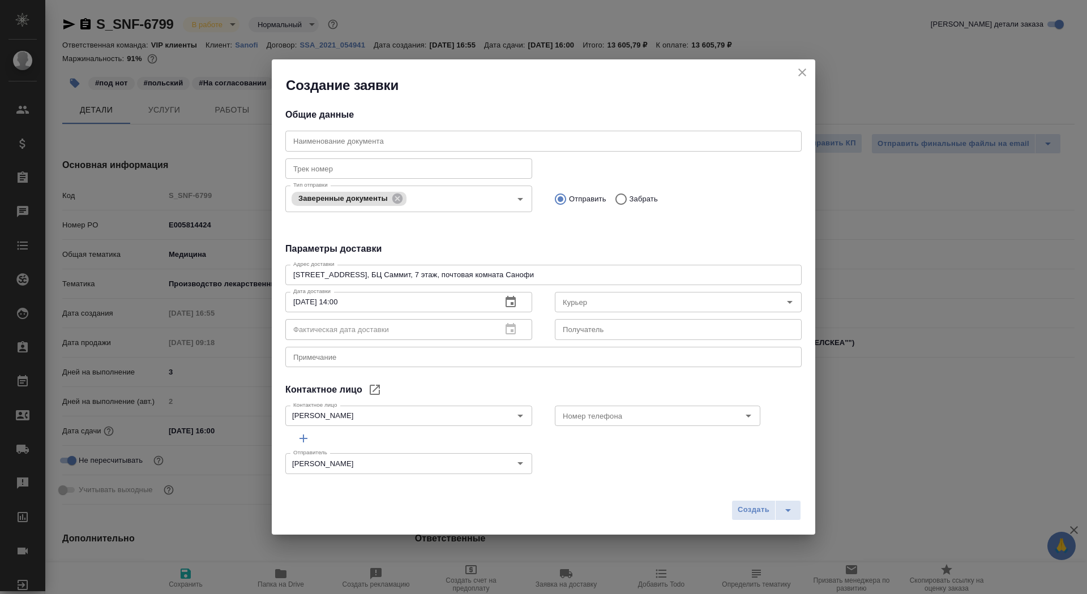
click at [645, 328] on input "text" at bounding box center [678, 329] width 247 height 20
type input "Павленко Полина"
click at [514, 341] on div "Фактическая дата доставки Фактическая дата доставки" at bounding box center [408, 328] width 247 height 27
click at [514, 351] on div "x Примечание" at bounding box center [543, 357] width 516 height 20
type textarea "нот.серта-санофи"
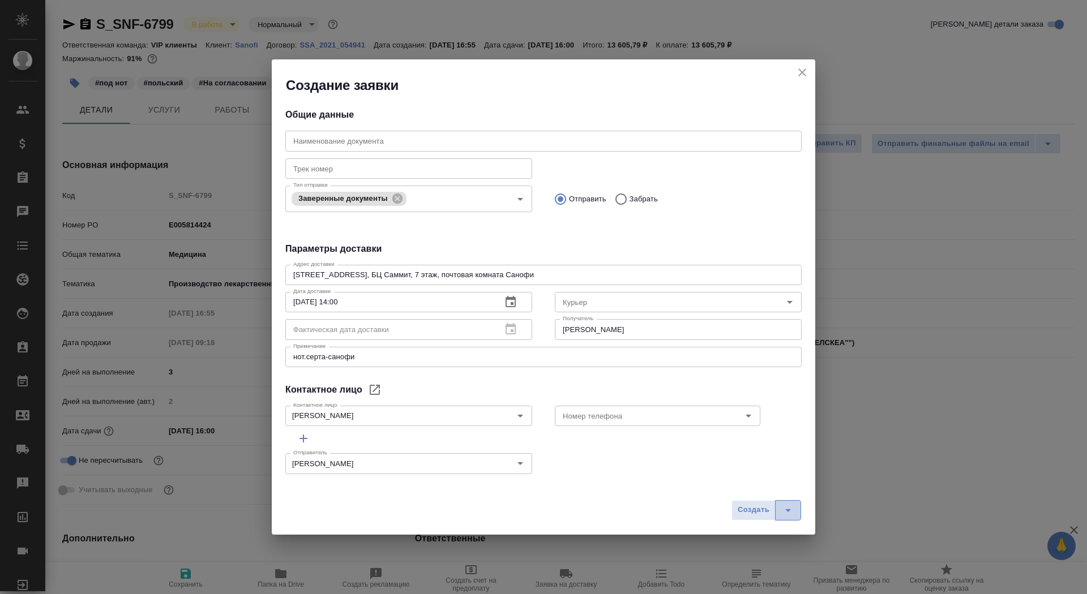
click at [787, 509] on icon "split button" at bounding box center [788, 510] width 6 height 3
click at [783, 490] on li "Создать и скачать" at bounding box center [767, 486] width 81 height 18
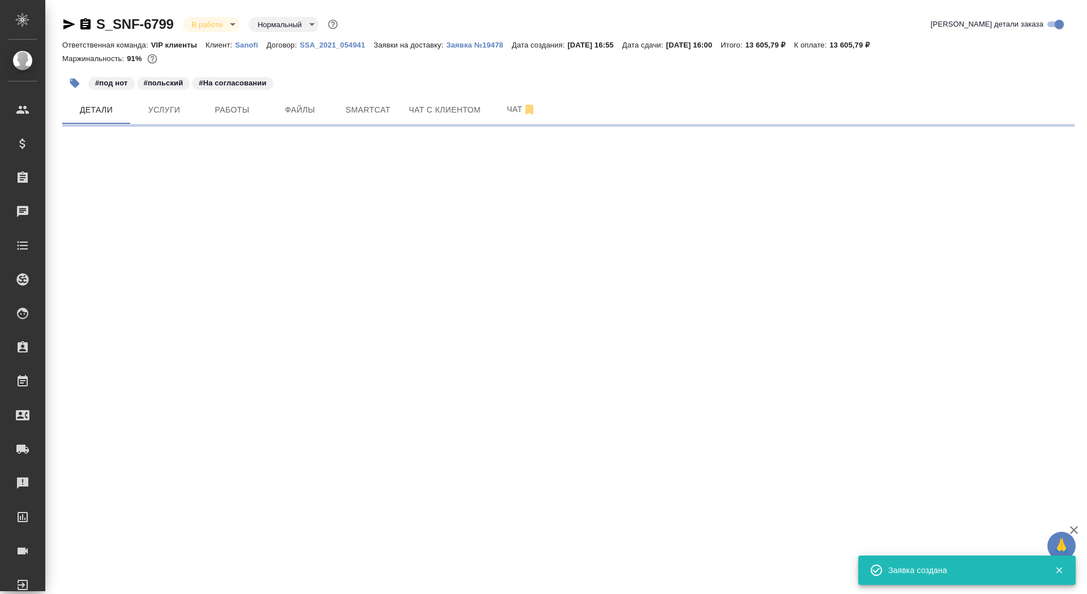
select select "RU"
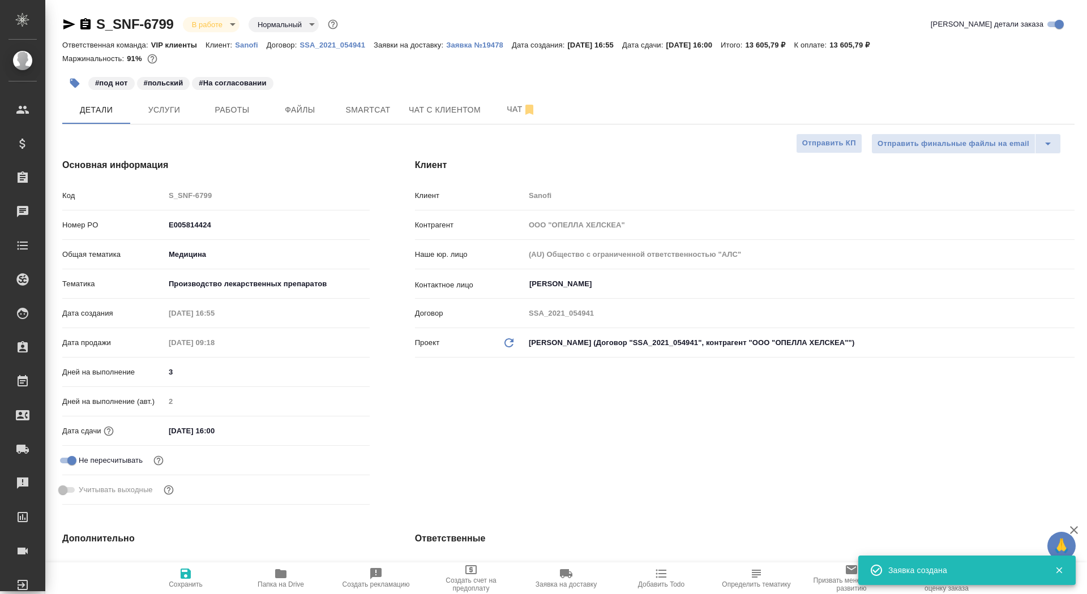
type textarea "x"
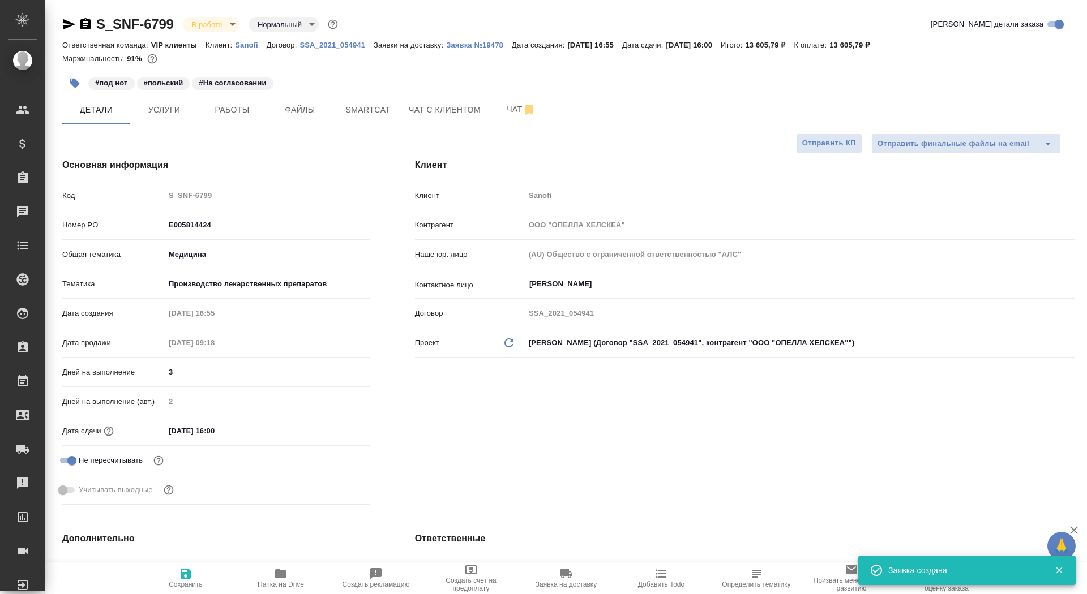
type textarea "x"
